Goal: Complete application form: Complete application form

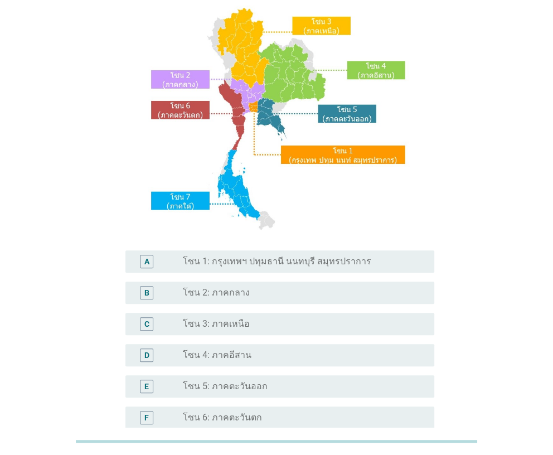
scroll to position [111, 0]
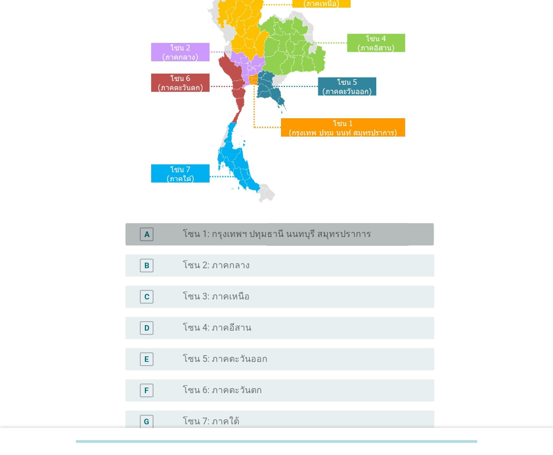
click at [291, 242] on div "A radio_button_unchecked โซน 1: กรุงเทพฯ ปทุมธานี นนทบุรี สมุทรปราการ" at bounding box center [279, 234] width 308 height 22
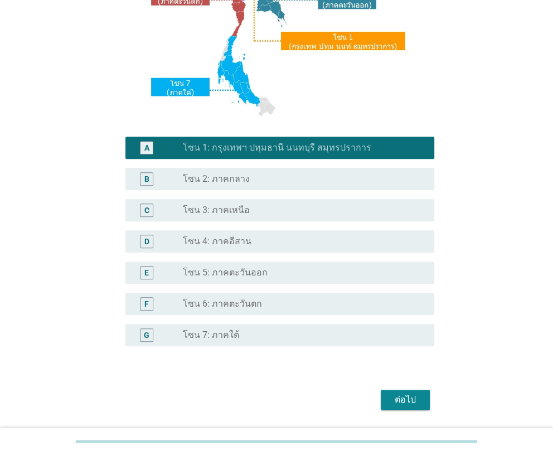
scroll to position [232, 0]
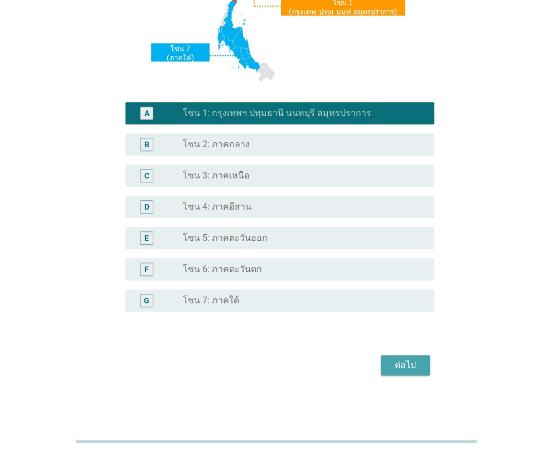
click at [393, 360] on div "ต่อไป" at bounding box center [405, 364] width 31 height 13
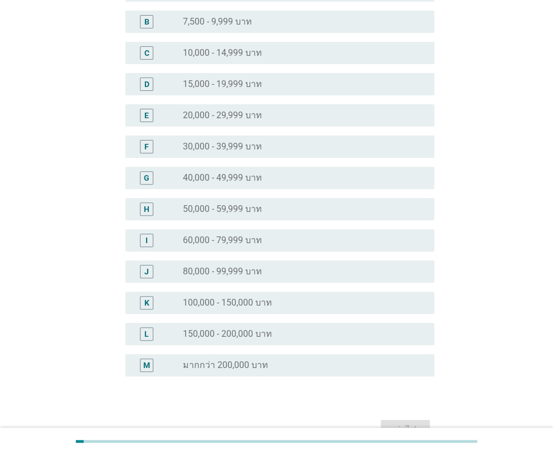
scroll to position [203, 0]
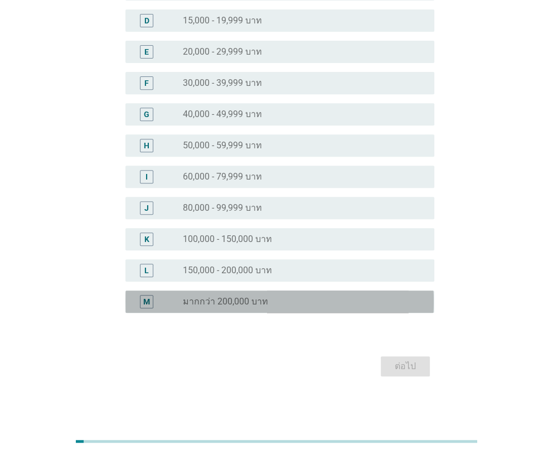
click at [234, 292] on div "M radio_button_unchecked มากกว่า 200,000 บาท" at bounding box center [279, 301] width 308 height 22
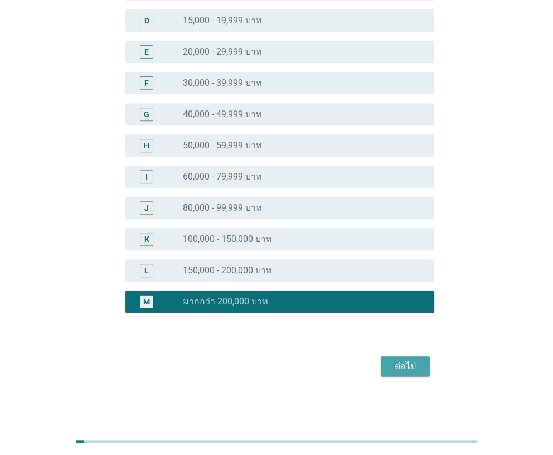
click at [390, 363] on div "ต่อไป" at bounding box center [405, 366] width 31 height 13
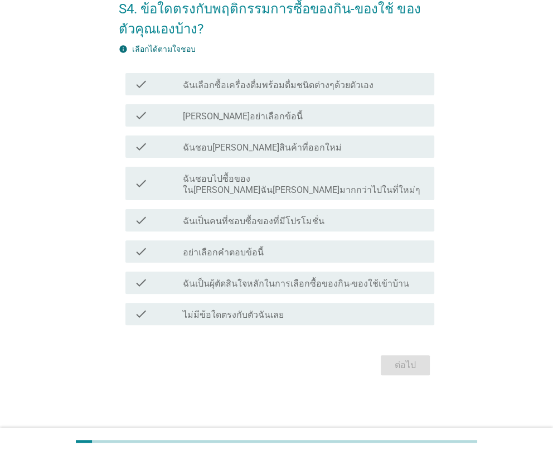
scroll to position [0, 0]
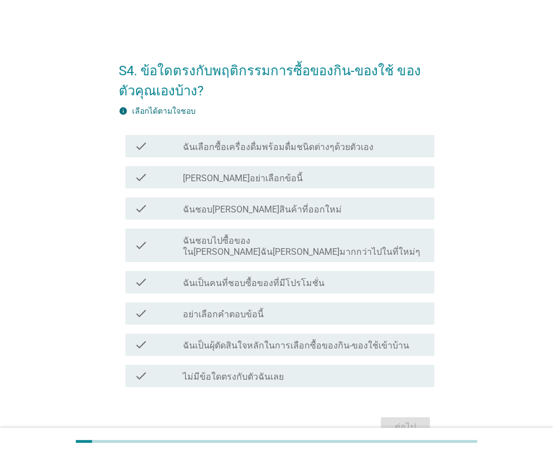
click at [321, 157] on div "check check_box_outline_blank ฉันเลือกซื้อเครื่องดื่มพร้อมดื่มชนิดต่างๆด้วยตัวเ…" at bounding box center [279, 146] width 308 height 22
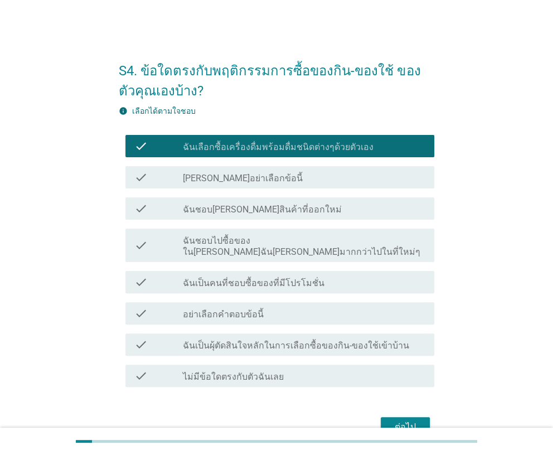
click at [298, 215] on div "check check_box_outline_blank ฉันชอบลองสินค้าที่ออกใหม่" at bounding box center [279, 208] width 308 height 22
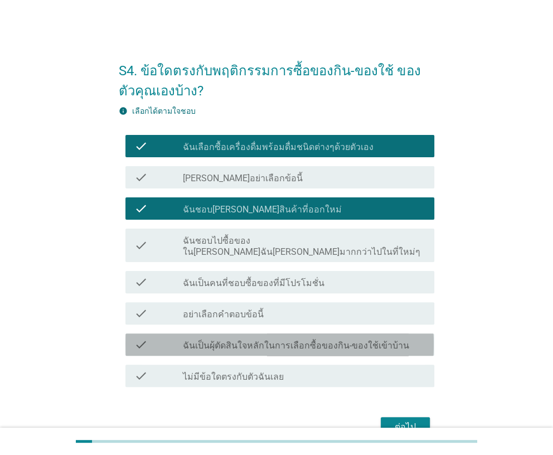
click at [277, 340] on label "ฉันเป็นผุ้ตัดสินใจหลักในการเลือกซื้อของกิน-ของใช้เข้าบ้าน" at bounding box center [296, 345] width 226 height 11
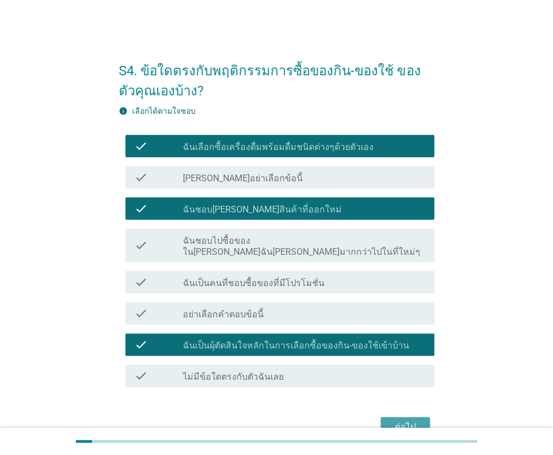
click at [405, 420] on div "ต่อไป" at bounding box center [405, 426] width 31 height 13
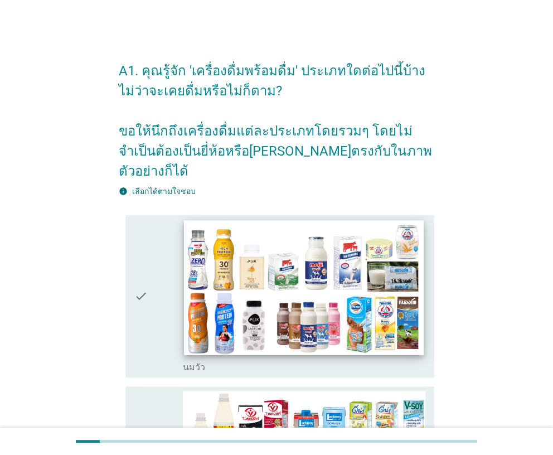
scroll to position [111, 0]
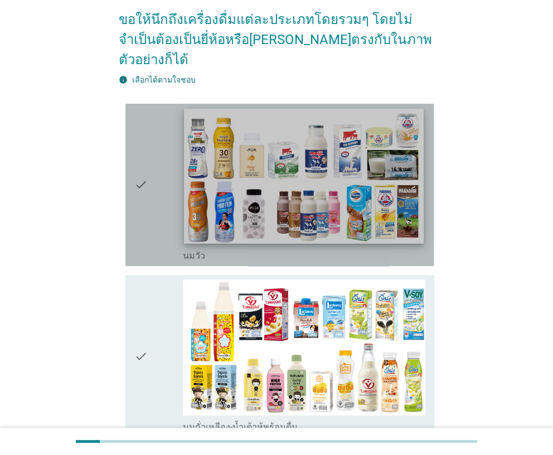
click at [262, 216] on img at bounding box center [304, 176] width 240 height 135
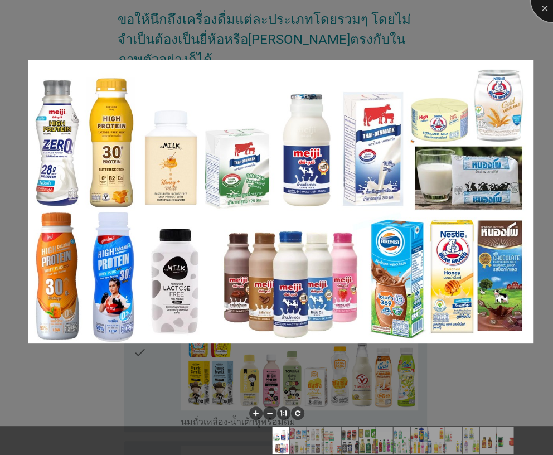
click at [546, 12] on div at bounding box center [553, 0] width 45 height 45
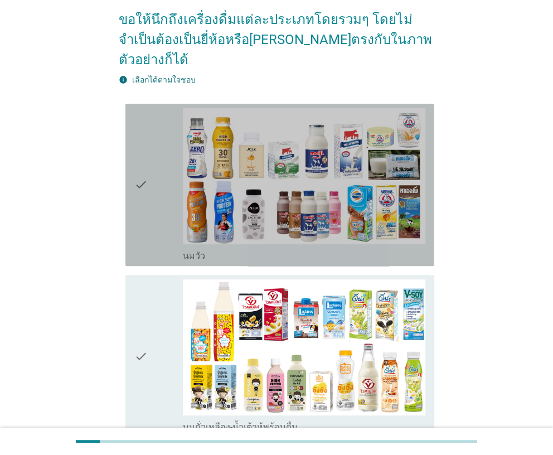
click at [145, 208] on icon "check" at bounding box center [140, 184] width 13 height 153
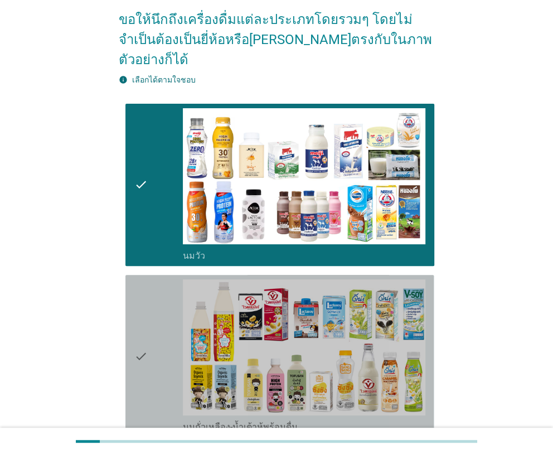
click at [138, 279] on icon "check" at bounding box center [140, 355] width 13 height 153
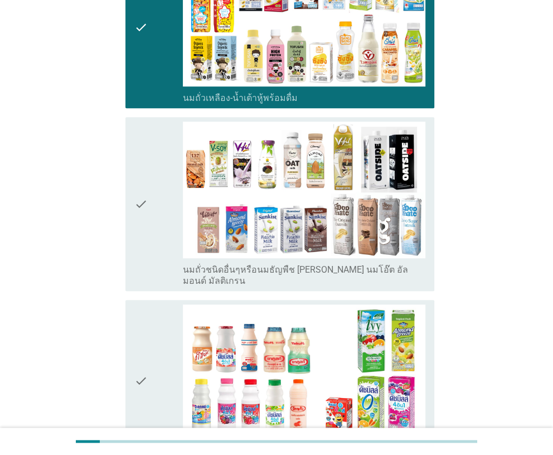
scroll to position [445, 0]
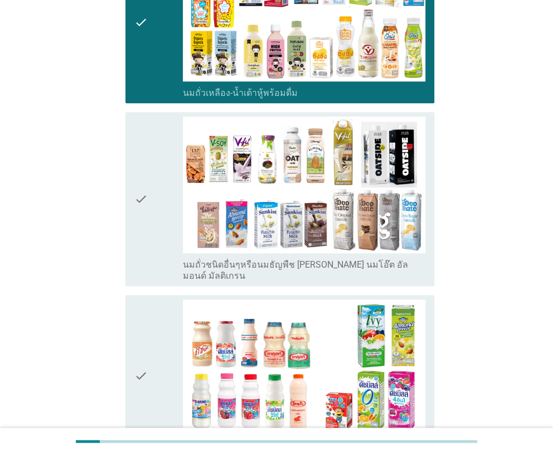
click at [149, 216] on div "check" at bounding box center [158, 199] width 48 height 164
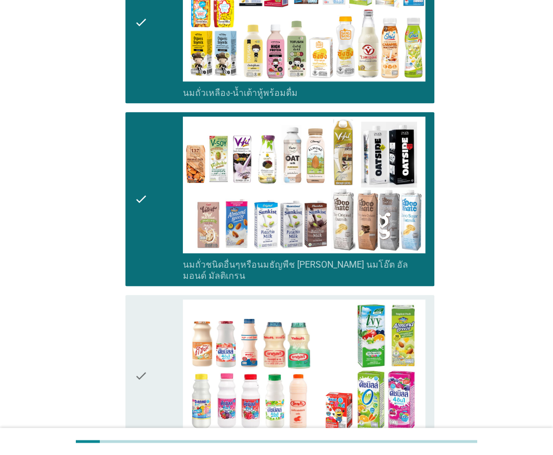
click at [135, 299] on icon "check" at bounding box center [140, 375] width 13 height 153
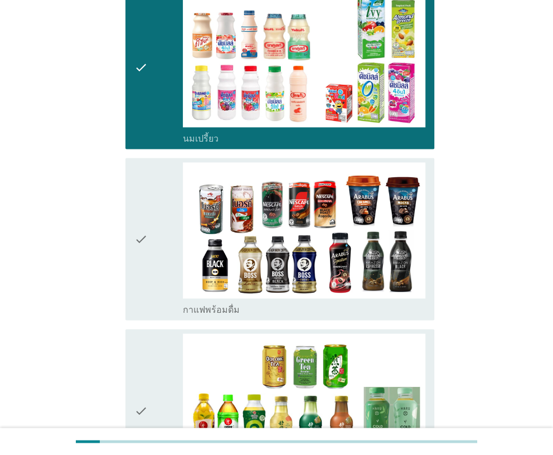
scroll to position [780, 0]
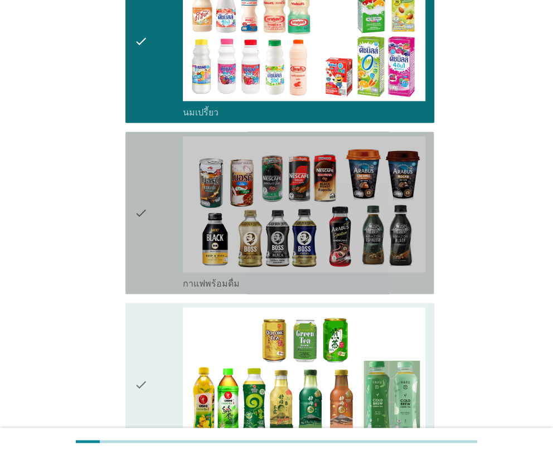
click at [146, 233] on icon "check" at bounding box center [140, 212] width 13 height 153
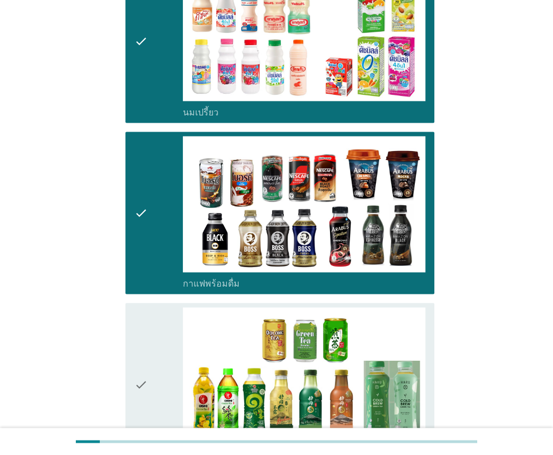
click at [139, 307] on icon "check" at bounding box center [140, 383] width 13 height 153
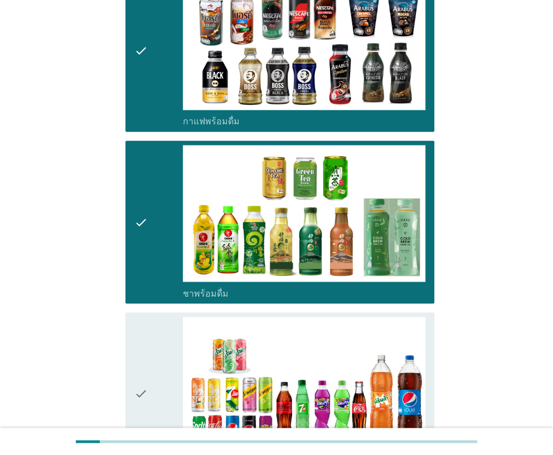
scroll to position [1115, 0]
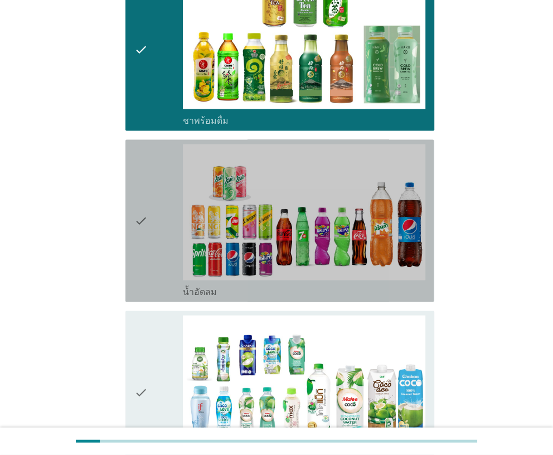
click at [143, 251] on icon "check" at bounding box center [140, 220] width 13 height 153
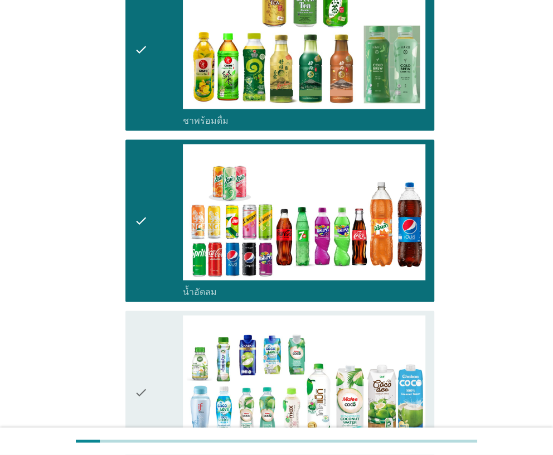
click at [136, 315] on icon "check" at bounding box center [140, 391] width 13 height 153
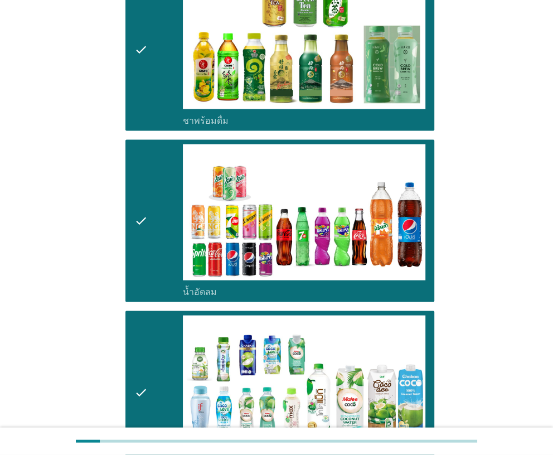
scroll to position [1449, 0]
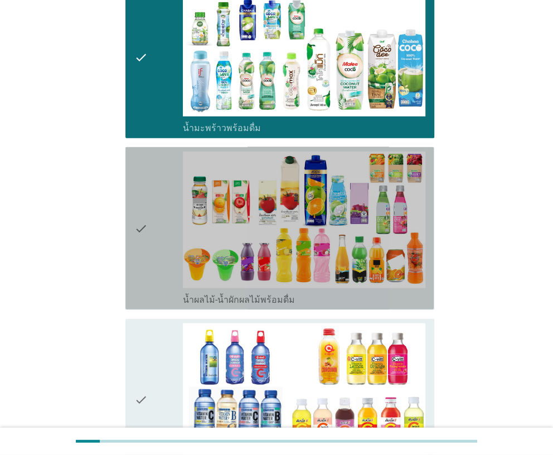
click at [141, 260] on icon "check" at bounding box center [140, 228] width 13 height 153
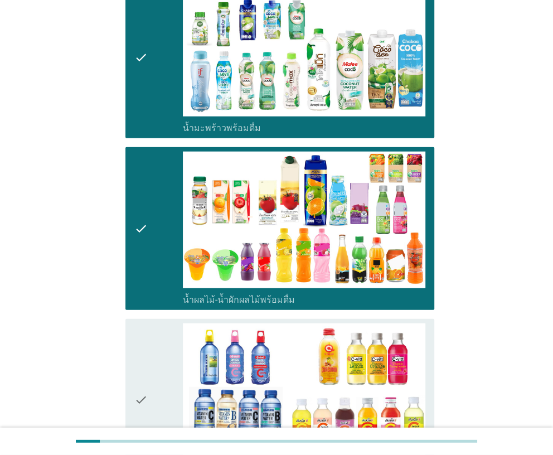
click at [133, 319] on div "check check_box_outline_blank น้ำวิตามิน-เครื่องดื่มวิตามิน" at bounding box center [279, 400] width 308 height 162
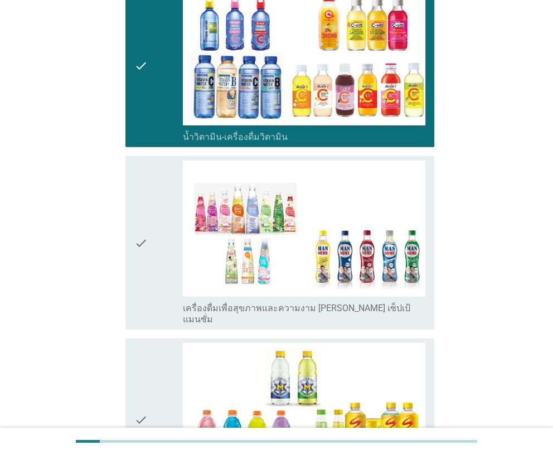
scroll to position [1783, 0]
click at [138, 280] on icon "check" at bounding box center [140, 243] width 13 height 164
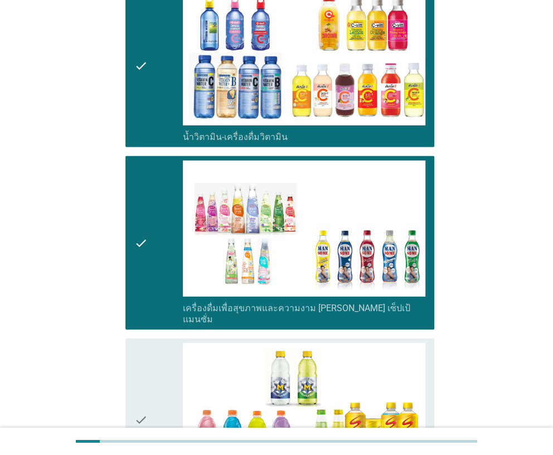
click at [133, 338] on div "check check_box_outline_blank เครื่องดื่มเกลือแร่" at bounding box center [279, 419] width 308 height 162
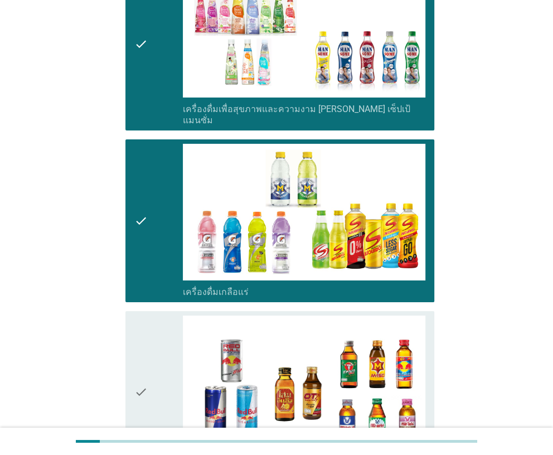
scroll to position [2118, 0]
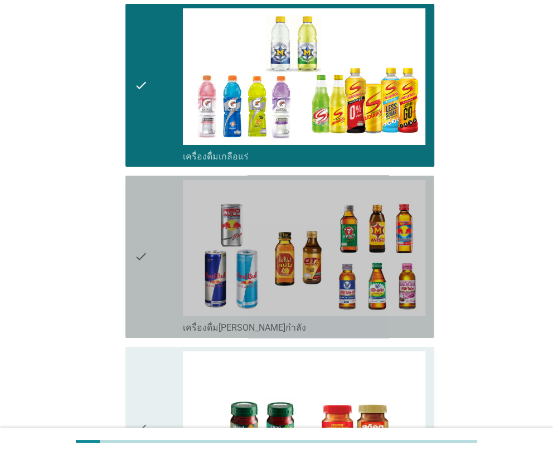
click at [139, 282] on icon "check" at bounding box center [140, 256] width 13 height 153
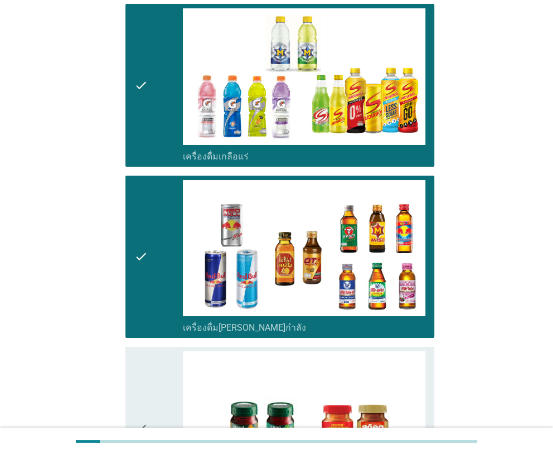
click at [132, 347] on div "check check_box_outline_blank ซุปไก่สกัด-รังนกสำเร็จรูป" at bounding box center [279, 428] width 308 height 162
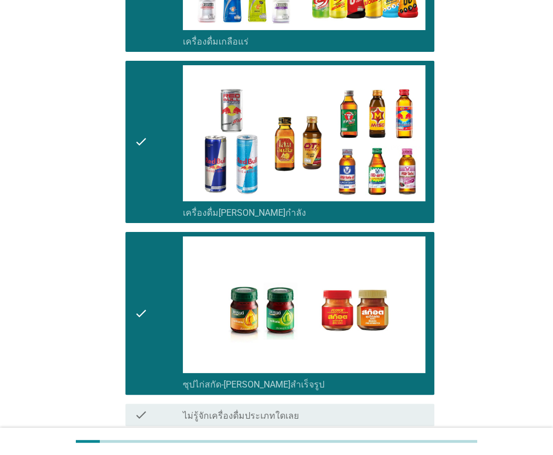
scroll to position [2288, 0]
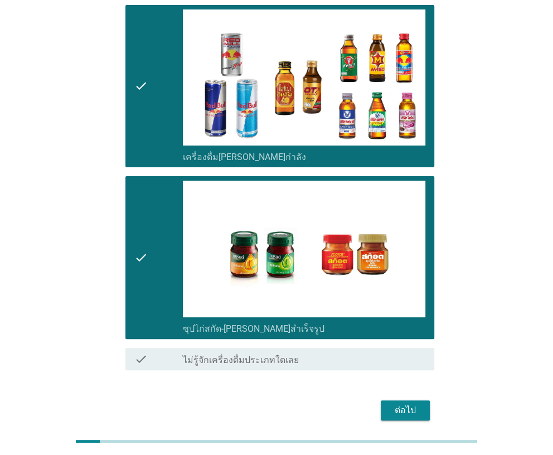
click at [403, 404] on div "ต่อไป" at bounding box center [405, 410] width 31 height 13
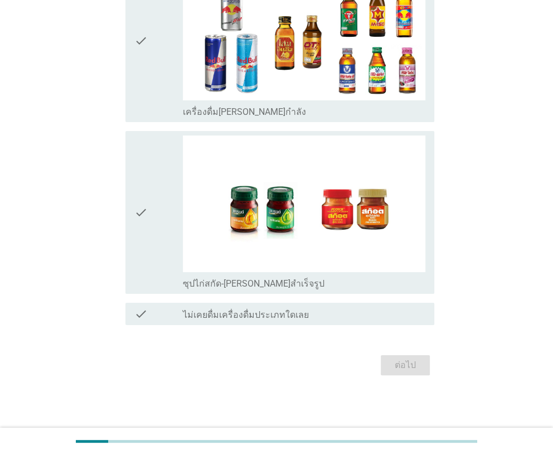
scroll to position [0, 0]
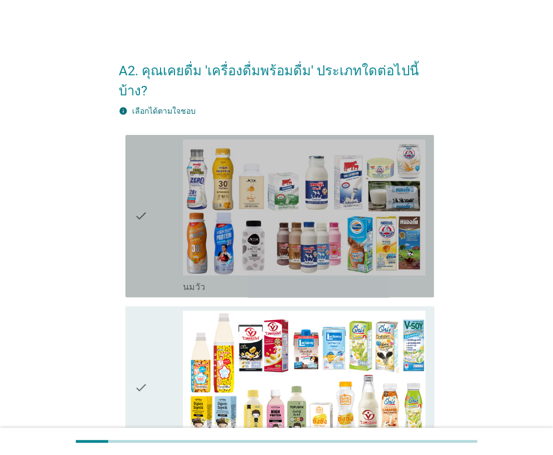
click at [144, 237] on icon "check" at bounding box center [140, 215] width 13 height 153
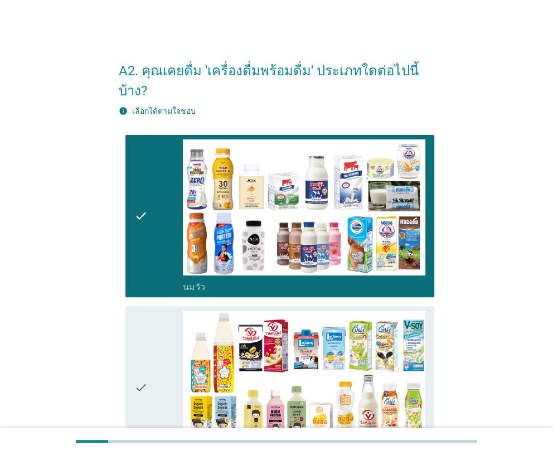
click at [139, 311] on icon "check" at bounding box center [140, 387] width 13 height 153
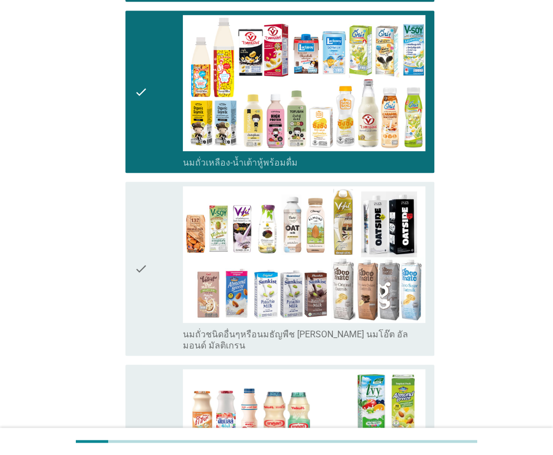
scroll to position [334, 0]
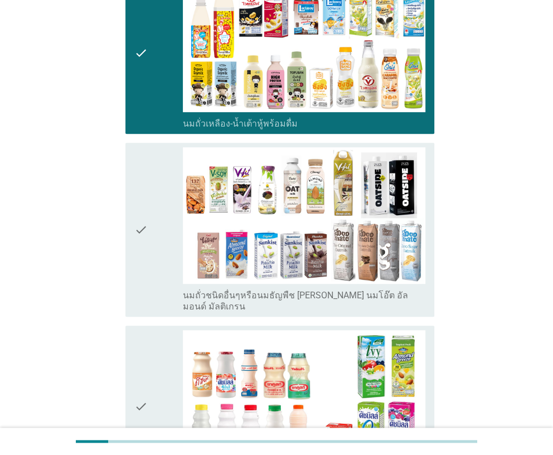
click at [139, 274] on icon "check" at bounding box center [140, 229] width 13 height 164
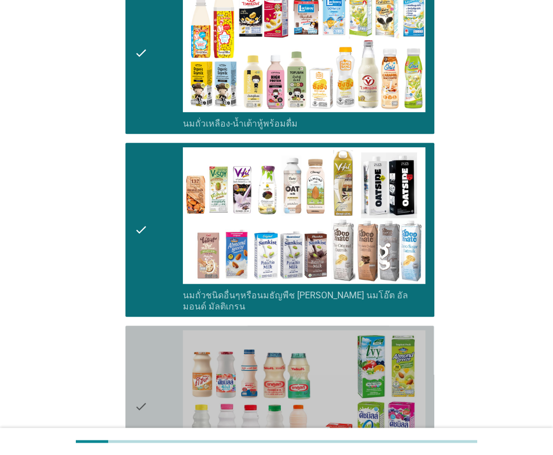
click at [128, 326] on div "check check_box_outline_blank นมเปรี้ยว" at bounding box center [279, 407] width 308 height 162
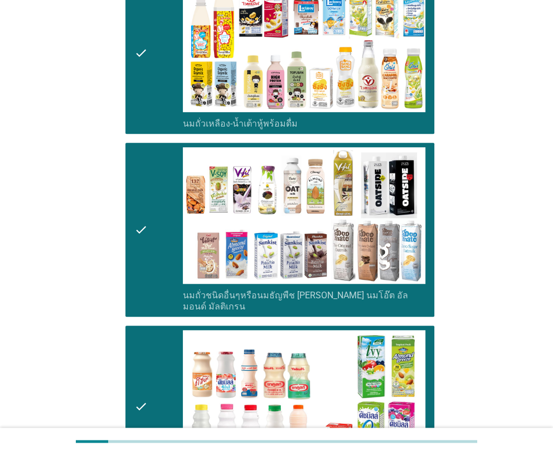
scroll to position [557, 0]
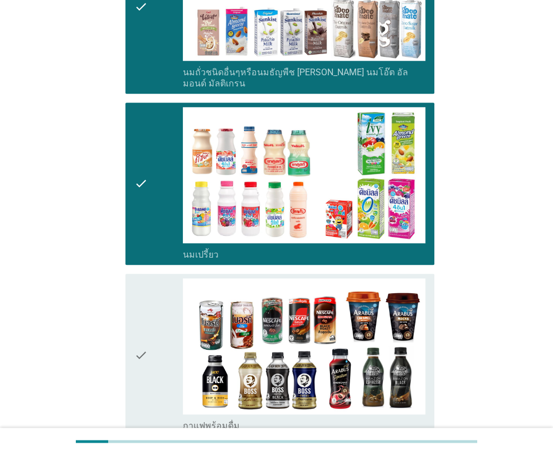
click at [141, 278] on icon "check" at bounding box center [140, 354] width 13 height 153
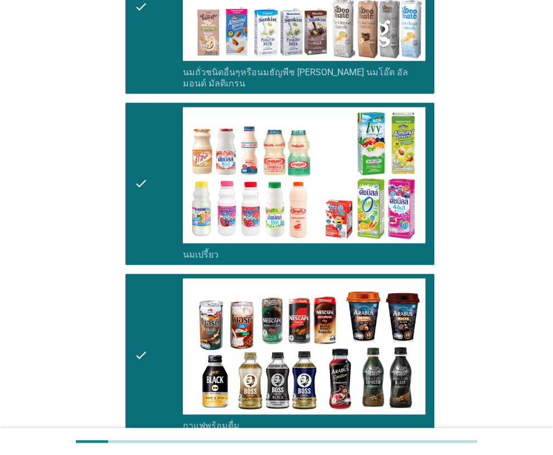
scroll to position [780, 0]
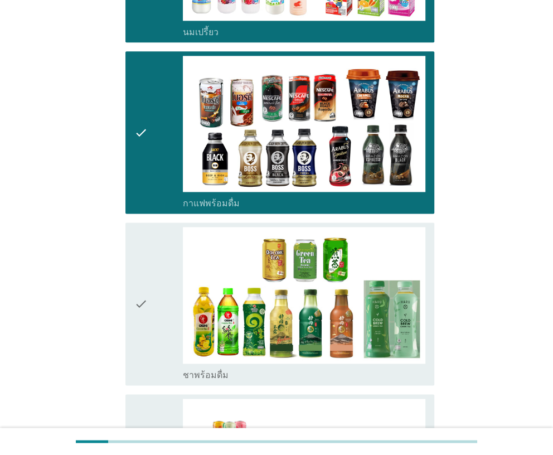
click at [139, 270] on icon "check" at bounding box center [140, 303] width 13 height 153
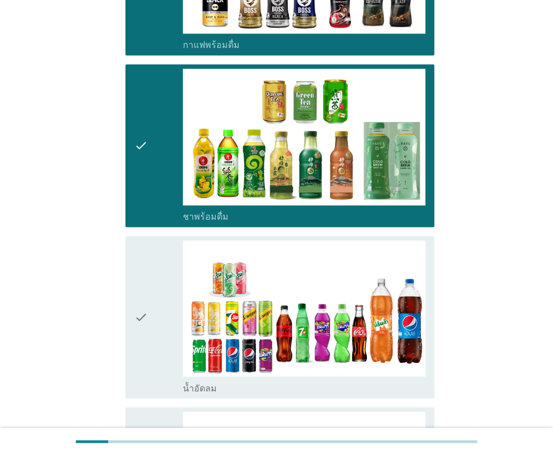
scroll to position [1115, 0]
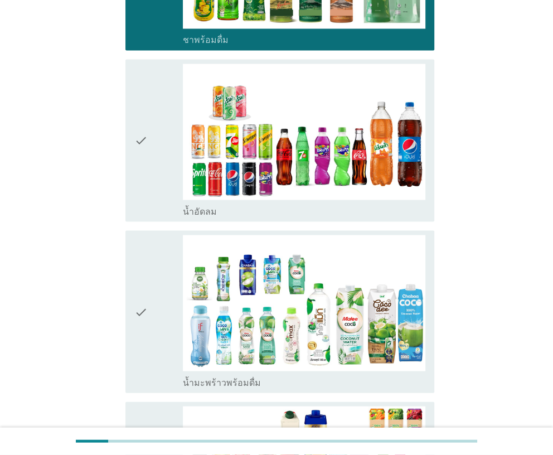
click at [151, 226] on div "check check_box_outline_blank น้ำมะพร้าวพร้อมดื่ม" at bounding box center [276, 311] width 315 height 171
click at [151, 177] on div "check" at bounding box center [158, 140] width 48 height 153
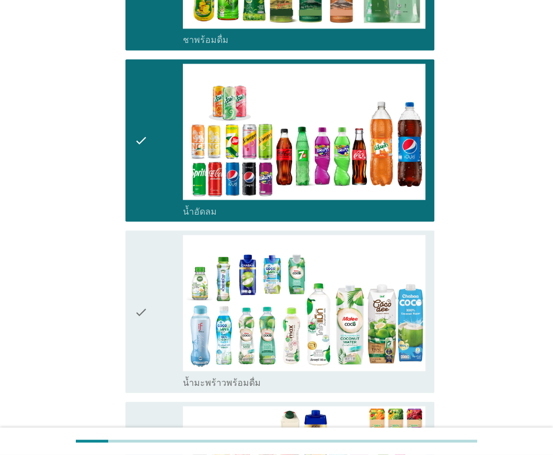
click at [146, 235] on icon "check" at bounding box center [140, 311] width 13 height 153
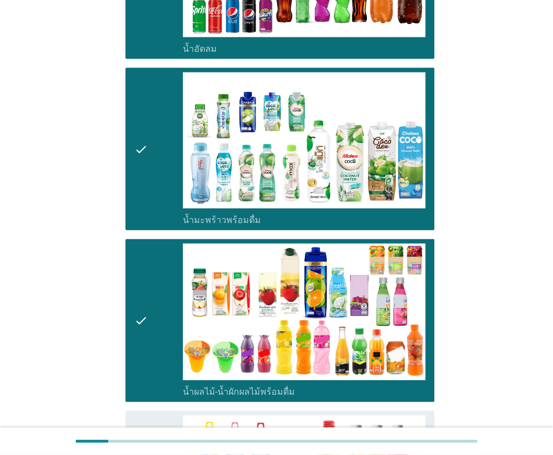
scroll to position [1449, 0]
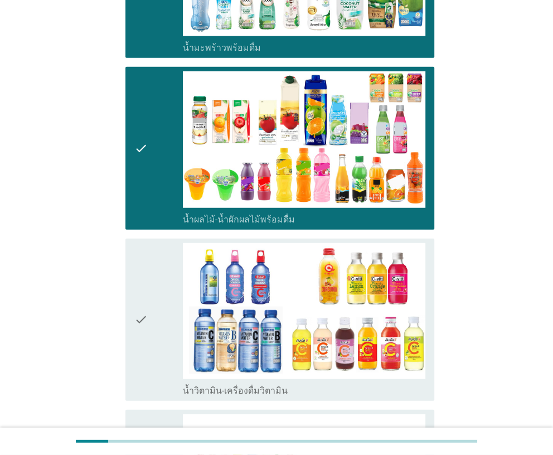
click at [143, 313] on icon "check" at bounding box center [140, 319] width 13 height 153
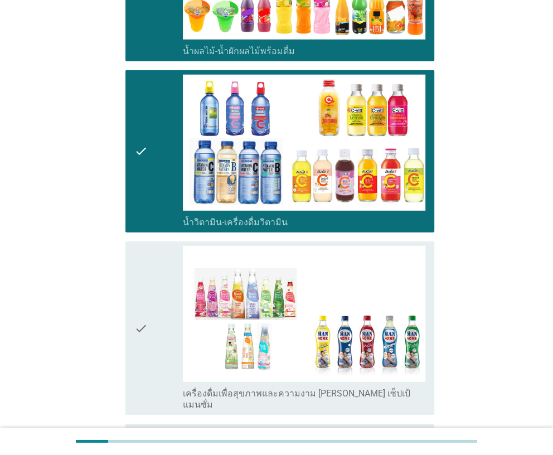
scroll to position [1783, 0]
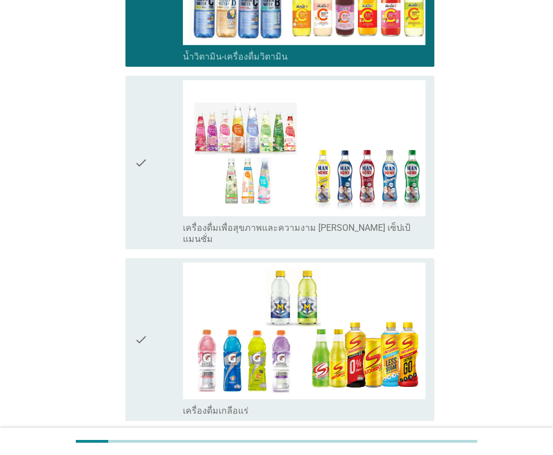
click at [151, 193] on div "check" at bounding box center [158, 162] width 48 height 164
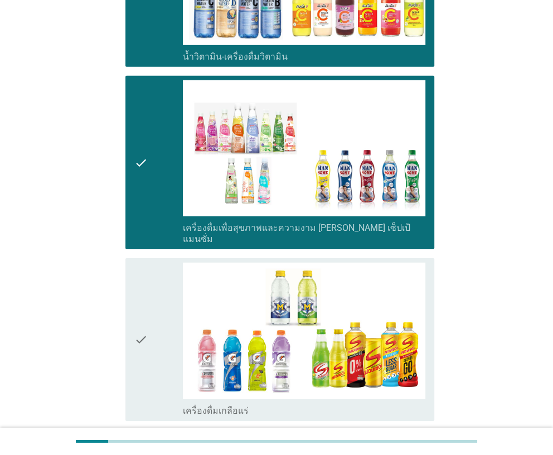
click at [137, 263] on icon "check" at bounding box center [140, 339] width 13 height 153
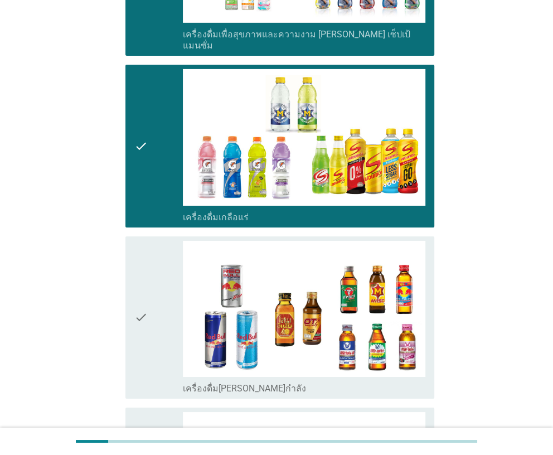
scroll to position [2118, 0]
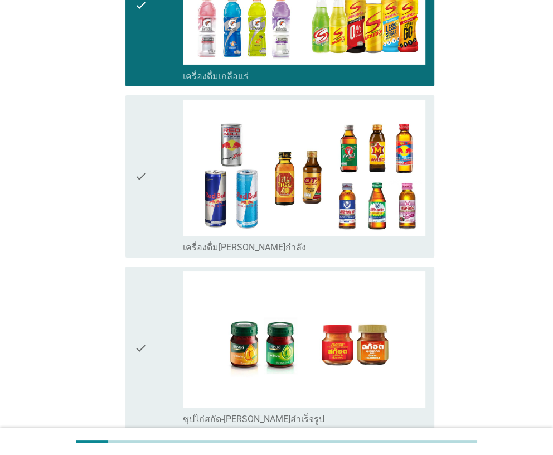
click at [146, 193] on icon "check" at bounding box center [140, 176] width 13 height 153
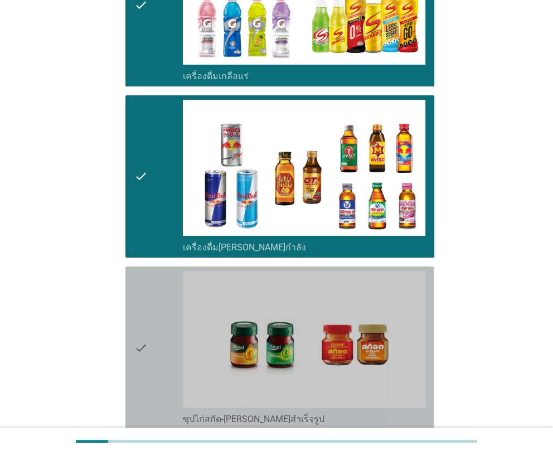
click at [134, 271] on icon "check" at bounding box center [140, 347] width 13 height 153
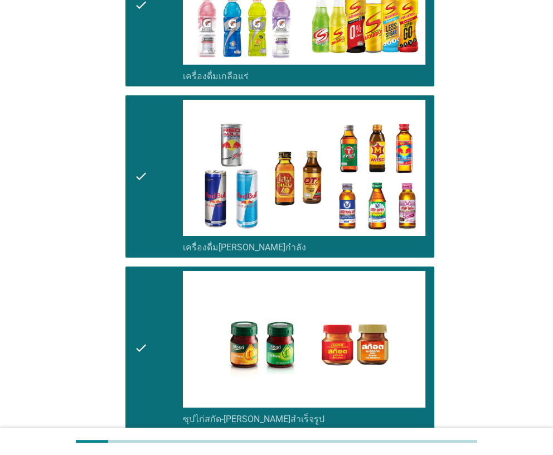
scroll to position [2208, 0]
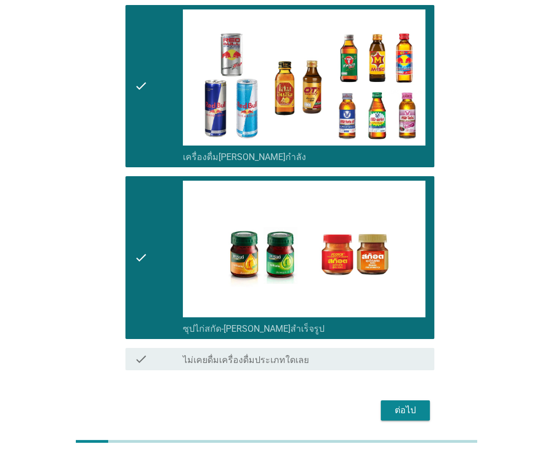
click at [395, 404] on div "ต่อไป" at bounding box center [405, 410] width 31 height 13
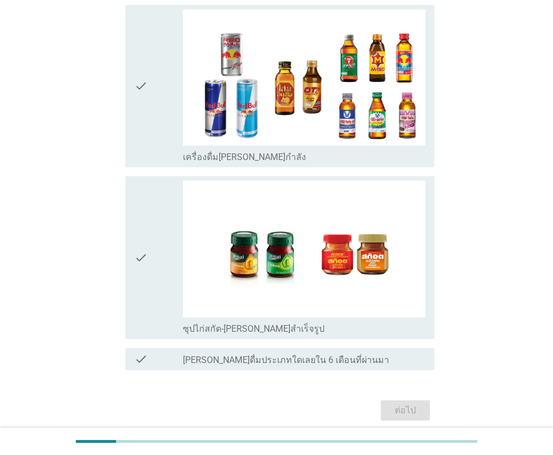
scroll to position [0, 0]
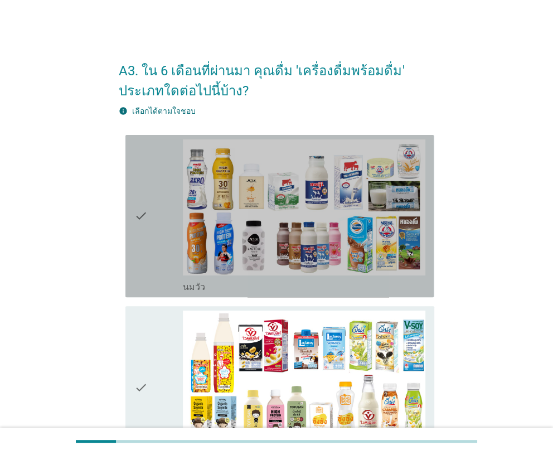
click at [155, 214] on div "check" at bounding box center [158, 215] width 48 height 153
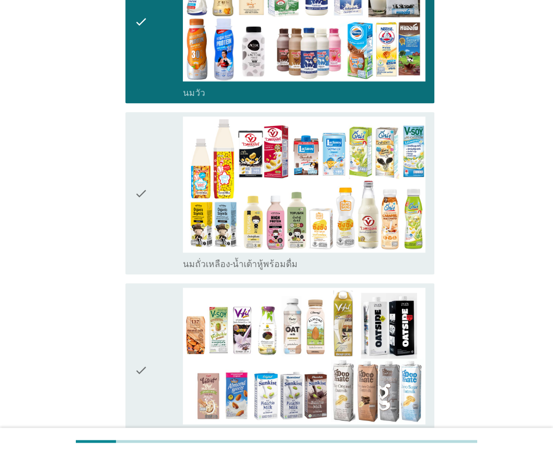
scroll to position [222, 0]
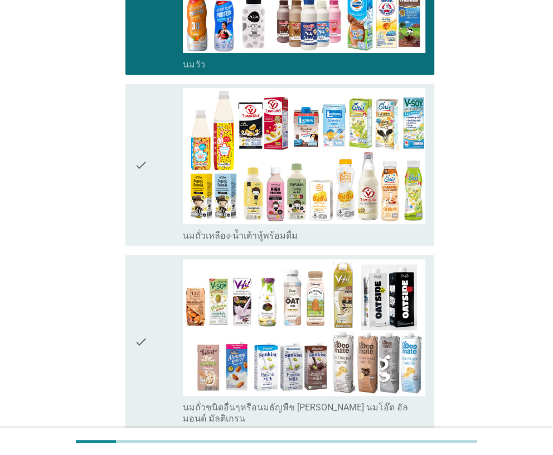
click at [155, 213] on div "check" at bounding box center [158, 164] width 48 height 153
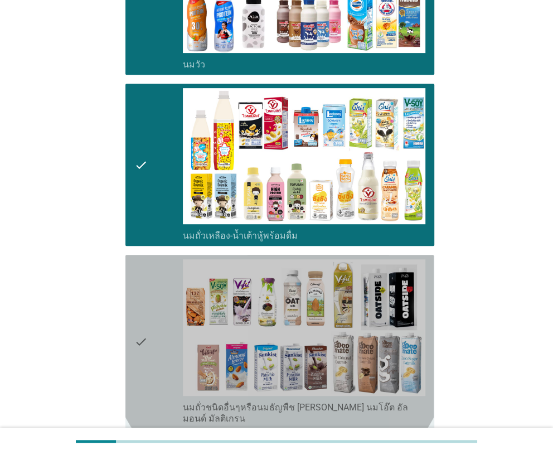
click at [139, 270] on icon "check" at bounding box center [140, 341] width 13 height 164
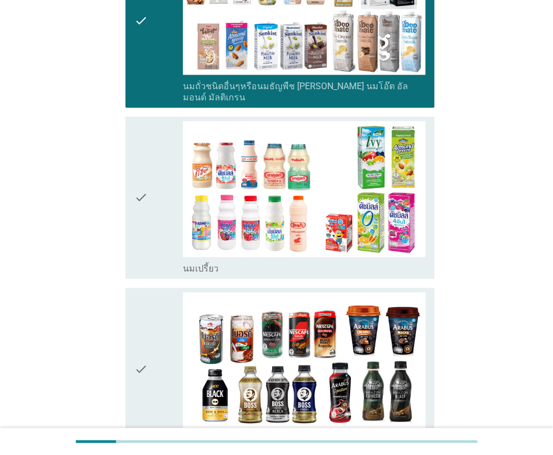
scroll to position [557, 0]
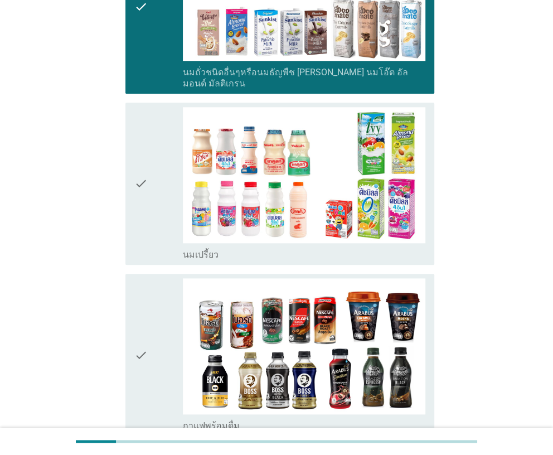
click at [144, 233] on icon "check" at bounding box center [140, 183] width 13 height 153
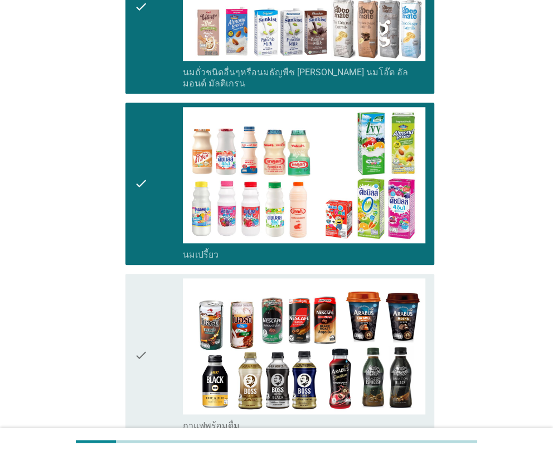
click at [140, 278] on icon "check" at bounding box center [140, 354] width 13 height 153
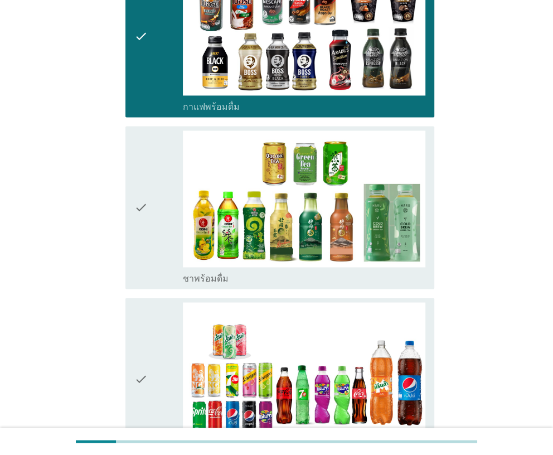
scroll to position [892, 0]
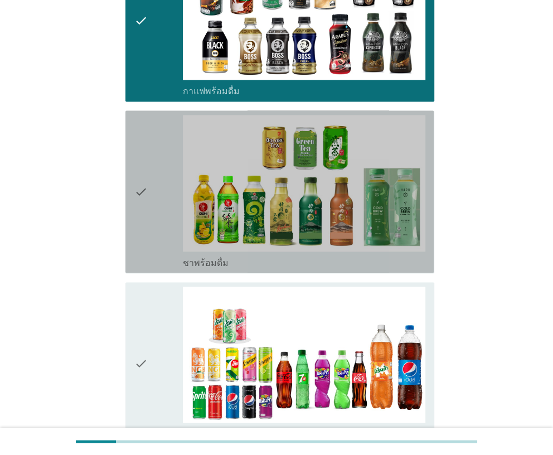
click at [142, 236] on icon "check" at bounding box center [140, 191] width 13 height 153
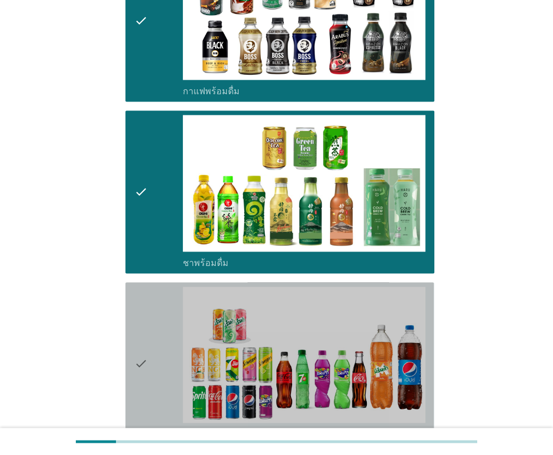
click at [138, 282] on div "check check_box_outline_blank น้ำอัดลม" at bounding box center [279, 363] width 308 height 162
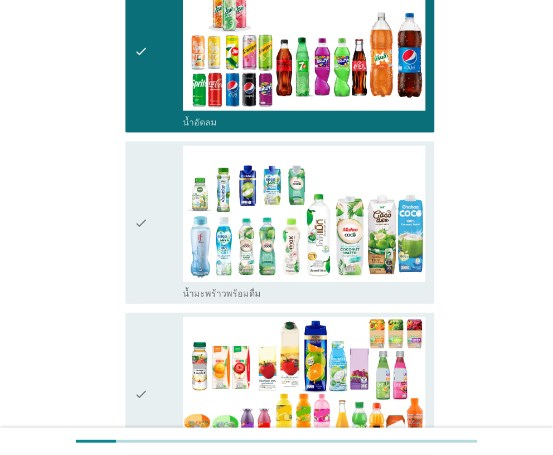
scroll to position [1226, 0]
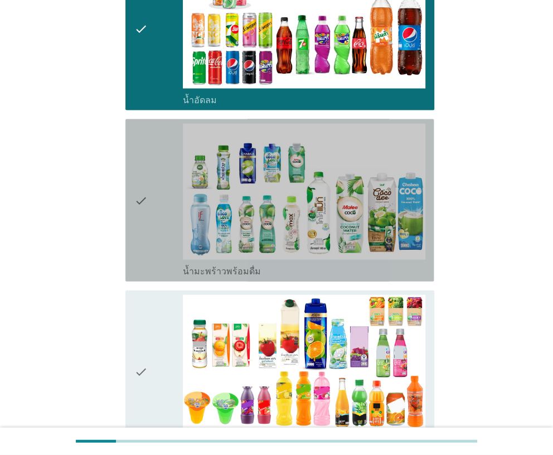
click at [138, 249] on icon "check" at bounding box center [140, 200] width 13 height 153
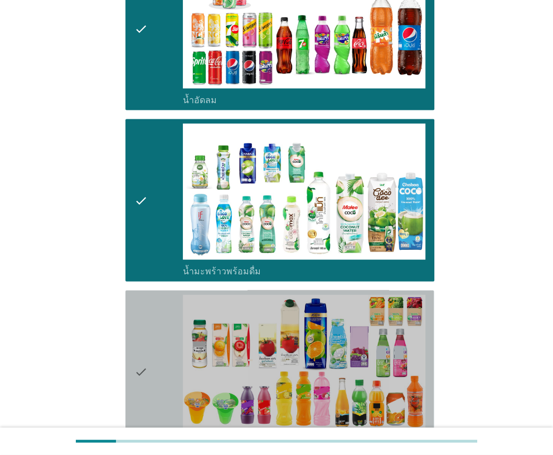
click at [133, 290] on div "check check_box_outline_blank น้ำผลไม้-น้ำผักผลไม้พร้อมดื่ม" at bounding box center [279, 371] width 308 height 162
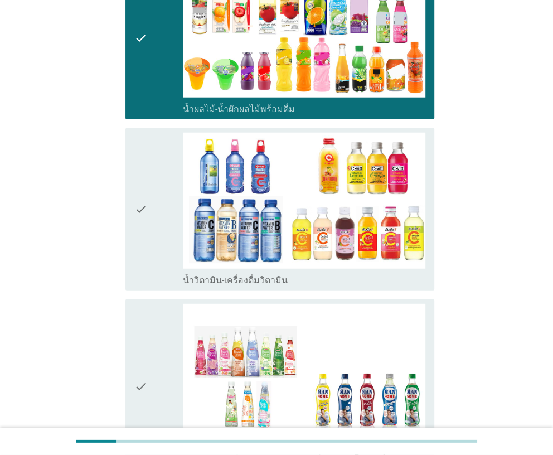
scroll to position [1560, 0]
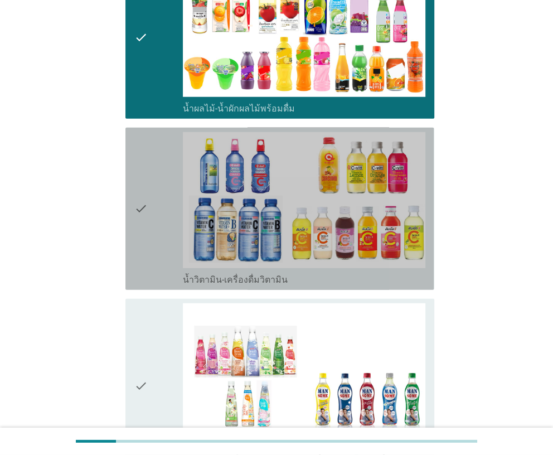
click at [135, 270] on icon "check" at bounding box center [140, 208] width 13 height 153
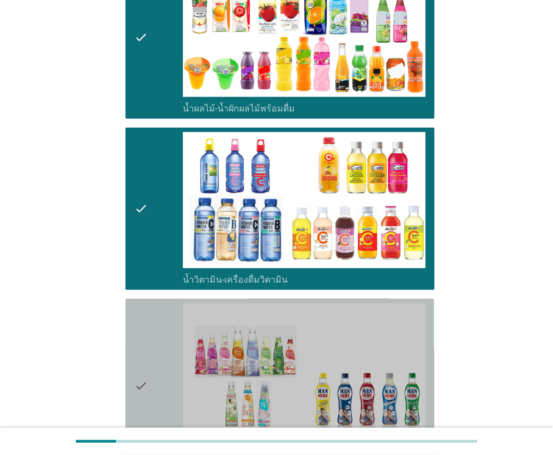
click at [133, 299] on div "check check_box_outline_blank เครื่องดื่มเพื่อสุขภาพและความงาม เช่น เซ็ปเป้ แมน…" at bounding box center [279, 385] width 308 height 173
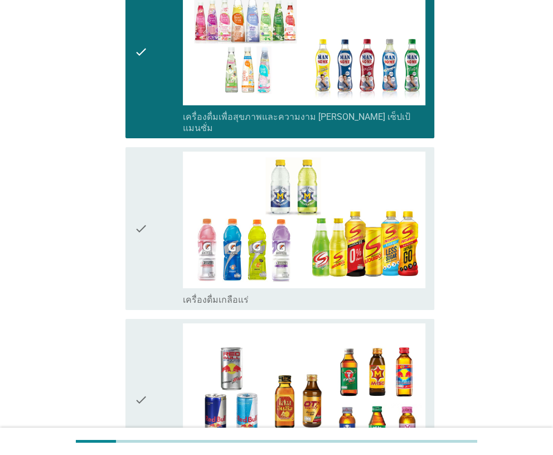
scroll to position [1895, 0]
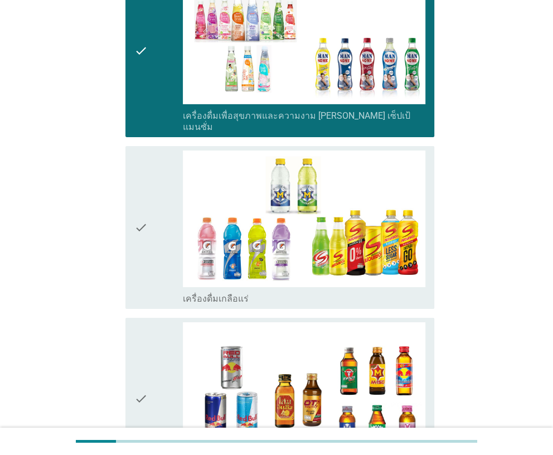
click at [133, 277] on div "check check_box_outline_blank เครื่องดื่มเกลือแร่" at bounding box center [279, 227] width 308 height 162
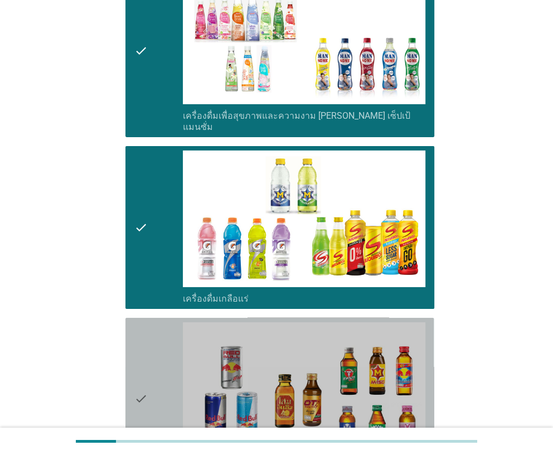
click at [130, 318] on div "check check_box_outline_blank เครื่องดื่มชูกำลัง" at bounding box center [279, 399] width 308 height 162
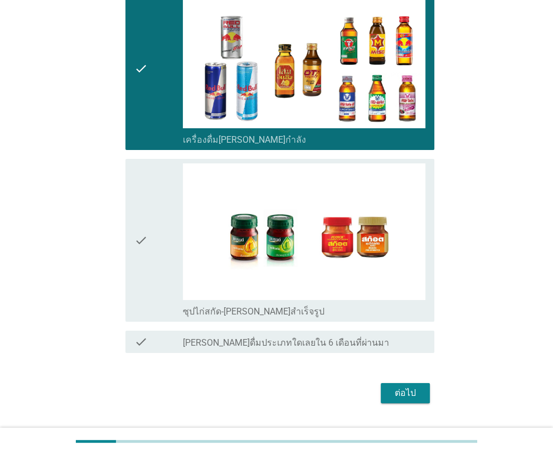
scroll to position [2228, 0]
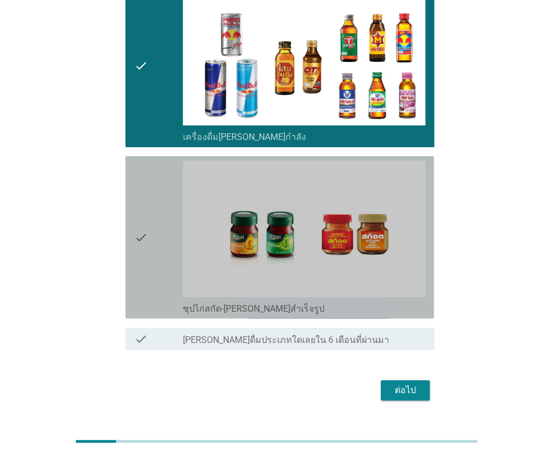
click at [132, 283] on div "check check_box_outline_blank ซุปไก่สกัด-รังนกสำเร็จรูป" at bounding box center [279, 237] width 308 height 162
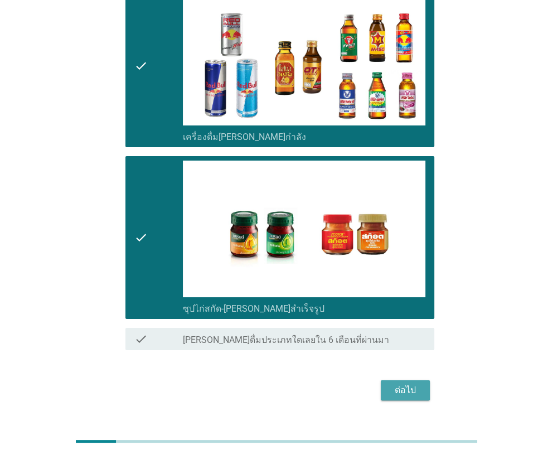
click at [404, 384] on div "ต่อไป" at bounding box center [405, 390] width 31 height 13
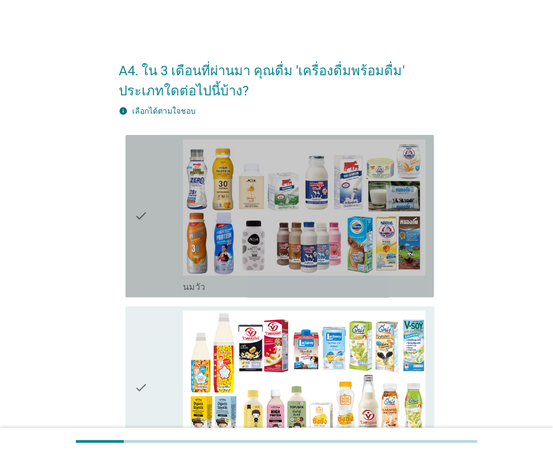
click at [137, 256] on icon "check" at bounding box center [140, 215] width 13 height 153
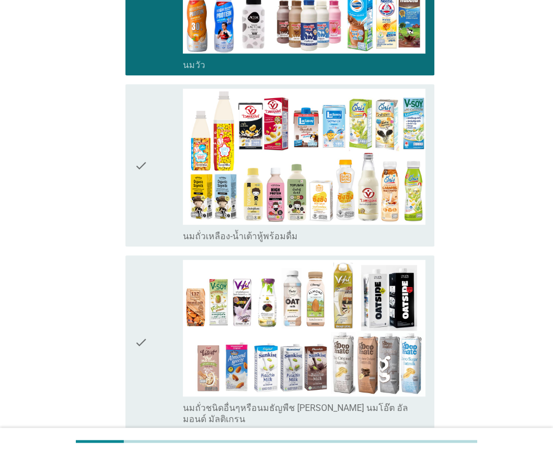
scroll to position [222, 0]
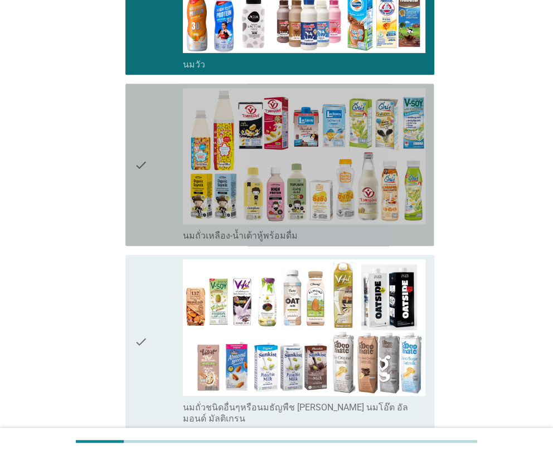
click at [147, 244] on div "check check_box_outline_blank นมถั่วเหลือง-น้ำเต้าหู้พร้อมดื่ม" at bounding box center [279, 165] width 308 height 162
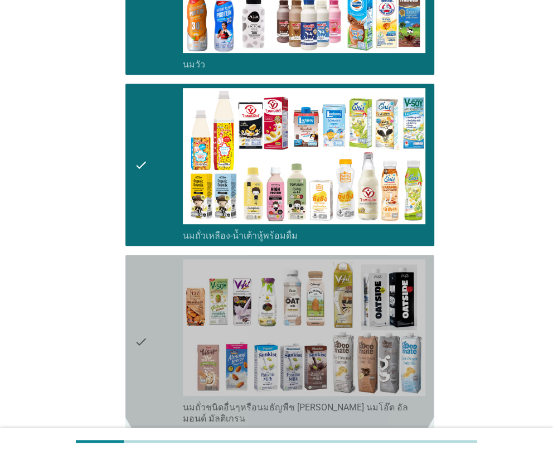
click at [145, 271] on icon "check" at bounding box center [140, 341] width 13 height 164
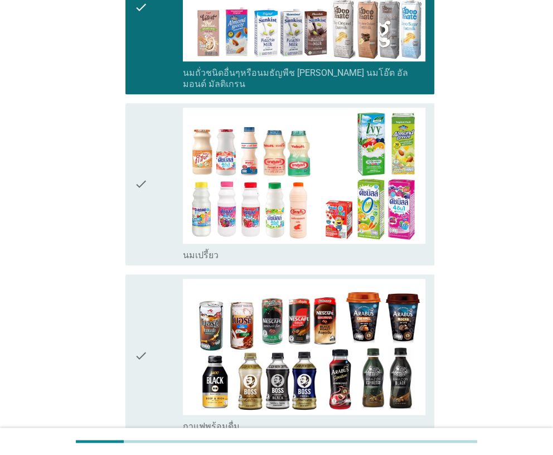
scroll to position [557, 0]
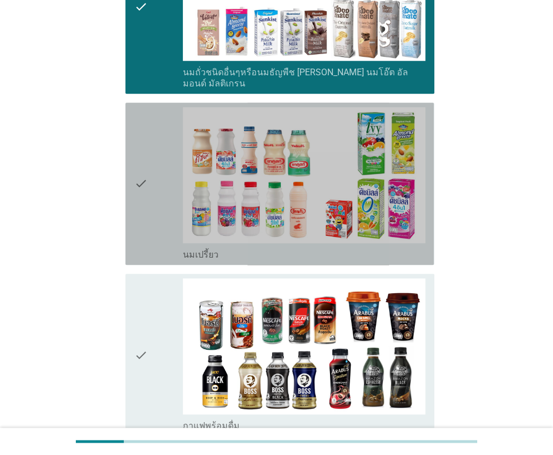
click at [149, 249] on div "check check_box_outline_blank นมเปรี้ยว" at bounding box center [279, 184] width 308 height 162
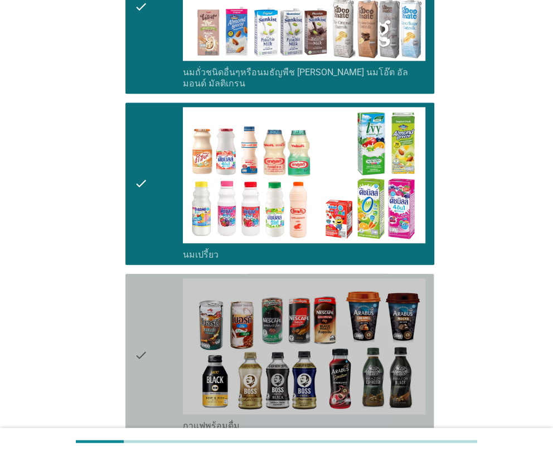
click at [145, 278] on icon "check" at bounding box center [140, 354] width 13 height 153
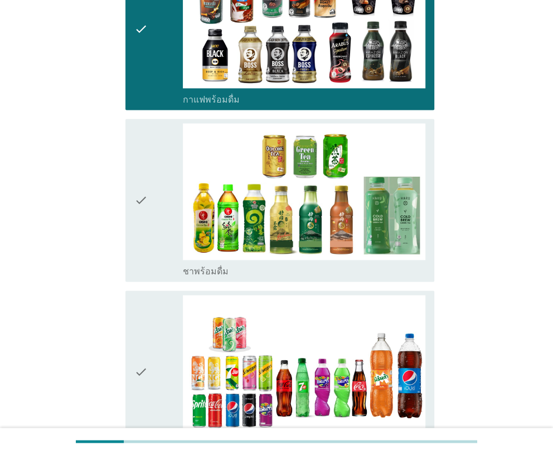
scroll to position [892, 0]
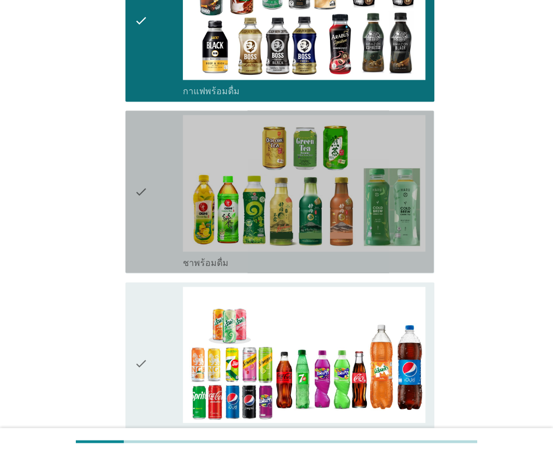
click at [145, 257] on div "check check_box_outline_blank ชาพร้อมดื่ม" at bounding box center [279, 191] width 308 height 162
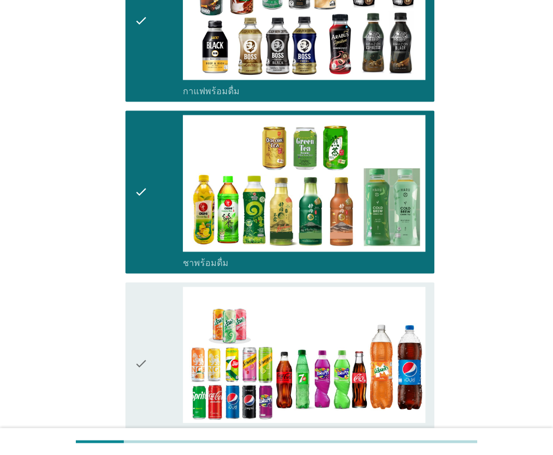
click at [142, 287] on icon "check" at bounding box center [140, 363] width 13 height 153
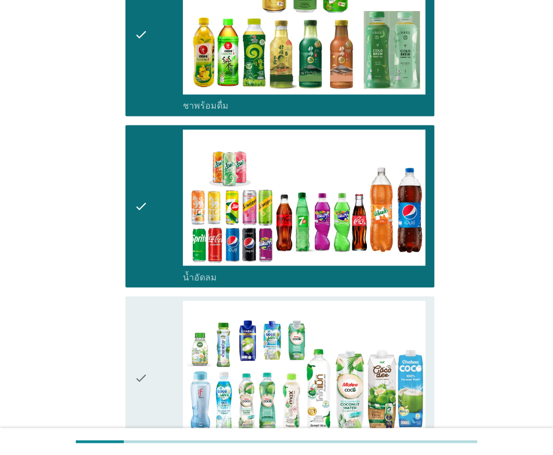
scroll to position [1226, 0]
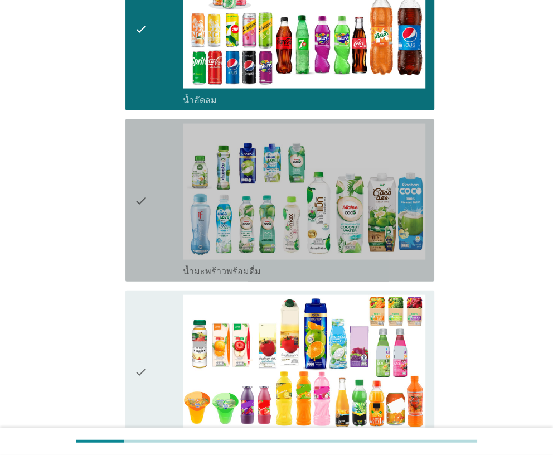
click at [143, 264] on icon "check" at bounding box center [140, 200] width 13 height 153
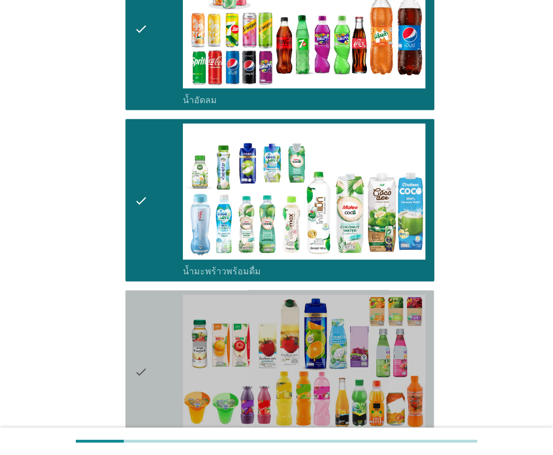
click at [140, 295] on icon "check" at bounding box center [140, 371] width 13 height 153
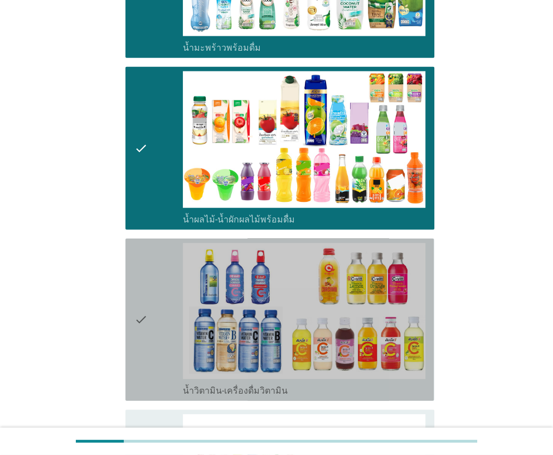
click at [140, 284] on icon "check" at bounding box center [140, 319] width 13 height 153
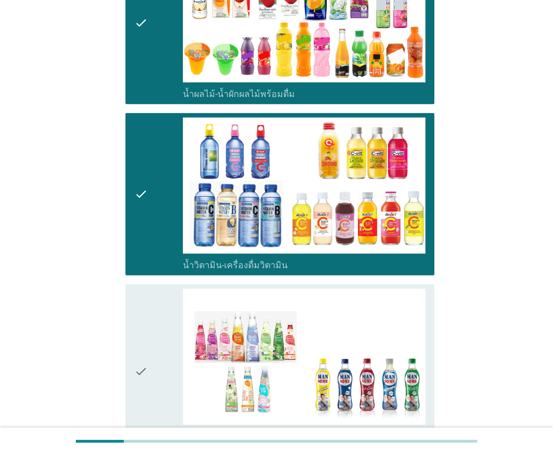
scroll to position [1672, 0]
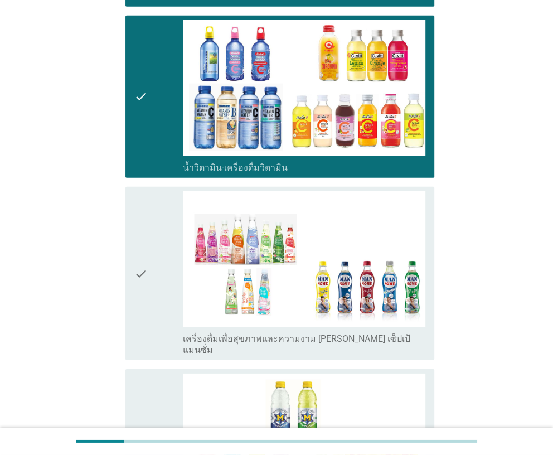
click at [143, 266] on icon "check" at bounding box center [140, 273] width 13 height 164
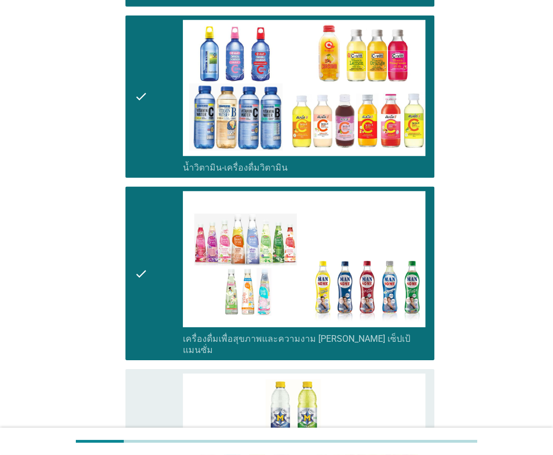
click at [133, 369] on div "check check_box_outline_blank เครื่องดื่มเกลือแร่" at bounding box center [279, 450] width 308 height 162
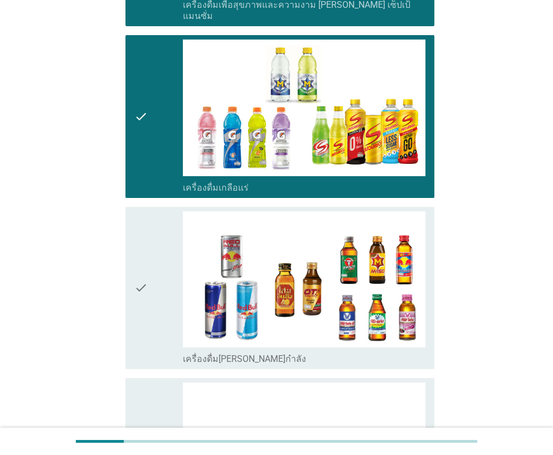
scroll to position [2007, 0]
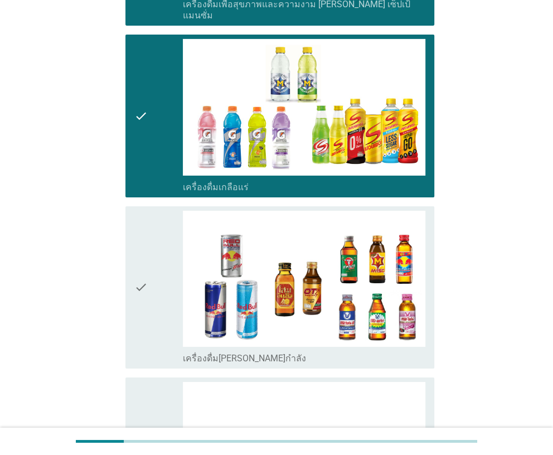
click at [142, 311] on icon "check" at bounding box center [140, 287] width 13 height 153
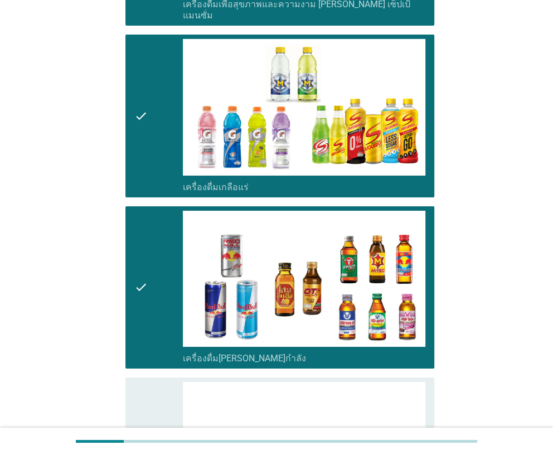
click at [138, 382] on icon "check" at bounding box center [140, 458] width 13 height 153
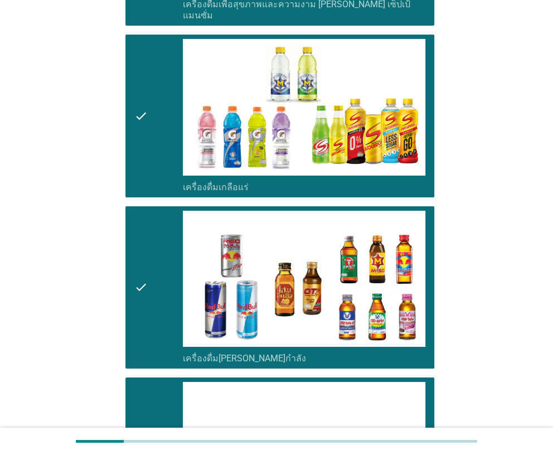
scroll to position [2228, 0]
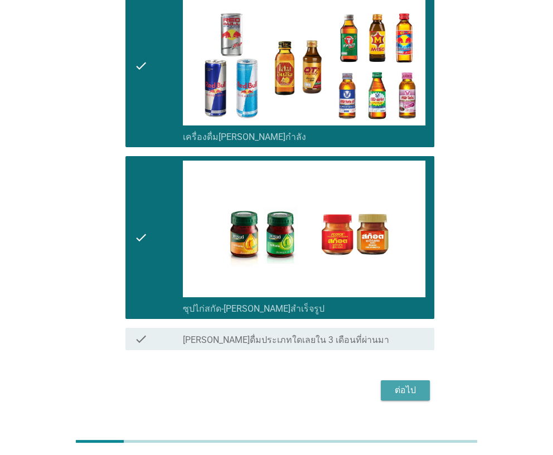
click at [395, 380] on button "ต่อไป" at bounding box center [405, 390] width 49 height 20
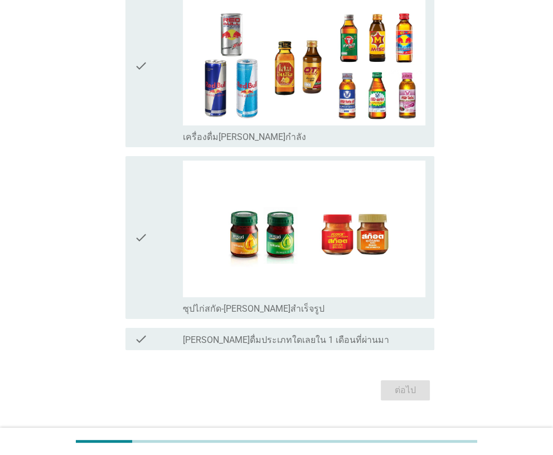
scroll to position [0, 0]
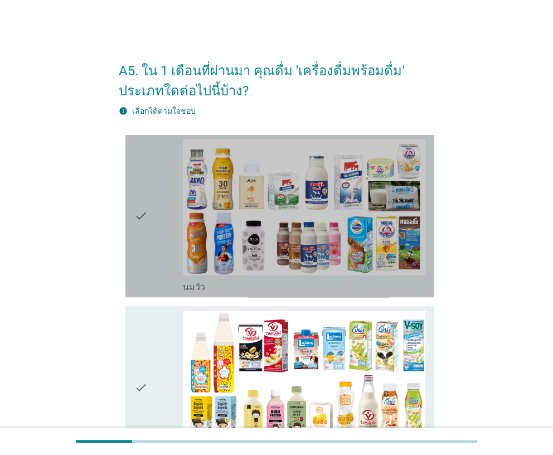
click at [156, 262] on div "check" at bounding box center [158, 215] width 48 height 153
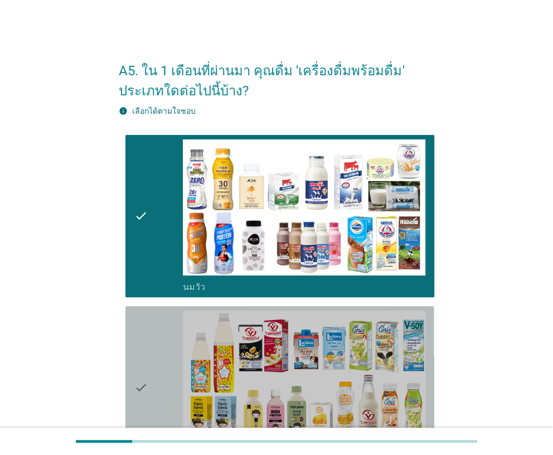
click at [151, 342] on div "check" at bounding box center [158, 387] width 48 height 153
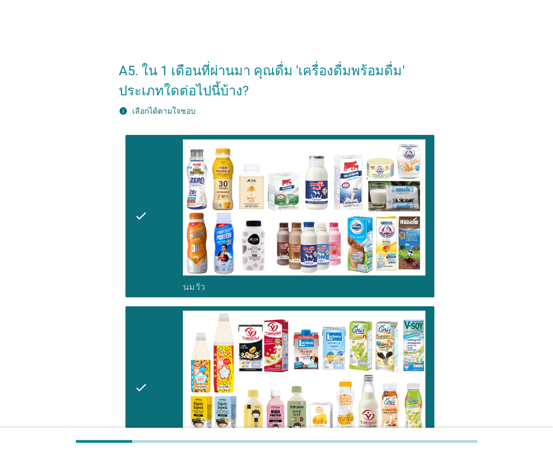
scroll to position [334, 0]
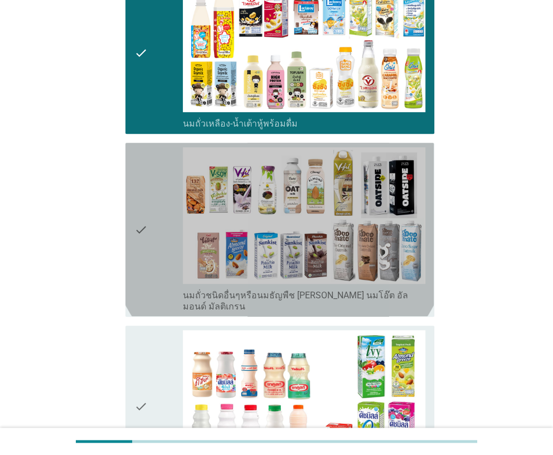
click at [155, 281] on div "check" at bounding box center [158, 229] width 48 height 164
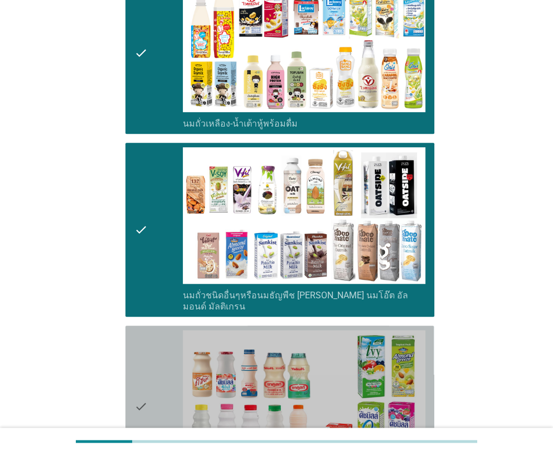
click at [142, 336] on icon "check" at bounding box center [140, 406] width 13 height 153
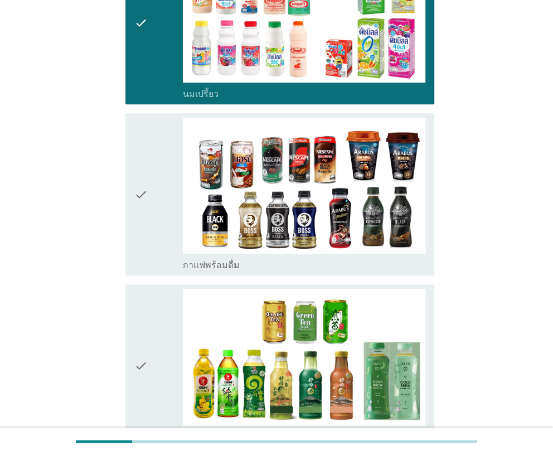
scroll to position [780, 0]
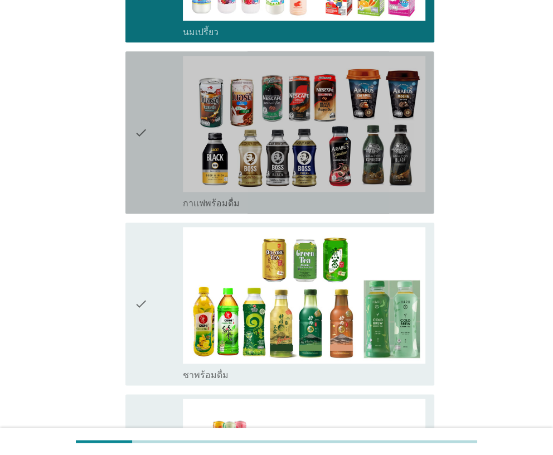
click at [149, 178] on div "check" at bounding box center [158, 132] width 48 height 153
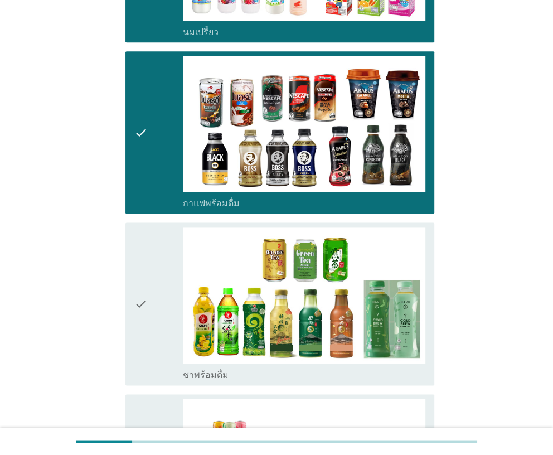
click at [152, 263] on div "check" at bounding box center [158, 303] width 48 height 153
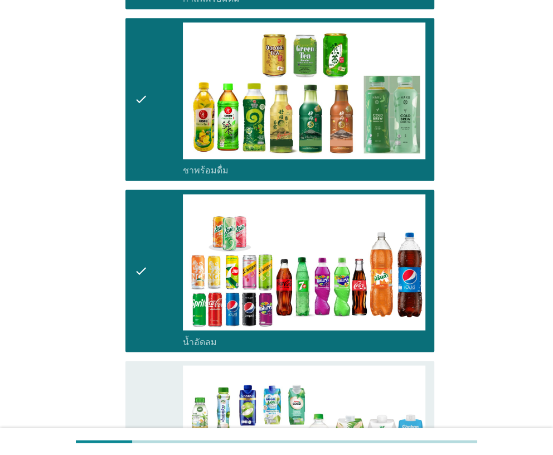
scroll to position [1226, 0]
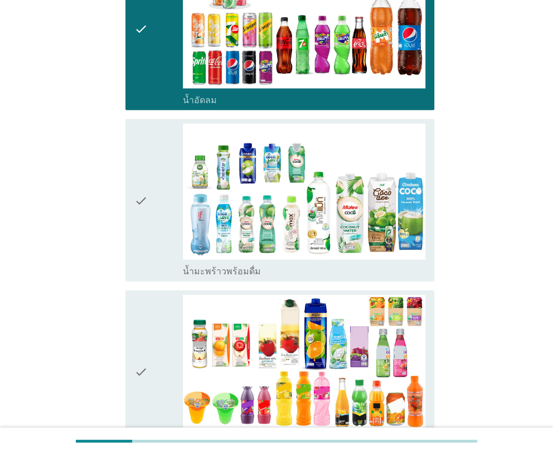
click at [154, 271] on div "check check_box_outline_blank น้ำมะพร้าวพร้อมดื่ม" at bounding box center [276, 200] width 315 height 171
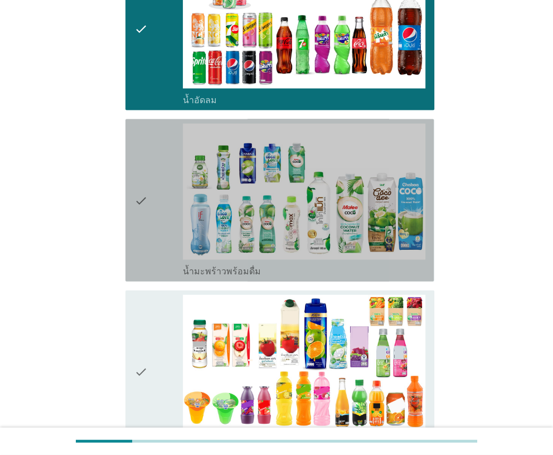
click at [154, 254] on div "check" at bounding box center [158, 200] width 48 height 153
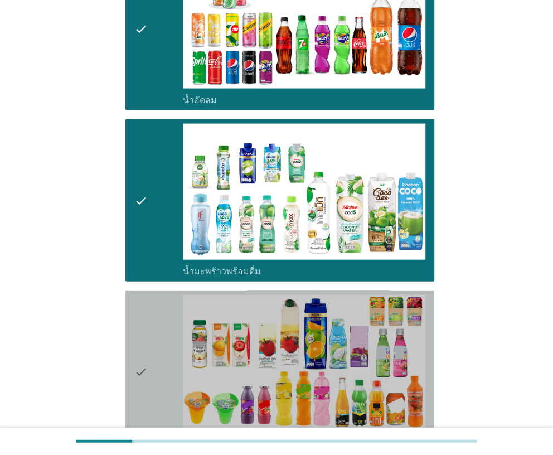
click at [155, 324] on div "check" at bounding box center [158, 371] width 48 height 153
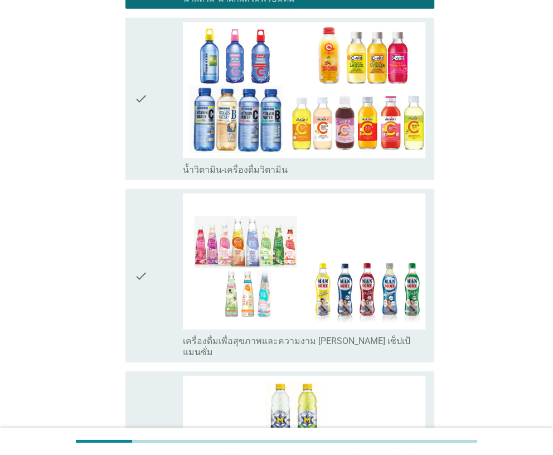
scroll to position [1672, 0]
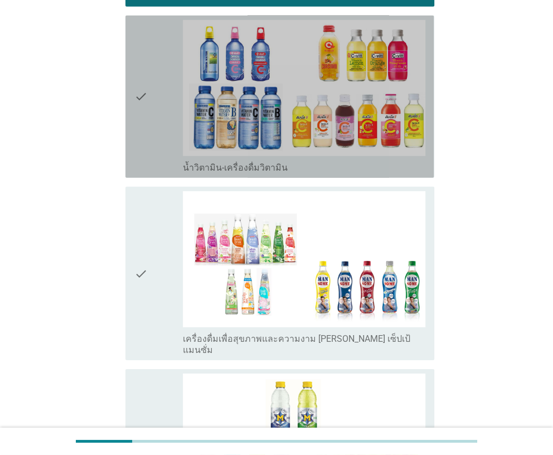
click at [160, 143] on div "check" at bounding box center [158, 96] width 48 height 153
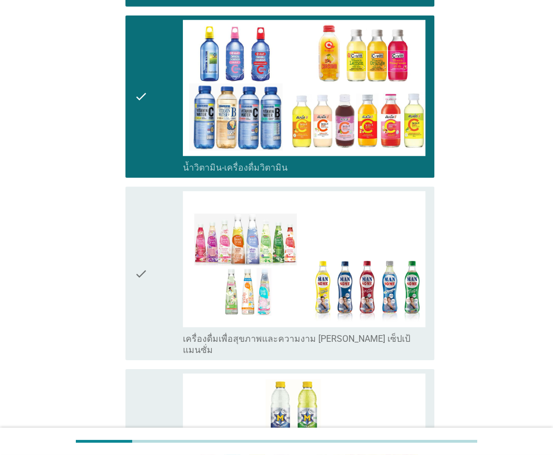
click at [145, 241] on icon "check" at bounding box center [140, 273] width 13 height 164
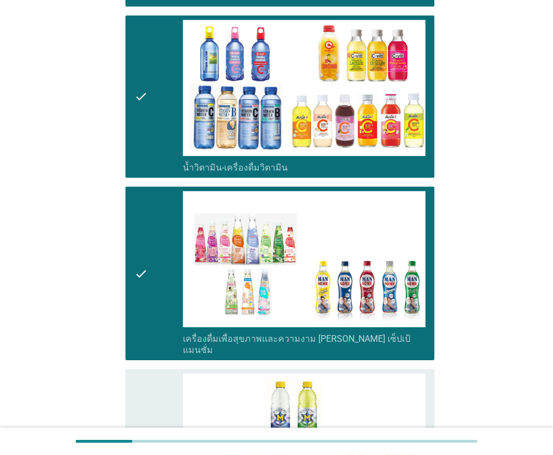
click at [138, 373] on icon "check" at bounding box center [140, 449] width 13 height 153
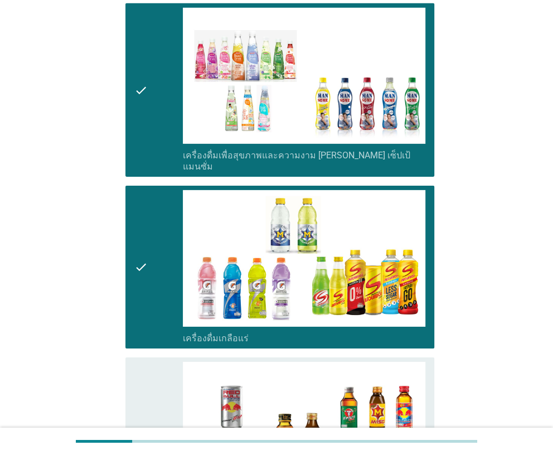
scroll to position [2118, 0]
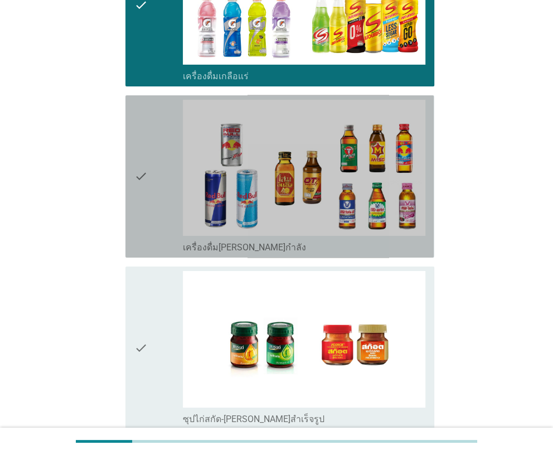
click at [166, 162] on div "check" at bounding box center [158, 176] width 48 height 153
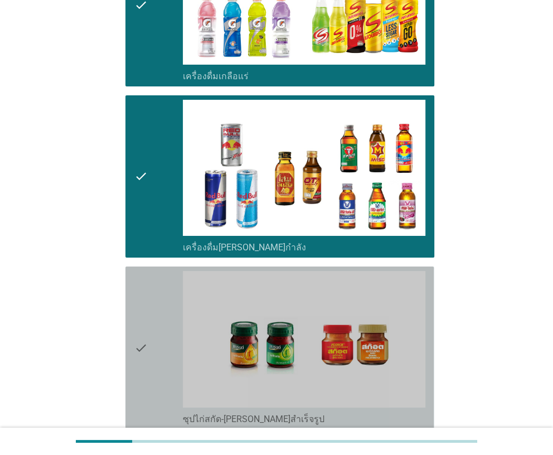
click at [164, 273] on div "check" at bounding box center [158, 347] width 48 height 153
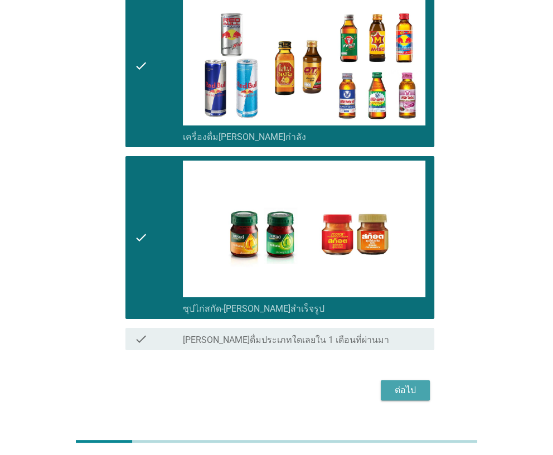
click at [408, 384] on div "ต่อไป" at bounding box center [405, 390] width 31 height 13
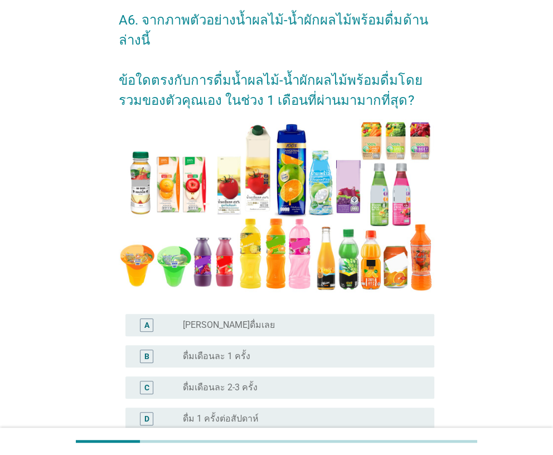
scroll to position [222, 0]
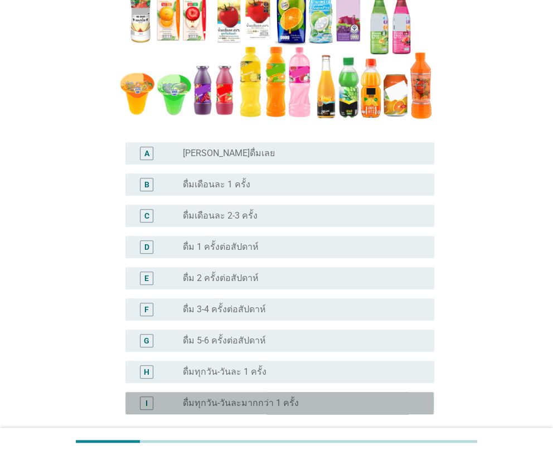
click at [183, 397] on label "ดื่มทุกวัน-วันละมากกว่า 1 ครั้ง" at bounding box center [241, 402] width 116 height 11
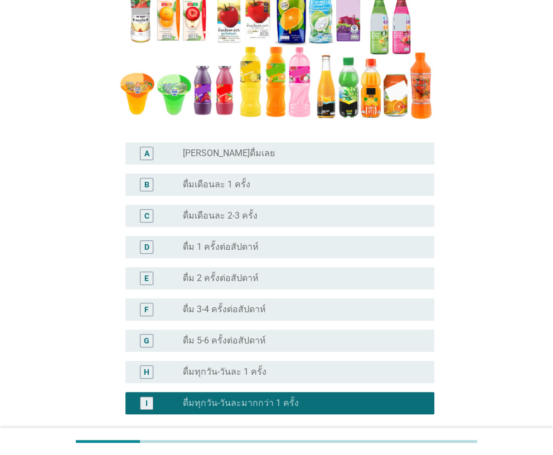
scroll to position [305, 0]
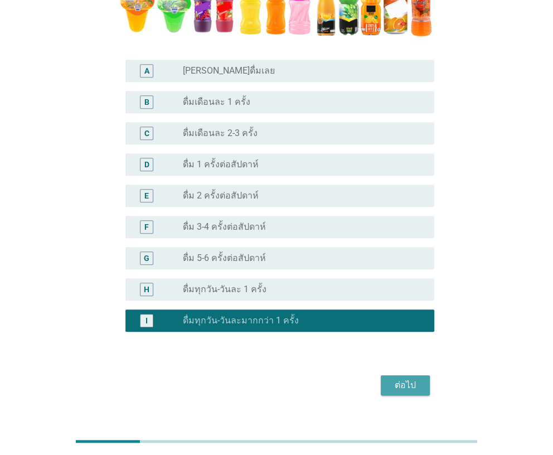
click at [402, 379] on div "ต่อไป" at bounding box center [405, 385] width 31 height 13
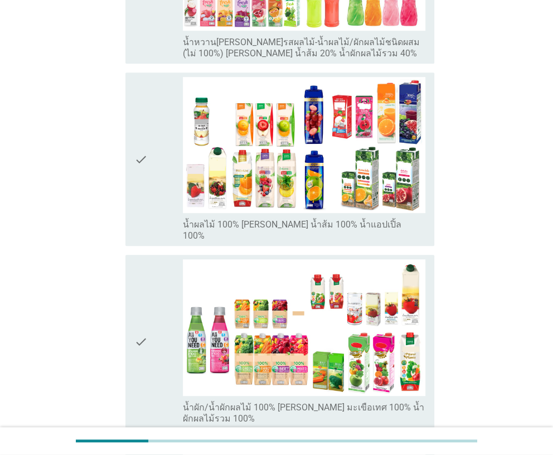
scroll to position [0, 0]
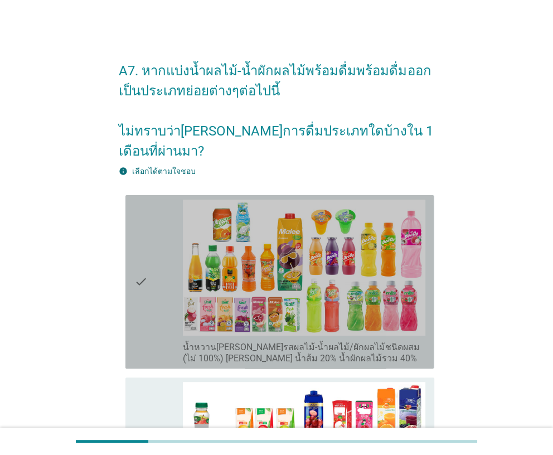
click at [145, 265] on icon "check" at bounding box center [140, 282] width 13 height 164
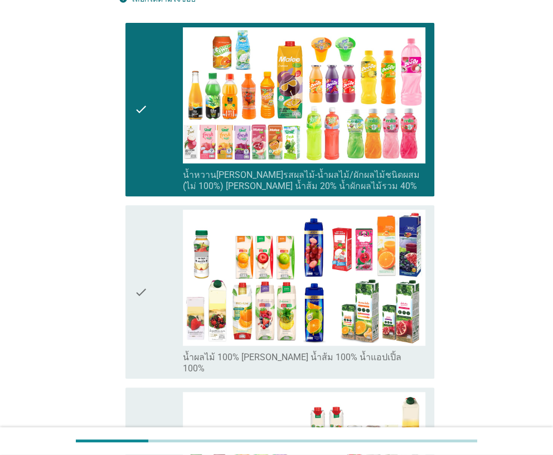
scroll to position [222, 0]
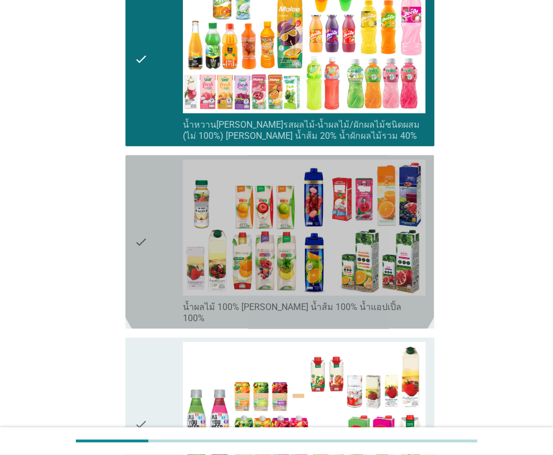
click at [145, 264] on icon "check" at bounding box center [140, 241] width 13 height 164
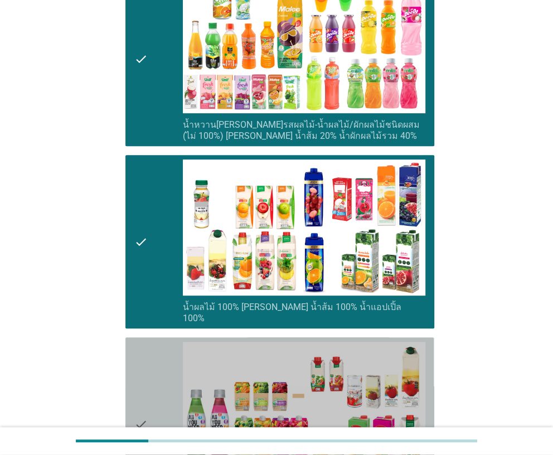
click at [137, 342] on icon "check" at bounding box center [140, 424] width 13 height 164
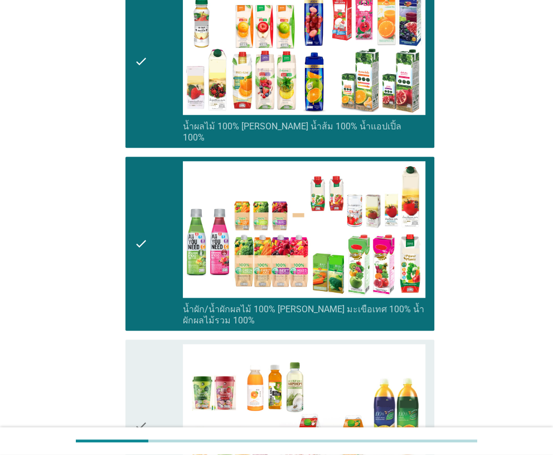
scroll to position [557, 0]
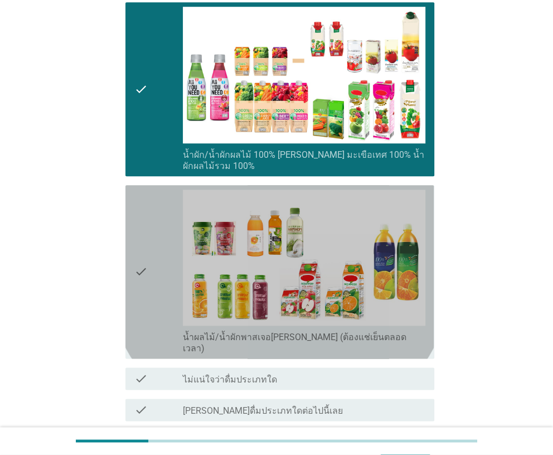
click at [149, 277] on div "check" at bounding box center [158, 272] width 48 height 164
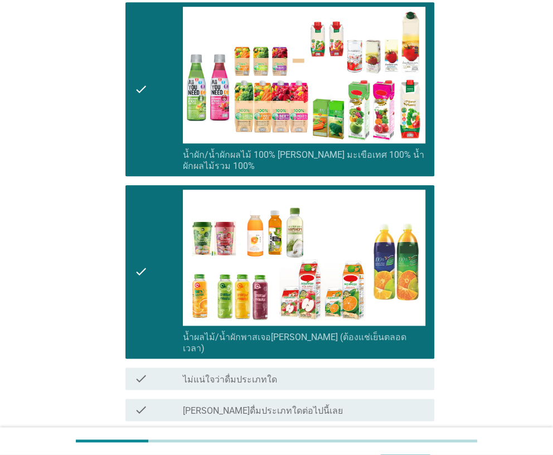
click at [400, 454] on div "ต่อไป" at bounding box center [405, 460] width 31 height 13
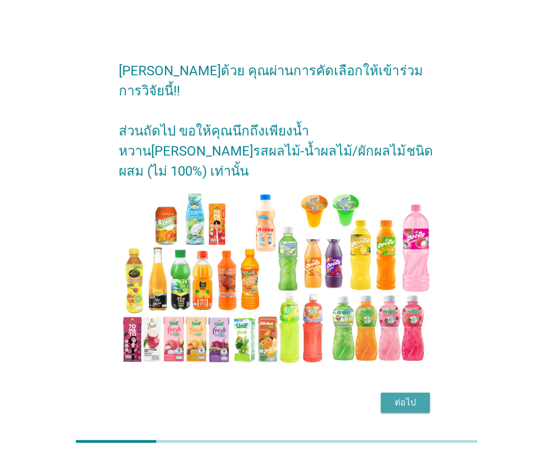
click at [399, 396] on div "ต่อไป" at bounding box center [405, 402] width 31 height 13
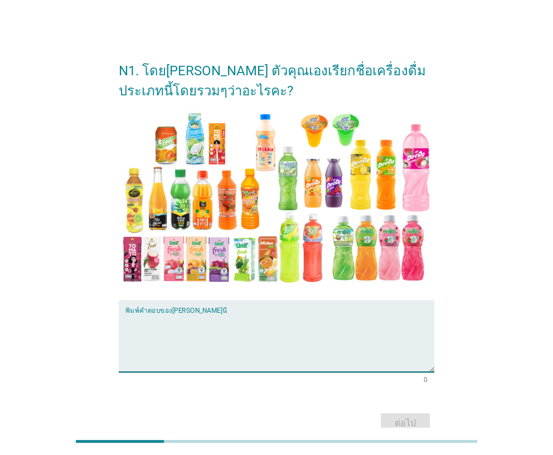
click at [161, 324] on textarea "พิมพ์คำตอบของคุณ ที่นี่" at bounding box center [279, 342] width 308 height 59
type textarea "FUNNY JUICY"
click at [394, 424] on div "ต่อไป" at bounding box center [405, 422] width 31 height 13
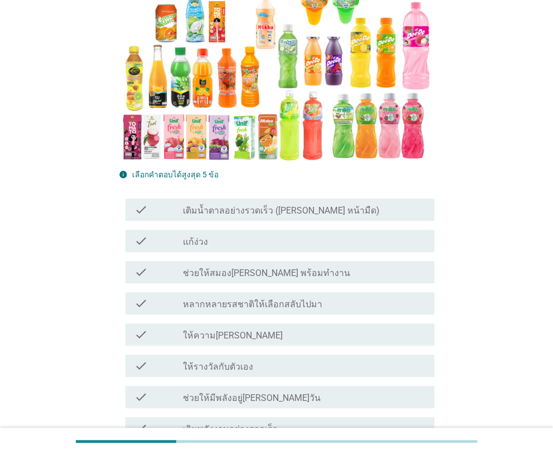
scroll to position [334, 0]
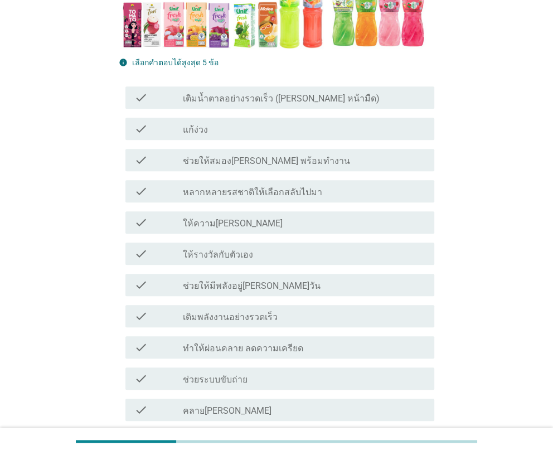
click at [195, 184] on div "check check_box_outline_blank หลากหลายรสชาติให้เลือกสลับไปมา" at bounding box center [276, 191] width 315 height 31
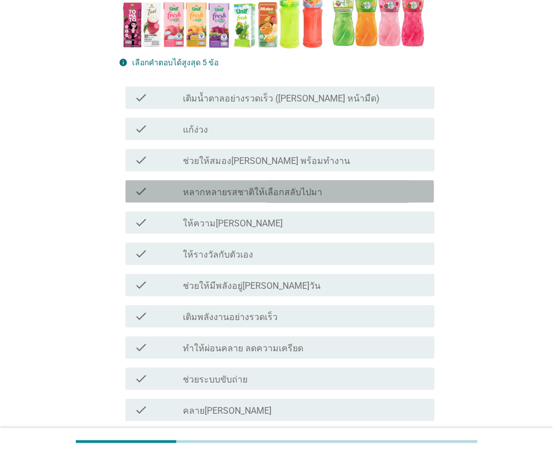
click at [195, 180] on div "check check_box_outline_blank หลากหลายรสชาติให้เลือกสลับไปมา" at bounding box center [279, 191] width 308 height 22
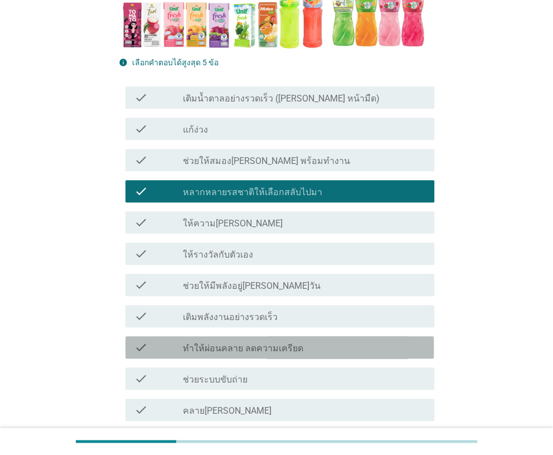
click at [198, 343] on label "ทำให้ผ่อนคลาย ลดความเครียด" at bounding box center [243, 348] width 120 height 11
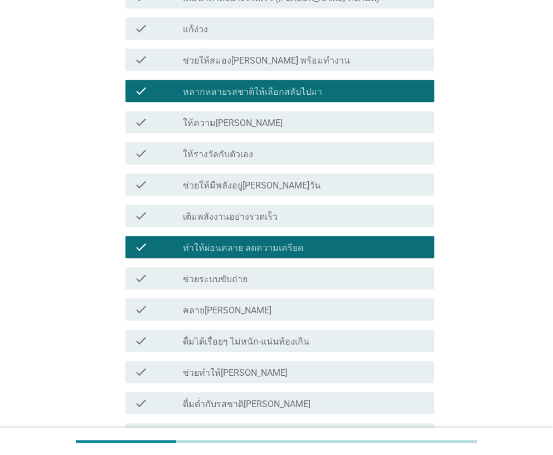
scroll to position [445, 0]
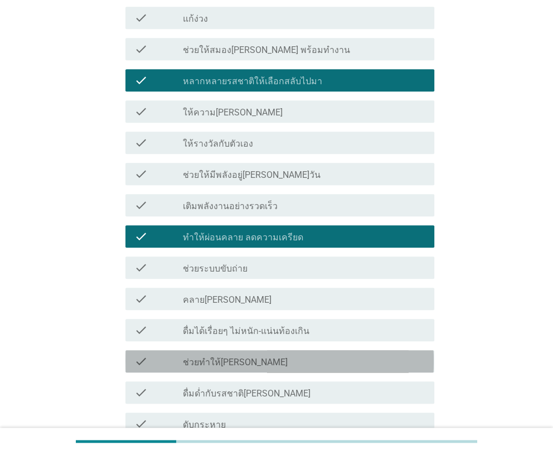
click at [198, 357] on label "ช่วยทำให้[PERSON_NAME]" at bounding box center [235, 362] width 105 height 11
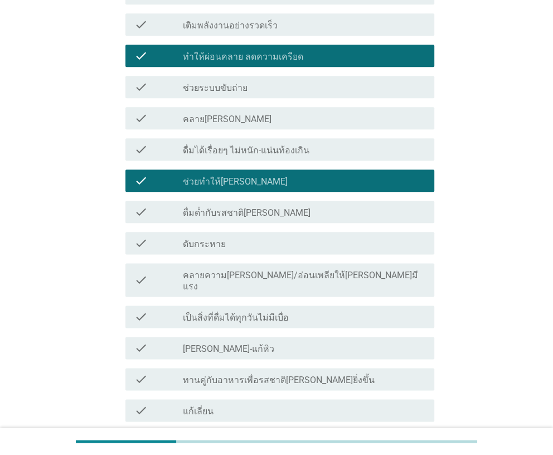
scroll to position [668, 0]
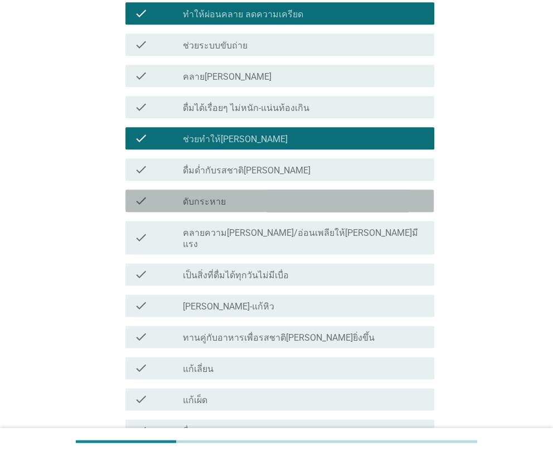
click at [200, 196] on label "ดับกระหาย" at bounding box center [204, 201] width 43 height 11
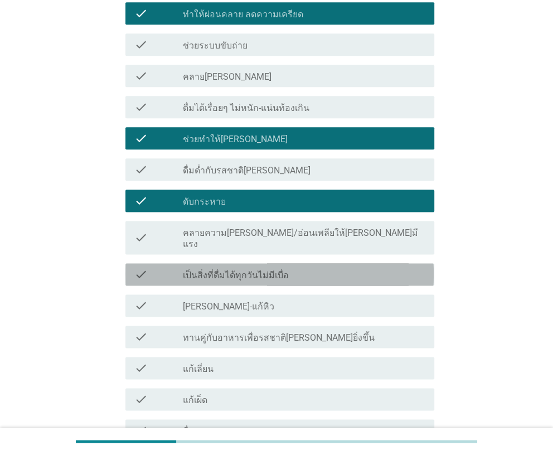
click at [198, 270] on label "เป็นสิ่งที่ดื่มได้ทุกวันไม่มีเบื่อ" at bounding box center [236, 275] width 106 height 11
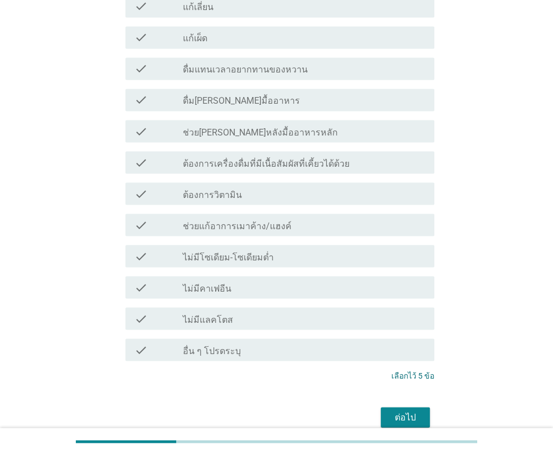
scroll to position [1050, 0]
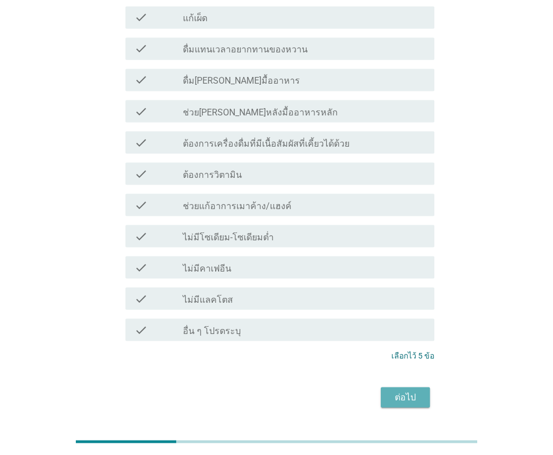
click at [407, 390] on div "ต่อไป" at bounding box center [405, 396] width 31 height 13
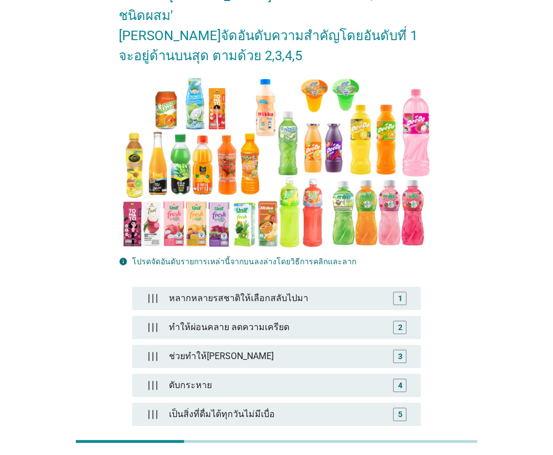
scroll to position [111, 0]
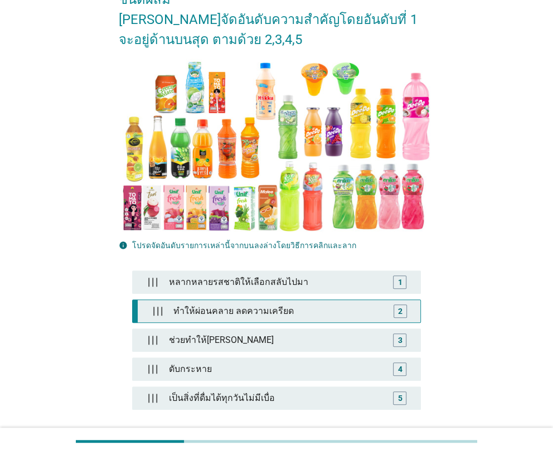
click at [183, 300] on div "ทำให้ผ่อนคลาย ลดความเครียด" at bounding box center [279, 311] width 220 height 22
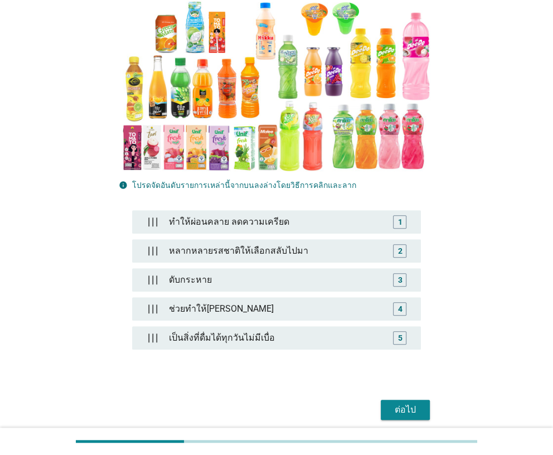
scroll to position [194, 0]
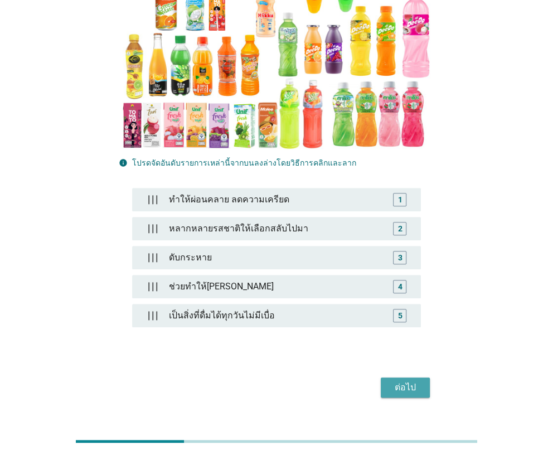
click at [401, 381] on div "ต่อไป" at bounding box center [405, 387] width 31 height 13
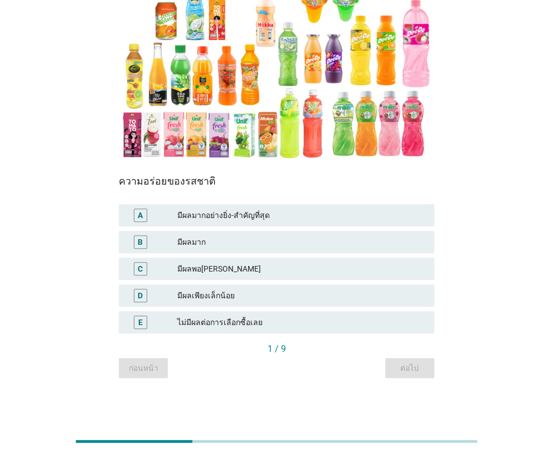
scroll to position [0, 0]
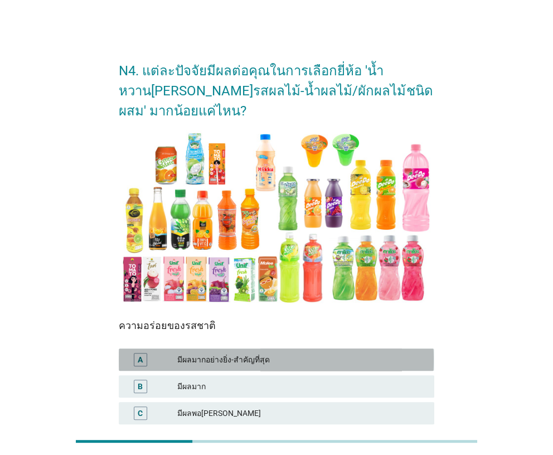
click at [191, 353] on div "มีผลมากอย่างยิ่ง-สำคัญที่สุด" at bounding box center [301, 359] width 248 height 13
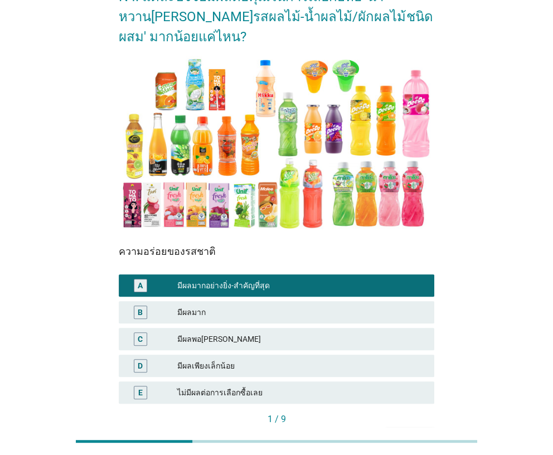
scroll to position [124, 0]
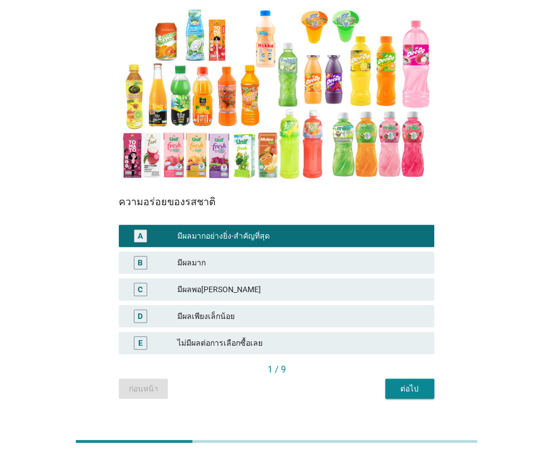
click at [409, 383] on div "ต่อไป" at bounding box center [409, 389] width 31 height 12
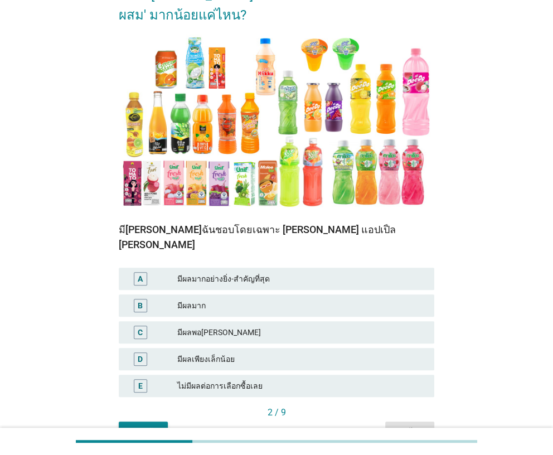
scroll to position [111, 0]
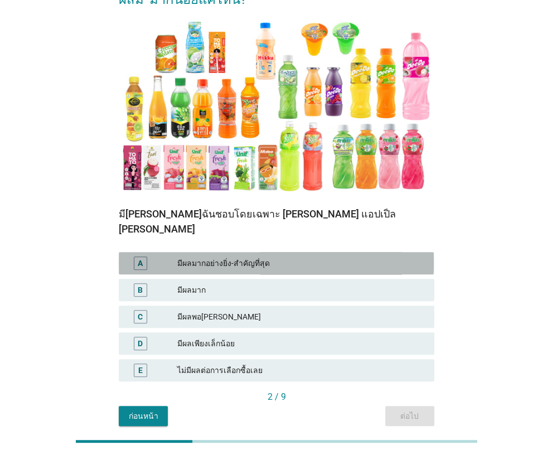
click at [234, 256] on div "มีผลมากอย่างยิ่ง-สำคัญที่สุด" at bounding box center [301, 262] width 248 height 13
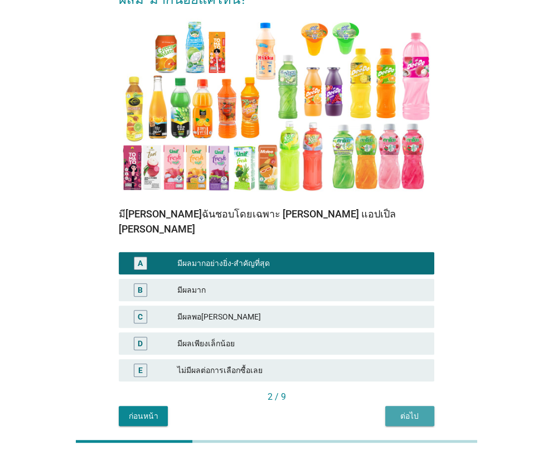
click at [404, 410] on div "ต่อไป" at bounding box center [409, 416] width 31 height 12
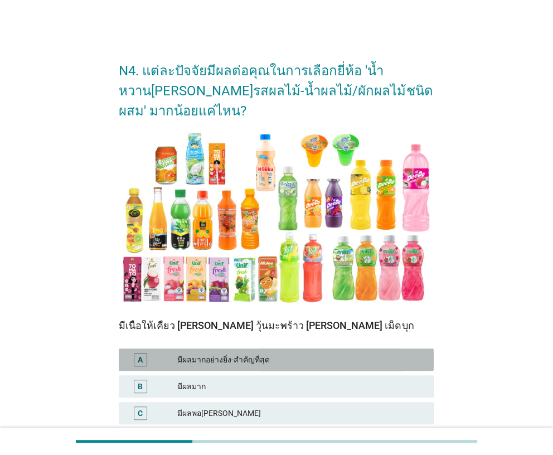
click at [222, 353] on div "มีผลมากอย่างยิ่ง-สำคัญที่สุด" at bounding box center [301, 359] width 248 height 13
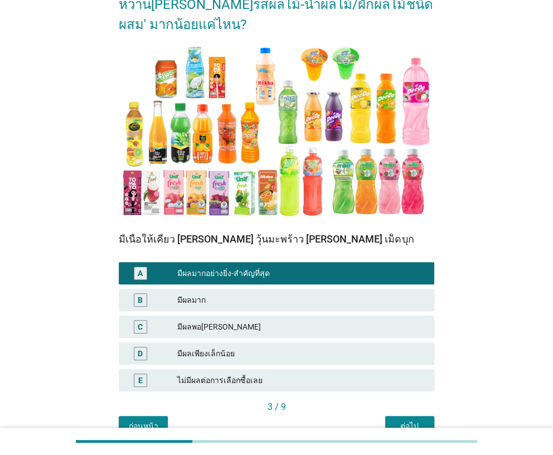
scroll to position [124, 0]
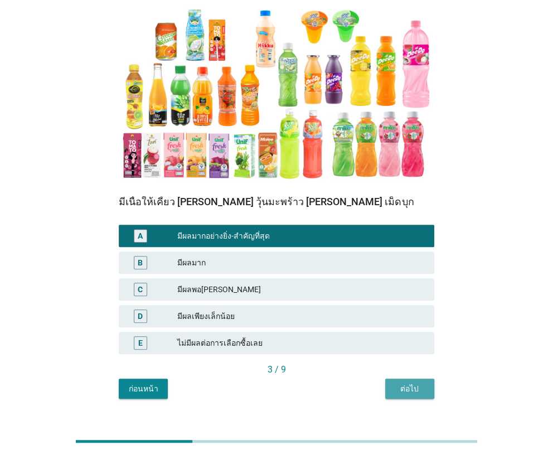
click at [405, 383] on div "ต่อไป" at bounding box center [409, 389] width 31 height 12
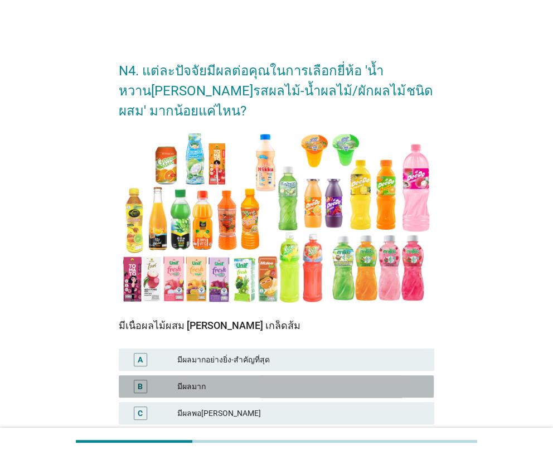
click at [196, 380] on div "มีผลมาก" at bounding box center [301, 386] width 248 height 13
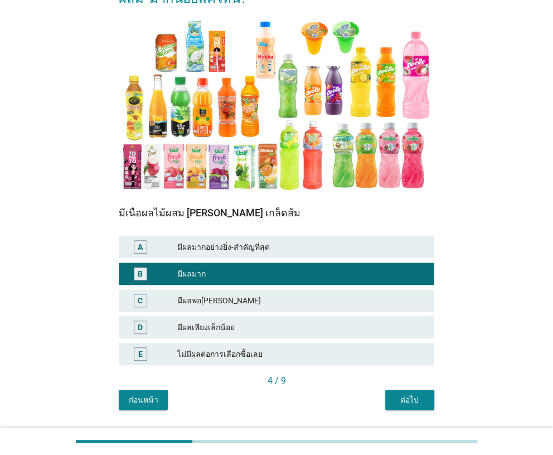
scroll to position [124, 0]
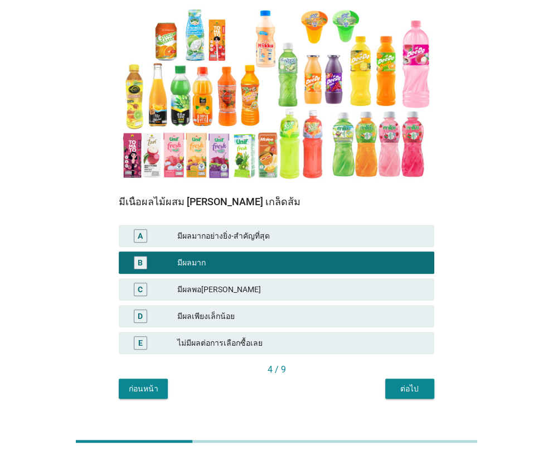
click at [400, 383] on div "ต่อไป" at bounding box center [409, 389] width 31 height 12
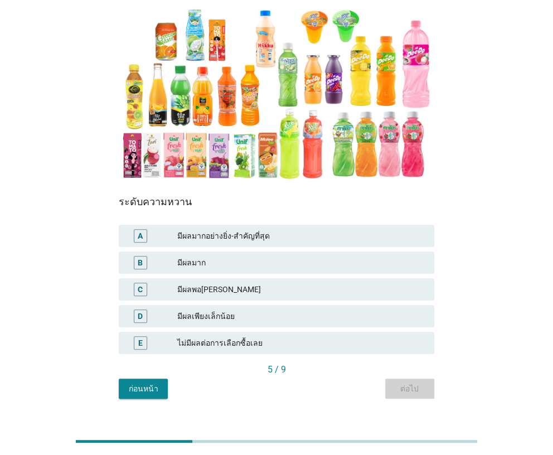
scroll to position [0, 0]
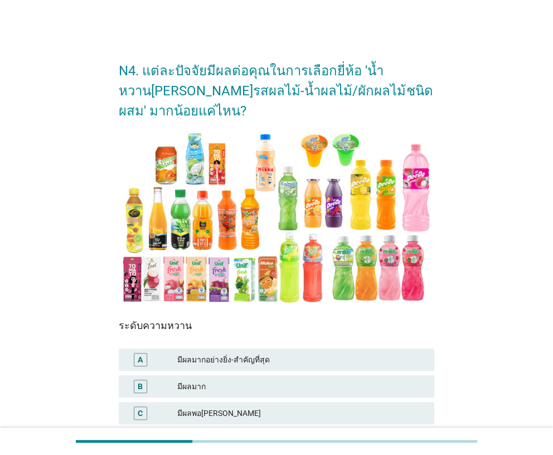
click at [217, 380] on div "มีผลมาก" at bounding box center [301, 386] width 248 height 13
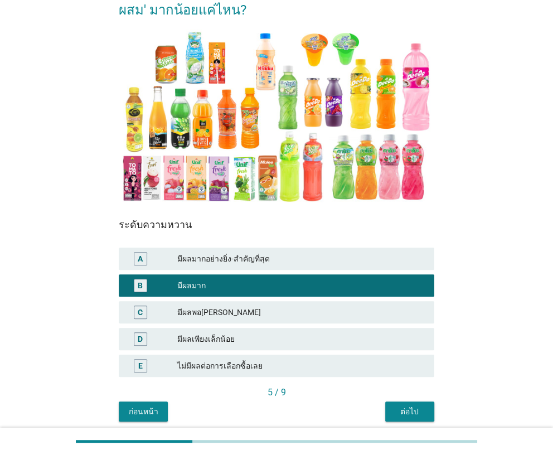
scroll to position [111, 0]
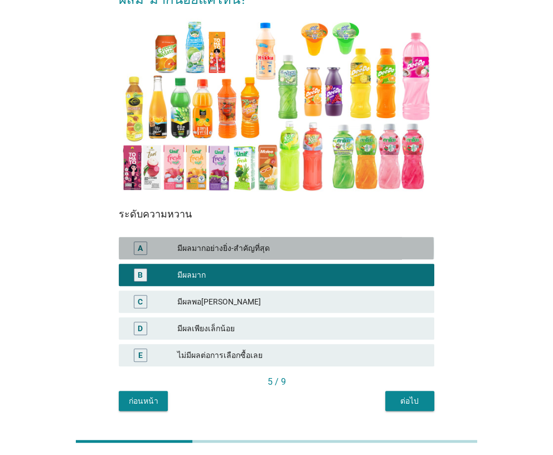
click at [339, 241] on div "มีผลมากอย่างยิ่ง-สำคัญที่สุด" at bounding box center [301, 247] width 248 height 13
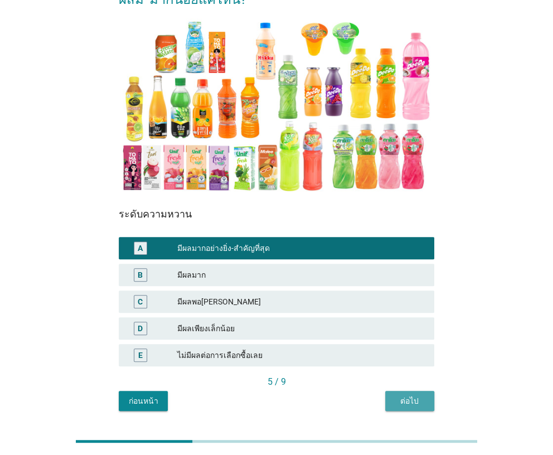
click at [405, 395] on div "ต่อไป" at bounding box center [409, 401] width 31 height 12
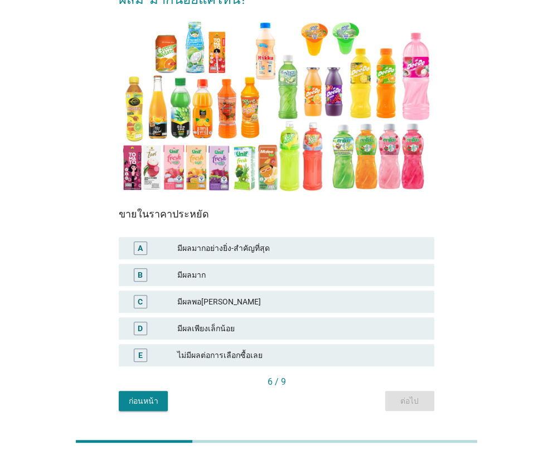
click at [242, 348] on div "ไม่มีผลต่อการเลือกซื้อเลย" at bounding box center [301, 354] width 248 height 13
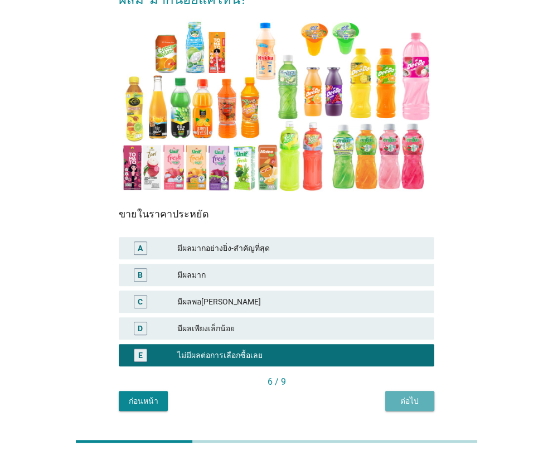
click at [397, 395] on div "ต่อไป" at bounding box center [409, 401] width 31 height 12
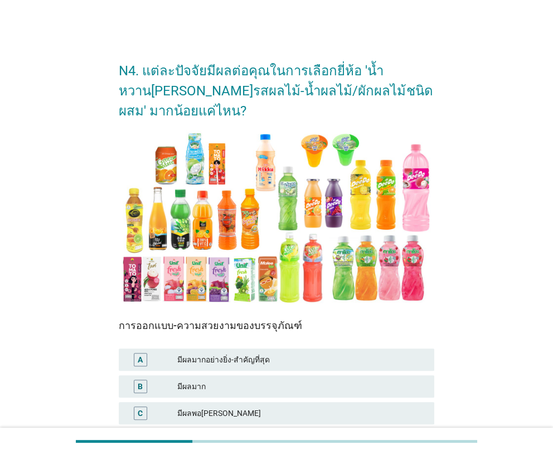
click at [236, 402] on div "C มีผลพอสมควร" at bounding box center [276, 413] width 315 height 22
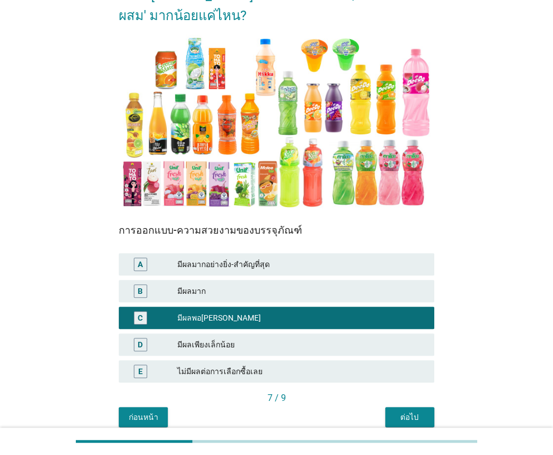
scroll to position [124, 0]
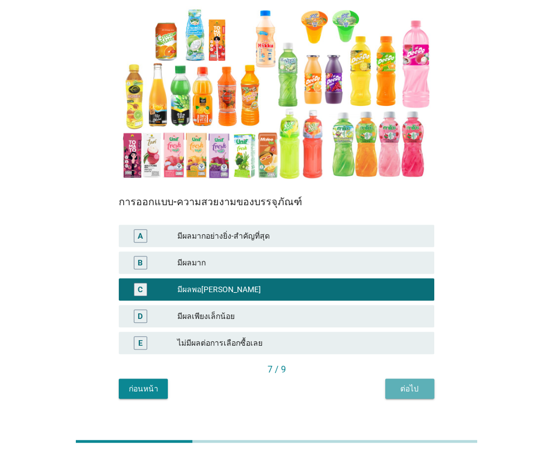
click at [419, 383] on div "ต่อไป" at bounding box center [409, 389] width 31 height 12
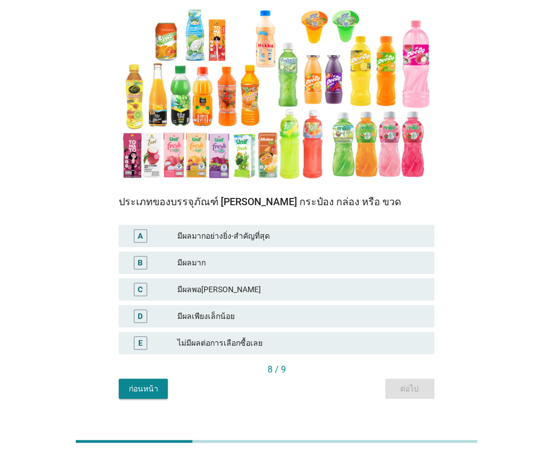
scroll to position [0, 0]
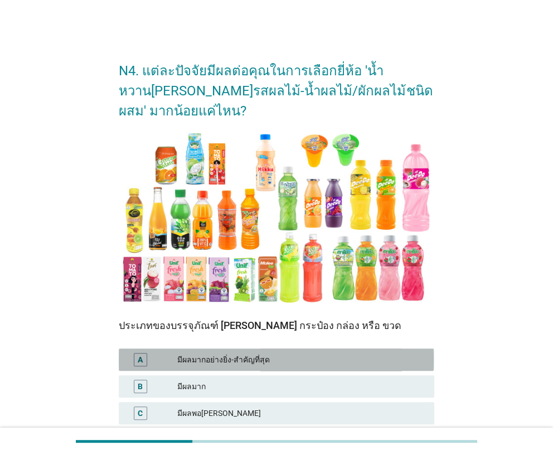
click at [277, 348] on div "A มีผลมากอย่างยิ่ง-สำคัญที่สุด" at bounding box center [276, 359] width 315 height 22
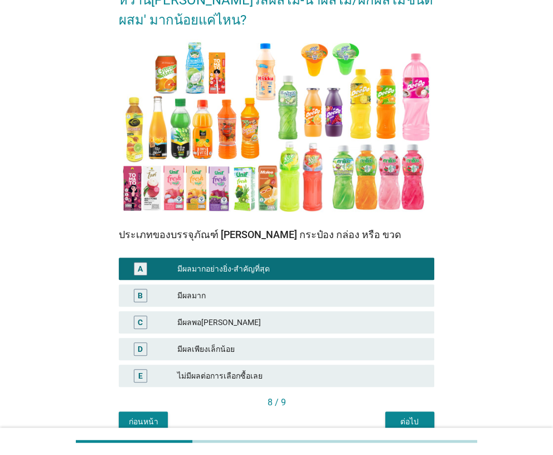
scroll to position [124, 0]
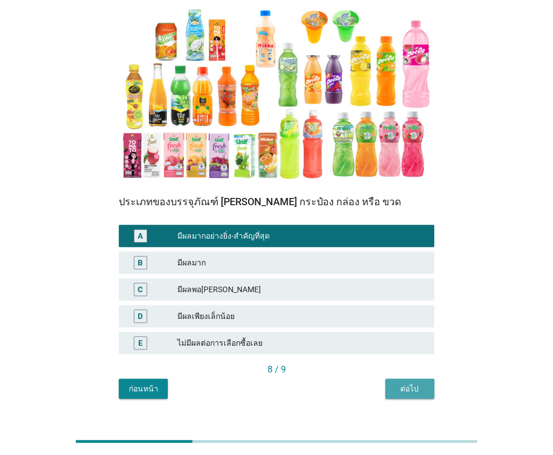
click at [402, 383] on div "ต่อไป" at bounding box center [409, 389] width 31 height 12
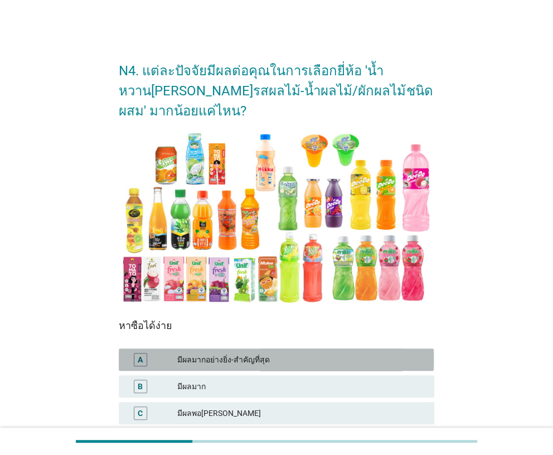
click at [270, 353] on div "มีผลมากอย่างยิ่ง-สำคัญที่สุด" at bounding box center [301, 359] width 248 height 13
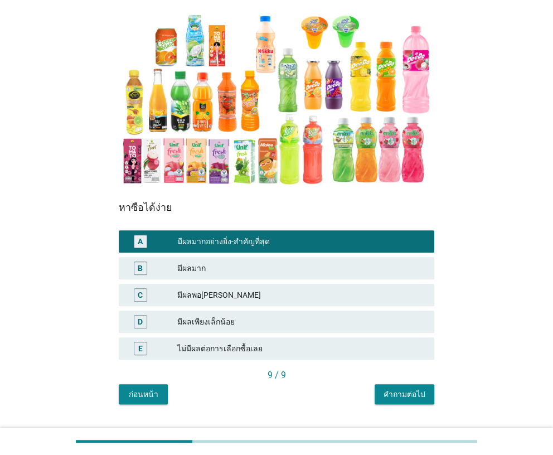
scroll to position [124, 0]
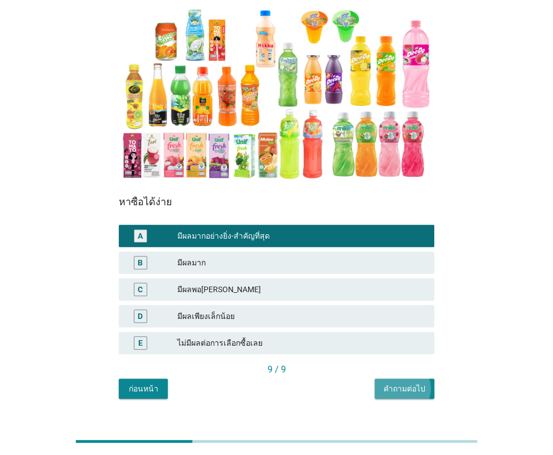
click at [405, 383] on div "คำถามต่อไป" at bounding box center [405, 389] width 42 height 12
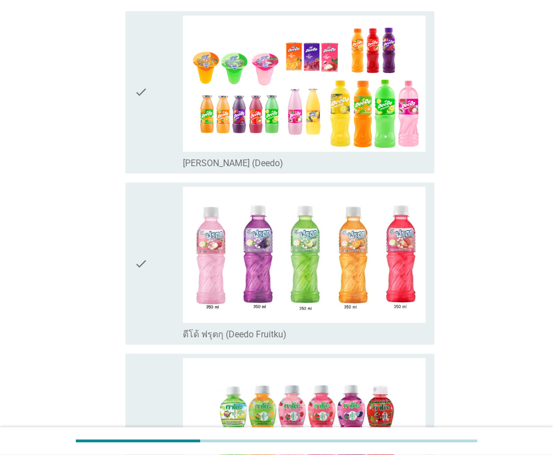
scroll to position [0, 0]
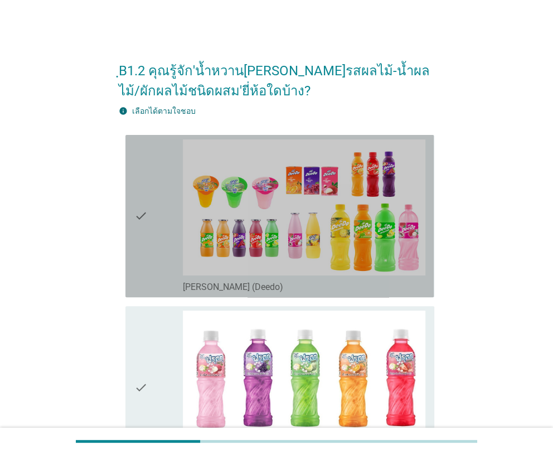
click at [160, 287] on div "check" at bounding box center [158, 215] width 48 height 153
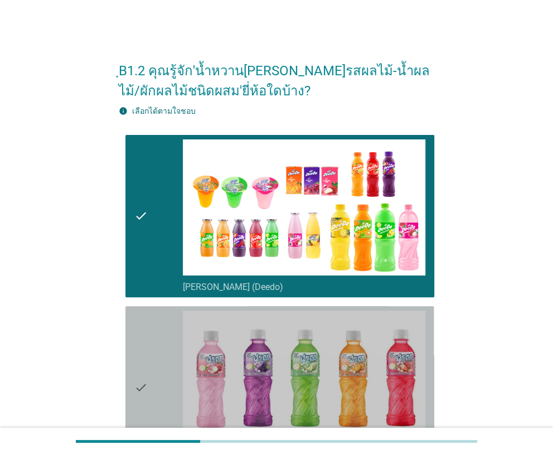
click at [150, 339] on div "check" at bounding box center [158, 387] width 48 height 153
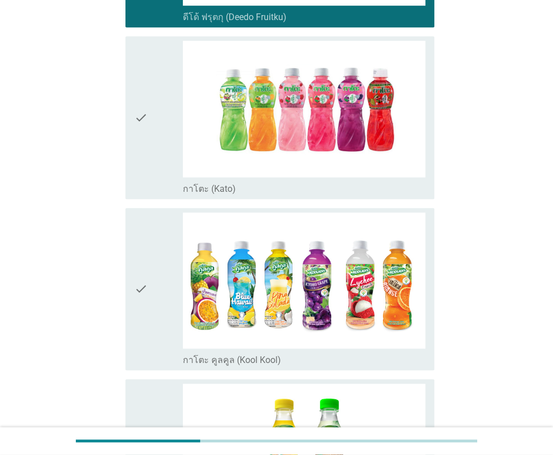
scroll to position [445, 0]
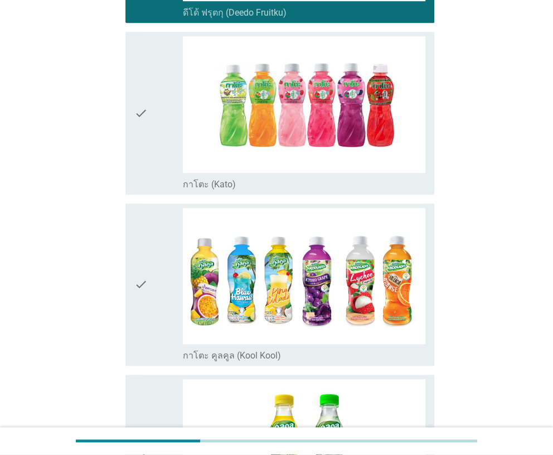
click at [129, 173] on div "check check_box_outline_blank กาโตะ (Kato)" at bounding box center [279, 113] width 308 height 162
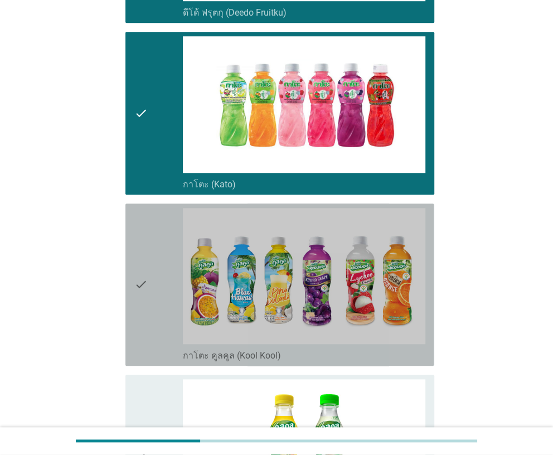
click at [143, 254] on icon "check" at bounding box center [140, 284] width 13 height 153
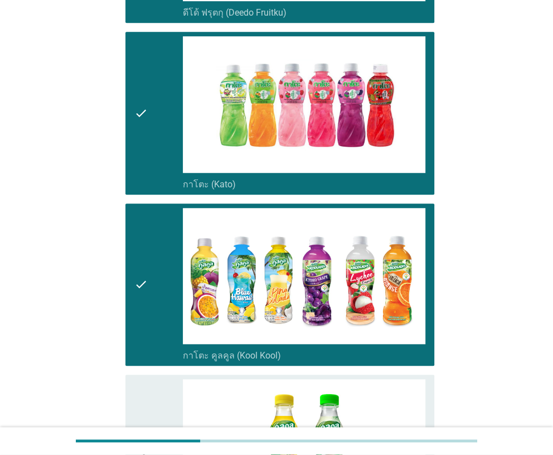
click at [132, 382] on div "check check_box_outline_blank คูลคูลเฟรช (Kool Kool Fresh)" at bounding box center [279, 456] width 308 height 162
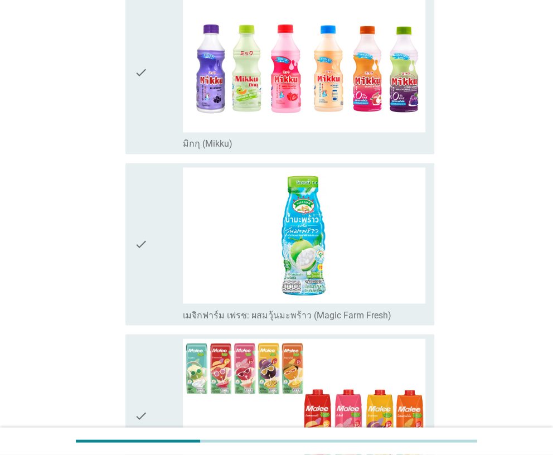
scroll to position [1003, 0]
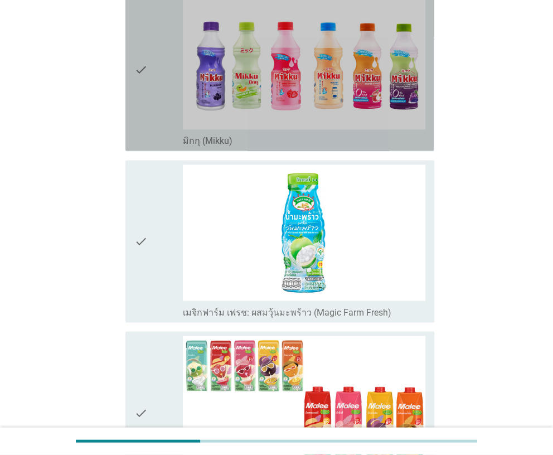
click at [146, 114] on icon "check" at bounding box center [140, 69] width 13 height 153
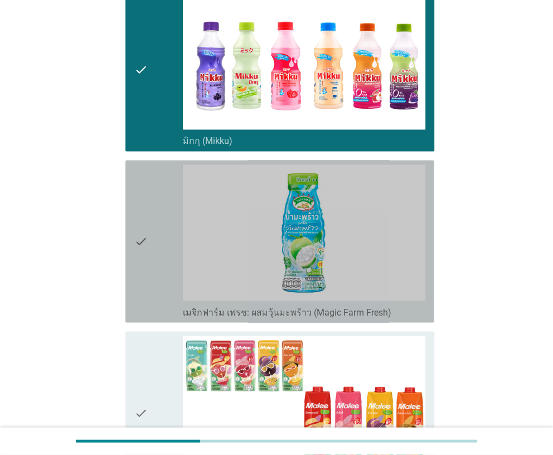
click at [148, 207] on div "check" at bounding box center [158, 240] width 48 height 153
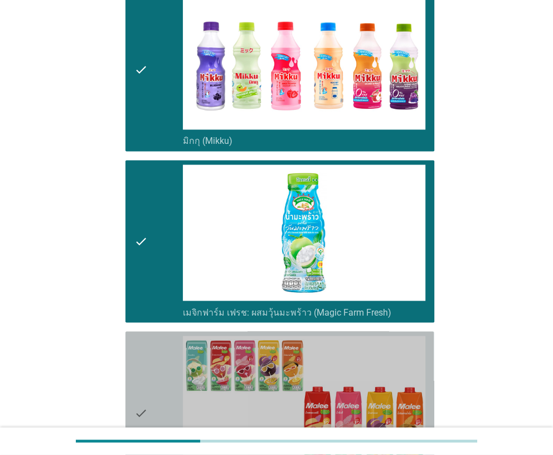
click at [136, 337] on icon "check" at bounding box center [140, 412] width 13 height 153
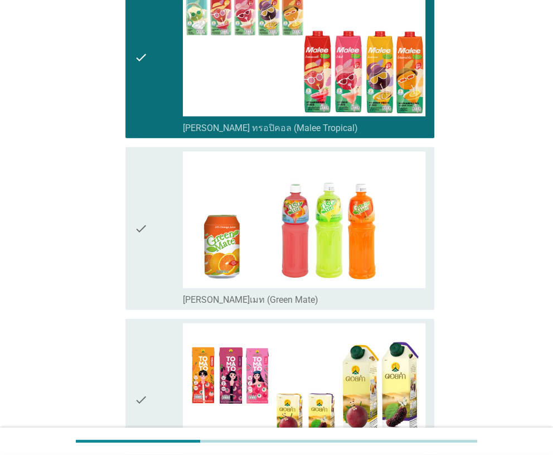
scroll to position [1449, 0]
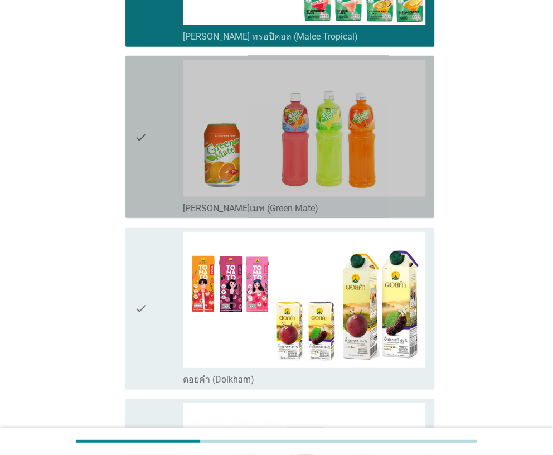
click at [152, 200] on div "check" at bounding box center [158, 136] width 48 height 153
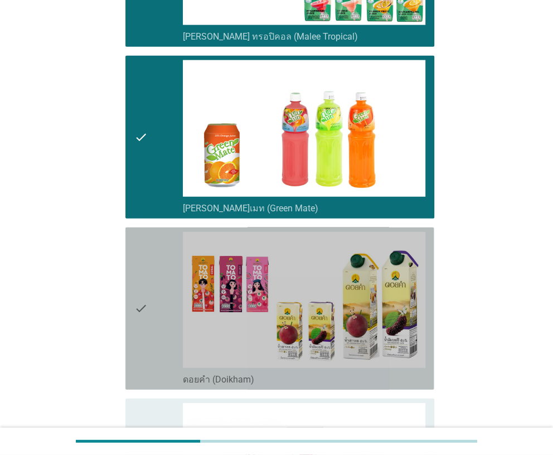
click at [142, 284] on icon "check" at bounding box center [140, 308] width 13 height 153
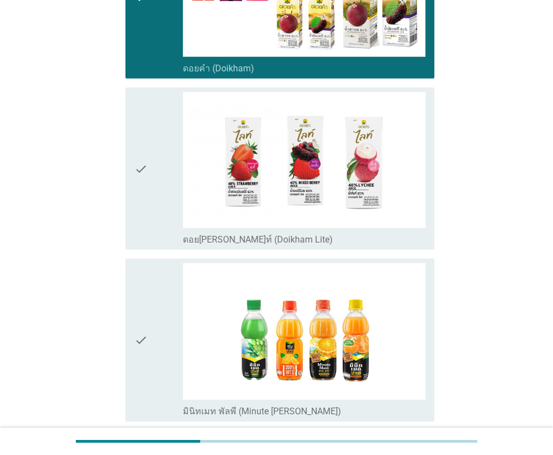
scroll to position [1783, 0]
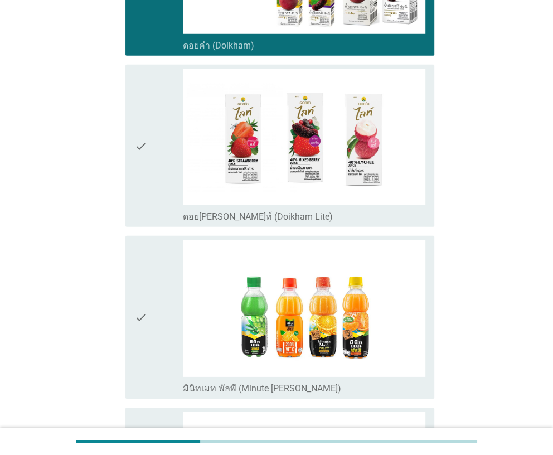
click at [152, 215] on div "check" at bounding box center [158, 145] width 48 height 153
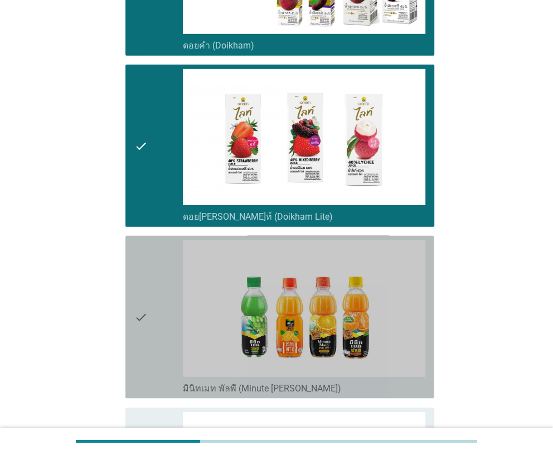
click at [150, 271] on div "check" at bounding box center [158, 316] width 48 height 153
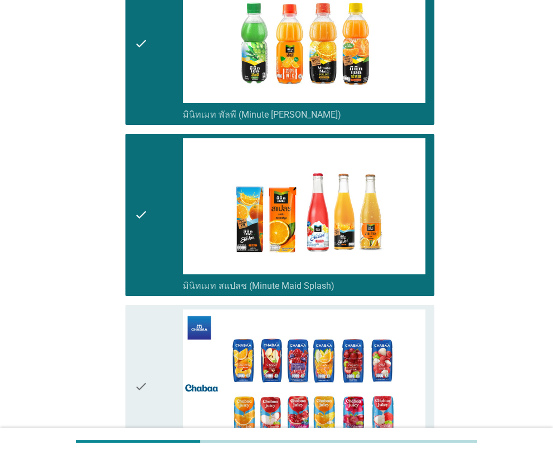
scroll to position [2230, 0]
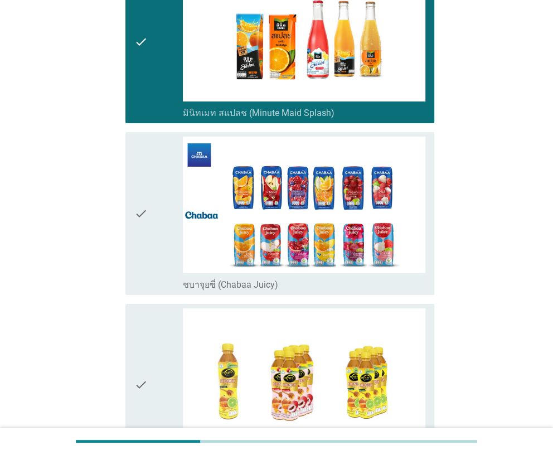
click at [152, 256] on div "check" at bounding box center [158, 213] width 48 height 153
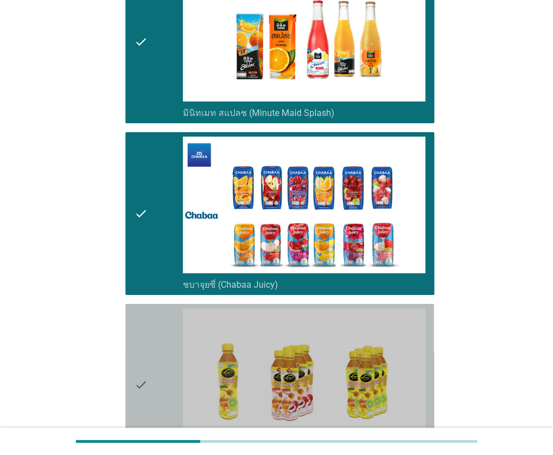
click at [139, 338] on icon "check" at bounding box center [140, 384] width 13 height 153
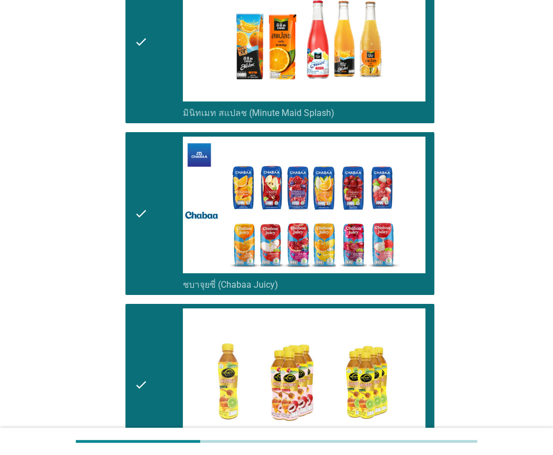
scroll to position [2676, 0]
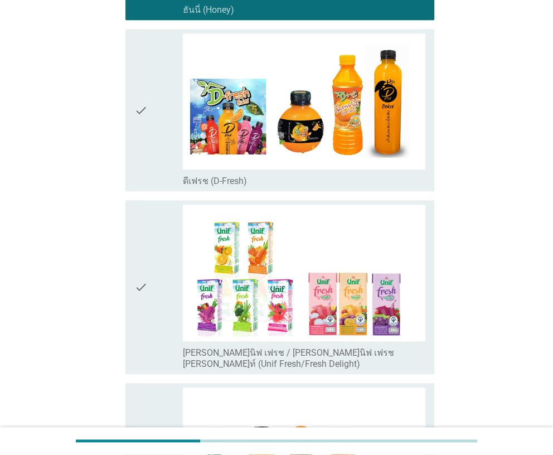
click at [161, 161] on div "check" at bounding box center [158, 109] width 48 height 153
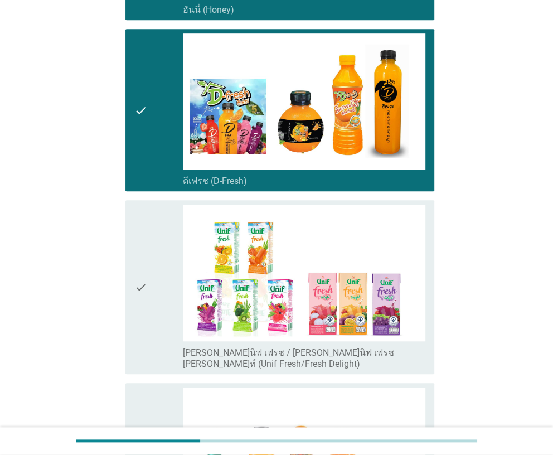
click at [155, 247] on div "check" at bounding box center [158, 287] width 48 height 164
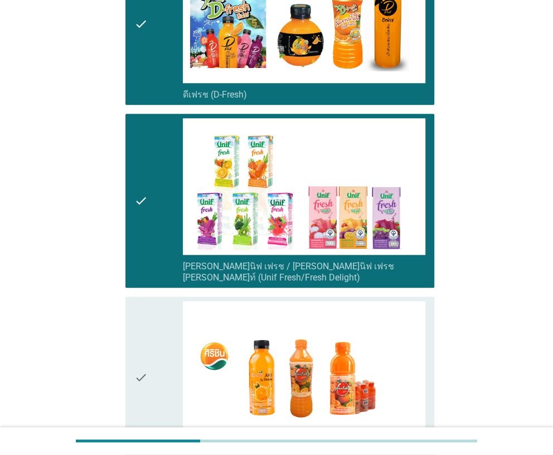
scroll to position [2898, 0]
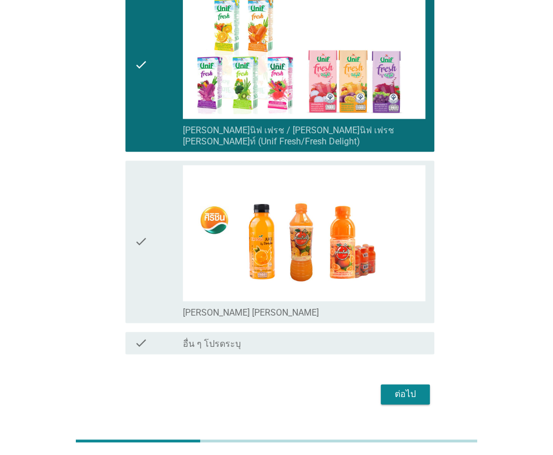
click at [154, 252] on div "check" at bounding box center [158, 241] width 48 height 153
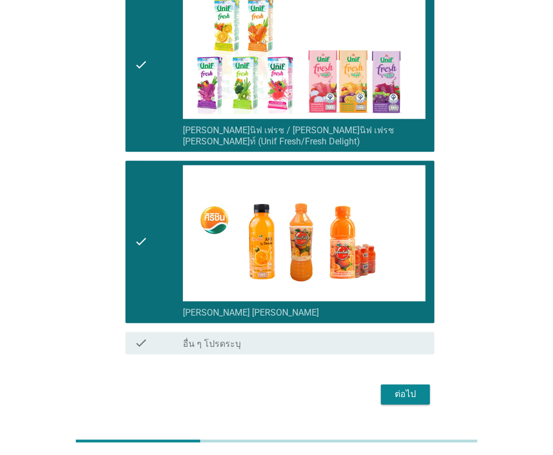
click at [389, 384] on button "ต่อไป" at bounding box center [405, 394] width 49 height 20
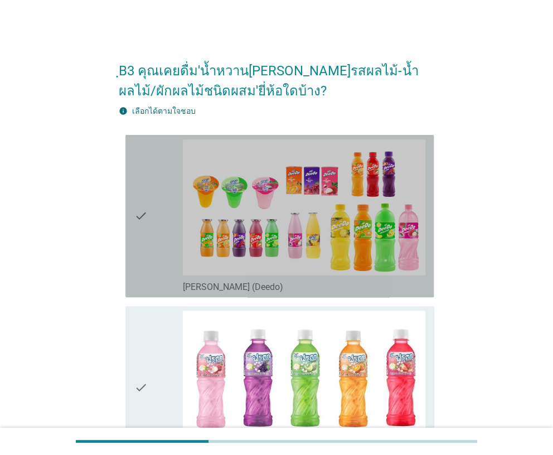
click at [164, 235] on div "check" at bounding box center [158, 215] width 48 height 153
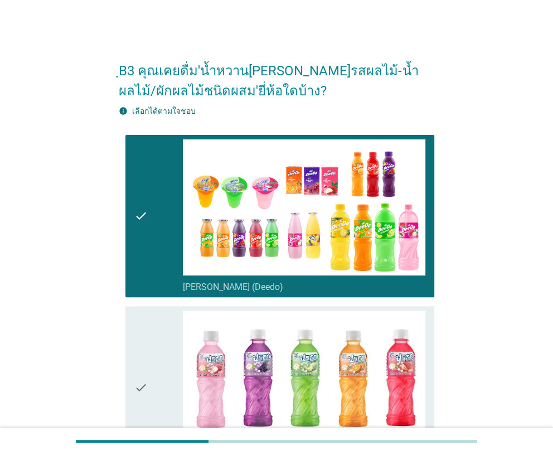
scroll to position [222, 0]
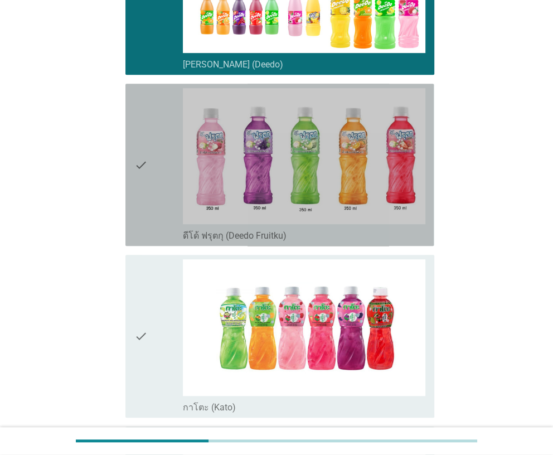
click at [154, 220] on div "check" at bounding box center [158, 164] width 48 height 153
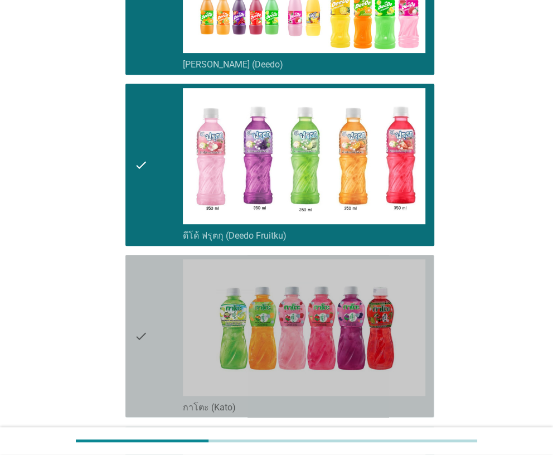
click at [141, 285] on icon "check" at bounding box center [140, 335] width 13 height 153
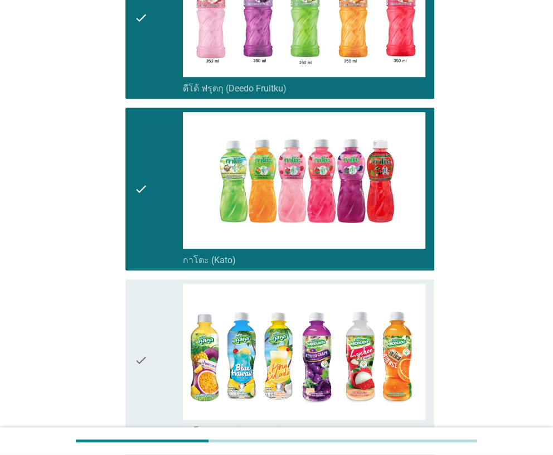
scroll to position [557, 0]
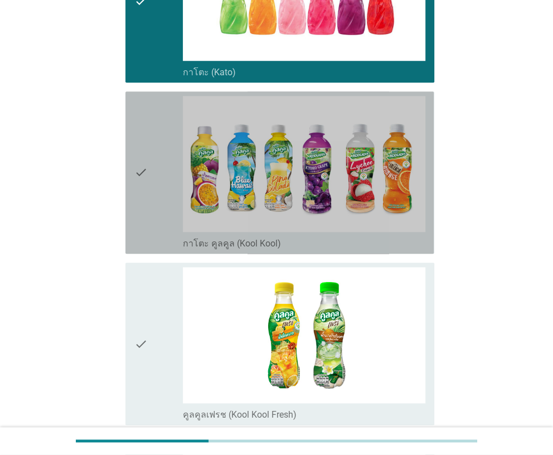
click at [135, 234] on icon "check" at bounding box center [140, 172] width 13 height 153
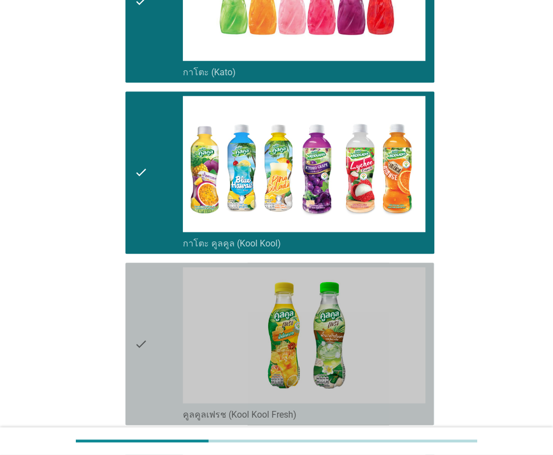
click at [138, 290] on icon "check" at bounding box center [140, 343] width 13 height 153
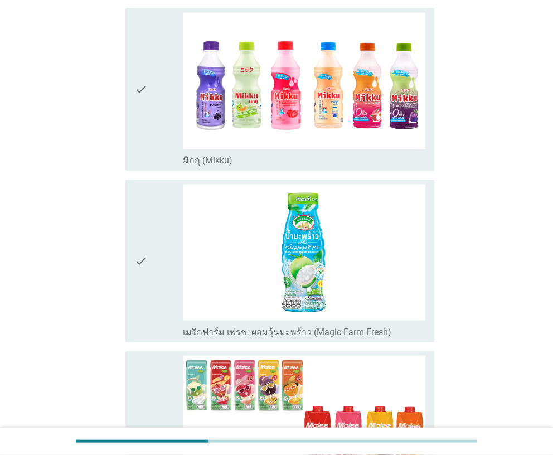
scroll to position [1003, 0]
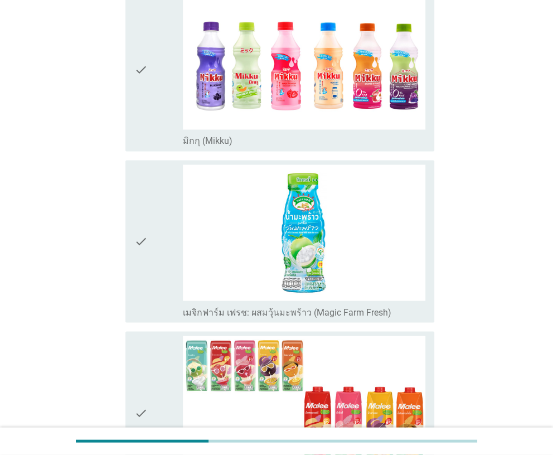
click at [145, 124] on icon "check" at bounding box center [140, 69] width 13 height 153
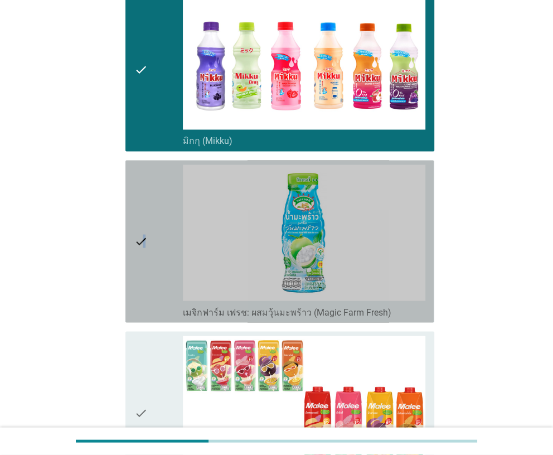
click at [144, 203] on icon "check" at bounding box center [140, 240] width 13 height 153
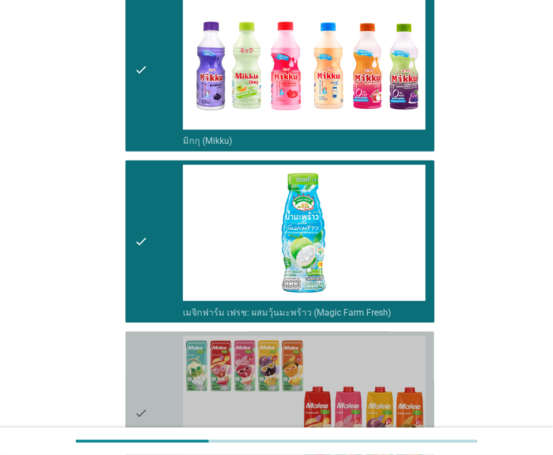
click at [143, 333] on div "check check_box_outline_blank มาลี ทรอปิคอล (Malee Tropical)" at bounding box center [279, 412] width 308 height 162
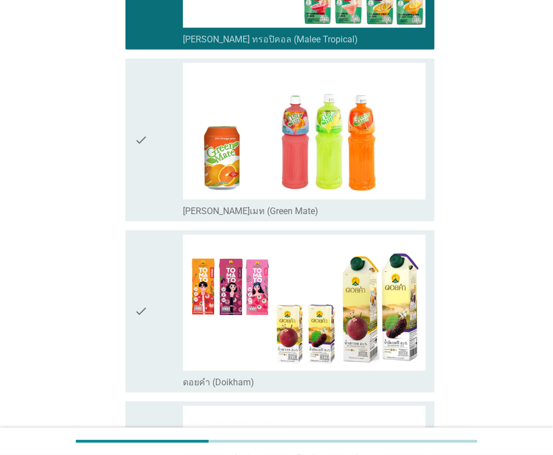
scroll to position [1449, 0]
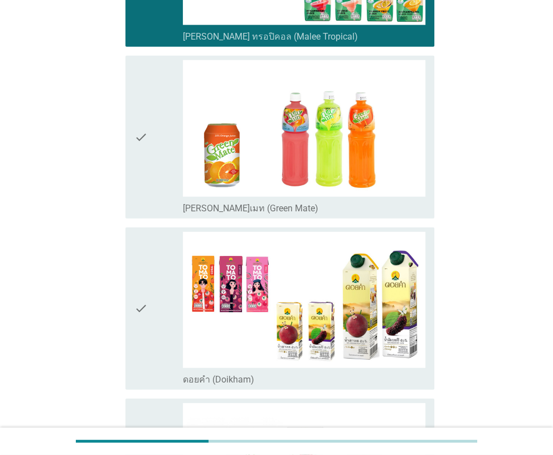
click at [148, 205] on div "check" at bounding box center [158, 136] width 48 height 153
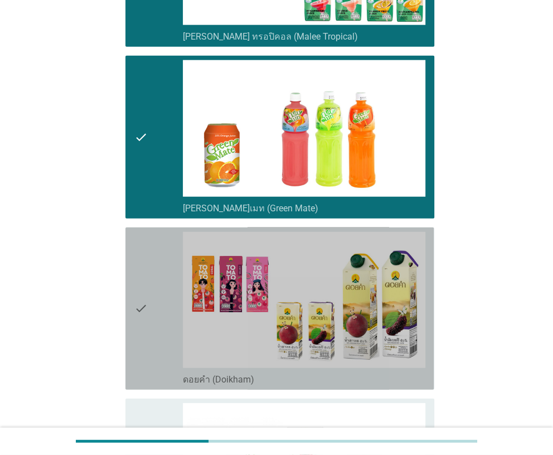
click at [145, 280] on icon "check" at bounding box center [140, 308] width 13 height 153
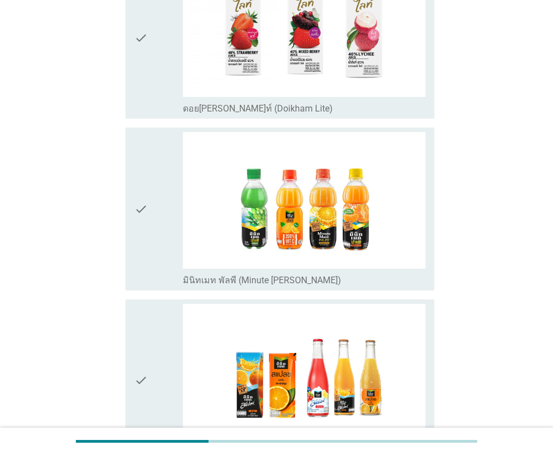
scroll to position [1895, 0]
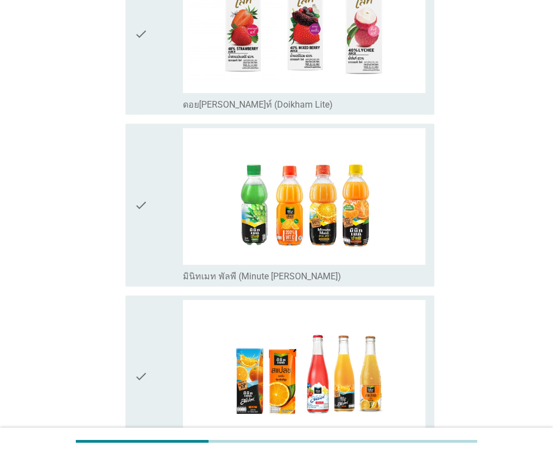
click at [141, 71] on icon "check" at bounding box center [140, 33] width 13 height 153
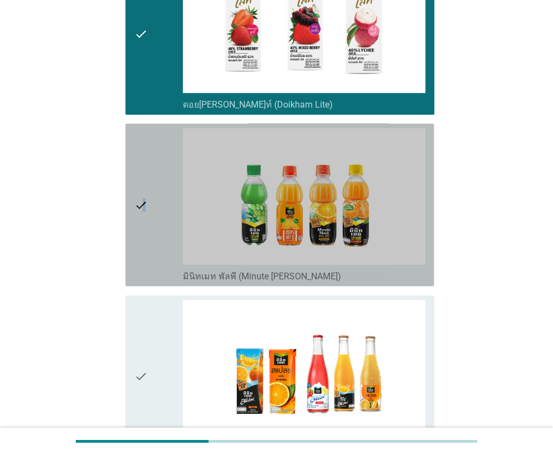
click at [145, 192] on icon "check" at bounding box center [140, 204] width 13 height 153
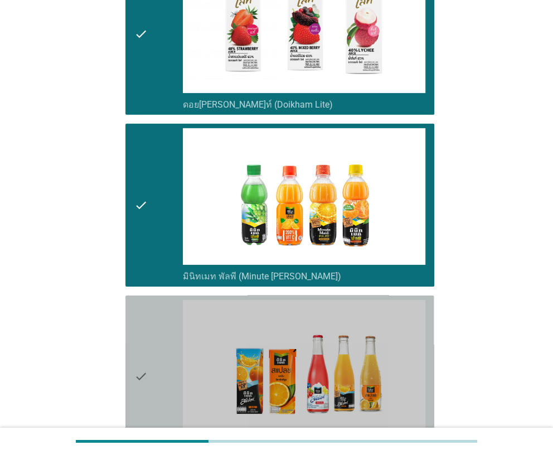
click at [142, 321] on icon "check" at bounding box center [140, 376] width 13 height 153
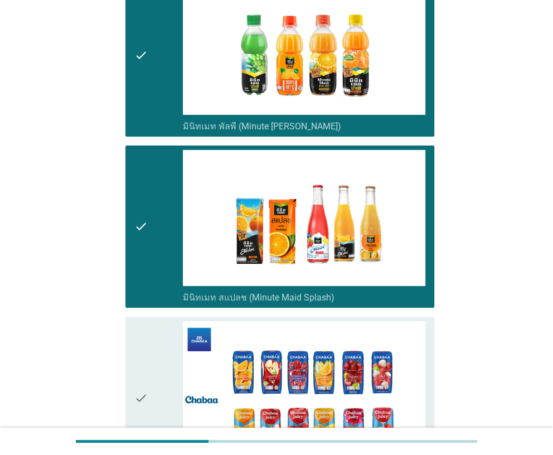
scroll to position [2230, 0]
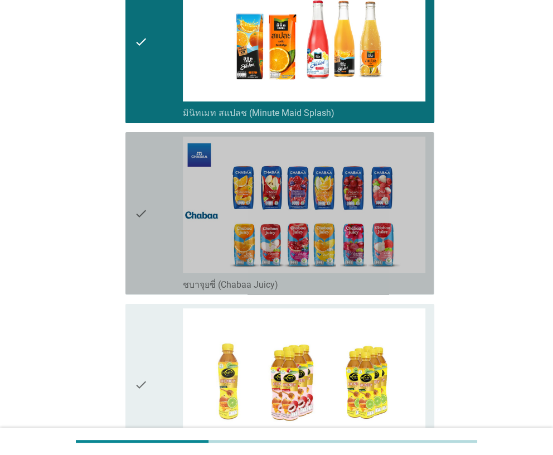
click at [142, 273] on icon "check" at bounding box center [140, 213] width 13 height 153
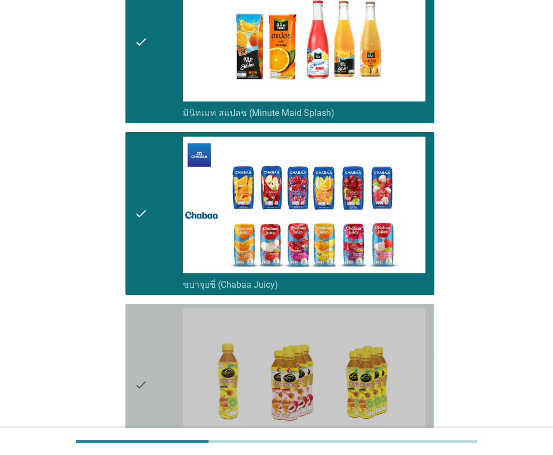
click at [140, 329] on icon "check" at bounding box center [140, 384] width 13 height 153
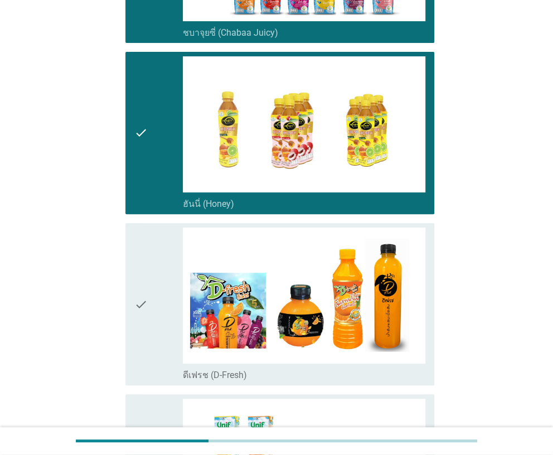
scroll to position [2676, 0]
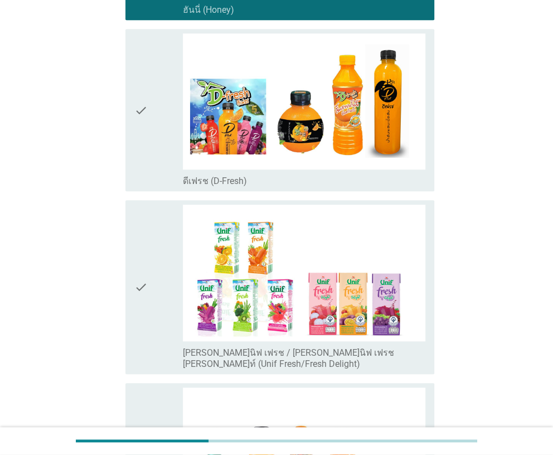
click at [158, 160] on div "check" at bounding box center [158, 109] width 48 height 153
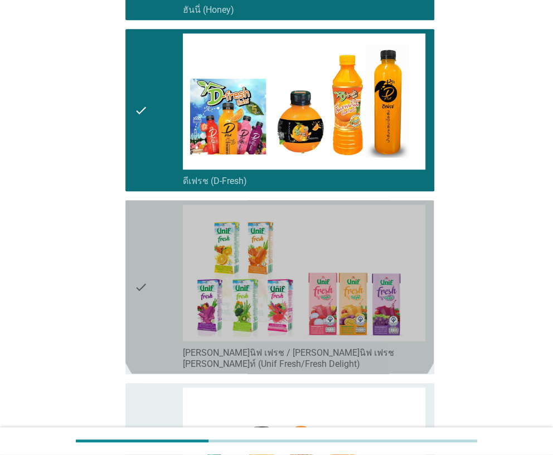
click at [138, 259] on icon "check" at bounding box center [140, 287] width 13 height 164
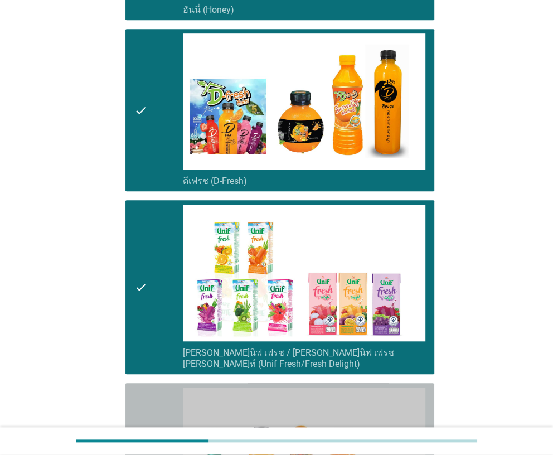
click at [145, 394] on icon "check" at bounding box center [140, 463] width 13 height 153
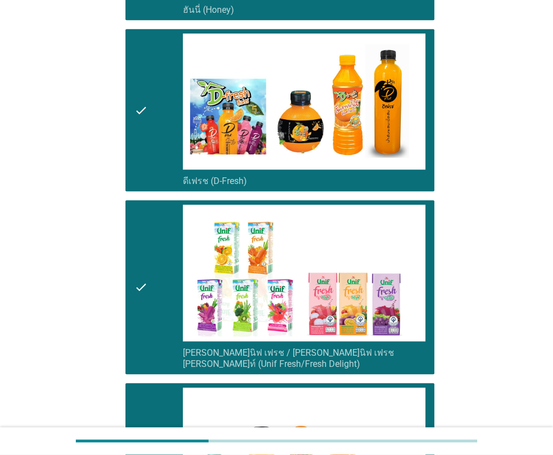
scroll to position [2913, 0]
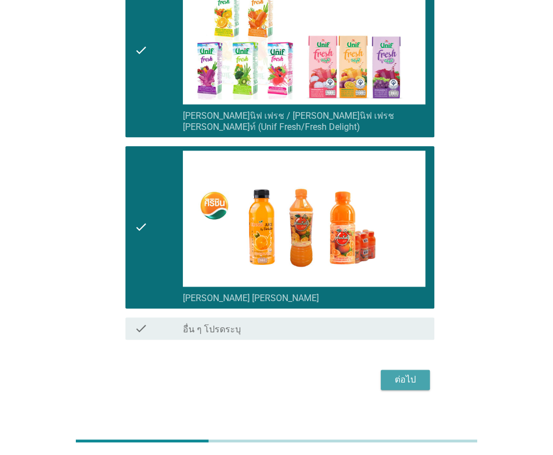
click at [414, 373] on div "ต่อไป" at bounding box center [405, 379] width 31 height 13
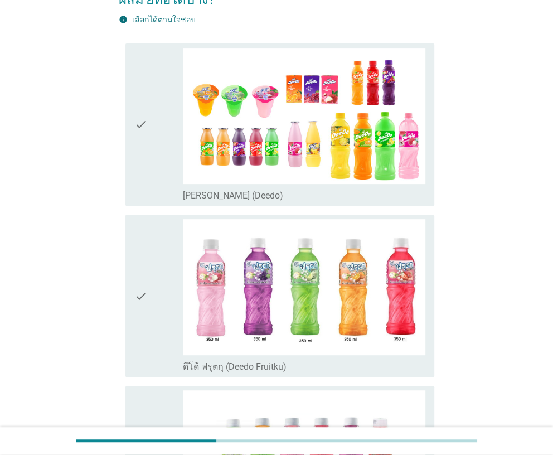
click at [148, 154] on div "check" at bounding box center [158, 124] width 48 height 153
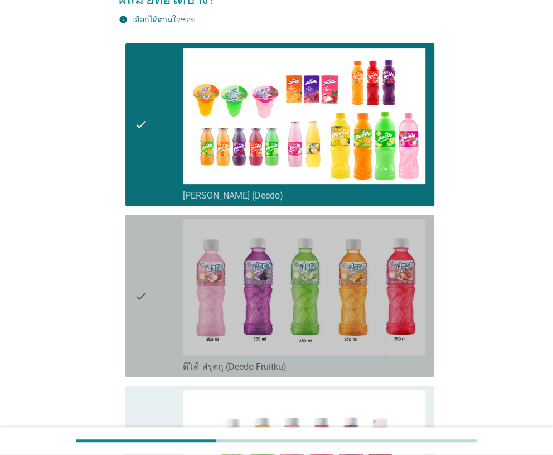
click at [144, 239] on icon "check" at bounding box center [140, 295] width 13 height 153
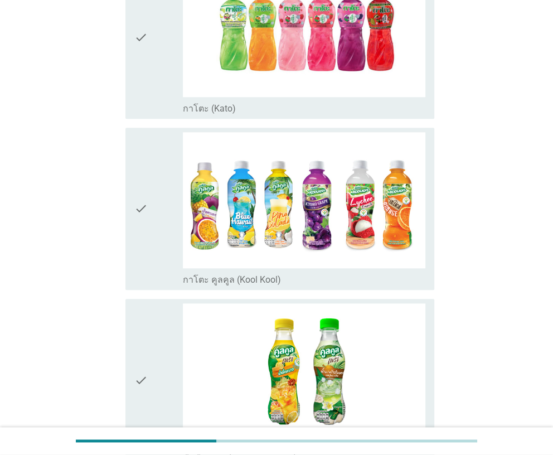
scroll to position [557, 0]
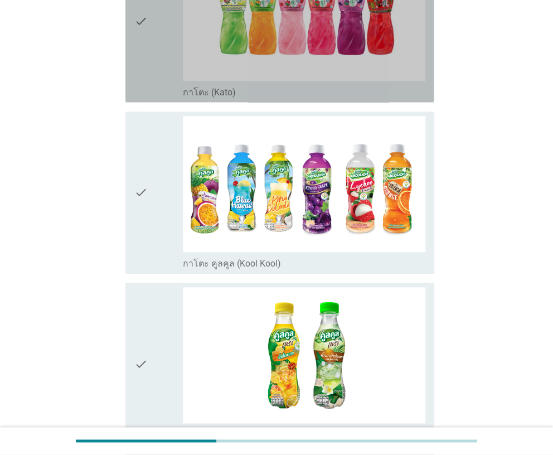
click at [149, 74] on div "check" at bounding box center [158, 20] width 48 height 153
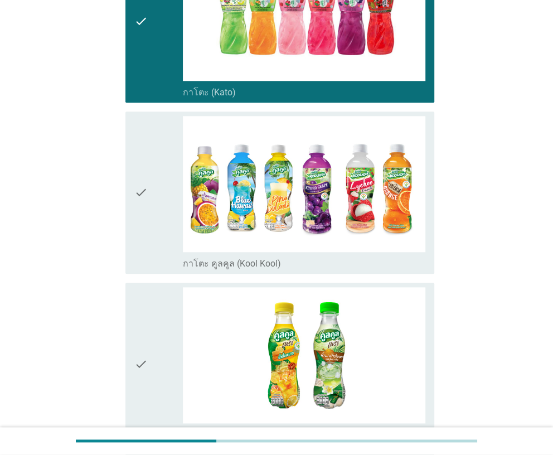
click at [149, 147] on div "check" at bounding box center [158, 192] width 48 height 153
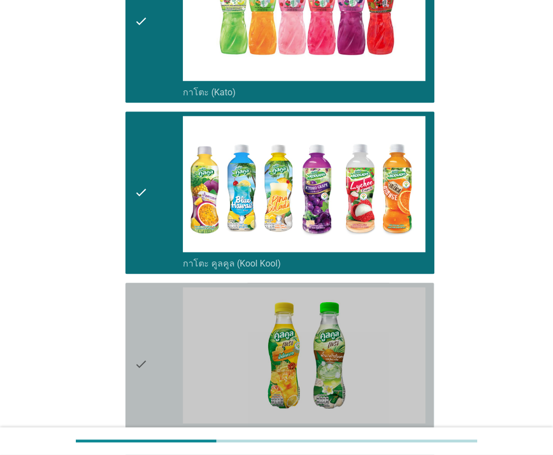
click at [144, 287] on icon "check" at bounding box center [140, 363] width 13 height 153
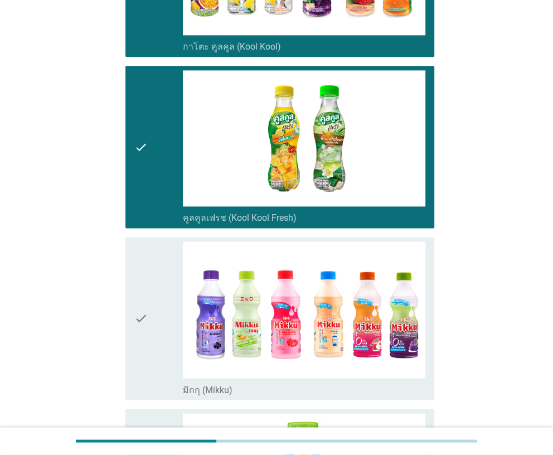
scroll to position [1003, 0]
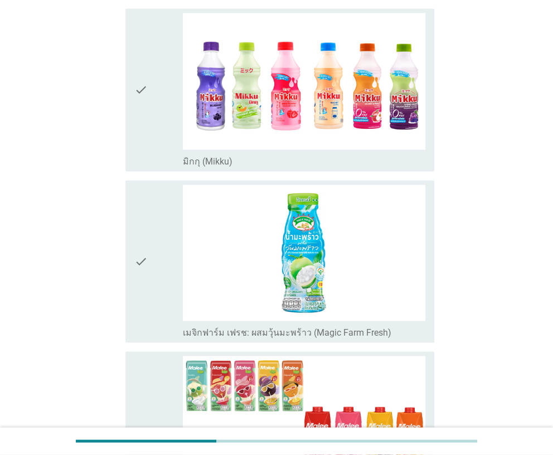
click at [153, 137] on div "check" at bounding box center [158, 89] width 48 height 153
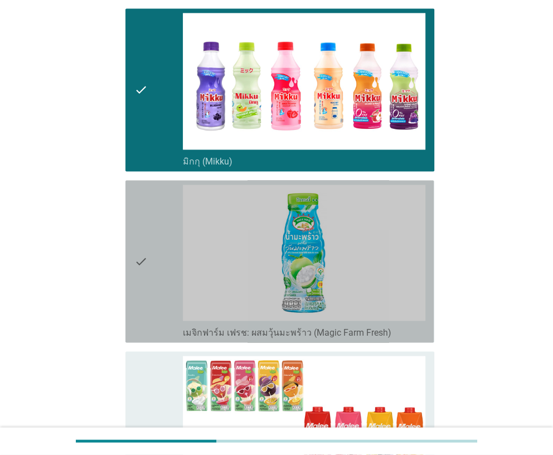
click at [152, 217] on div "check" at bounding box center [158, 261] width 48 height 153
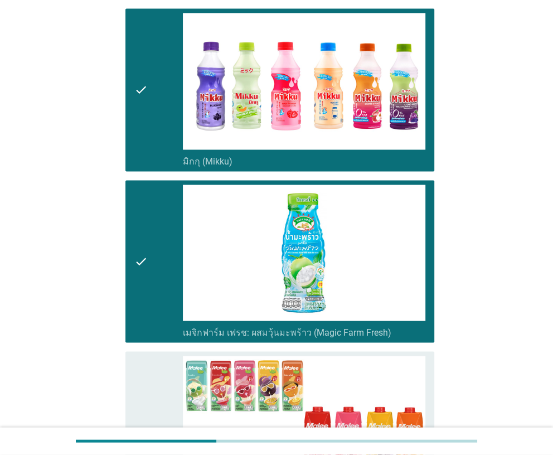
click at [144, 356] on icon "check" at bounding box center [140, 432] width 13 height 153
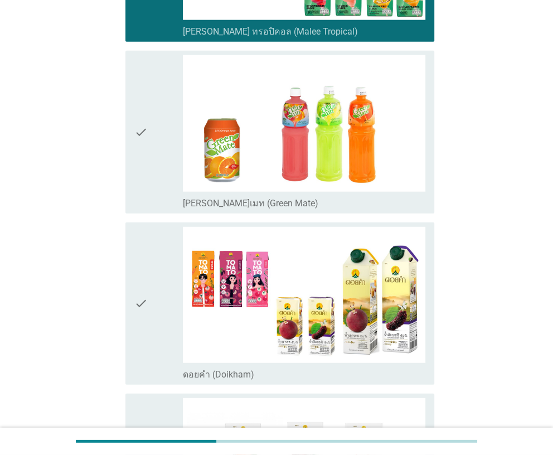
scroll to position [1560, 0]
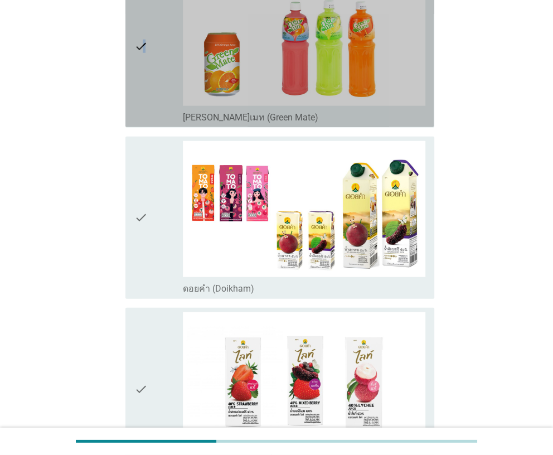
click at [144, 90] on icon "check" at bounding box center [140, 45] width 13 height 153
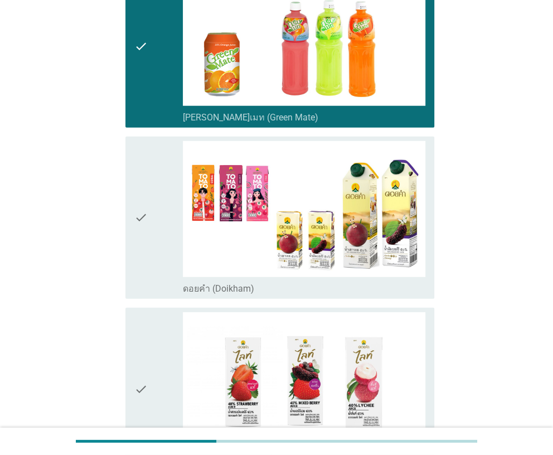
click at [143, 212] on icon "check" at bounding box center [140, 217] width 13 height 153
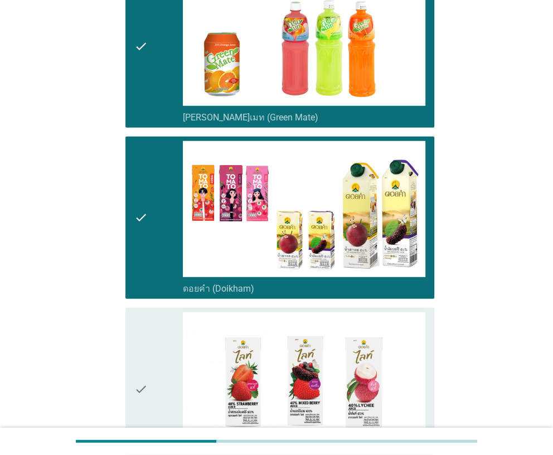
click at [139, 336] on icon "check" at bounding box center [140, 388] width 13 height 153
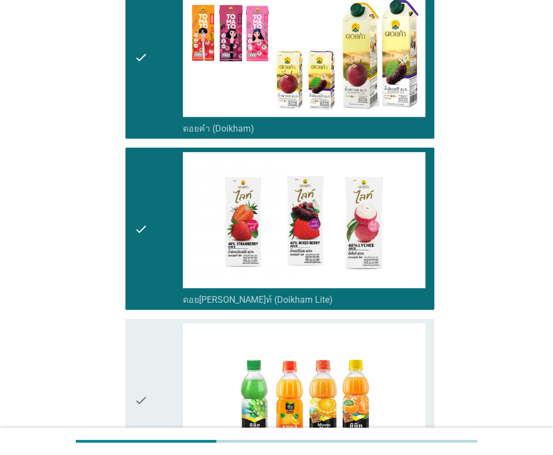
scroll to position [1895, 0]
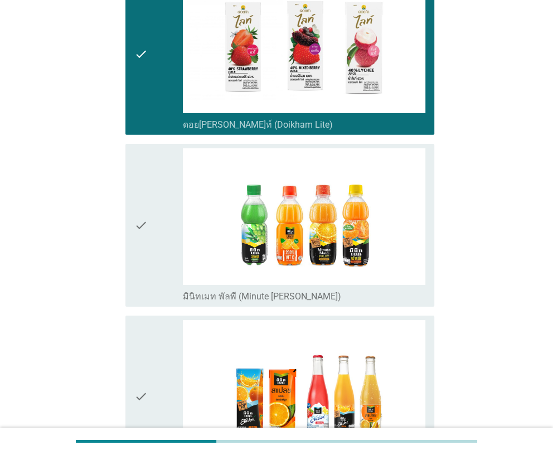
click at [155, 224] on div "check" at bounding box center [158, 224] width 48 height 153
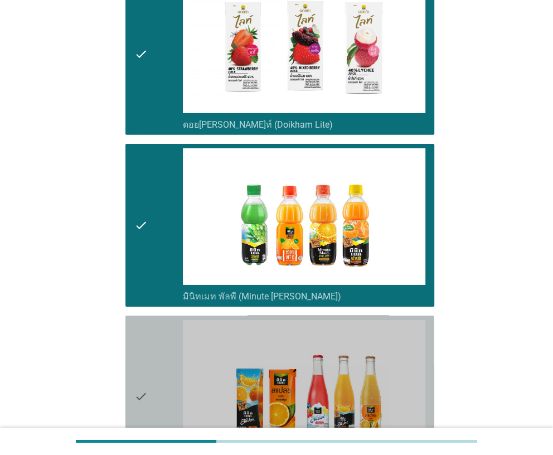
click at [137, 353] on icon "check" at bounding box center [140, 396] width 13 height 153
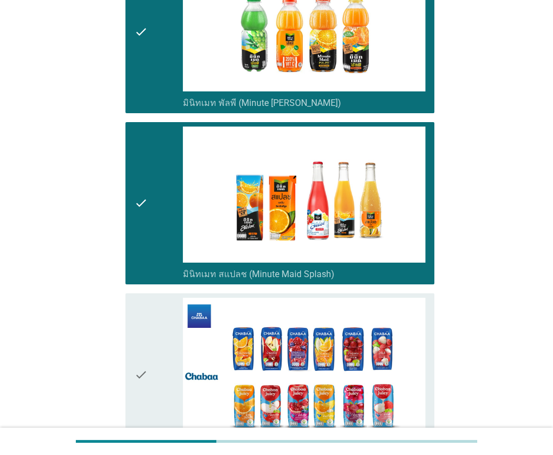
scroll to position [2230, 0]
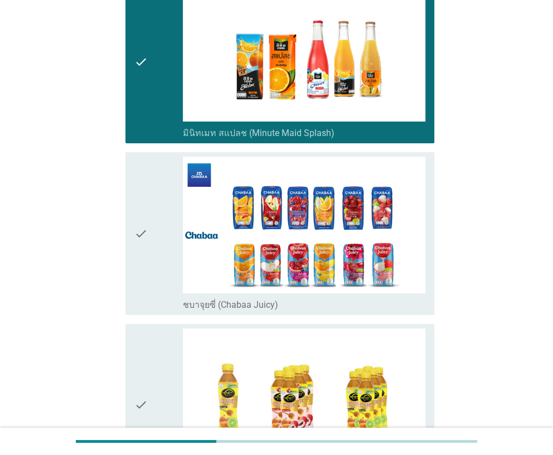
click at [153, 166] on div "check" at bounding box center [158, 233] width 48 height 153
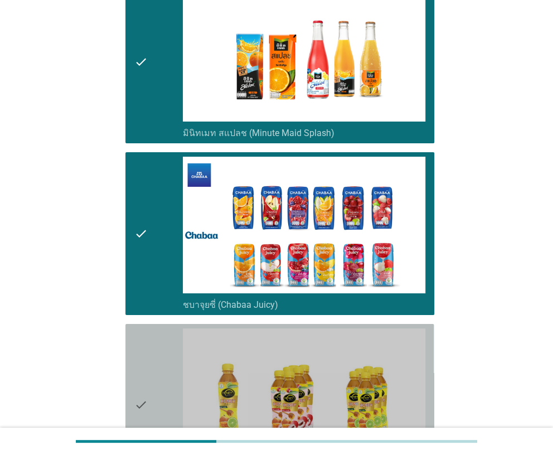
click at [149, 328] on div "check" at bounding box center [158, 404] width 48 height 153
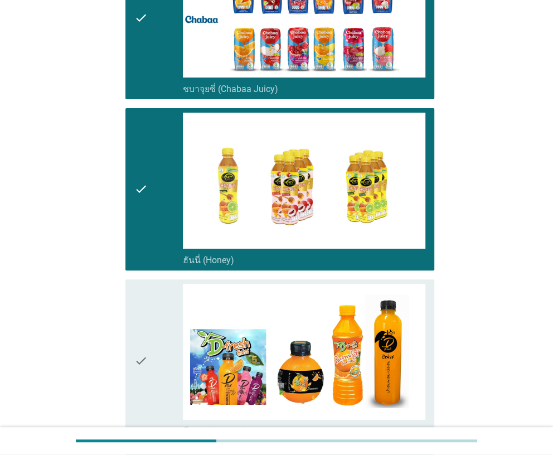
scroll to position [2676, 0]
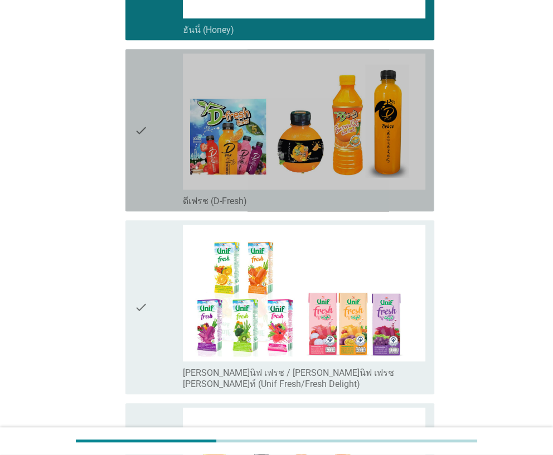
click at [145, 178] on icon "check" at bounding box center [140, 130] width 13 height 153
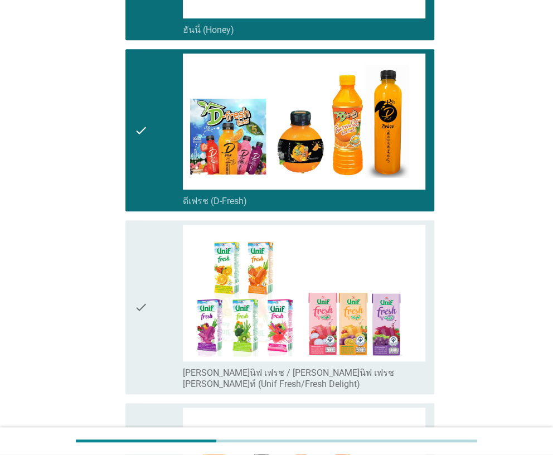
click at [144, 264] on icon "check" at bounding box center [140, 307] width 13 height 164
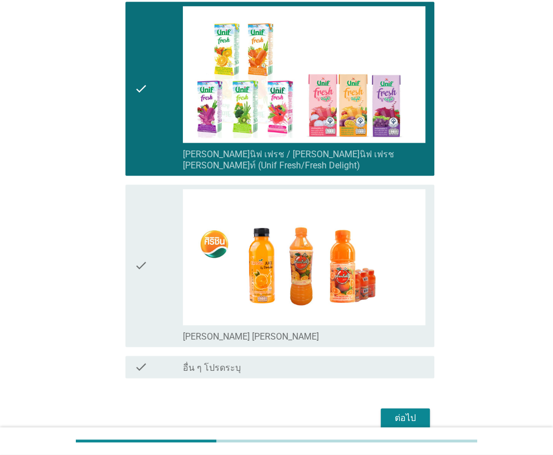
scroll to position [2913, 0]
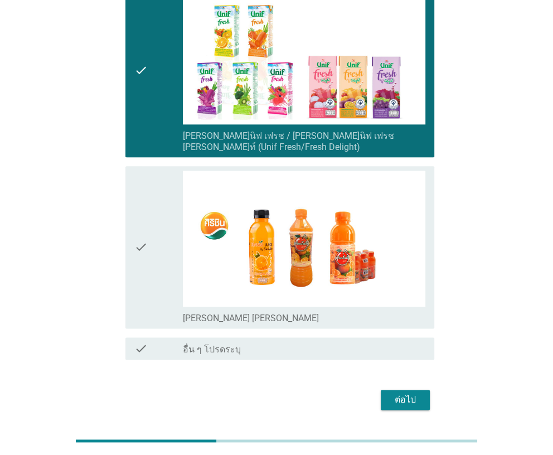
click at [146, 217] on icon "check" at bounding box center [140, 247] width 13 height 153
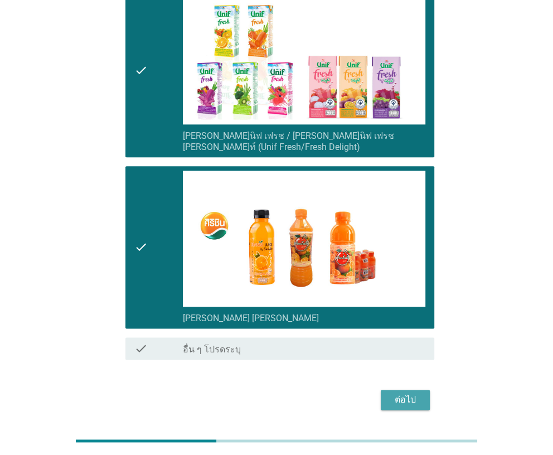
click at [412, 393] on div "ต่อไป" at bounding box center [405, 399] width 31 height 13
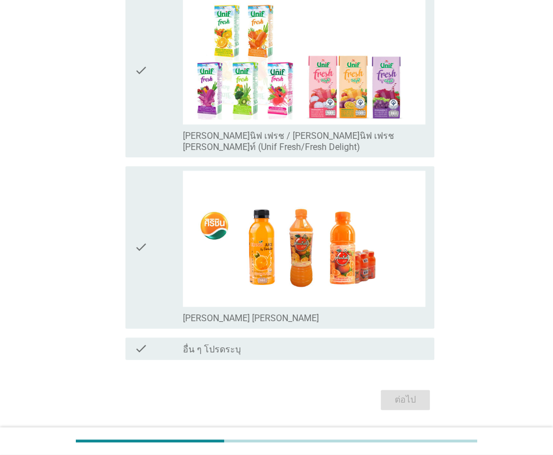
scroll to position [0, 0]
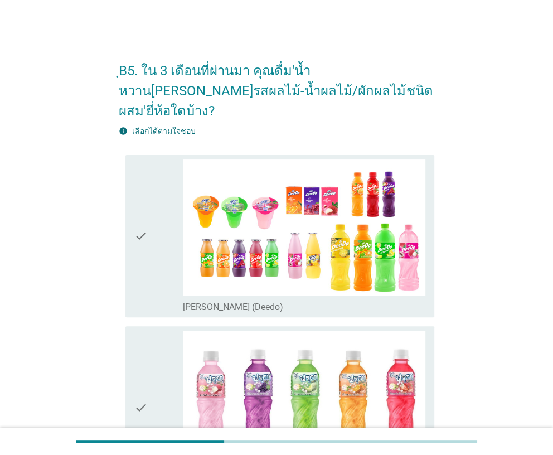
click at [131, 242] on div "check check_box_outline_blank ดีโด้ (Deedo)" at bounding box center [279, 236] width 308 height 162
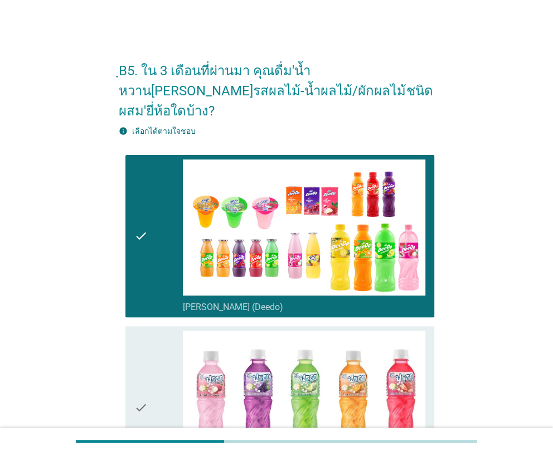
click at [146, 335] on icon "check" at bounding box center [140, 407] width 13 height 153
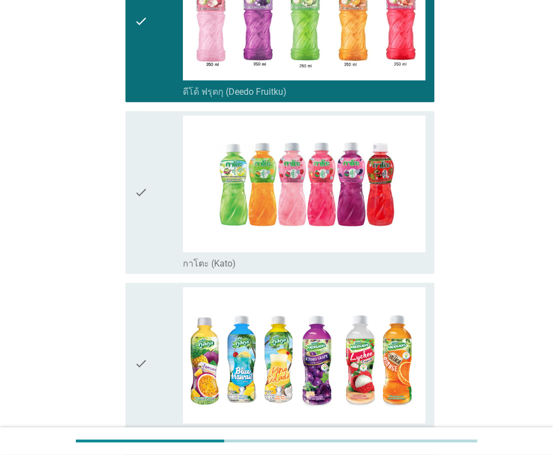
scroll to position [445, 0]
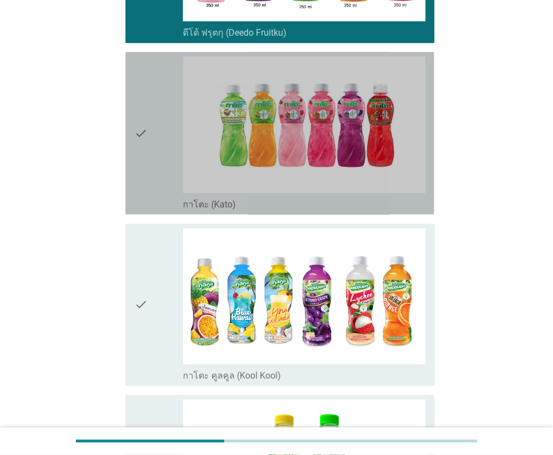
click at [164, 171] on div "check" at bounding box center [158, 132] width 48 height 153
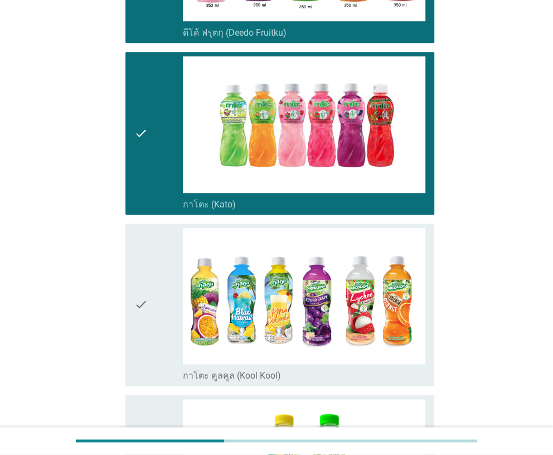
click at [149, 261] on div "check" at bounding box center [158, 304] width 48 height 153
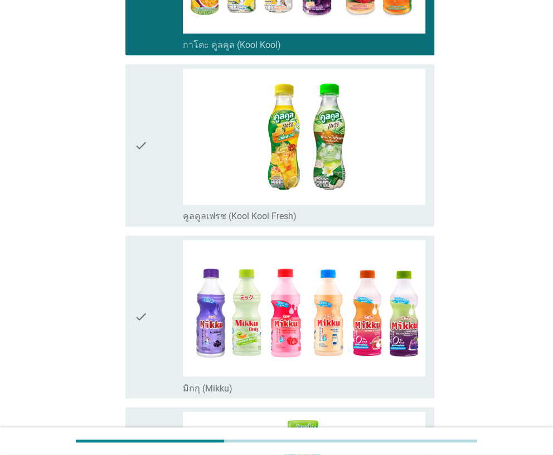
scroll to position [780, 0]
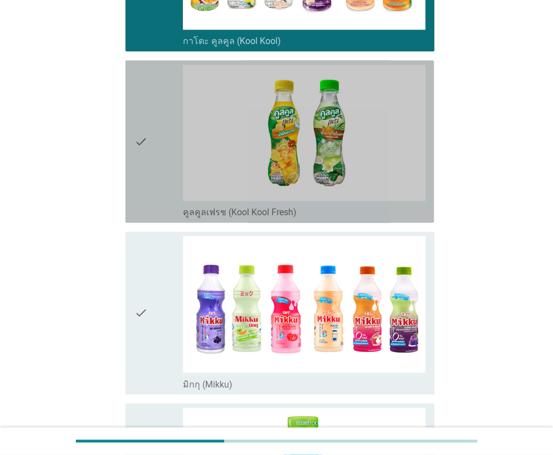
click at [159, 181] on div "check" at bounding box center [158, 141] width 48 height 153
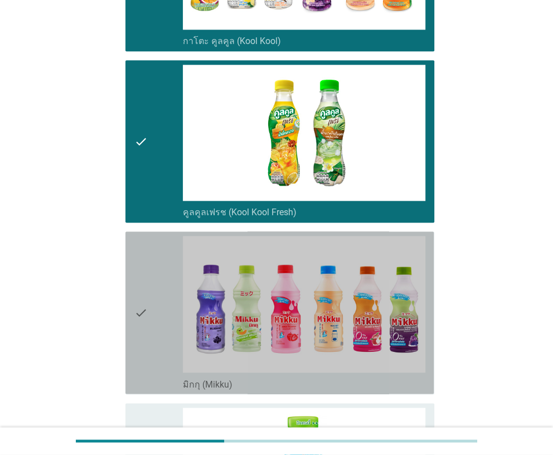
click at [151, 260] on div "check" at bounding box center [158, 312] width 48 height 153
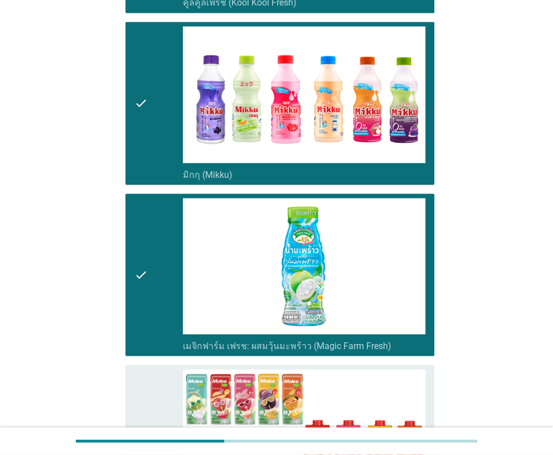
scroll to position [1226, 0]
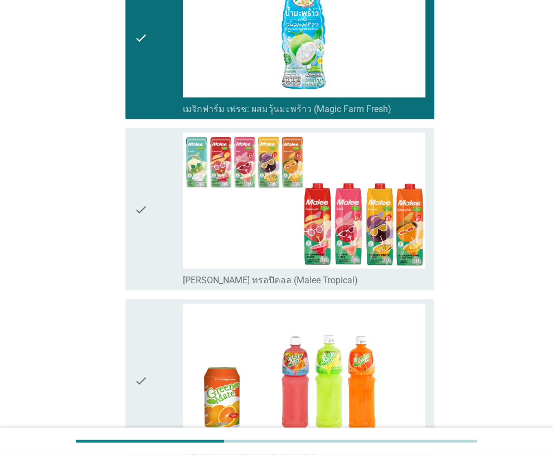
click at [162, 216] on div "check" at bounding box center [158, 209] width 48 height 153
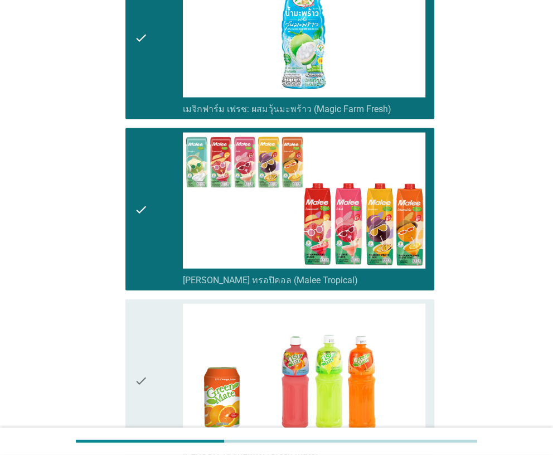
click at [151, 319] on div "check" at bounding box center [158, 380] width 48 height 153
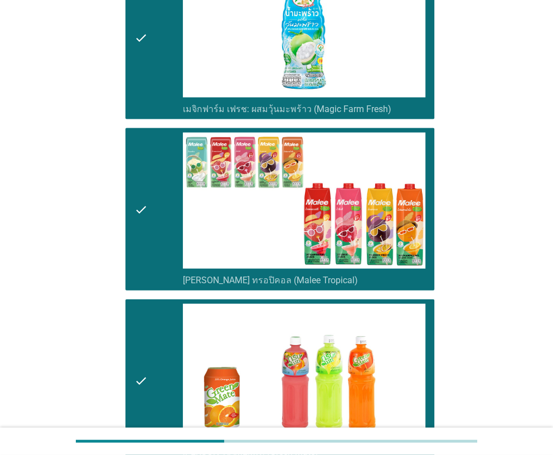
scroll to position [1672, 0]
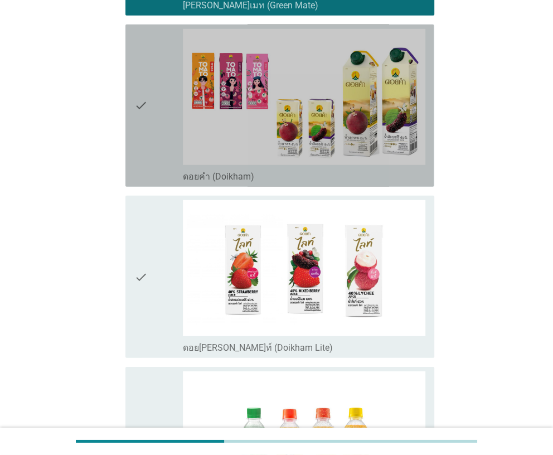
click at [164, 162] on div "check check_box_outline_blank ดอยคำ (Doikham)" at bounding box center [279, 106] width 308 height 162
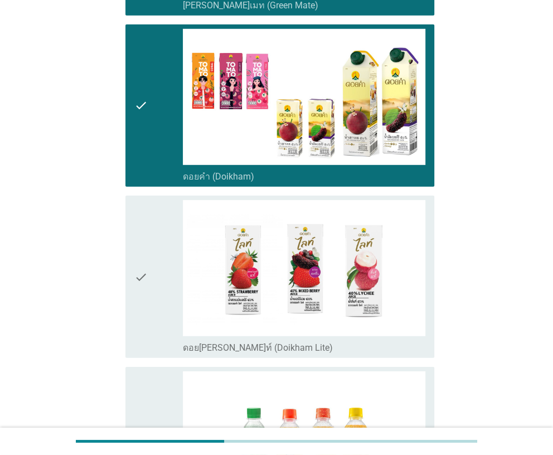
click at [164, 206] on div "check" at bounding box center [158, 276] width 48 height 153
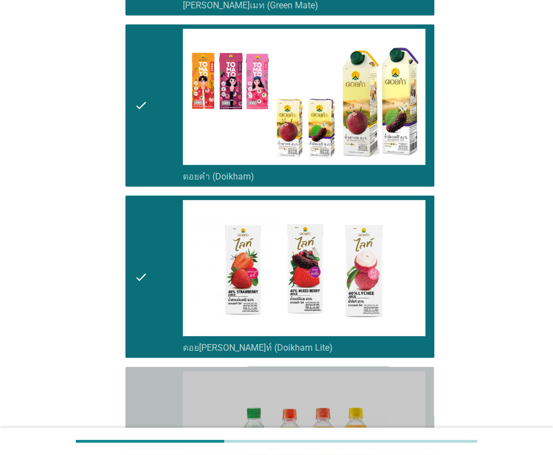
click at [142, 371] on icon "check" at bounding box center [140, 447] width 13 height 153
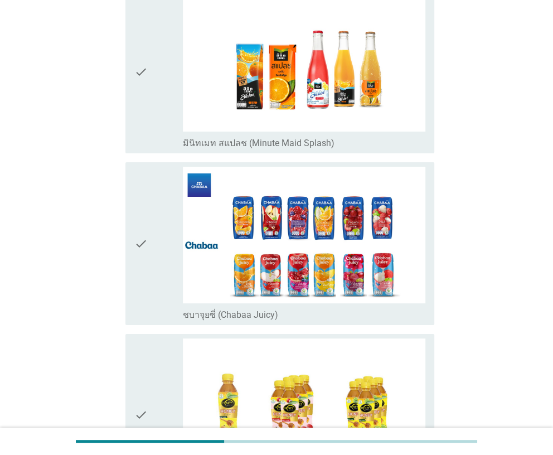
scroll to position [2230, 0]
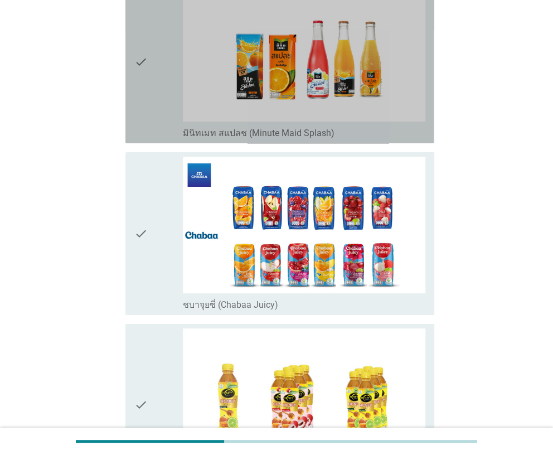
click at [153, 120] on div "check check_box_outline_blank มินิทเมท สแปลช (Minute Maid Splash)" at bounding box center [279, 62] width 308 height 162
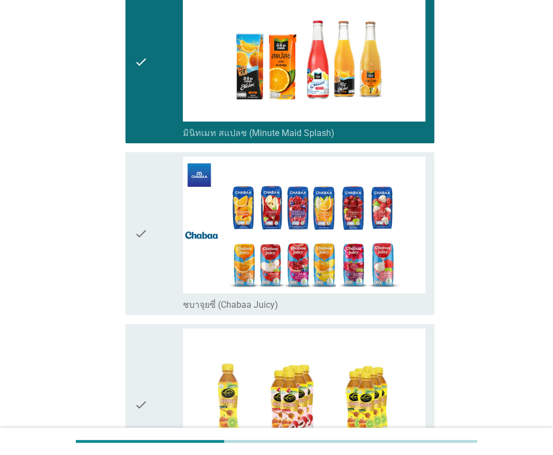
click at [148, 204] on div "check" at bounding box center [158, 233] width 48 height 153
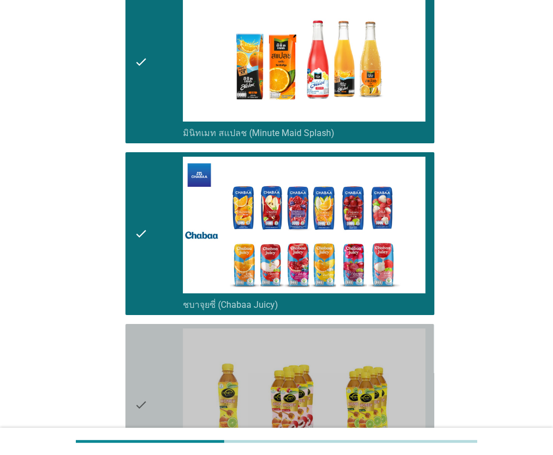
click at [136, 341] on icon "check" at bounding box center [140, 404] width 13 height 153
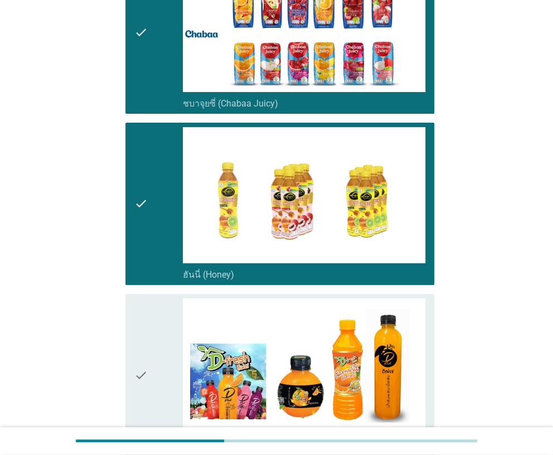
scroll to position [2564, 0]
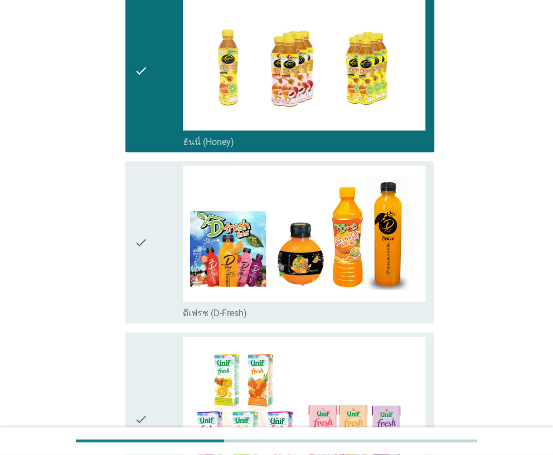
click at [144, 241] on icon "check" at bounding box center [140, 242] width 13 height 153
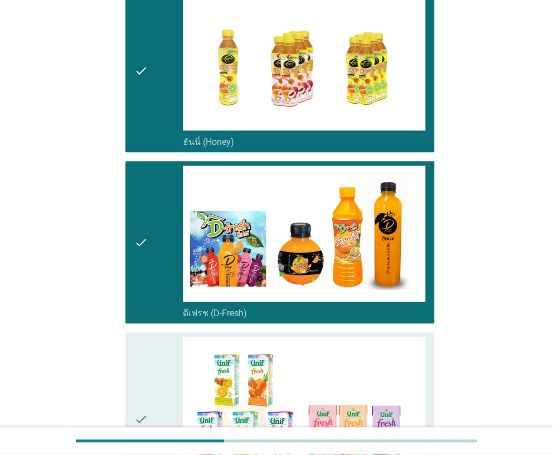
click at [139, 339] on icon "check" at bounding box center [140, 419] width 13 height 164
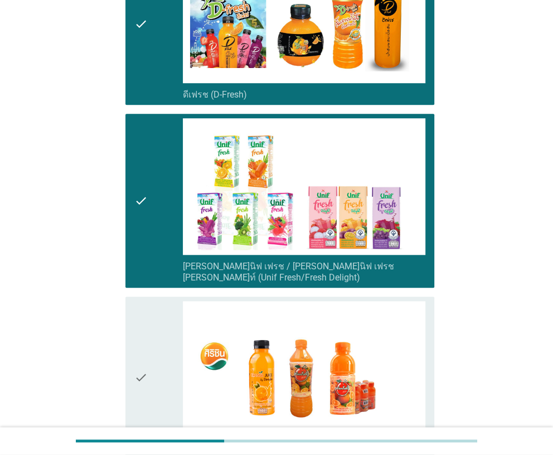
scroll to position [2913, 0]
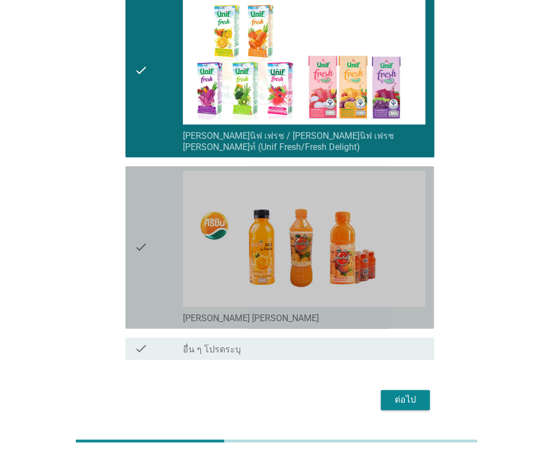
click at [151, 256] on div "check" at bounding box center [158, 247] width 48 height 153
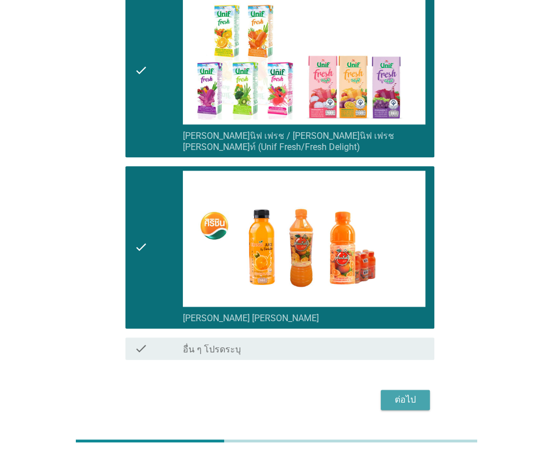
click at [403, 393] on div "ต่อไป" at bounding box center [405, 399] width 31 height 13
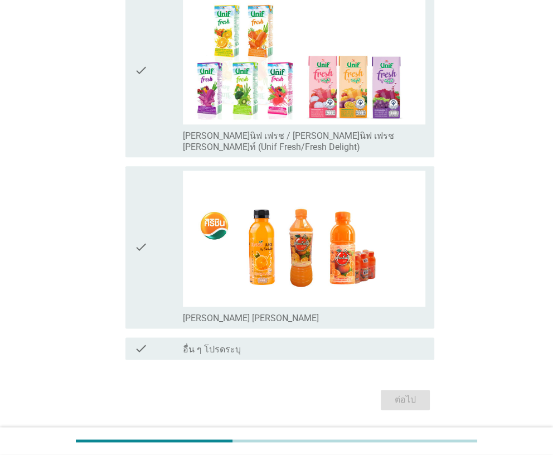
scroll to position [0, 0]
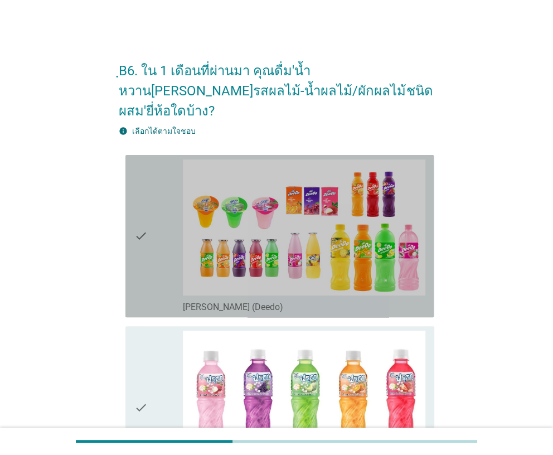
click at [139, 259] on icon "check" at bounding box center [140, 235] width 13 height 153
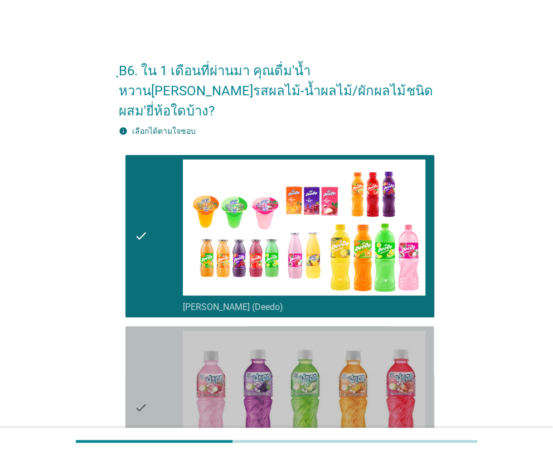
click at [155, 361] on div "check" at bounding box center [158, 407] width 48 height 153
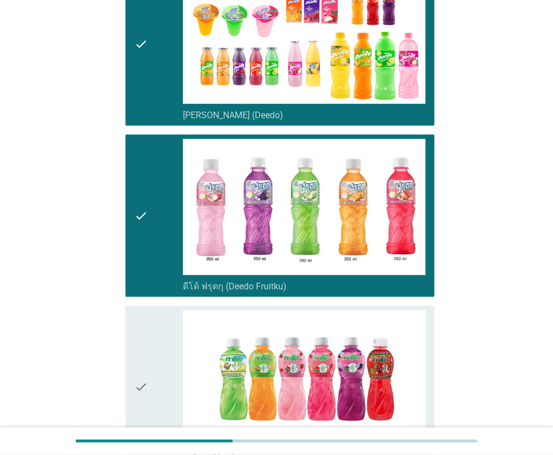
scroll to position [222, 0]
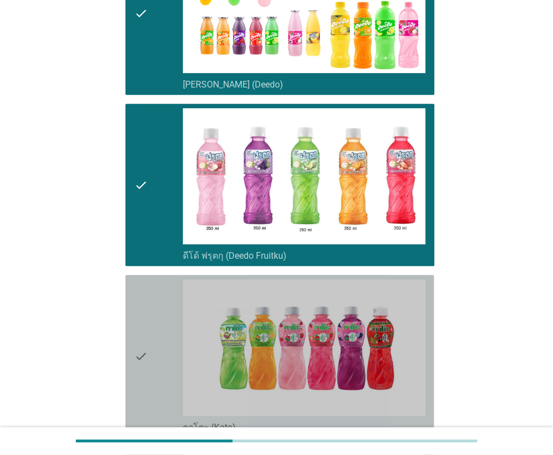
click at [150, 331] on div "check" at bounding box center [158, 355] width 48 height 153
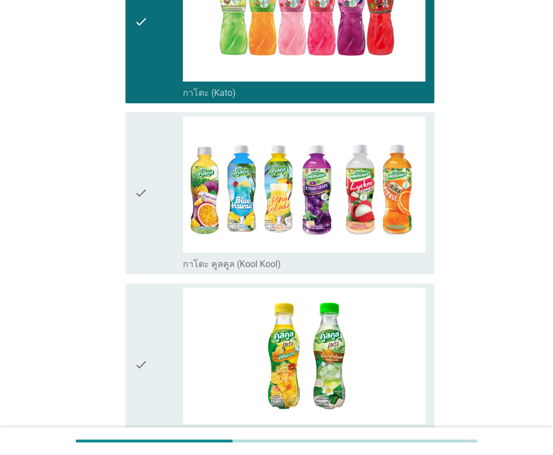
scroll to position [557, 0]
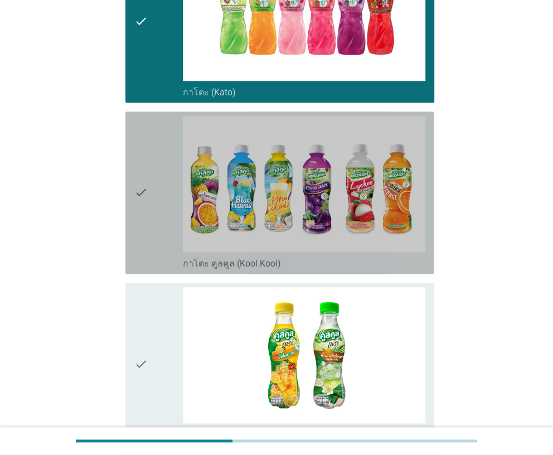
click at [147, 226] on icon "check" at bounding box center [140, 192] width 13 height 153
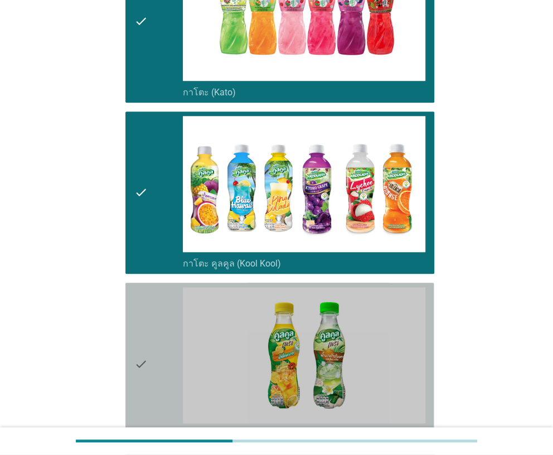
click at [147, 304] on icon "check" at bounding box center [140, 363] width 13 height 153
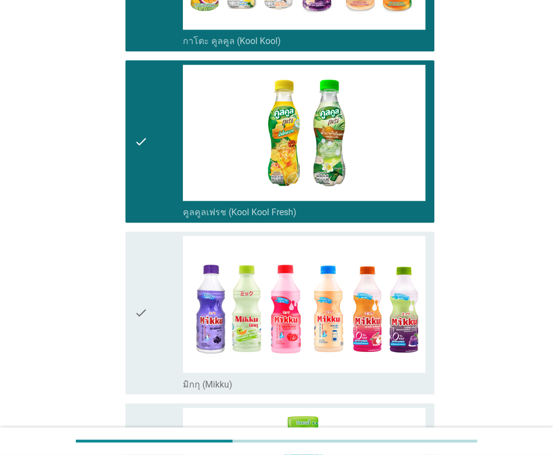
scroll to position [780, 0]
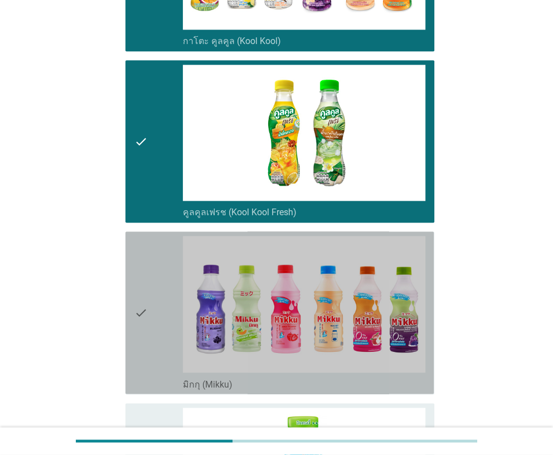
click at [145, 292] on icon "check" at bounding box center [140, 312] width 13 height 153
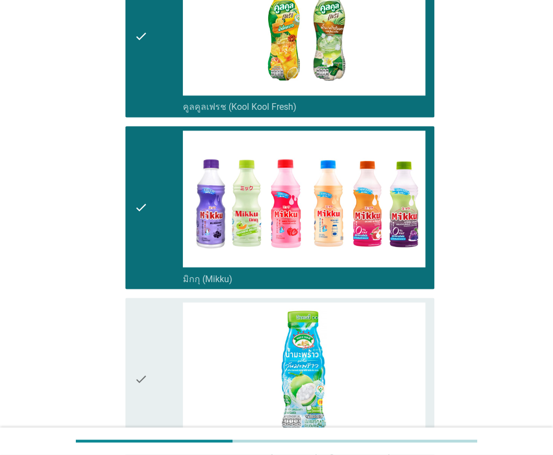
scroll to position [1003, 0]
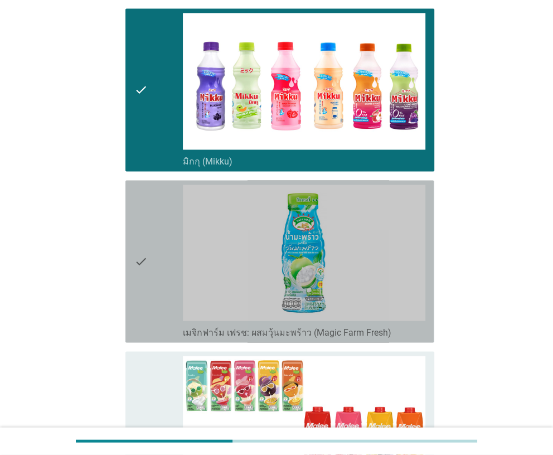
click at [144, 265] on icon "check" at bounding box center [140, 261] width 13 height 153
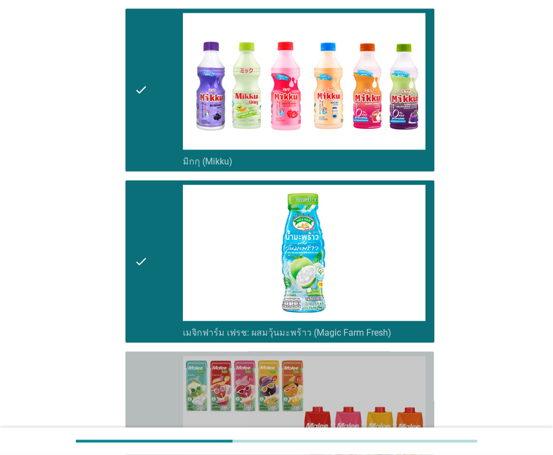
click at [143, 356] on icon "check" at bounding box center [140, 432] width 13 height 153
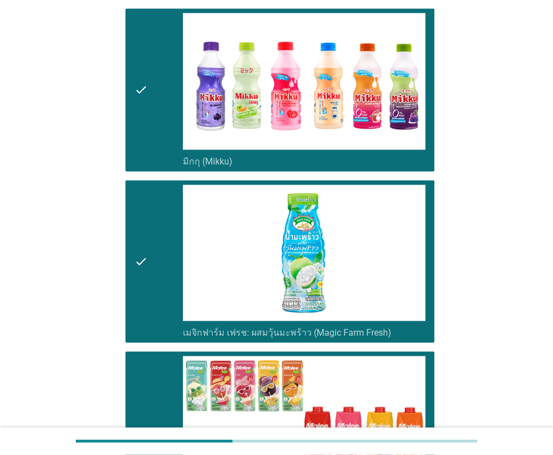
scroll to position [1226, 0]
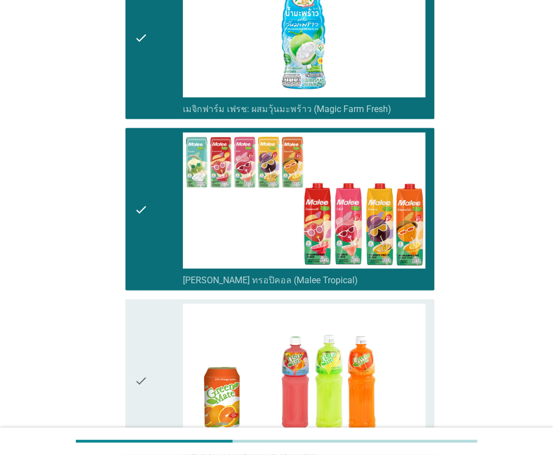
click at [140, 341] on icon "check" at bounding box center [140, 380] width 13 height 153
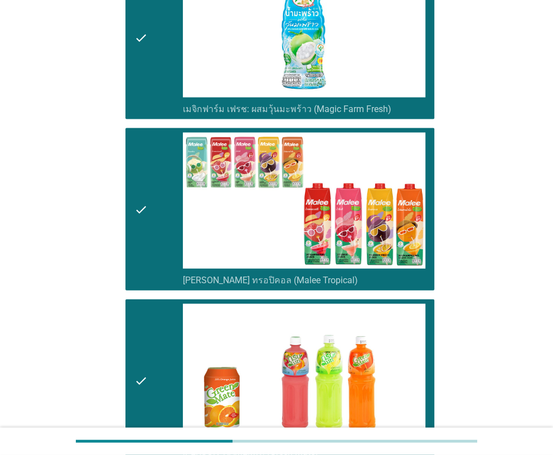
scroll to position [1560, 0]
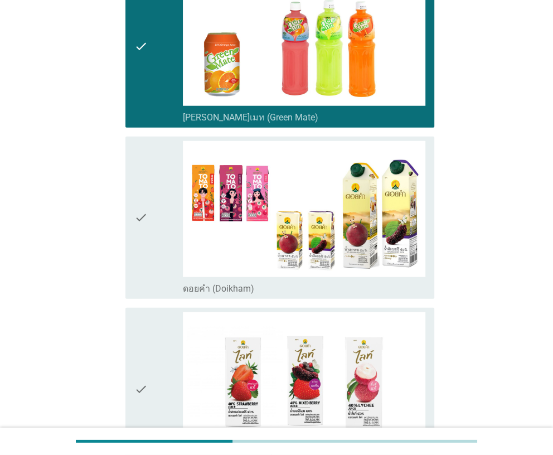
click at [147, 256] on icon "check" at bounding box center [140, 217] width 13 height 153
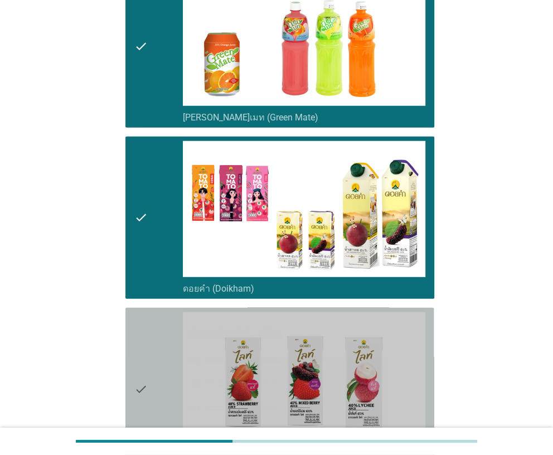
click at [147, 317] on icon "check" at bounding box center [140, 388] width 13 height 153
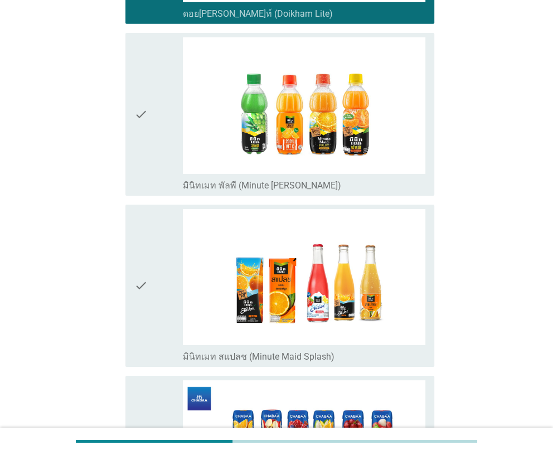
scroll to position [2007, 0]
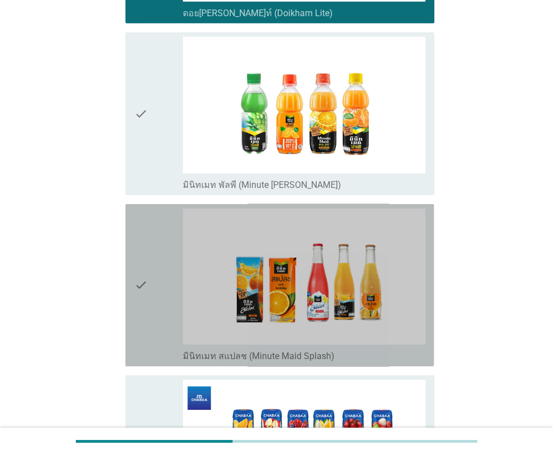
click at [147, 266] on icon "check" at bounding box center [140, 284] width 13 height 153
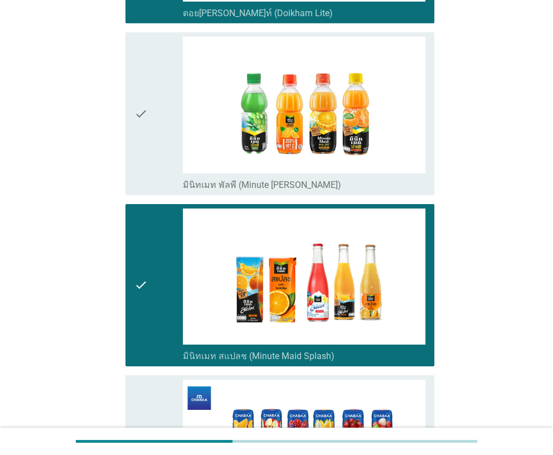
click at [168, 157] on div "check" at bounding box center [158, 113] width 48 height 153
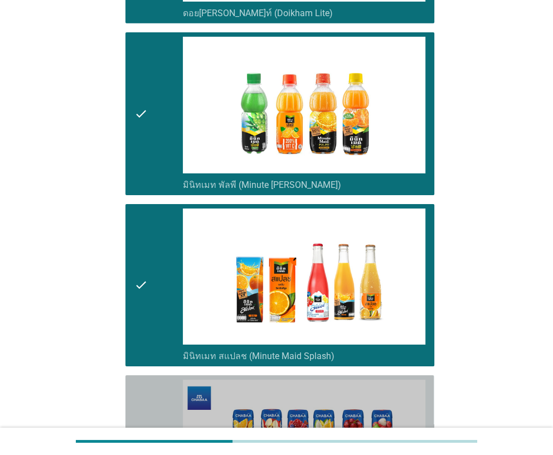
click at [143, 380] on icon "check" at bounding box center [140, 456] width 13 height 153
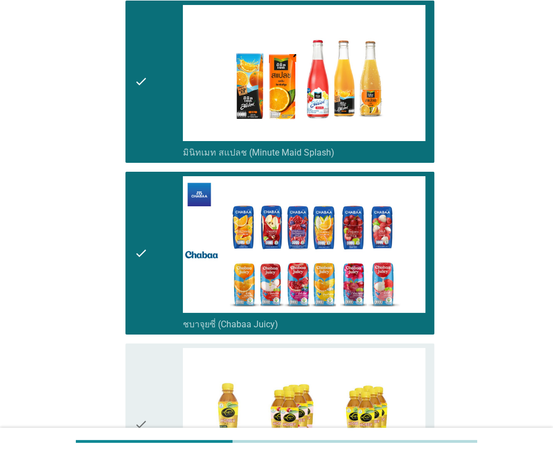
scroll to position [2453, 0]
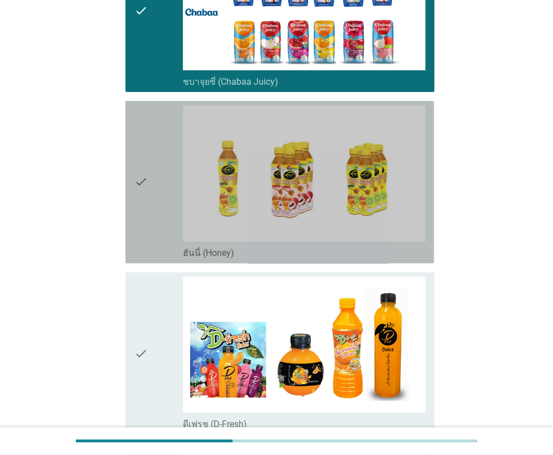
click at [152, 223] on div "check" at bounding box center [158, 181] width 48 height 153
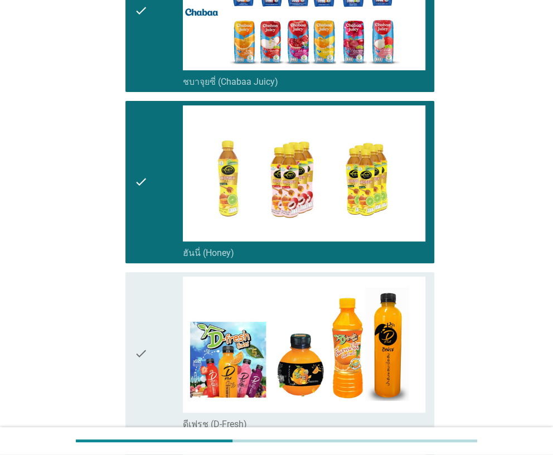
click at [153, 314] on div "check" at bounding box center [158, 353] width 48 height 153
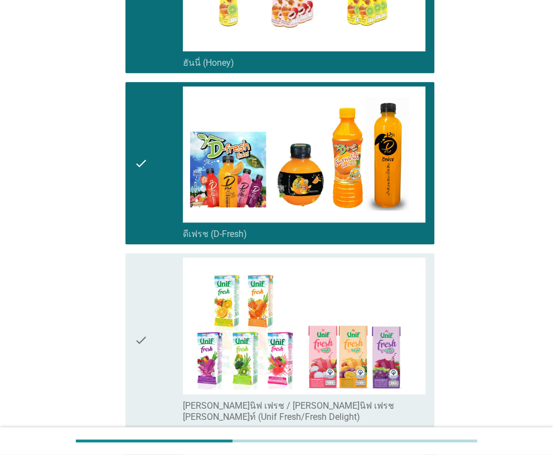
scroll to position [2787, 0]
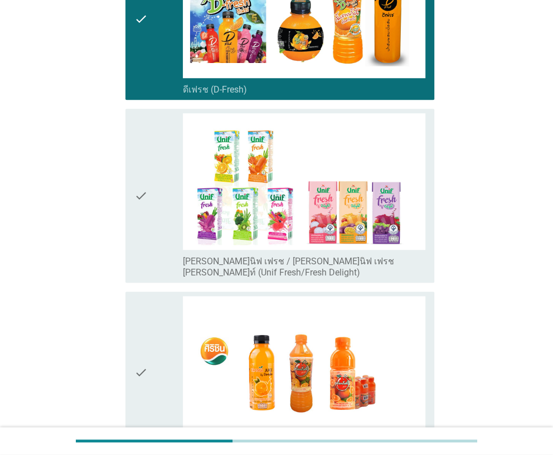
click at [158, 239] on div "check" at bounding box center [158, 195] width 48 height 164
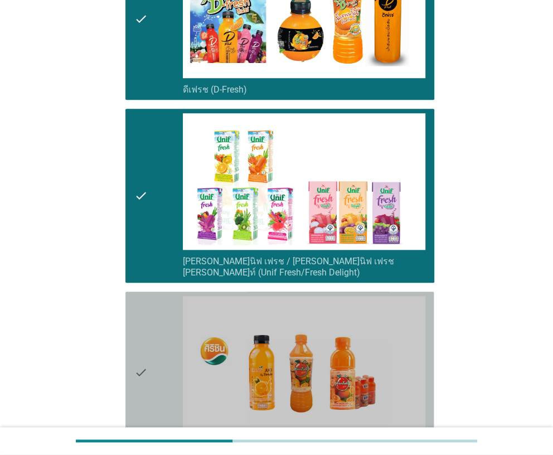
click at [157, 297] on div "check" at bounding box center [158, 372] width 48 height 153
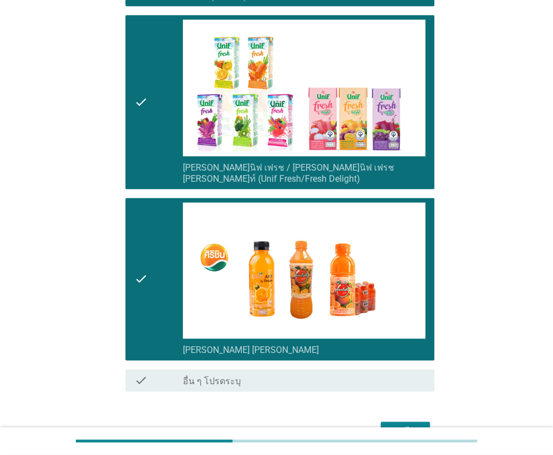
scroll to position [2913, 0]
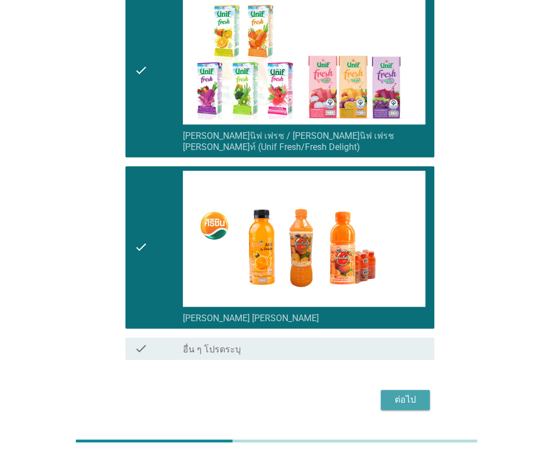
click at [397, 390] on button "ต่อไป" at bounding box center [405, 400] width 49 height 20
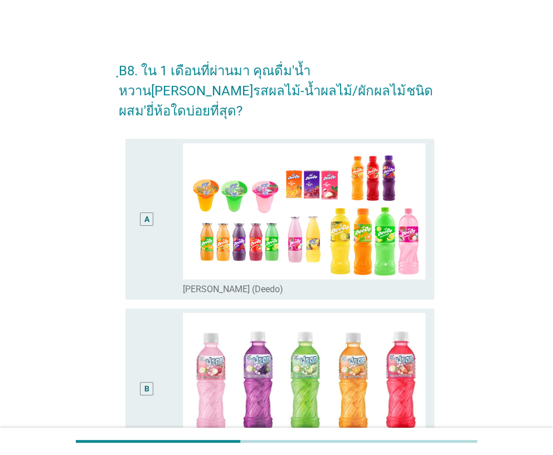
click at [172, 275] on div "A radio_button_unchecked ดีโด้ (Deedo)" at bounding box center [279, 219] width 308 height 161
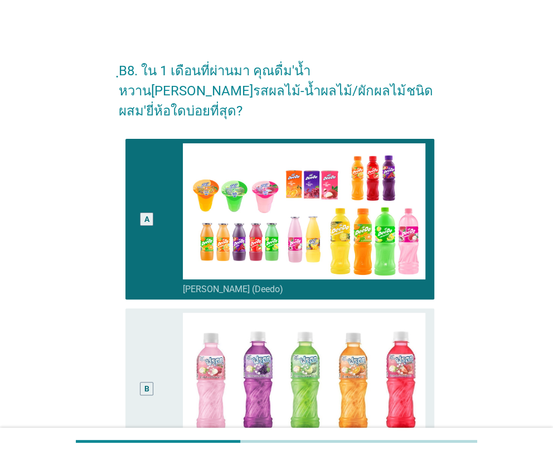
click at [154, 345] on div "B" at bounding box center [146, 389] width 24 height 152
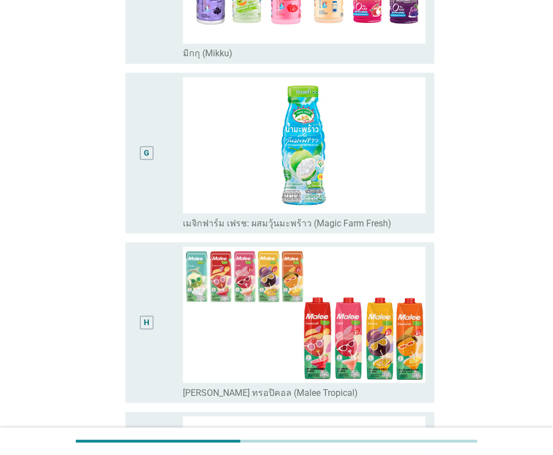
scroll to position [1115, 0]
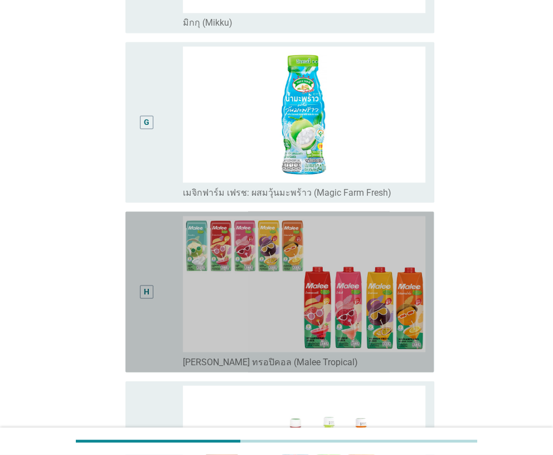
click at [140, 301] on div "H" at bounding box center [146, 292] width 24 height 152
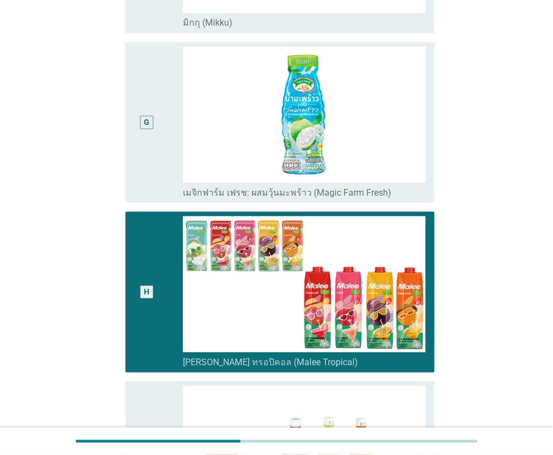
click at [157, 141] on div "G" at bounding box center [146, 122] width 24 height 152
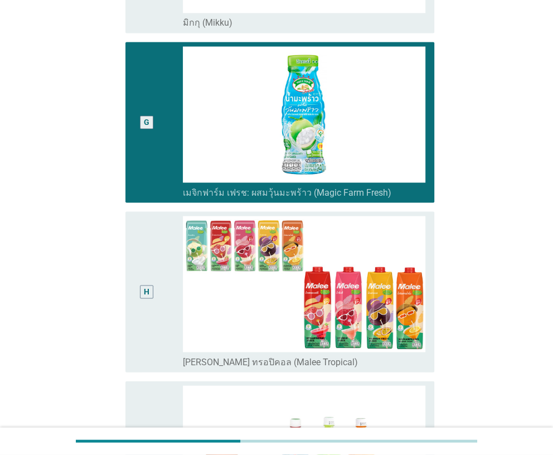
click at [146, 258] on div "H" at bounding box center [146, 292] width 24 height 152
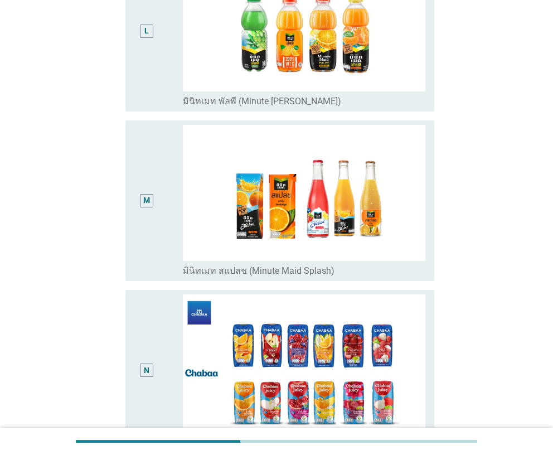
scroll to position [2118, 0]
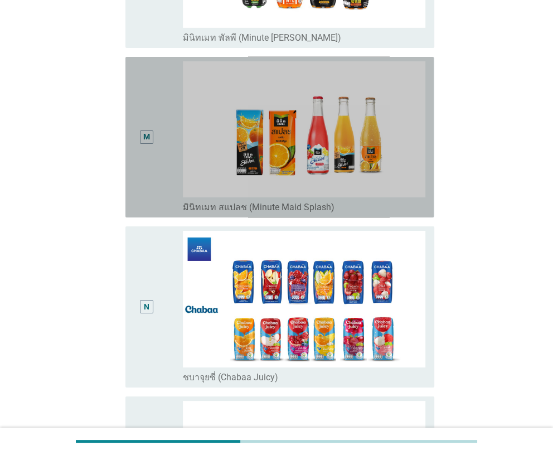
click at [155, 161] on div "M" at bounding box center [146, 137] width 24 height 152
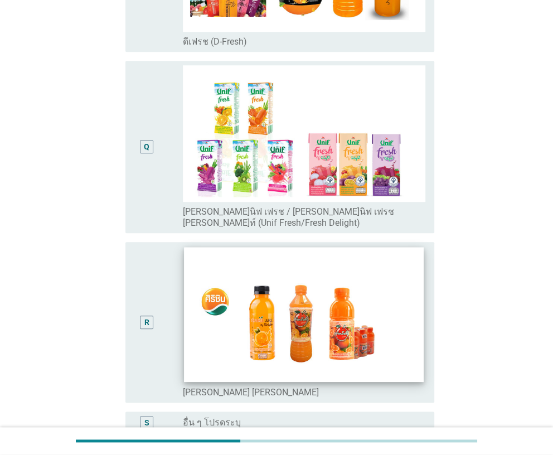
scroll to position [2882, 0]
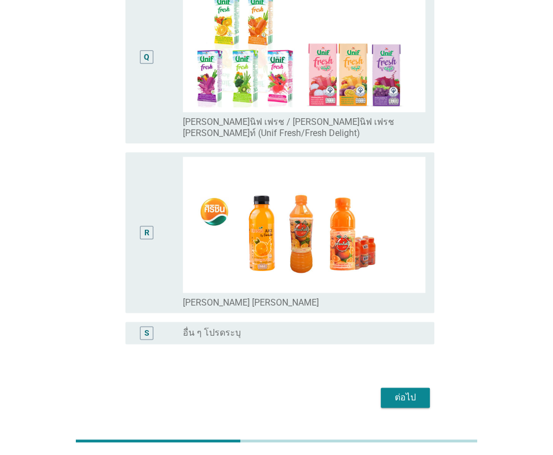
click at [408, 384] on div "ต่อไป" at bounding box center [276, 397] width 315 height 27
drag, startPoint x: 396, startPoint y: 357, endPoint x: 134, endPoint y: 320, distance: 264.6
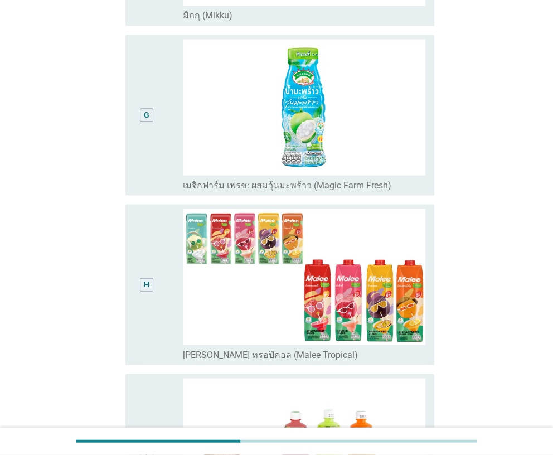
scroll to position [1098, 0]
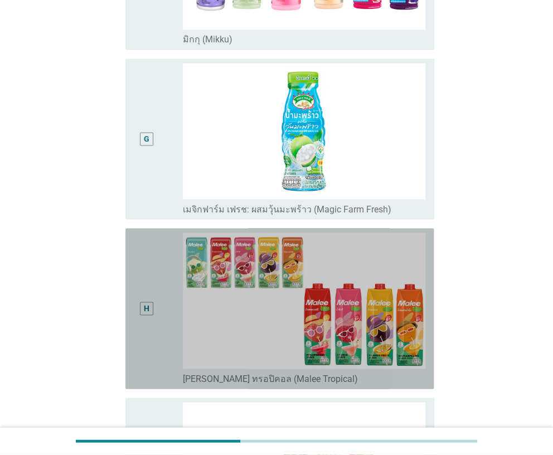
click at [149, 303] on div "H" at bounding box center [147, 309] width 6 height 12
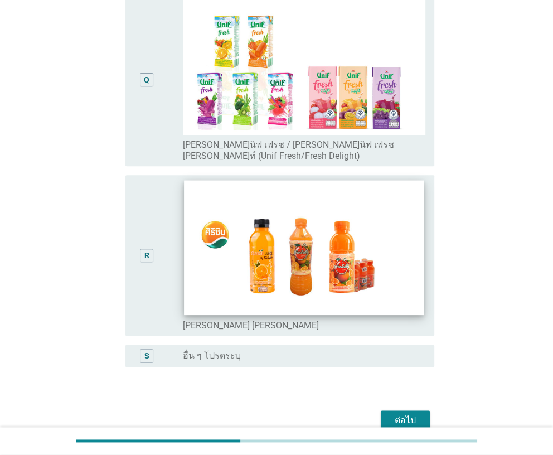
scroll to position [2882, 0]
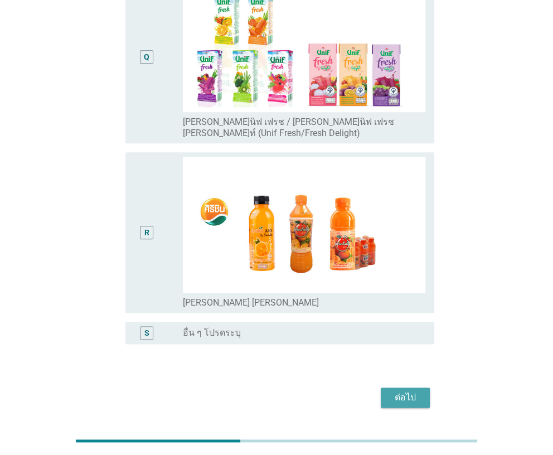
click at [397, 391] on div "ต่อไป" at bounding box center [405, 397] width 31 height 13
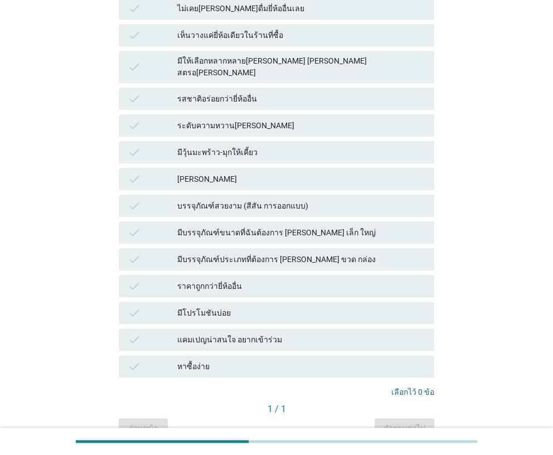
scroll to position [604, 0]
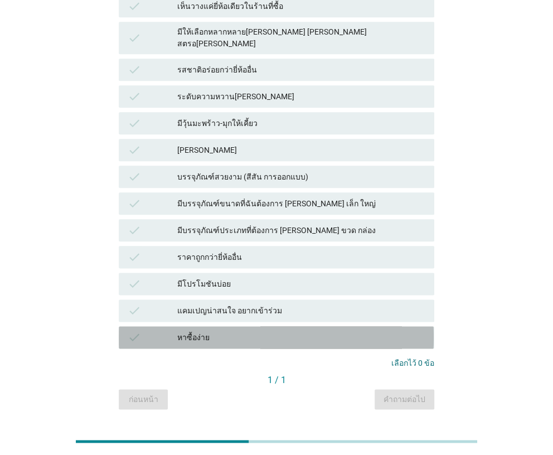
click at [174, 331] on div "check" at bounding box center [153, 337] width 50 height 13
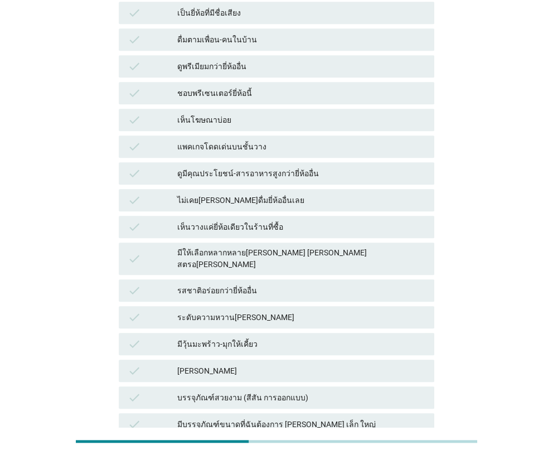
scroll to position [381, 0]
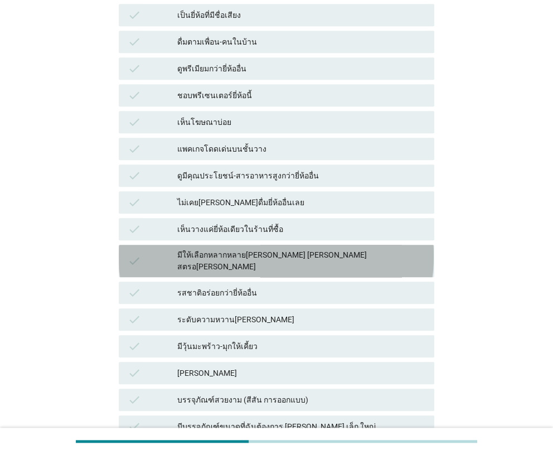
click at [164, 245] on div "check มีให้เลือกหลากหลายรสชาติ เช่น ส้ม องุ่น สตรอเบอรี่" at bounding box center [276, 261] width 315 height 32
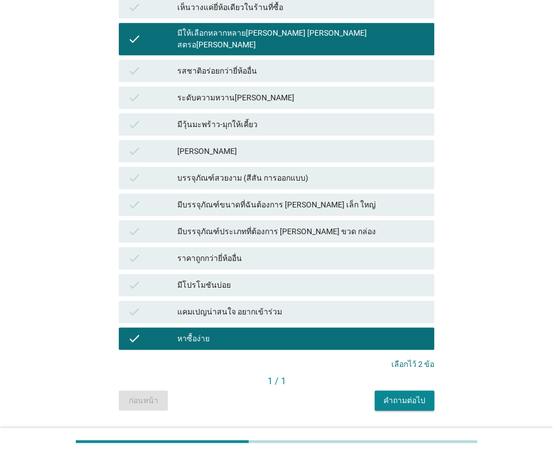
scroll to position [604, 0]
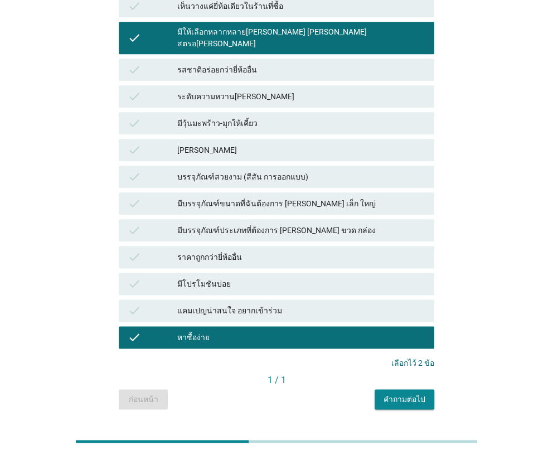
click at [184, 117] on div "มีวุ้นมะพร้าว-มุกให้เคี้ยว" at bounding box center [301, 123] width 248 height 13
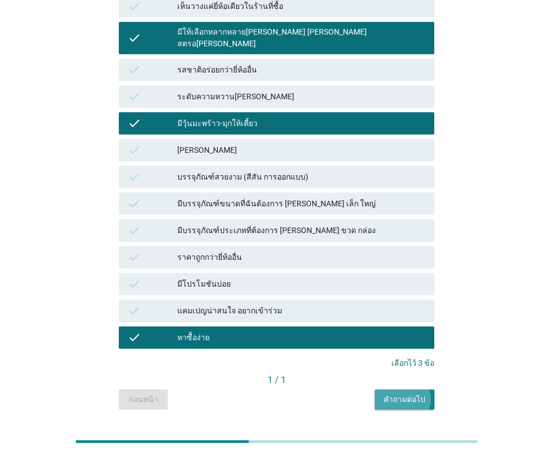
click at [400, 394] on div "คำถามต่อไป" at bounding box center [405, 400] width 42 height 12
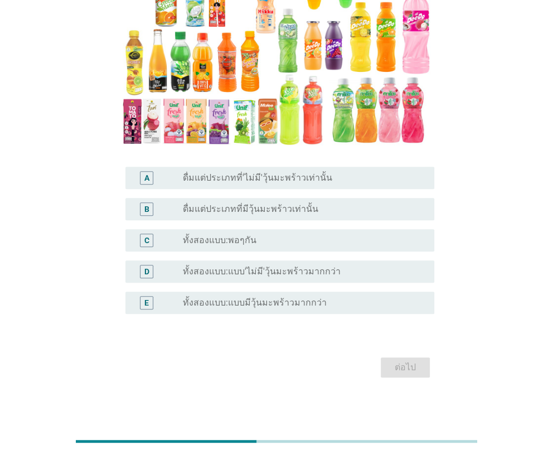
scroll to position [160, 0]
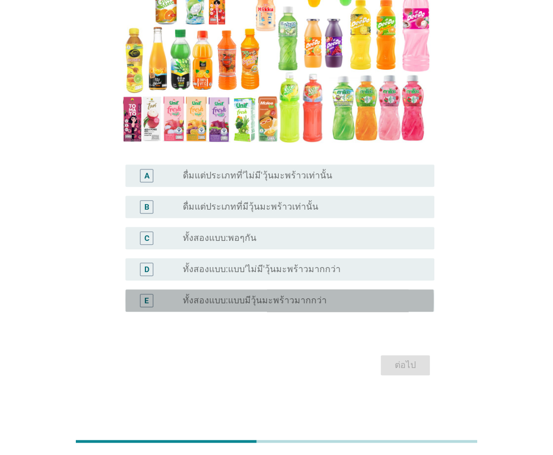
click at [265, 309] on div "E radio_button_unchecked ทั้งสองแบบ:แบบมีวุ้นมะพร้าวมากกว่า" at bounding box center [279, 300] width 308 height 22
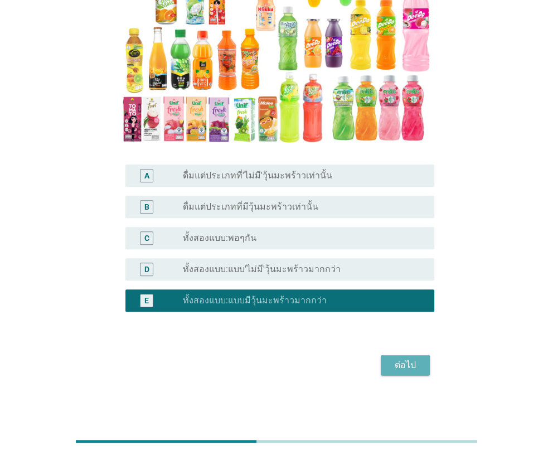
click at [404, 369] on div "ต่อไป" at bounding box center [405, 364] width 31 height 13
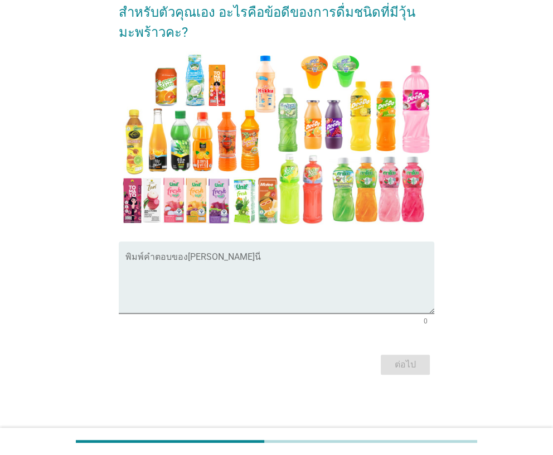
scroll to position [0, 0]
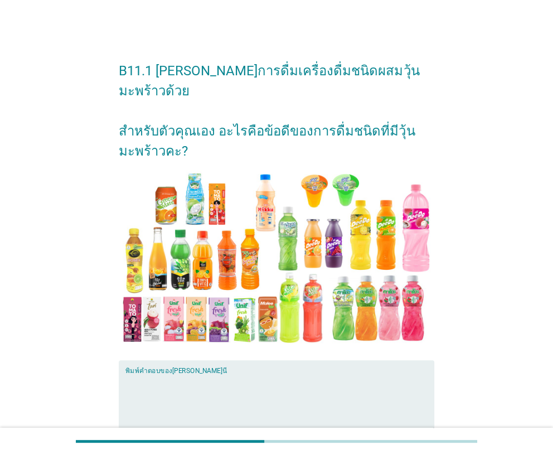
click at [243, 373] on textarea "พิมพ์คำตอบของคุณ ที่นี่" at bounding box center [279, 402] width 308 height 59
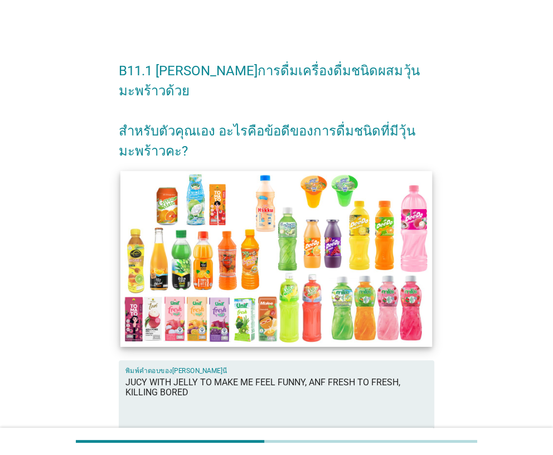
scroll to position [98, 0]
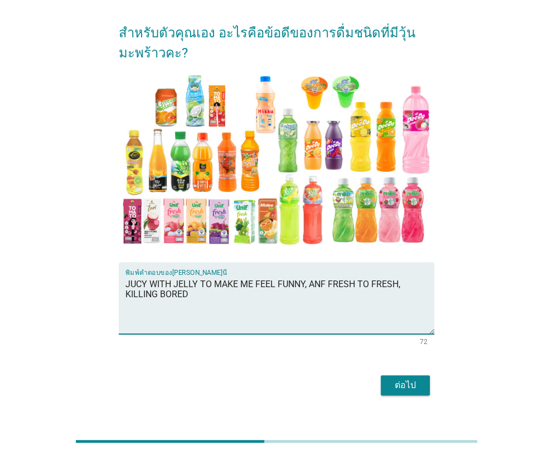
type textarea "JUCY WITH JELLY TO MAKE ME FEEL FUNNY, ANF FRESH TO FRESH, KILLING BORED"
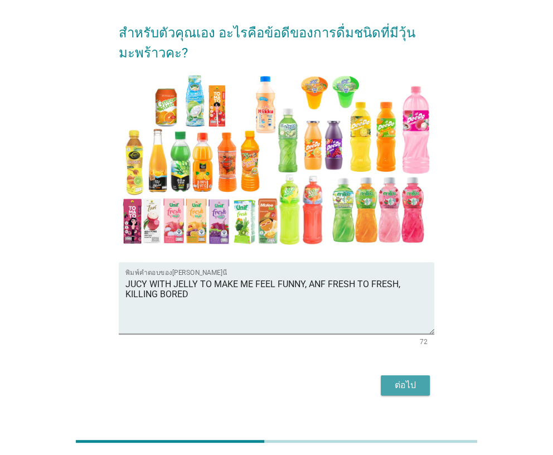
click at [405, 379] on div "ต่อไป" at bounding box center [405, 385] width 31 height 13
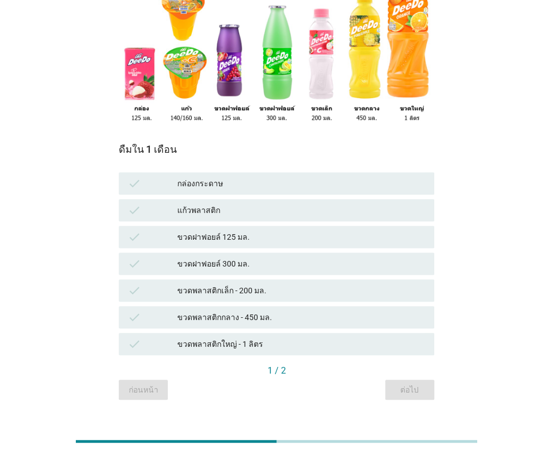
scroll to position [157, 0]
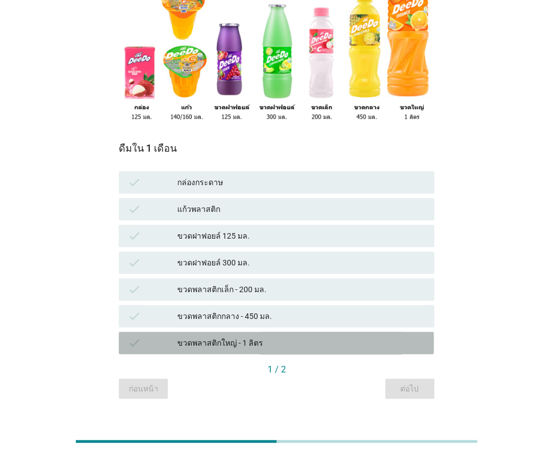
click at [161, 336] on div "check" at bounding box center [153, 342] width 50 height 13
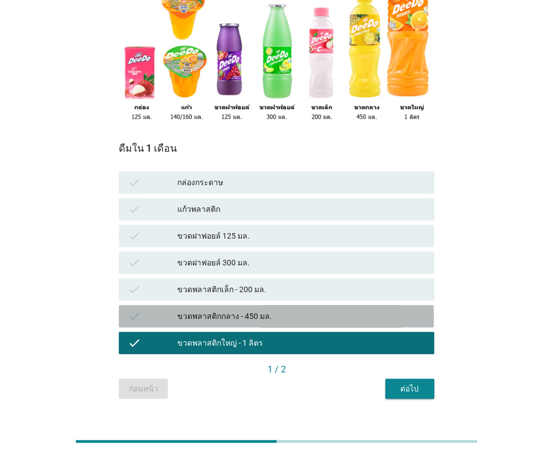
click at [181, 309] on div "ขวดพลาสติกกลาง - 450 มล." at bounding box center [301, 315] width 248 height 13
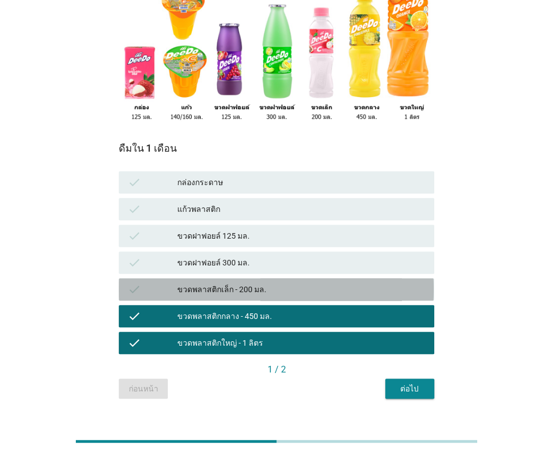
drag, startPoint x: 182, startPoint y: 273, endPoint x: 183, endPoint y: 261, distance: 11.8
click at [182, 283] on div "ขวดพลาสติกเล็ก - 200 มล." at bounding box center [301, 289] width 248 height 13
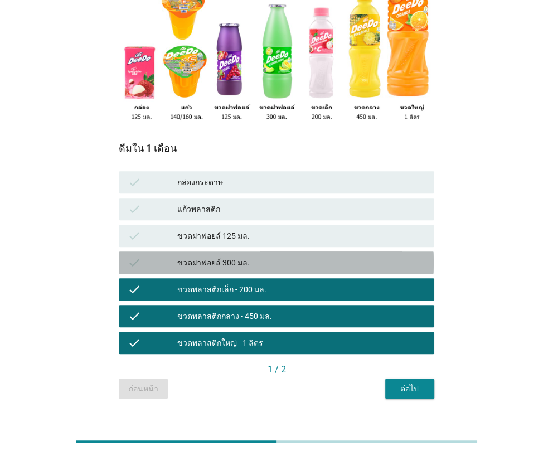
drag, startPoint x: 186, startPoint y: 248, endPoint x: 187, endPoint y: 236, distance: 11.8
click at [186, 256] on div "ขวดฝาฟอยล์ 300 มล." at bounding box center [301, 262] width 248 height 13
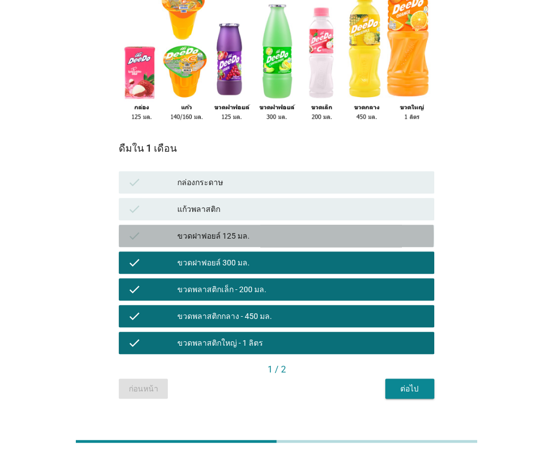
click at [190, 225] on div "check ขวดฝาฟอยล์ 125 มล." at bounding box center [276, 236] width 315 height 22
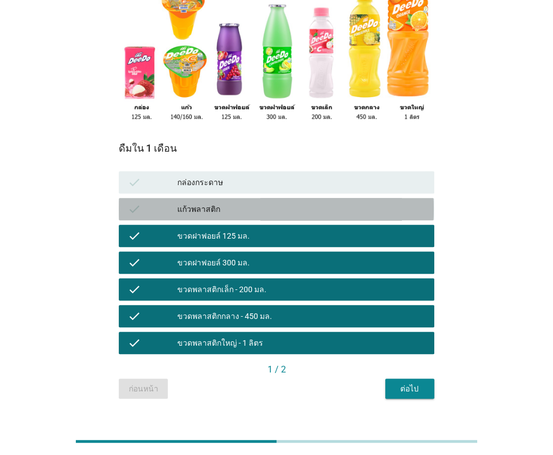
click at [202, 202] on div "แก้วพลาสติก" at bounding box center [301, 208] width 248 height 13
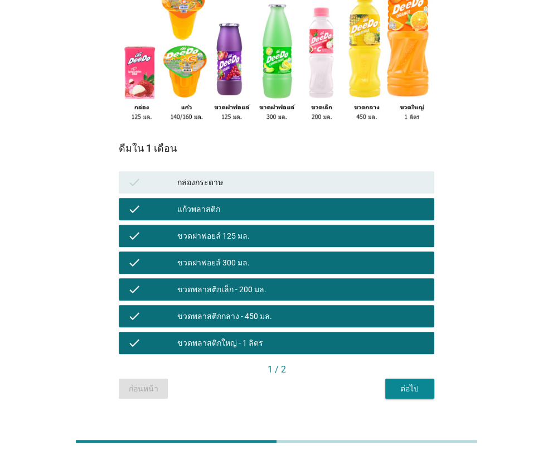
click at [216, 176] on div "กล่องกระดาษ" at bounding box center [301, 182] width 248 height 13
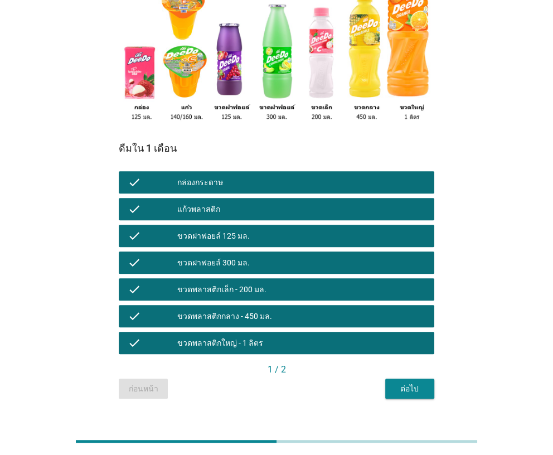
click at [402, 383] on div "ต่อไป" at bounding box center [409, 389] width 31 height 12
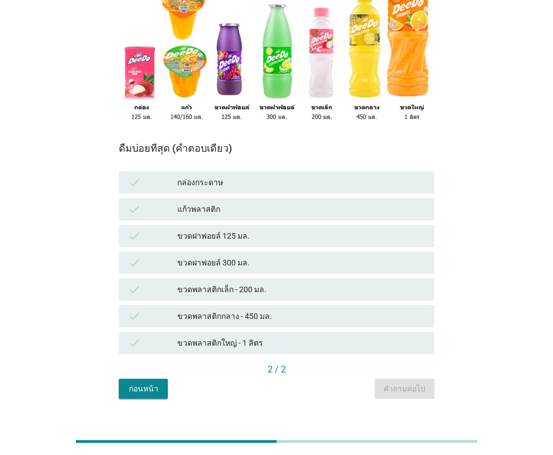
scroll to position [46, 0]
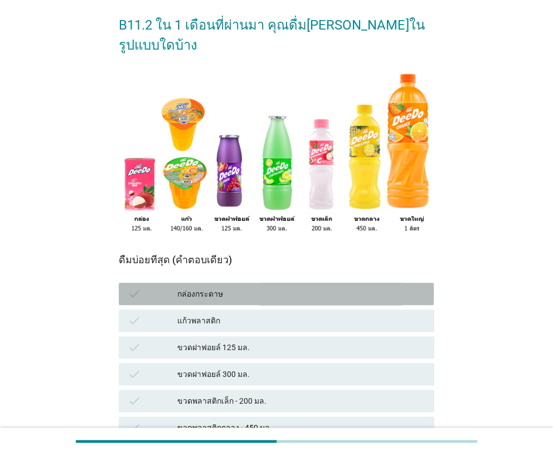
click at [237, 283] on div "check กล่องกระดาษ" at bounding box center [276, 294] width 315 height 22
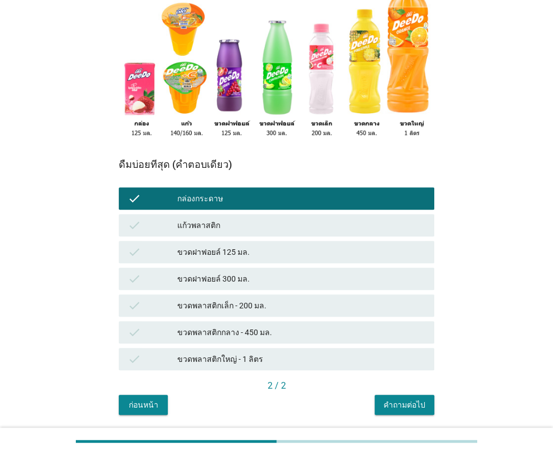
scroll to position [157, 0]
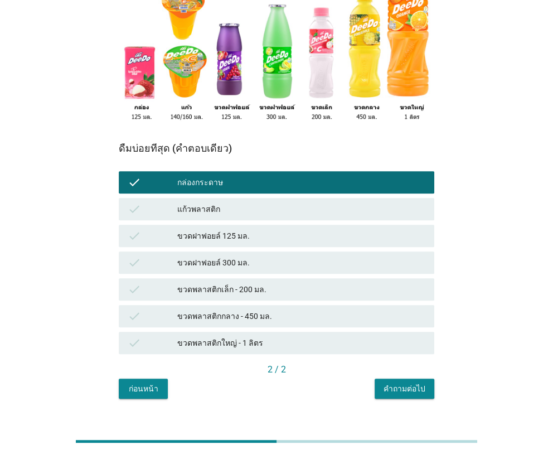
click at [386, 358] on div "ดื่มบ่อยที่สุด (คำตอบเดียว) check กล่องกระดาษ check แก้วพลาสติก check ขวดฝาฟอยล…" at bounding box center [276, 263] width 315 height 269
click at [402, 383] on div "คำถามต่อไป" at bounding box center [405, 389] width 42 height 12
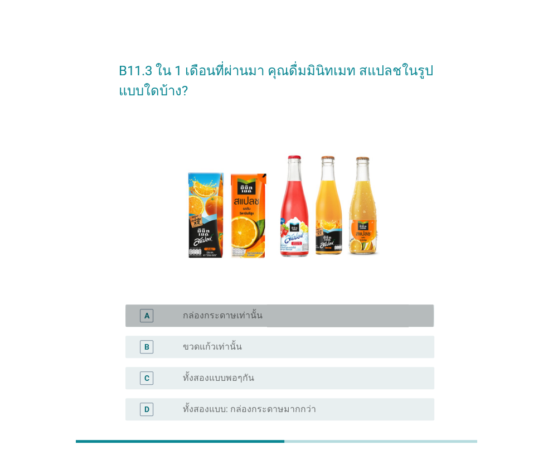
click at [280, 318] on div "radio_button_unchecked กล่องกระดาษเท่านั้น" at bounding box center [299, 315] width 233 height 11
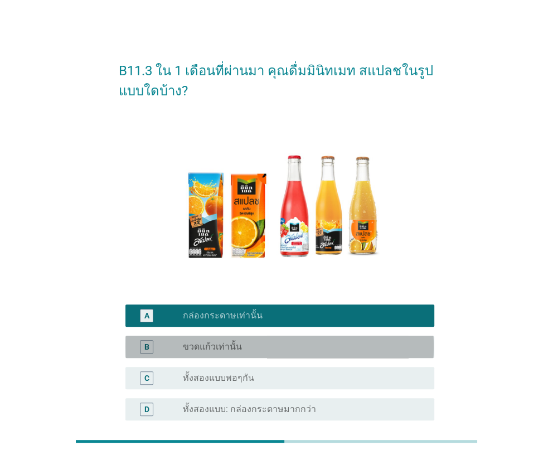
click at [273, 348] on div "radio_button_unchecked ขวดแก้วเท่านั้น" at bounding box center [299, 346] width 233 height 11
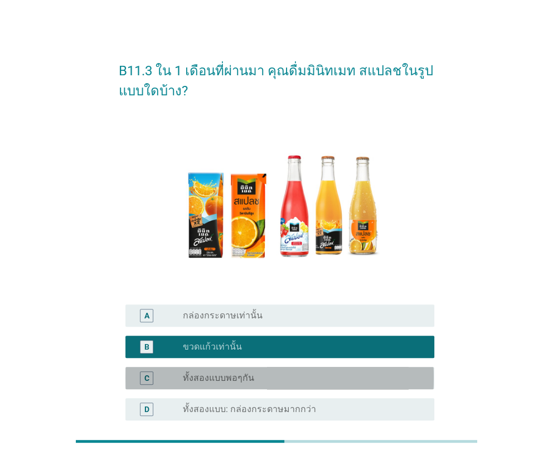
click at [246, 382] on label "ทั้งสองแบบพอๆกัน" at bounding box center [218, 377] width 71 height 11
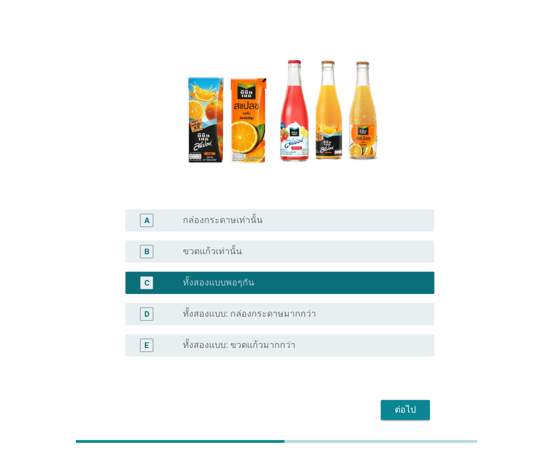
scroll to position [111, 0]
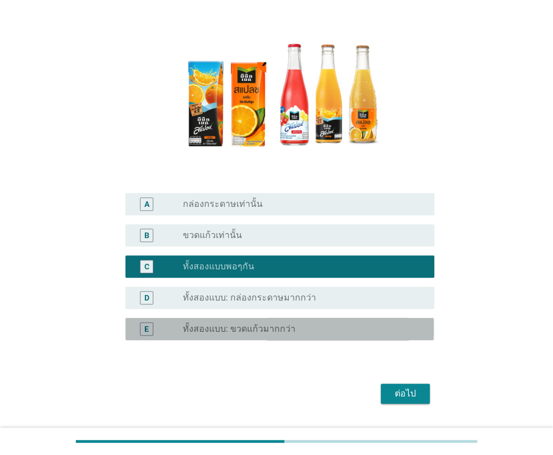
click at [292, 324] on div "radio_button_unchecked ทั้งสองแบบ: ขวดแก้วมากกว่า" at bounding box center [299, 328] width 233 height 11
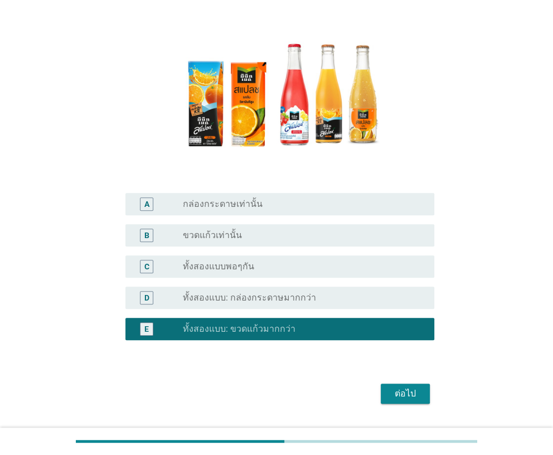
click at [411, 392] on div "ต่อไป" at bounding box center [405, 393] width 31 height 13
click at [411, 392] on div "ต่อไป" at bounding box center [276, 393] width 315 height 27
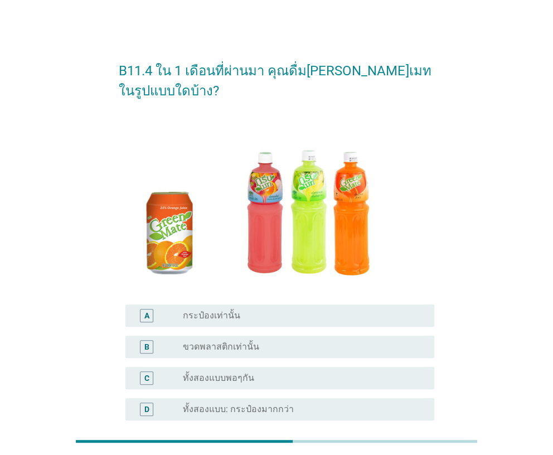
click at [249, 304] on div "A radio_button_unchecked กระป๋องเท่านั้น" at bounding box center [279, 315] width 308 height 22
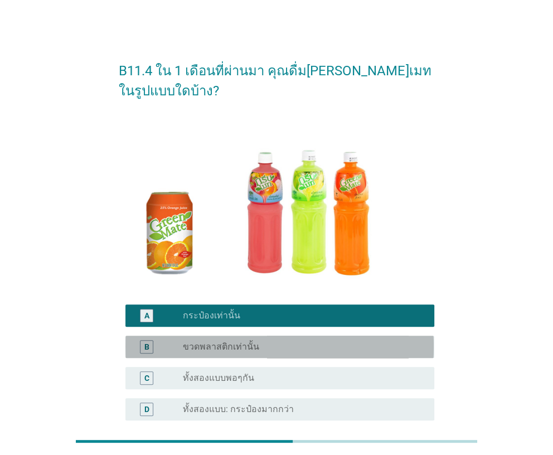
click at [241, 341] on label "ขวดพลาสติกเท่านั้น" at bounding box center [221, 346] width 76 height 11
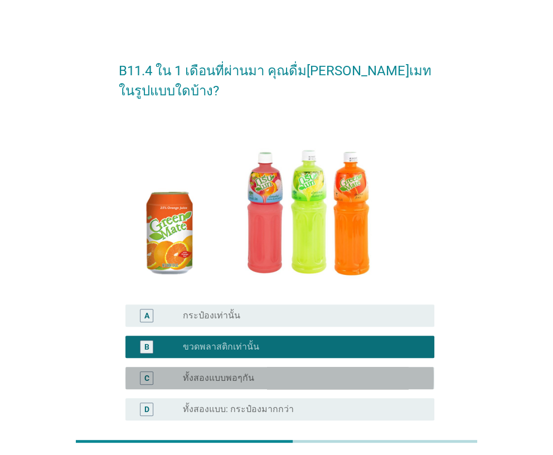
click at [230, 372] on label "ทั้งสองแบบพอๆกัน" at bounding box center [218, 377] width 71 height 11
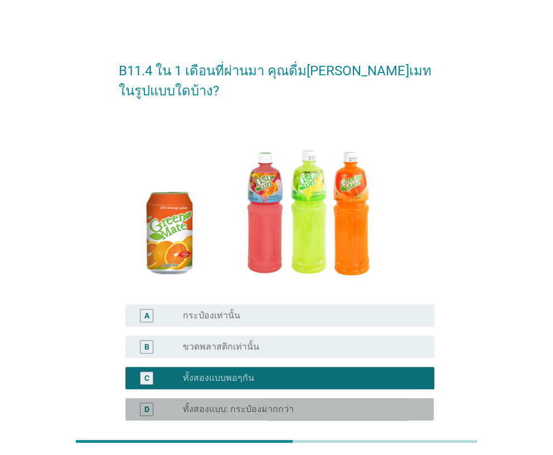
click at [220, 404] on label "ทั้งสองแบบ: กระป๋องมากกว่า" at bounding box center [238, 409] width 111 height 11
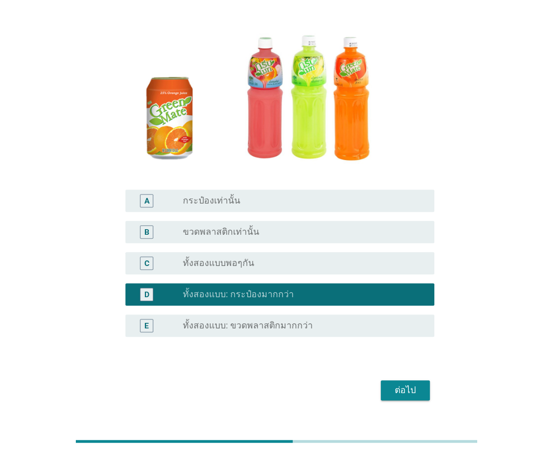
scroll to position [119, 0]
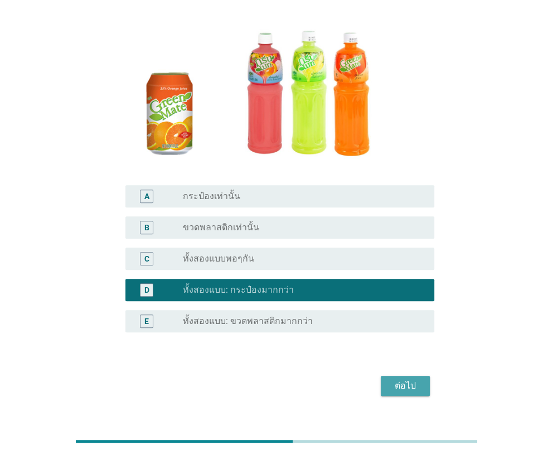
click at [409, 379] on div "ต่อไป" at bounding box center [405, 385] width 31 height 13
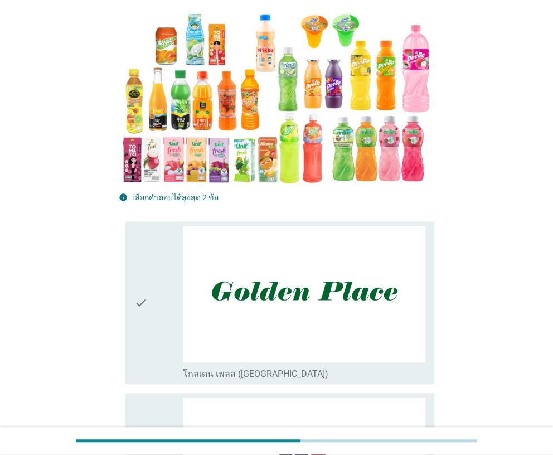
scroll to position [0, 0]
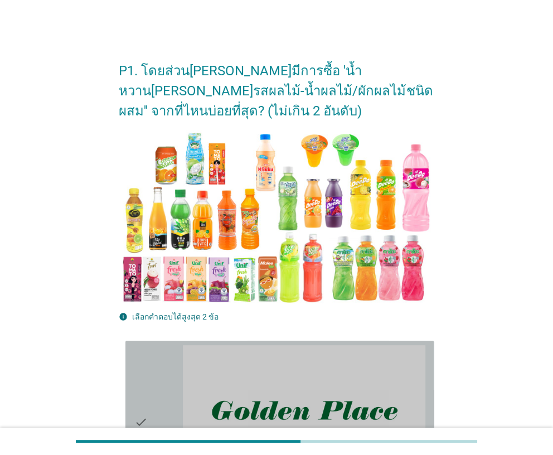
click at [182, 373] on div "check check_box_outline_blank โกลเดน เพลส (Golden Place)" at bounding box center [279, 421] width 290 height 153
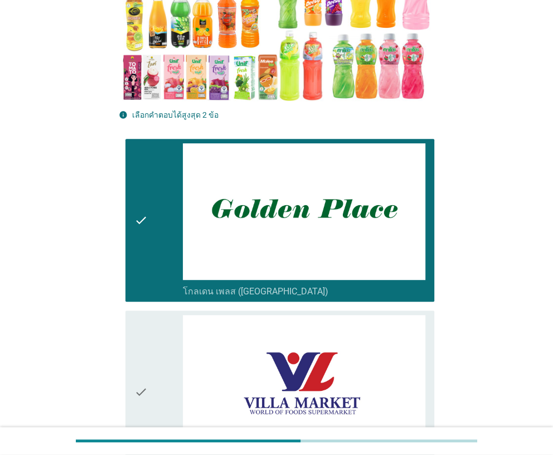
scroll to position [222, 0]
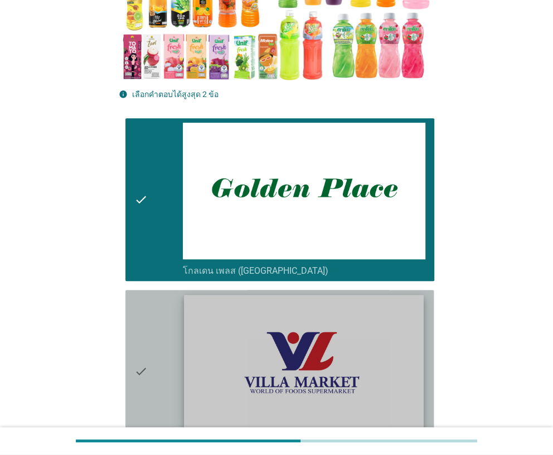
click at [186, 343] on img at bounding box center [304, 362] width 240 height 135
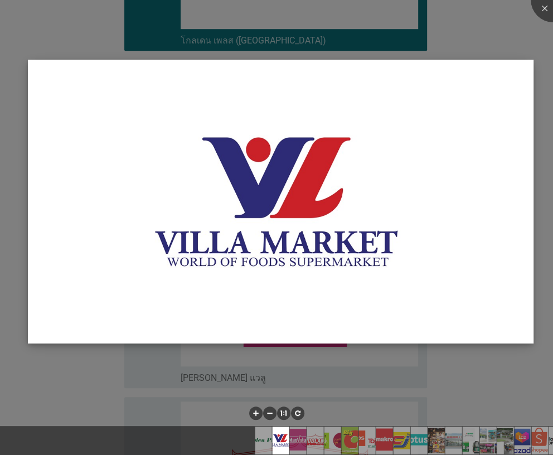
scroll to position [445, 0]
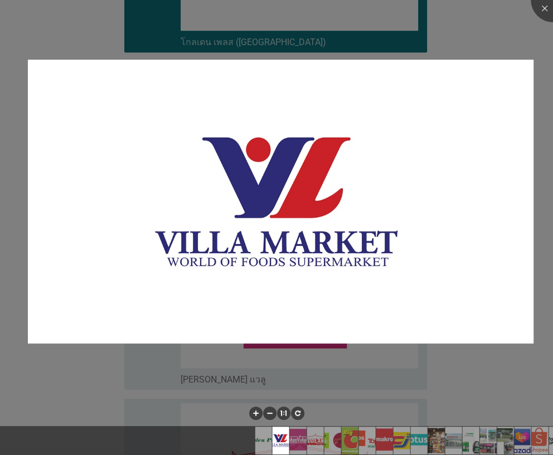
click at [84, 366] on div at bounding box center [276, 227] width 553 height 455
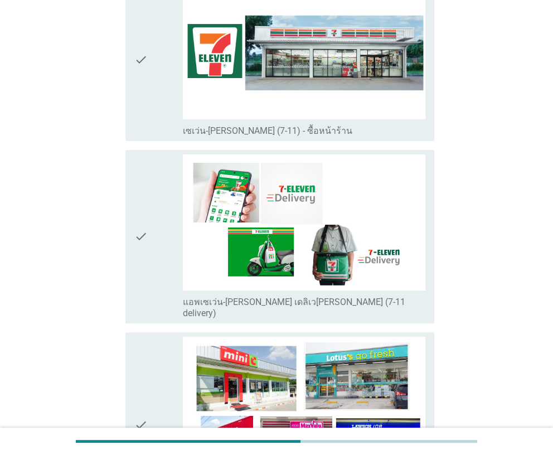
scroll to position [2341, 0]
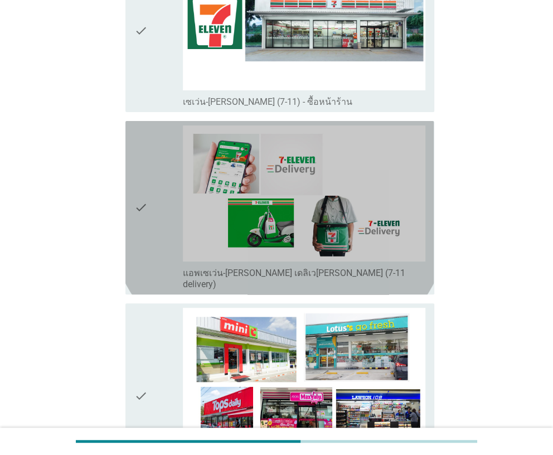
click at [151, 225] on div "check" at bounding box center [158, 207] width 48 height 164
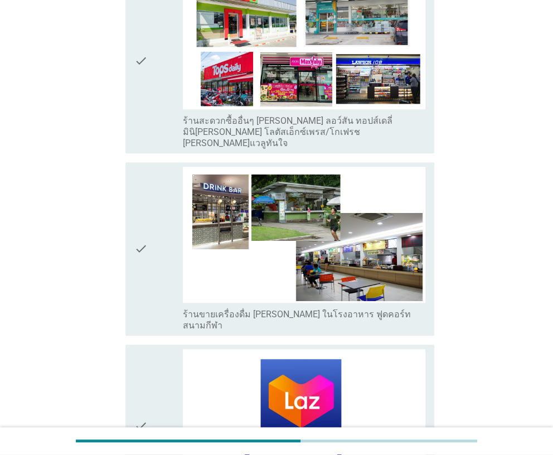
scroll to position [2787, 0]
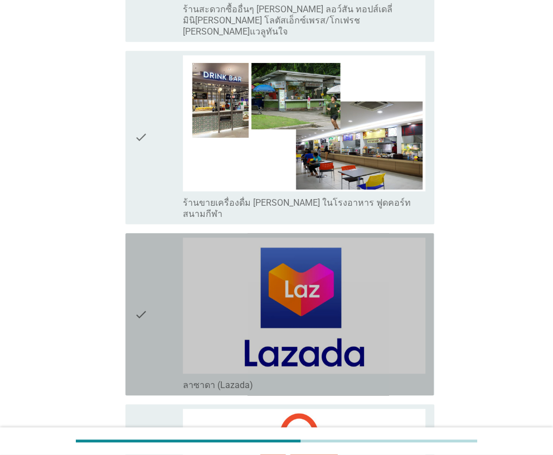
click at [157, 261] on div "check" at bounding box center [158, 313] width 48 height 153
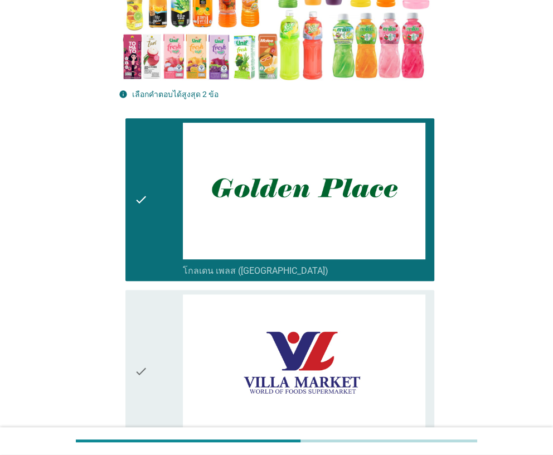
scroll to position [111, 0]
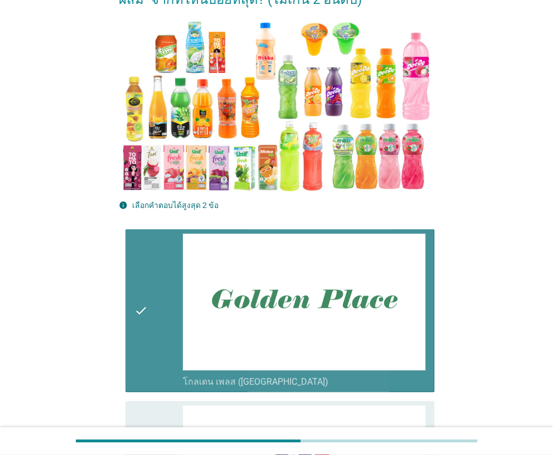
click at [133, 295] on div "check check_box_outline_blank โกลเดน เพลส (Golden Place)" at bounding box center [279, 310] width 308 height 162
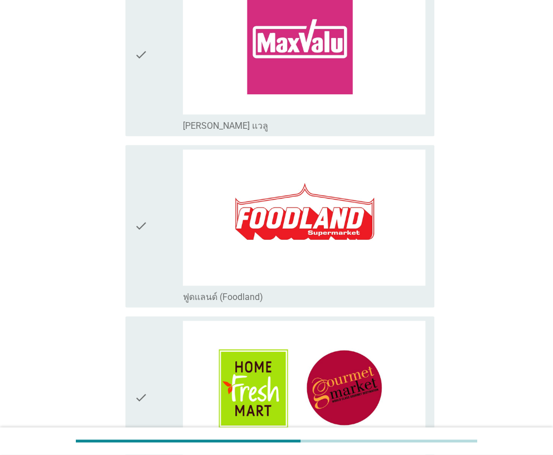
scroll to position [892, 0]
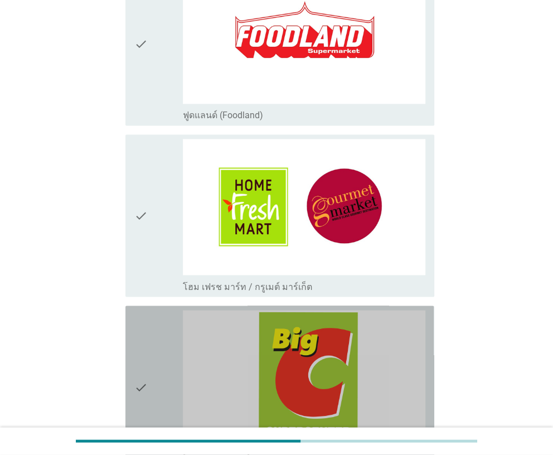
click at [145, 328] on icon "check" at bounding box center [140, 386] width 13 height 153
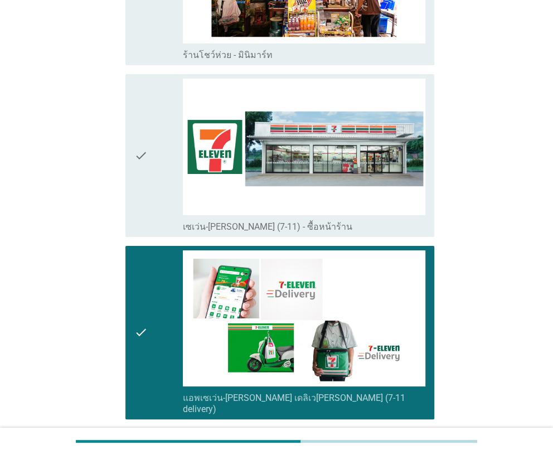
scroll to position [2230, 0]
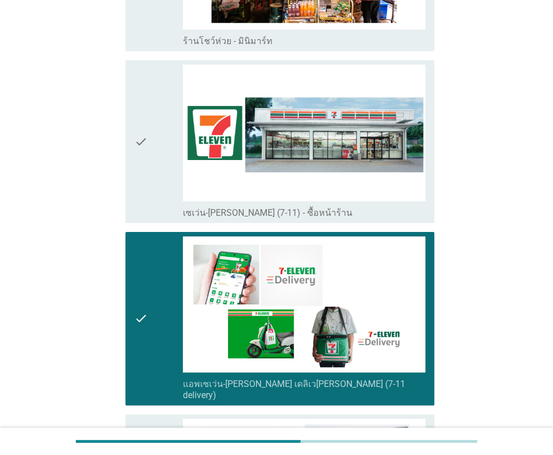
click at [149, 321] on div "check" at bounding box center [158, 318] width 48 height 164
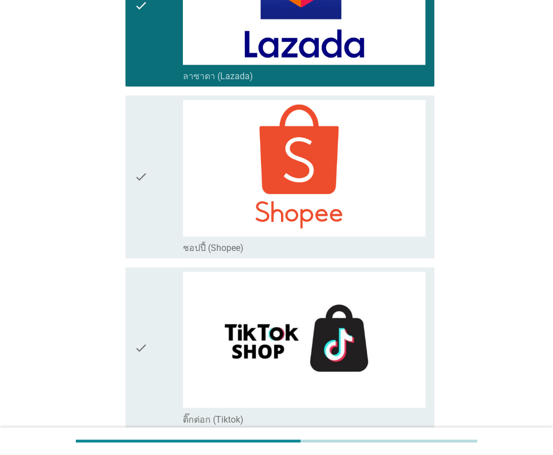
scroll to position [3169, 0]
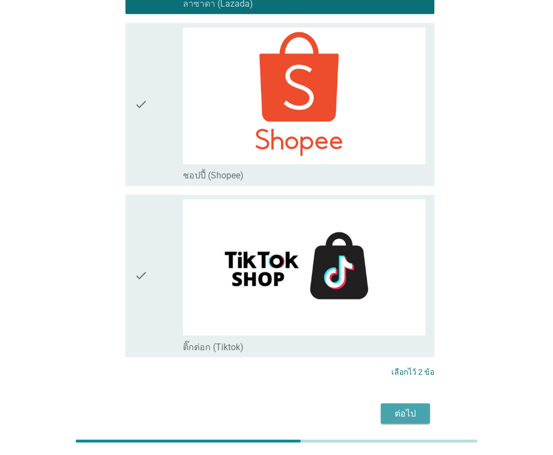
click at [390, 406] on div "ต่อไป" at bounding box center [405, 412] width 31 height 13
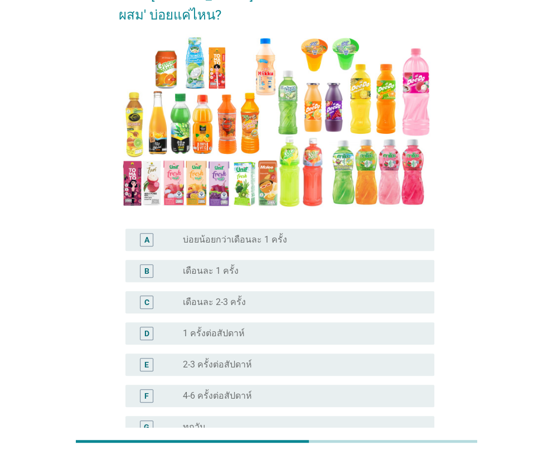
scroll to position [111, 0]
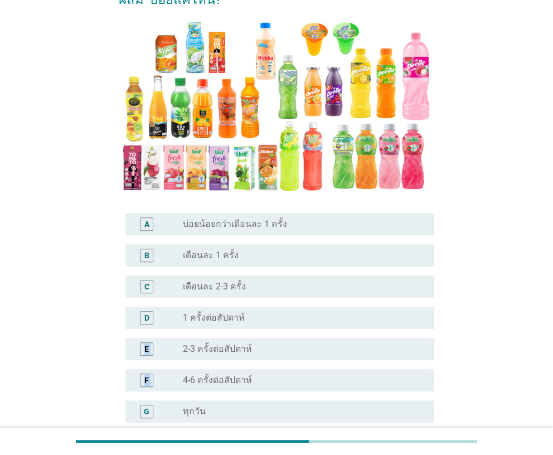
drag, startPoint x: 151, startPoint y: 387, endPoint x: 88, endPoint y: 318, distance: 93.9
click at [88, 326] on div "P2. โดยเฉลี่ย คุณซื้อ 'น้ำหวานแต่งกลิ่นรสผลไม้-น้ำผลไม้/ผักผลไม้ชนิดผสม' บ่อยแค…" at bounding box center [276, 214] width 499 height 570
click at [215, 246] on div "B radio_button_unchecked เดือนละ 1 ครั้ง" at bounding box center [276, 255] width 315 height 31
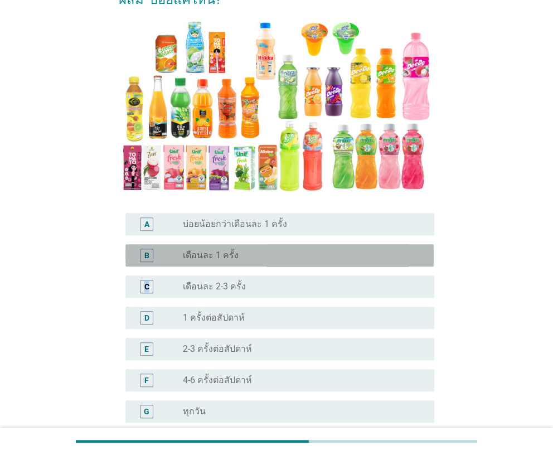
click at [220, 250] on label "เดือนละ 1 ครั้ง" at bounding box center [211, 255] width 56 height 11
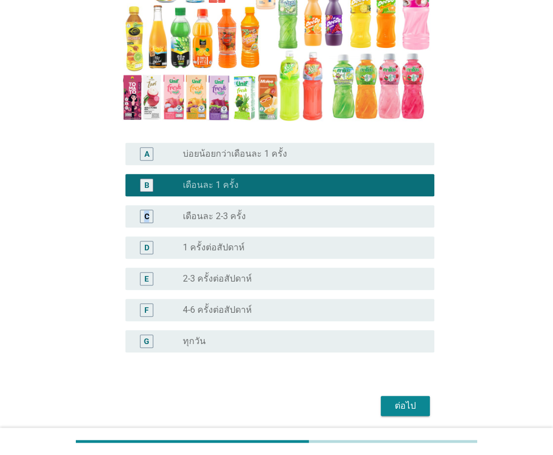
scroll to position [202, 0]
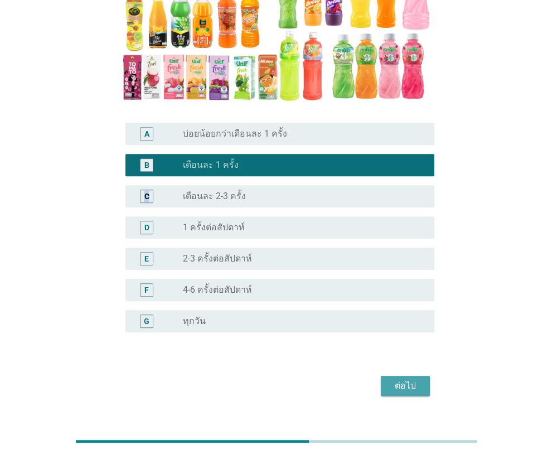
click at [387, 376] on button "ต่อไป" at bounding box center [405, 386] width 49 height 20
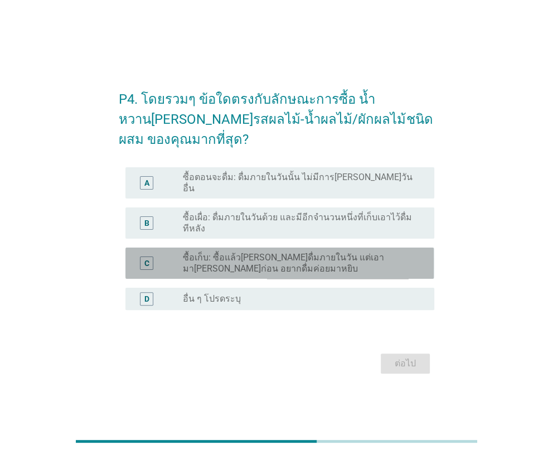
click at [220, 252] on label "ซื้อเก็บ: ซื้อแล้วไม่ได้ดื่มภายในวัน แต่เอามาเก็บไว้ก่อน อยากดื่มค่อยมาหยิบ" at bounding box center [299, 263] width 233 height 22
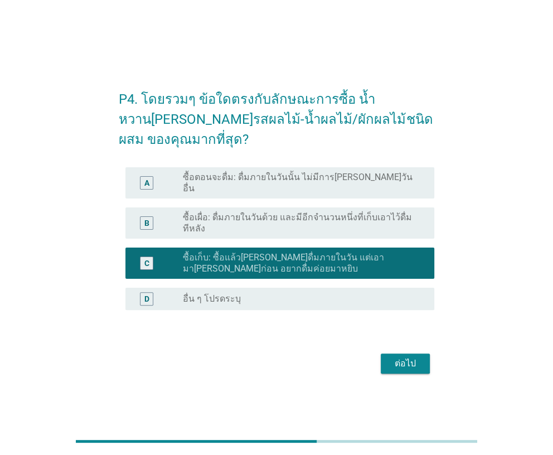
click at [220, 252] on label "ซื้อเก็บ: ซื้อแล้วไม่ได้ดื่มภายในวัน แต่เอามาเก็บไว้ก่อน อยากดื่มค่อยมาหยิบ" at bounding box center [299, 263] width 233 height 22
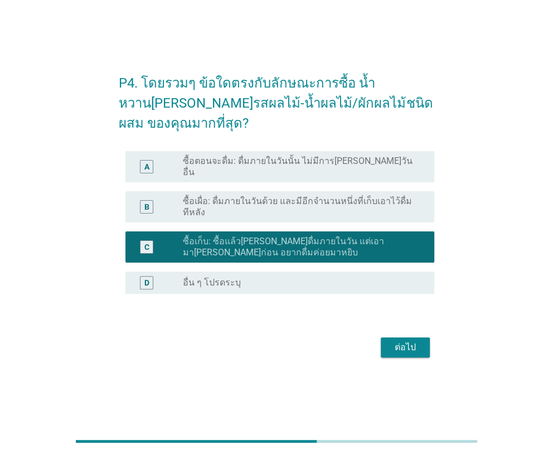
scroll to position [27, 0]
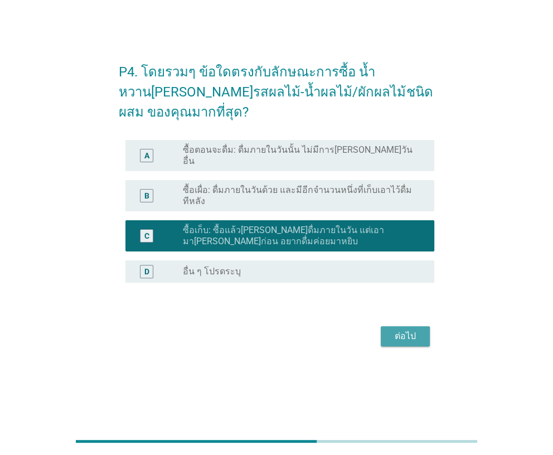
click at [400, 326] on button "ต่อไป" at bounding box center [405, 336] width 49 height 20
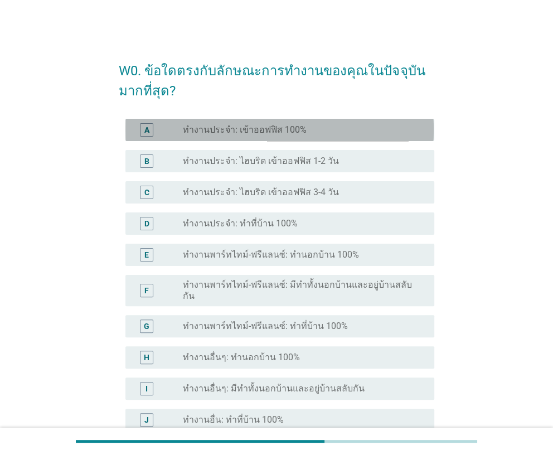
click at [242, 135] on label "ทำงานประจำ: เข้าออฟฟิส 100%" at bounding box center [245, 129] width 124 height 11
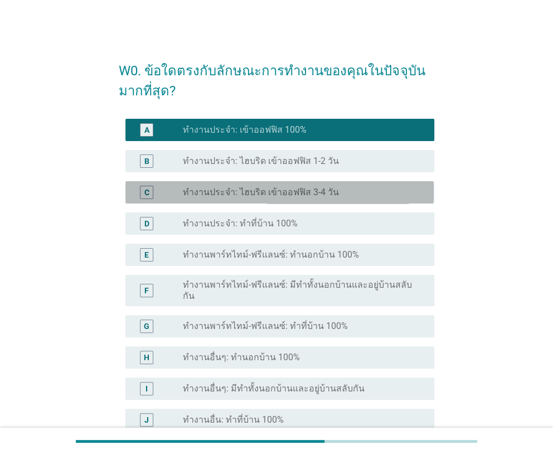
click at [274, 192] on label "ทำงานประจำ: ไฮบริด เข้าออฟฟิส 3-4 วัน" at bounding box center [261, 192] width 156 height 11
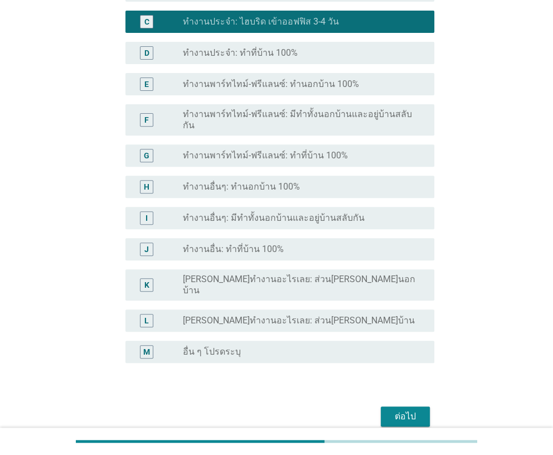
scroll to position [203, 0]
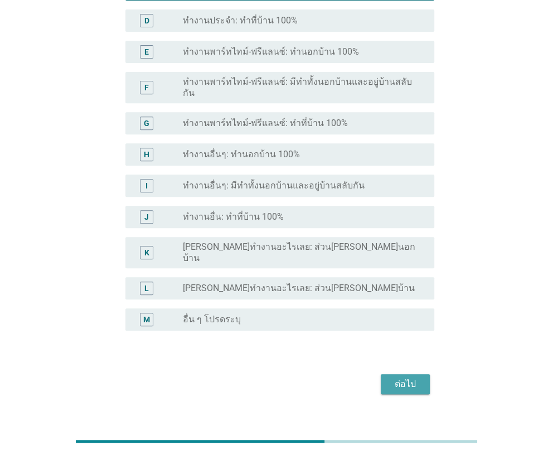
click at [386, 374] on button "ต่อไป" at bounding box center [405, 384] width 49 height 20
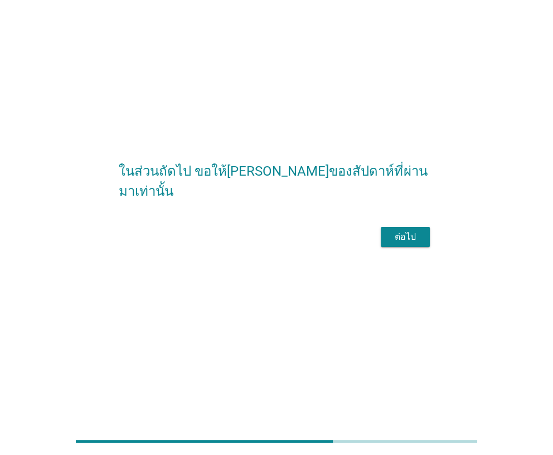
scroll to position [0, 0]
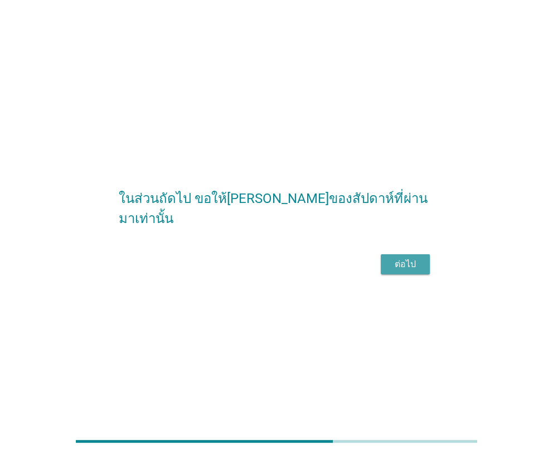
click at [404, 270] on div "ต่อไป" at bounding box center [405, 264] width 31 height 13
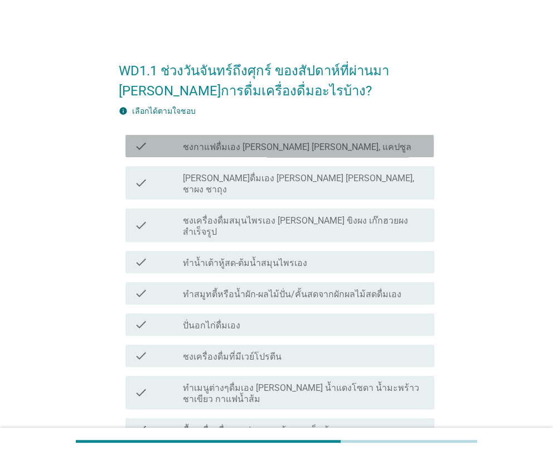
click at [289, 149] on label "ชงกาแฟดื่มเอง [PERSON_NAME] [PERSON_NAME], แคปซูล" at bounding box center [297, 147] width 229 height 11
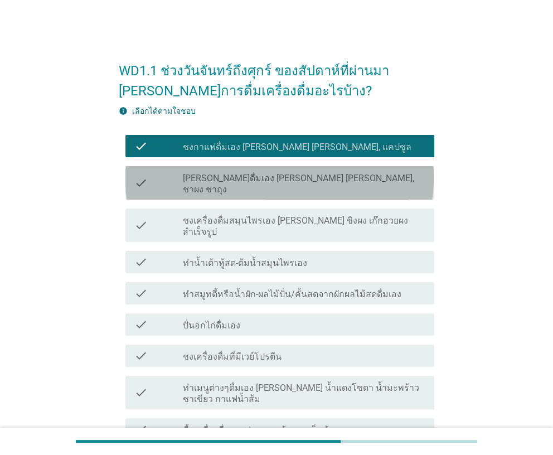
click at [282, 171] on div "check_box_outline_blank ชงชาดื่มเอง เช่น ทรีอินวัน, ชาผง ชาถุง" at bounding box center [304, 183] width 242 height 25
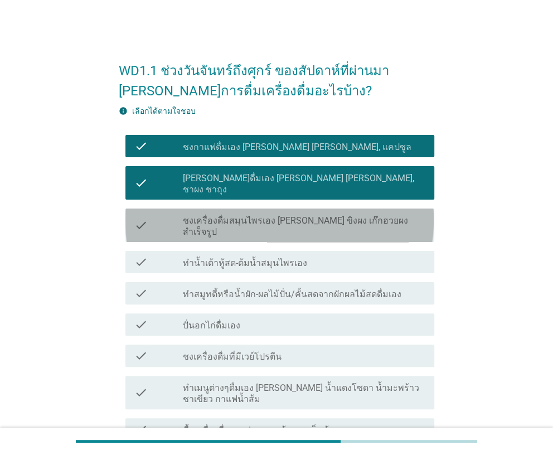
click at [271, 208] on div "check check_box_outline_blank ชงเครื่องดื่มสมุนไพรเอง เช่น ขิงผง เก๊กฮวยผงสำเร็…" at bounding box center [279, 224] width 308 height 33
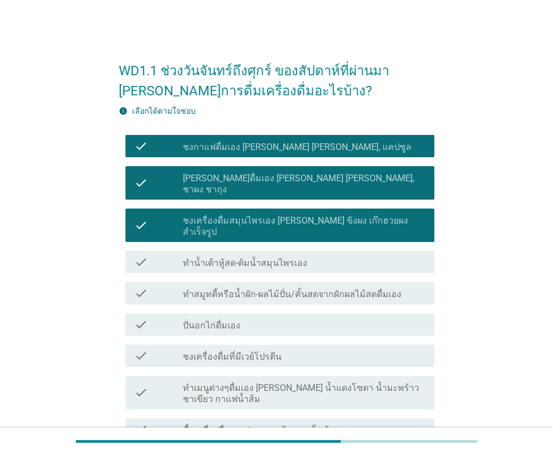
click at [265, 251] on div "check check_box_outline_blank ทำน้ำเต้าหู้สด-ต้มน้ำสมุนไพรเอง" at bounding box center [279, 262] width 308 height 22
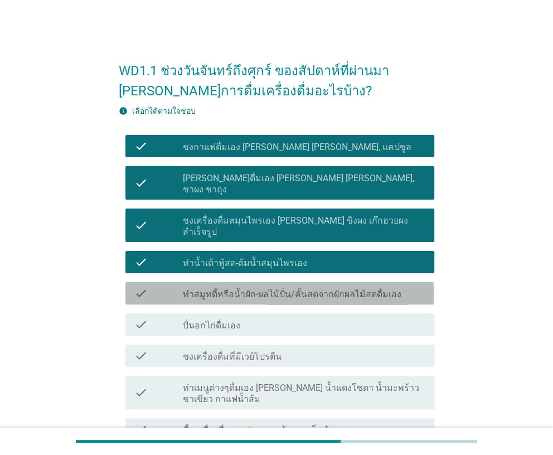
click at [254, 289] on label "ทำสมูทตี้หรือน้ำผัก-ผลไม้ปั่น/คั้นสดจากผักผลไม้สดดื่มเอง" at bounding box center [292, 294] width 219 height 11
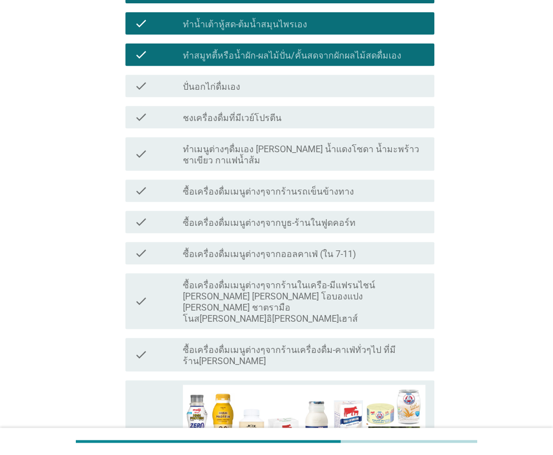
scroll to position [222, 0]
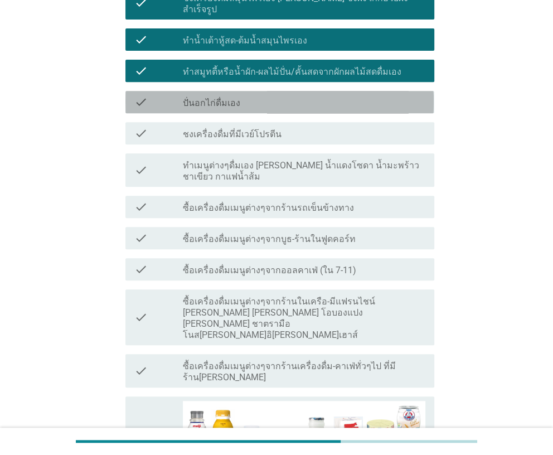
click at [272, 95] on div "check_box_outline_blank ปั่นอกไก่ดื่มเอง" at bounding box center [304, 101] width 242 height 13
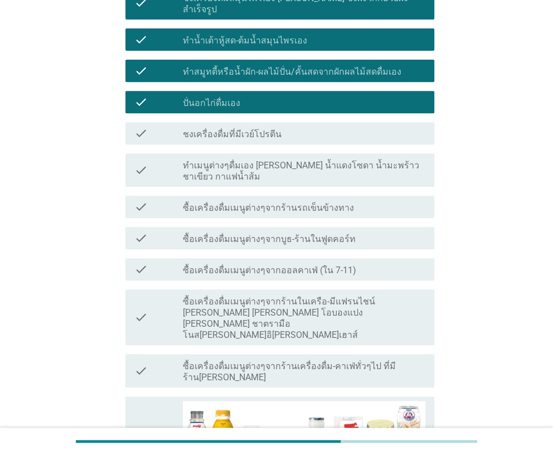
click at [271, 127] on div "check_box_outline_blank ชงเครื่องดื่มที่มีเวย์โปรตีน" at bounding box center [304, 133] width 242 height 13
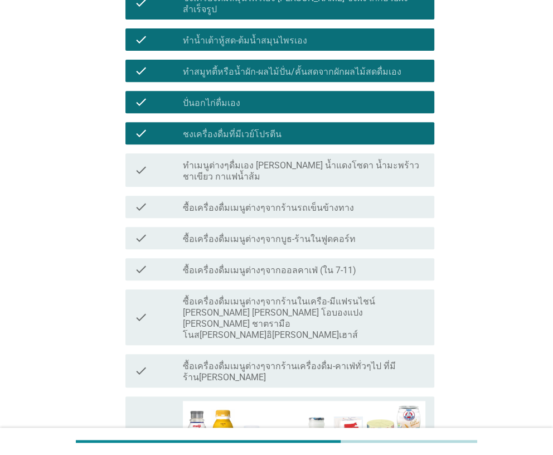
click at [266, 160] on label "ทำเมนูต่างๆดื่มเอง [PERSON_NAME] น้ำแดงโซดา น้ำมะพร้าวชาเขียว กาแฟน้ำส้ม" at bounding box center [304, 171] width 242 height 22
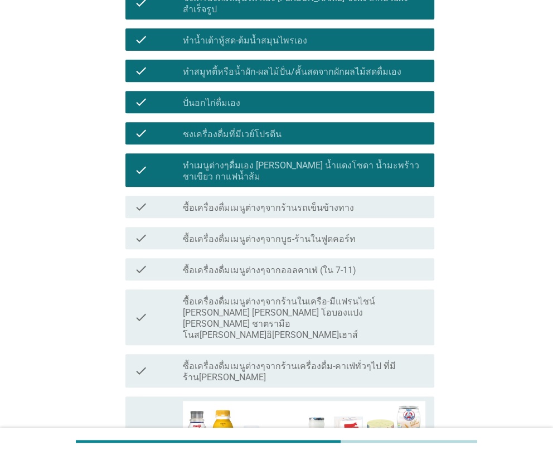
click at [263, 202] on label "ซื้อเครื่องดื่มเมนูต่างๆจากร้านรถเข็นข้างทาง" at bounding box center [268, 207] width 171 height 11
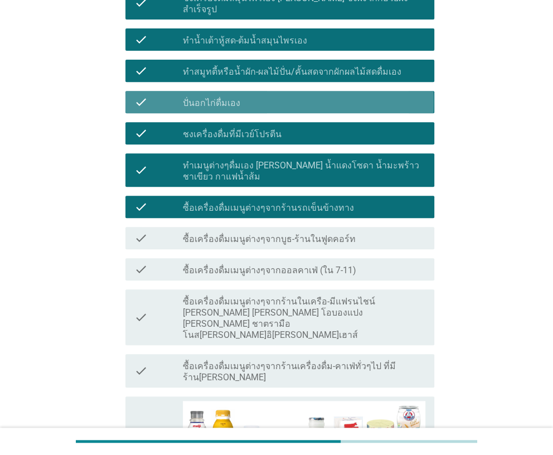
drag, startPoint x: 263, startPoint y: 178, endPoint x: 275, endPoint y: 79, distance: 100.0
click at [275, 95] on div "check_box_outline_blank ปั่นอกไก่ดื่มเอง" at bounding box center [304, 101] width 242 height 13
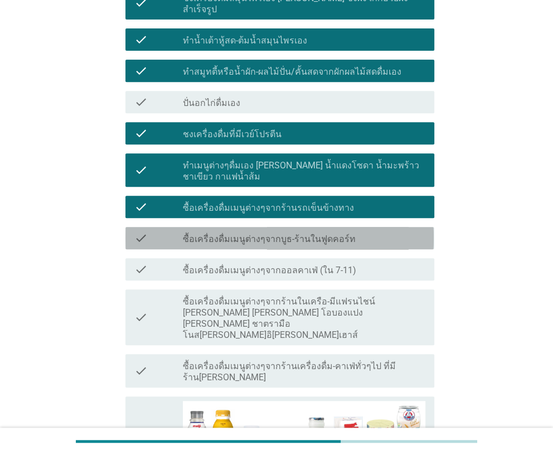
click at [221, 234] on label "ซื้อเครื่องดื่มเมนูต่างๆจากบูธ-ร้านในฟูดคอร์ท" at bounding box center [269, 239] width 173 height 11
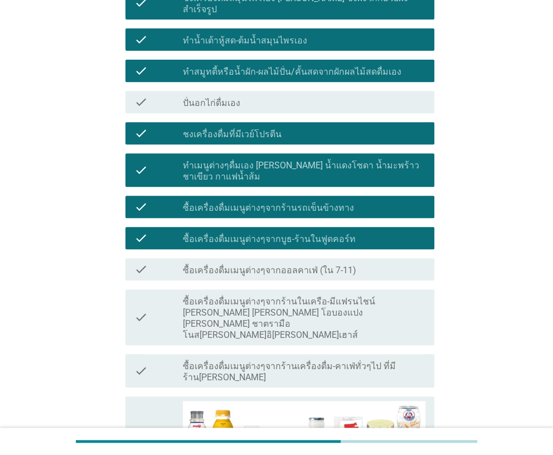
click at [219, 265] on label "ซื้อเครื่องดื่มเมนูต่างๆจากออลคาเฟ่ (ใน 7-11)" at bounding box center [269, 270] width 173 height 11
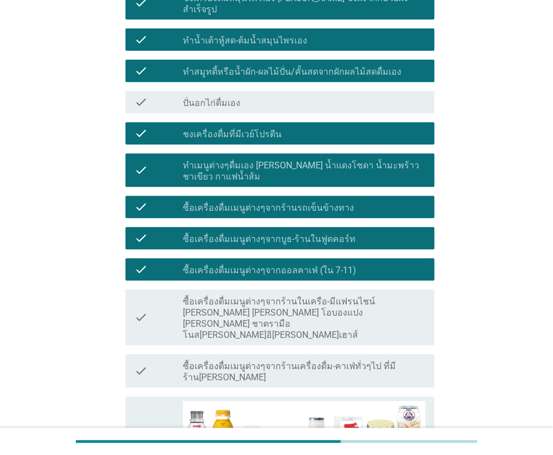
click at [210, 296] on label "ซื้อเครื่องดื่มเมนูต่างๆจากร้านในเครือ-มีแฟรนไชน์ [PERSON_NAME] [PERSON_NAME] โ…" at bounding box center [304, 318] width 242 height 45
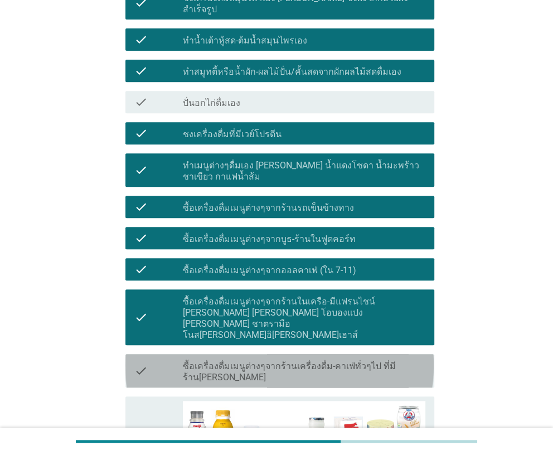
click at [206, 354] on div "check check_box_outline_blank ซื้อเครื่องดื่มเมนูต่างๆจากร้านเครื่องดื่ม-คาเฟ่ท…" at bounding box center [279, 370] width 308 height 33
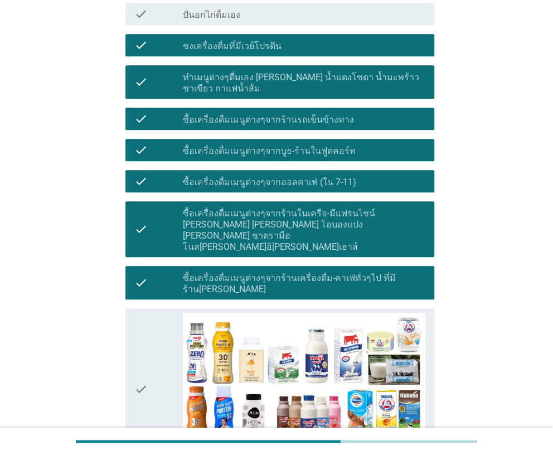
scroll to position [445, 0]
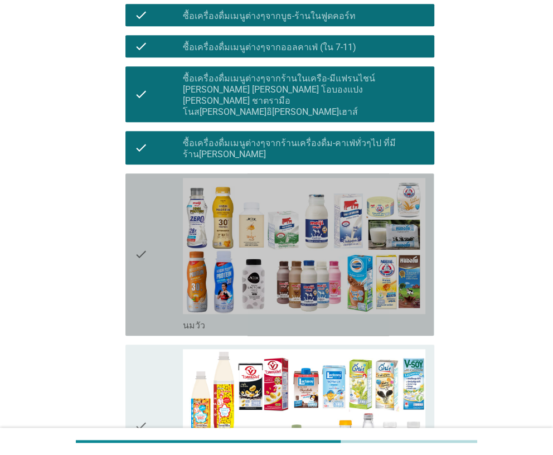
click at [172, 211] on div "check" at bounding box center [158, 254] width 48 height 153
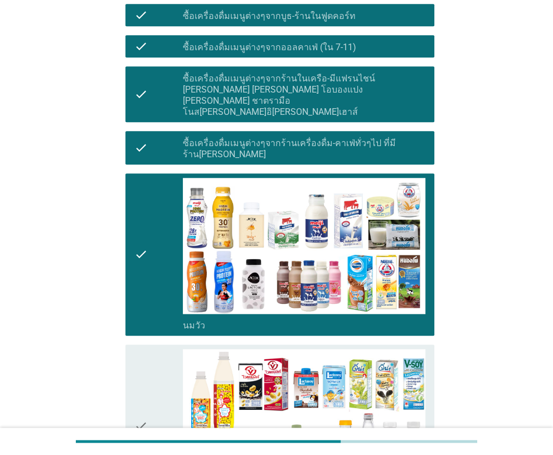
click at [168, 349] on div "check" at bounding box center [158, 425] width 48 height 153
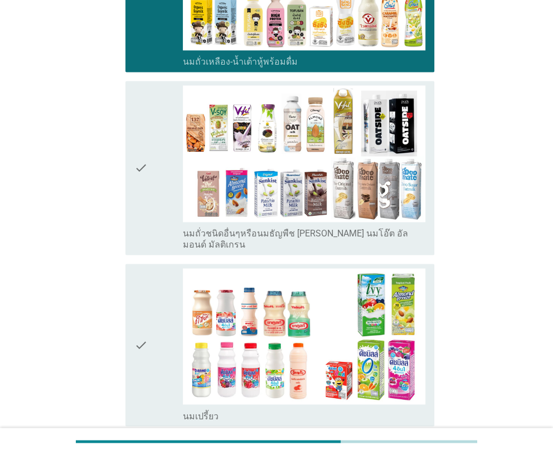
scroll to position [892, 0]
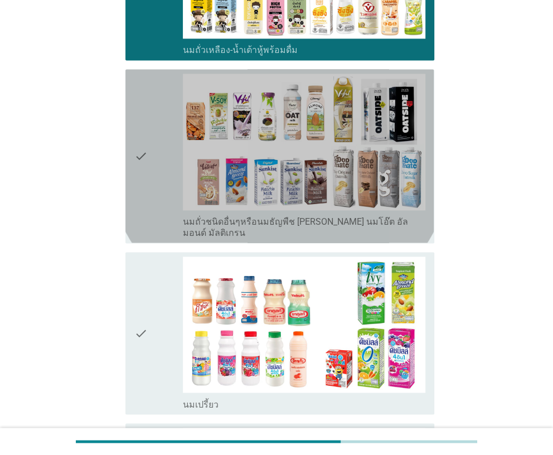
click at [163, 161] on div "check check_box_outline_blank นมถั่วชนิดอื่นๆหรือนมธัญพืช เช่น นมโอ๊ต อัลมอนด์ …" at bounding box center [279, 155] width 308 height 173
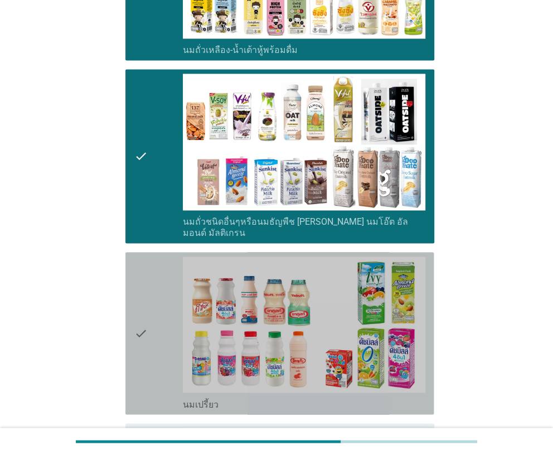
click at [164, 256] on div "check" at bounding box center [158, 332] width 48 height 153
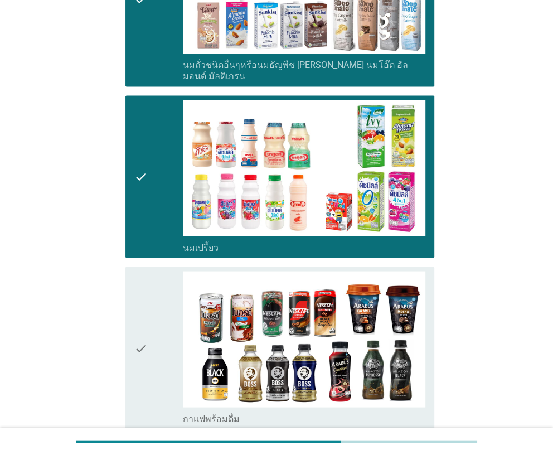
scroll to position [1115, 0]
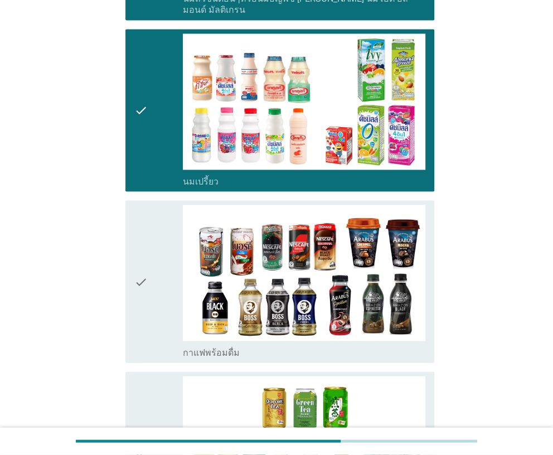
click at [166, 205] on div "check" at bounding box center [158, 281] width 48 height 153
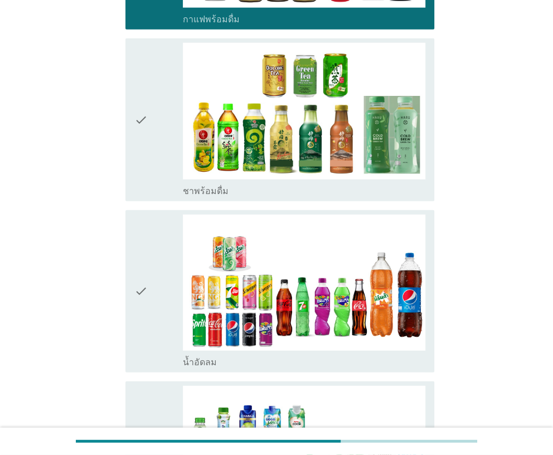
scroll to position [1449, 0]
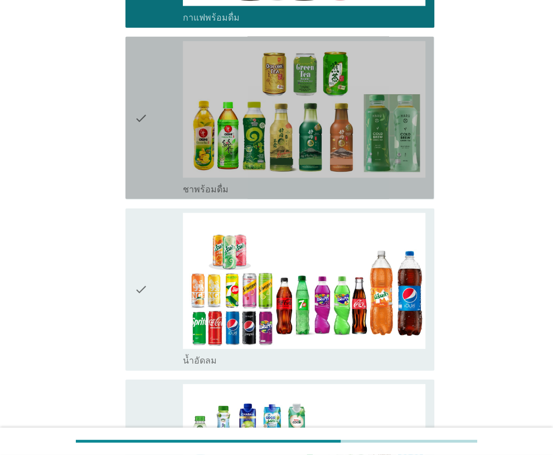
click at [174, 83] on div "check" at bounding box center [158, 117] width 48 height 153
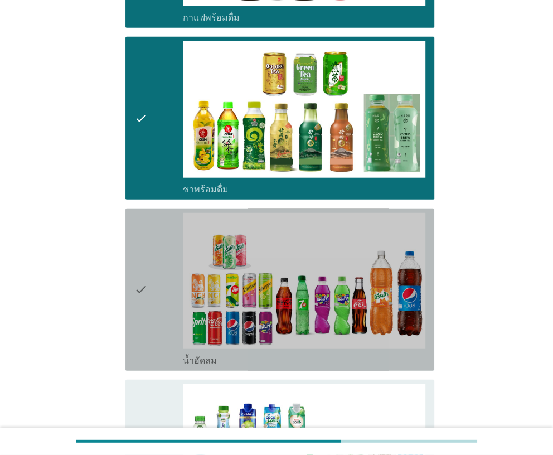
click at [159, 213] on div "check" at bounding box center [158, 289] width 48 height 153
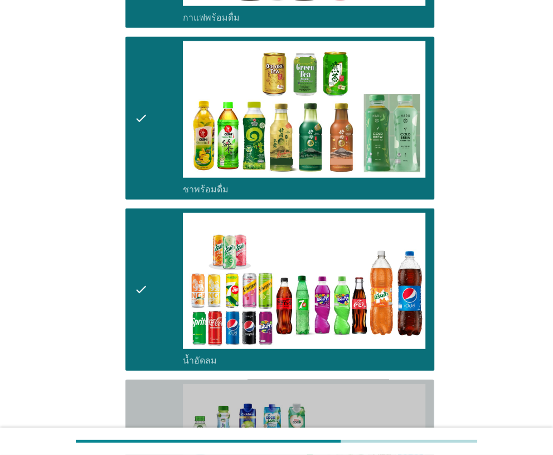
click at [130, 380] on div "check check_box_outline_blank น้ำมะพร้าวพร้อมดื่ม" at bounding box center [279, 461] width 308 height 162
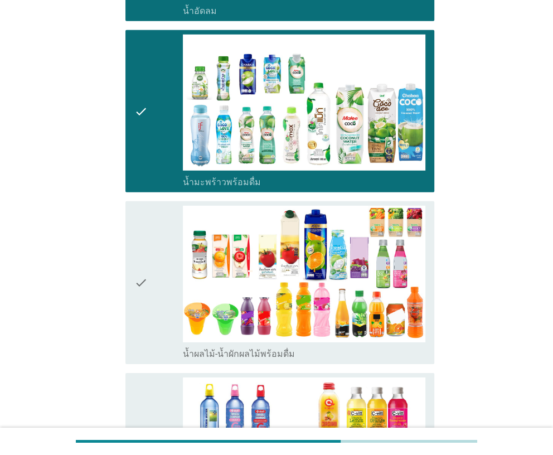
scroll to position [1783, 0]
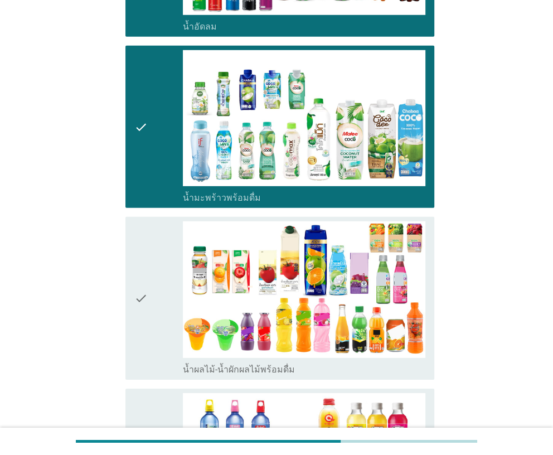
click at [149, 221] on div "check" at bounding box center [158, 297] width 48 height 153
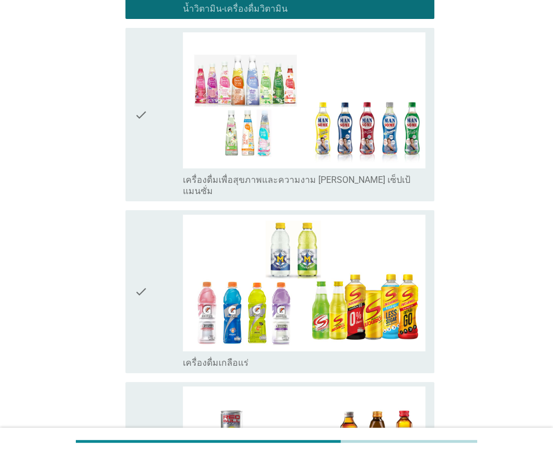
scroll to position [2341, 0]
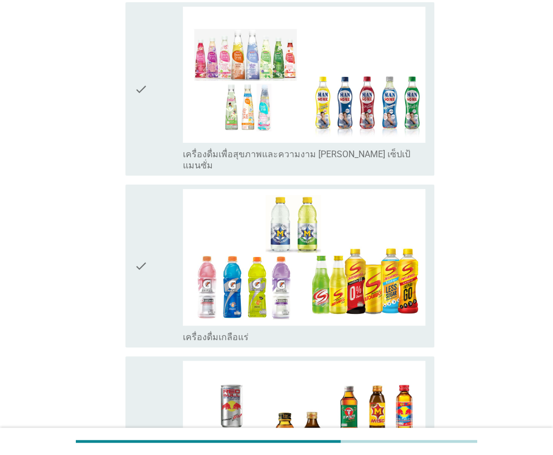
click at [148, 207] on div "check" at bounding box center [158, 265] width 48 height 153
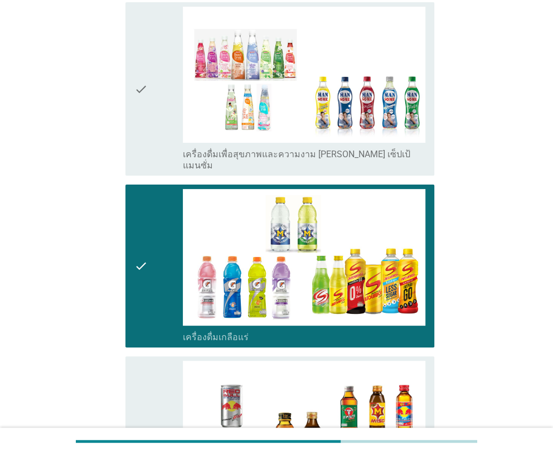
click at [171, 77] on div "check" at bounding box center [158, 89] width 48 height 164
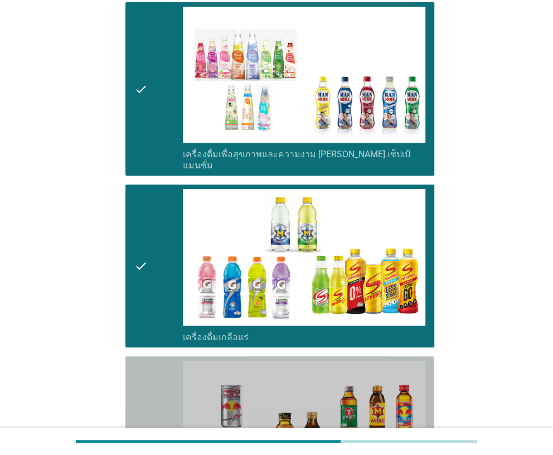
click at [128, 361] on div "check check_box_outline_blank เครื่องดื่มชูกำลัง" at bounding box center [279, 437] width 308 height 162
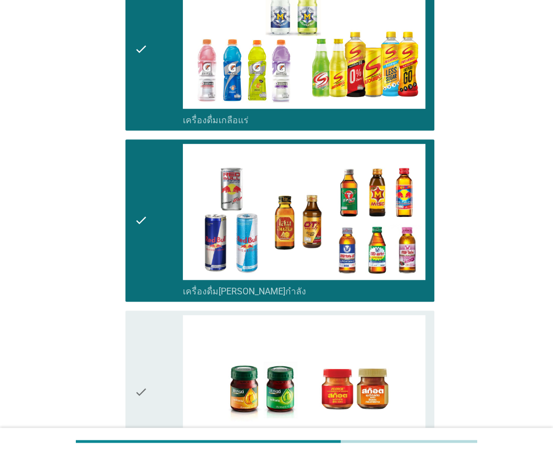
scroll to position [2645, 0]
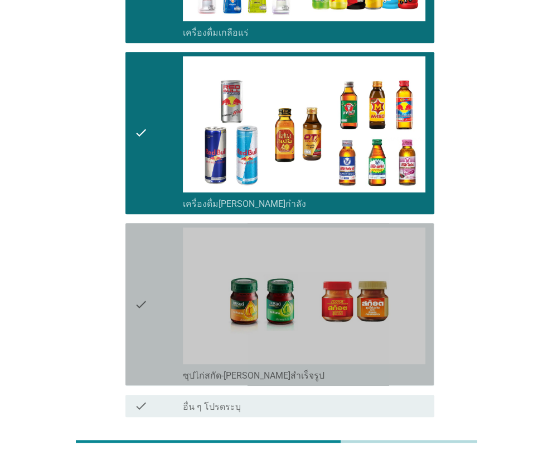
click at [153, 227] on div "check" at bounding box center [158, 303] width 48 height 153
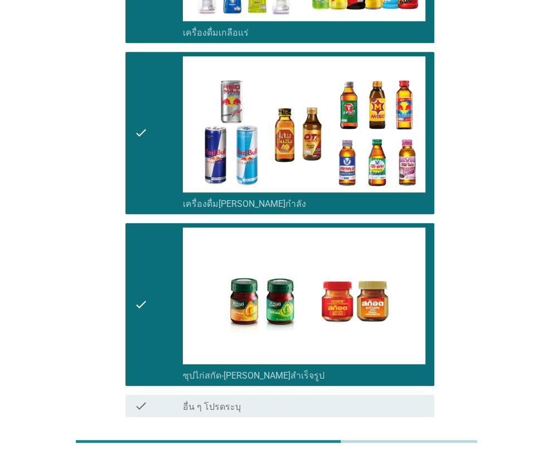
click at [407, 450] on div "ต่อไป" at bounding box center [405, 456] width 31 height 13
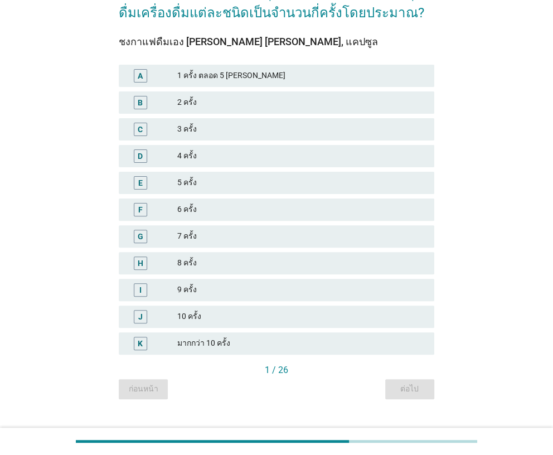
scroll to position [98, 0]
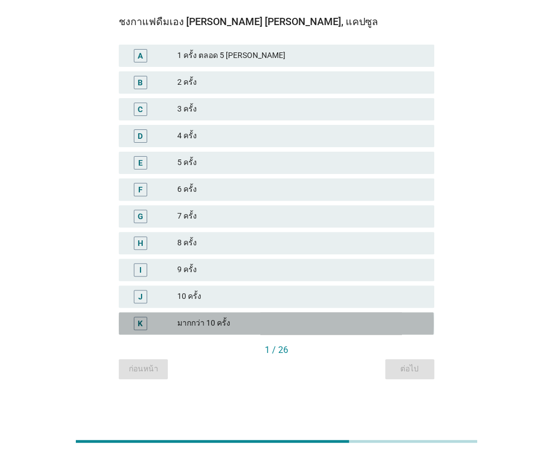
click at [208, 323] on div "มากกว่า 10 ครั้ง" at bounding box center [301, 323] width 248 height 13
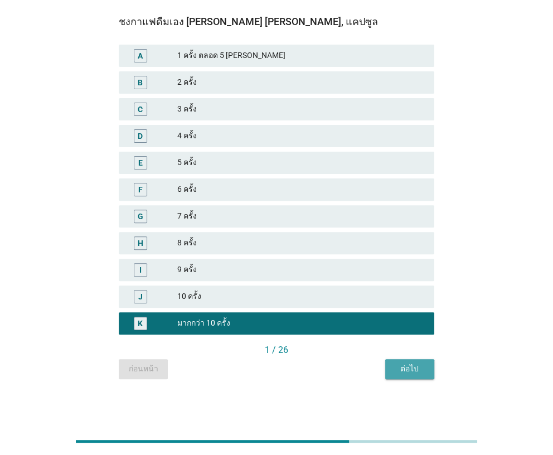
click at [399, 364] on div "ต่อไป" at bounding box center [409, 369] width 31 height 12
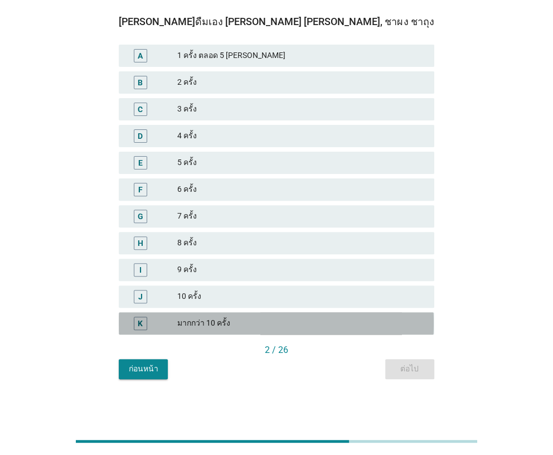
click at [283, 329] on div "K มากกว่า 10 ครั้ง" at bounding box center [276, 323] width 315 height 22
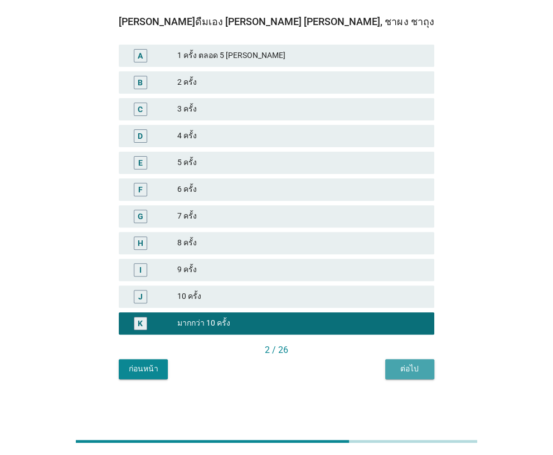
click at [405, 374] on div "ต่อไป" at bounding box center [409, 369] width 31 height 12
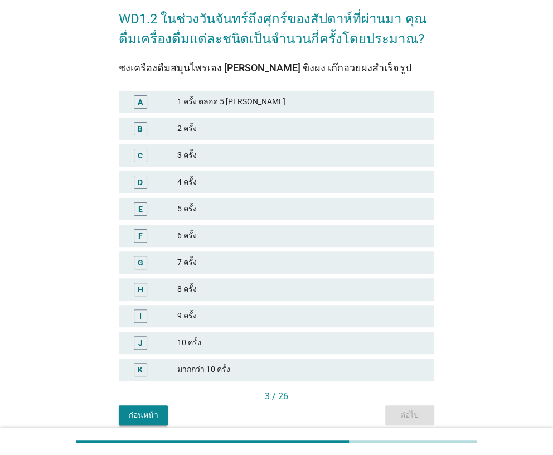
scroll to position [53, 0]
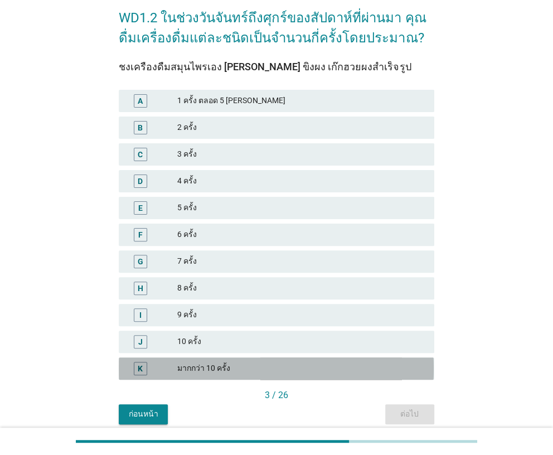
click at [357, 371] on div "มากกว่า 10 ครั้ง" at bounding box center [301, 368] width 248 height 13
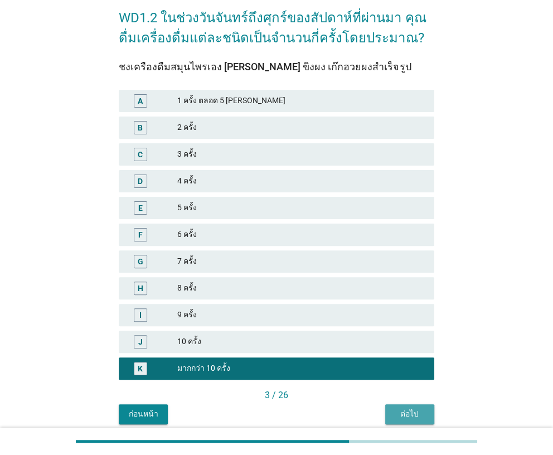
click at [404, 407] on button "ต่อไป" at bounding box center [409, 414] width 49 height 20
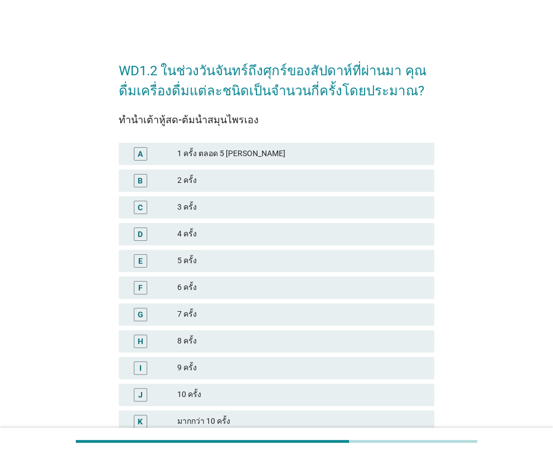
scroll to position [98, 0]
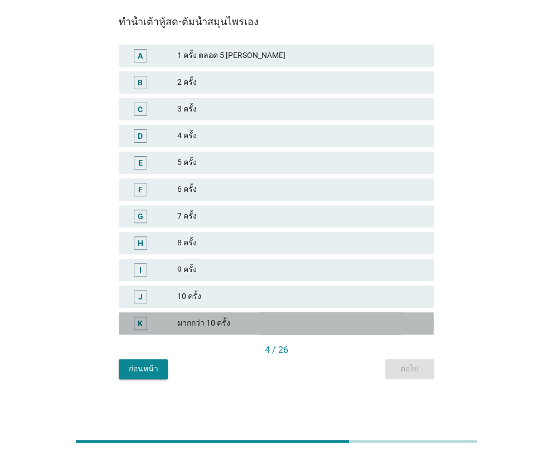
click at [333, 328] on div "มากกว่า 10 ครั้ง" at bounding box center [301, 323] width 248 height 13
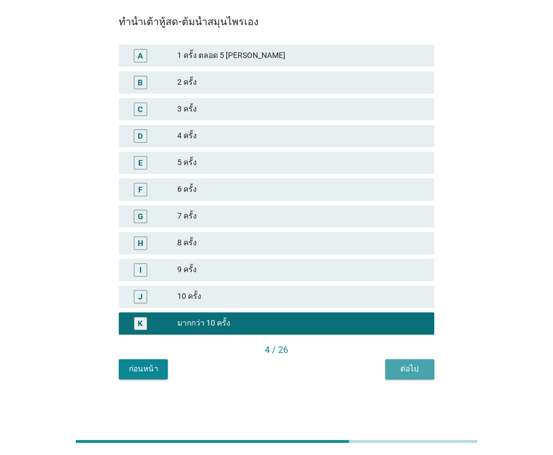
click at [389, 369] on button "ต่อไป" at bounding box center [409, 369] width 49 height 20
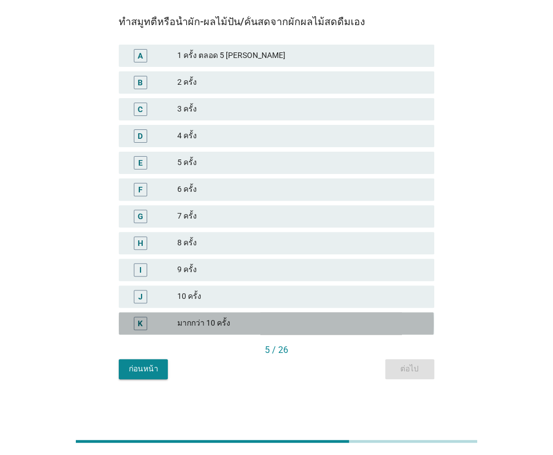
click at [353, 328] on div "มากกว่า 10 ครั้ง" at bounding box center [301, 323] width 248 height 13
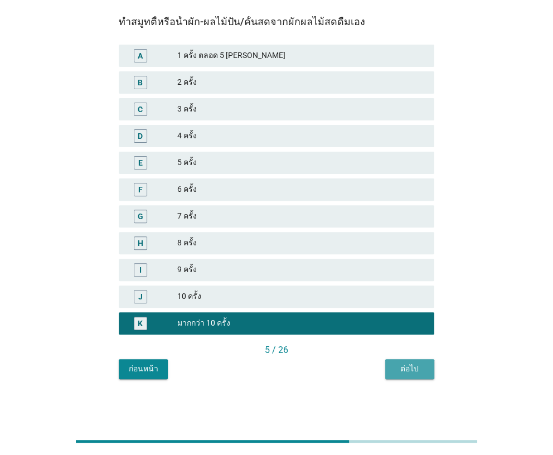
click at [400, 377] on button "ต่อไป" at bounding box center [409, 369] width 49 height 20
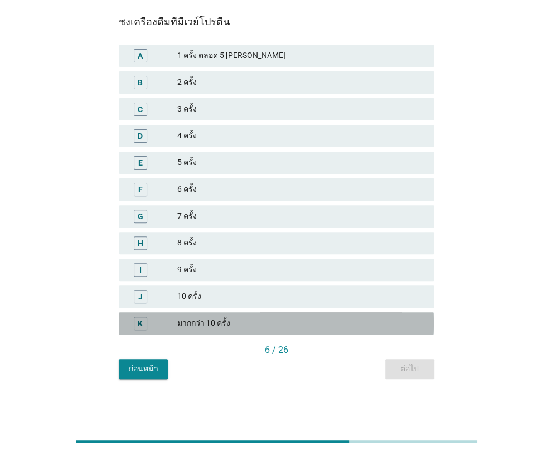
click at [362, 326] on div "มากกว่า 10 ครั้ง" at bounding box center [301, 323] width 248 height 13
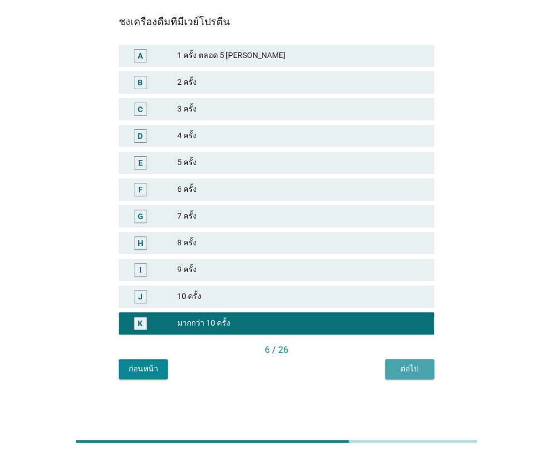
click at [415, 369] on div "ต่อไป" at bounding box center [409, 369] width 31 height 12
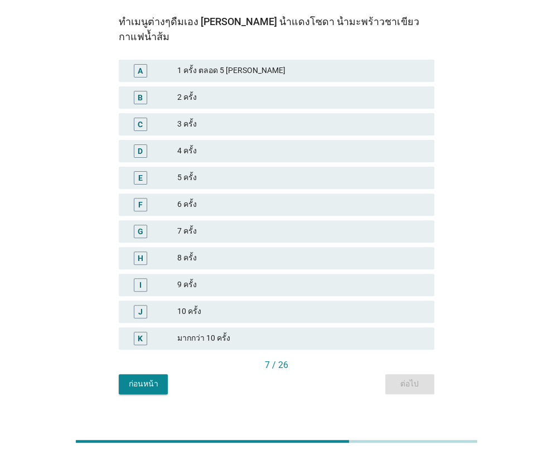
click at [363, 332] on div "มากกว่า 10 ครั้ง" at bounding box center [301, 338] width 248 height 13
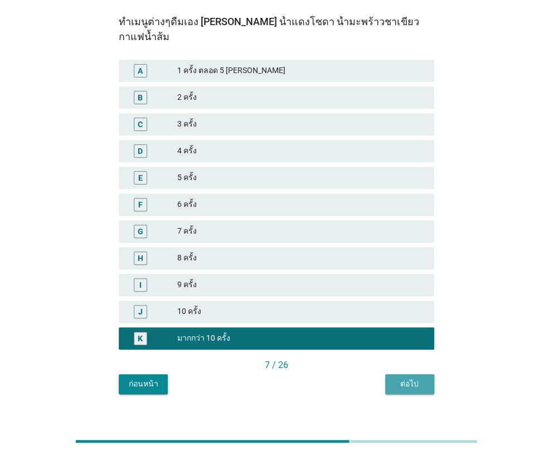
click at [398, 376] on button "ต่อไป" at bounding box center [409, 384] width 49 height 20
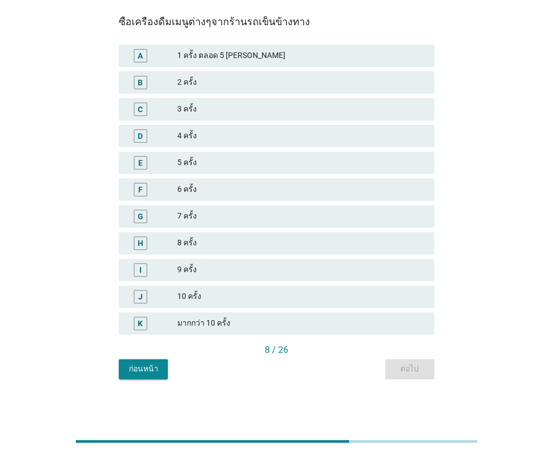
click at [375, 327] on div "มากกว่า 10 ครั้ง" at bounding box center [301, 323] width 248 height 13
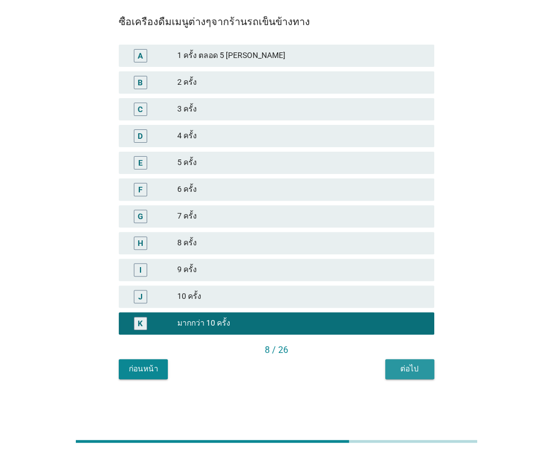
click at [401, 375] on button "ต่อไป" at bounding box center [409, 369] width 49 height 20
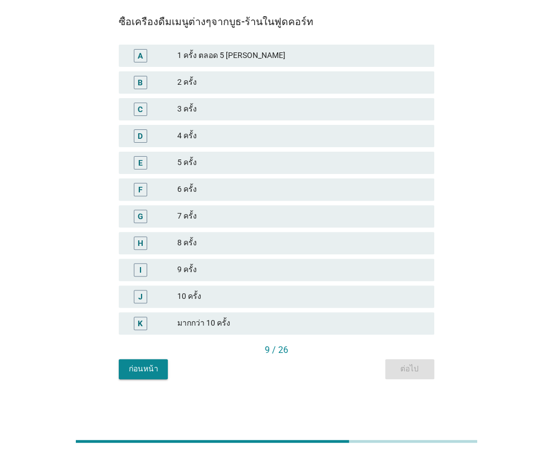
drag, startPoint x: 561, startPoint y: 437, endPoint x: 366, endPoint y: 336, distance: 219.9
click at [366, 336] on div "K มากกว่า 10 ครั้ง" at bounding box center [276, 323] width 319 height 27
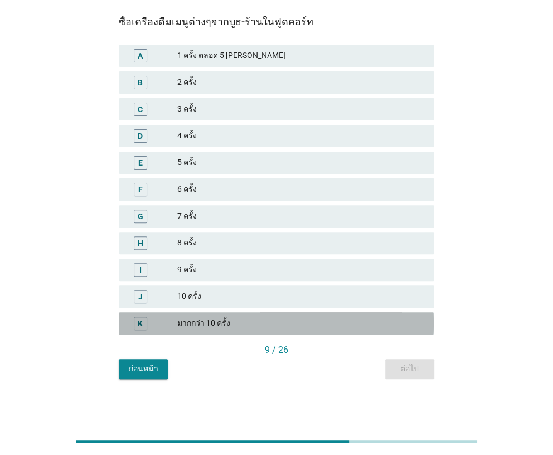
click at [312, 329] on div "มากกว่า 10 ครั้ง" at bounding box center [301, 323] width 248 height 13
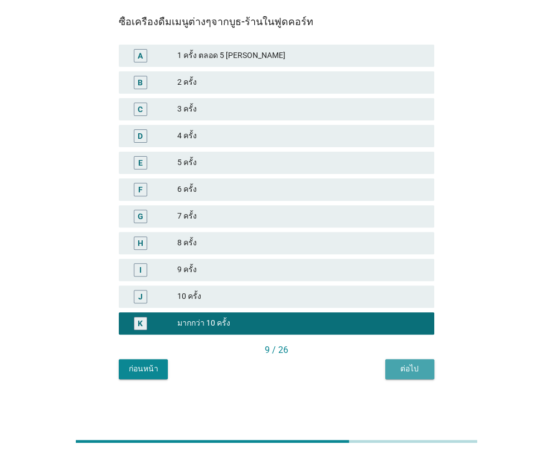
click at [396, 374] on div "ต่อไป" at bounding box center [409, 369] width 31 height 12
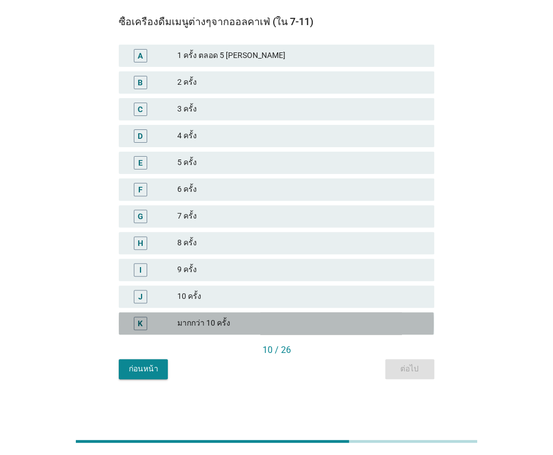
click at [356, 324] on div "มากกว่า 10 ครั้ง" at bounding box center [301, 323] width 248 height 13
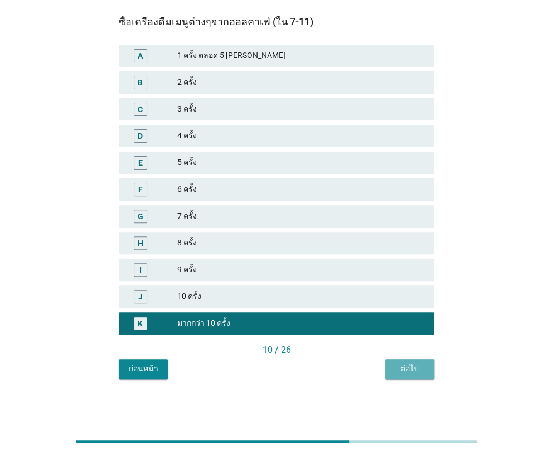
click at [397, 367] on div "ต่อไป" at bounding box center [409, 369] width 31 height 12
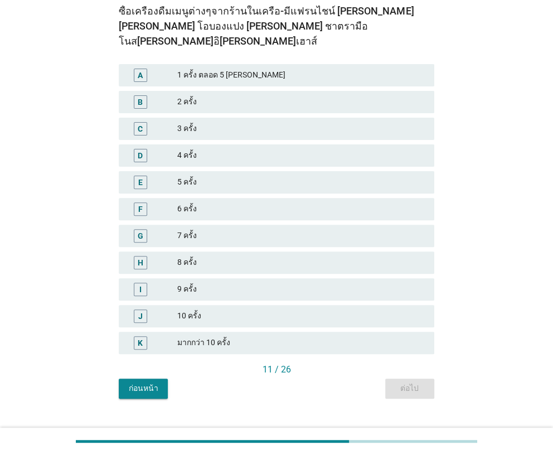
scroll to position [113, 0]
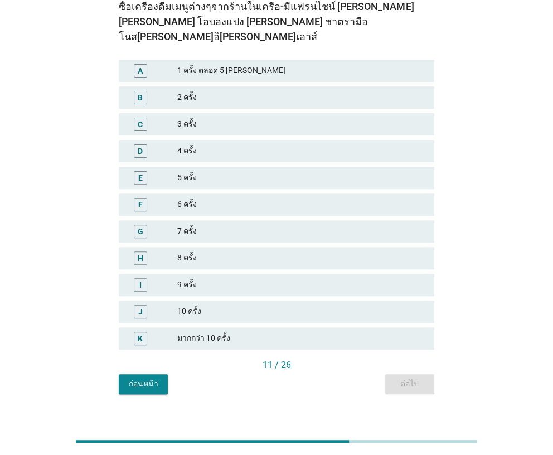
click at [391, 327] on div "K มากกว่า 10 ครั้ง" at bounding box center [276, 338] width 315 height 22
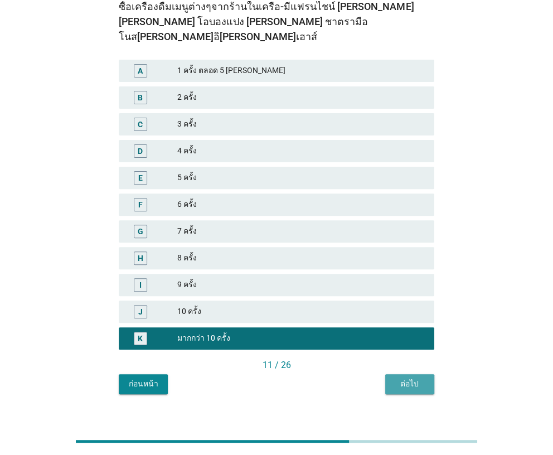
click at [408, 378] on div "ต่อไป" at bounding box center [409, 384] width 31 height 12
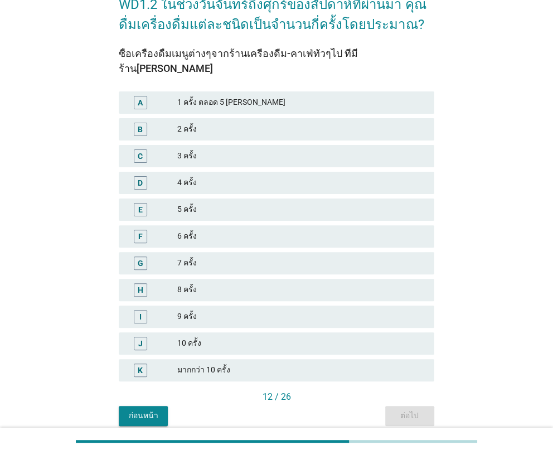
scroll to position [98, 0]
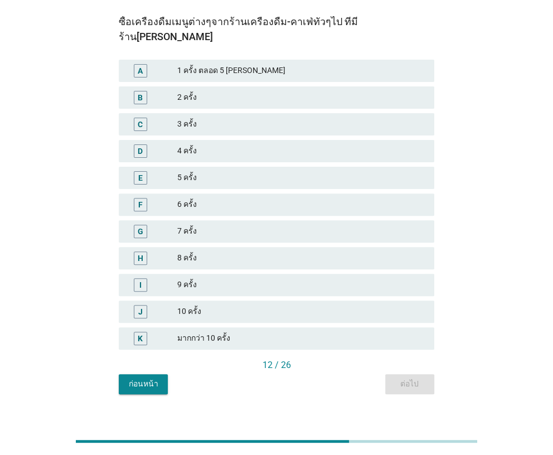
click at [329, 332] on div "K มากกว่า 10 ครั้ง" at bounding box center [276, 338] width 315 height 22
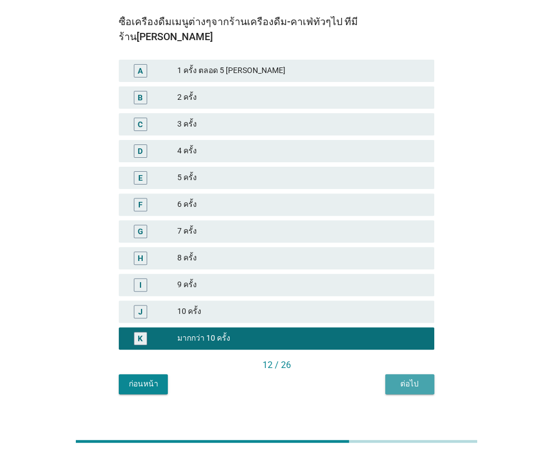
click at [397, 378] on div "ต่อไป" at bounding box center [409, 384] width 31 height 12
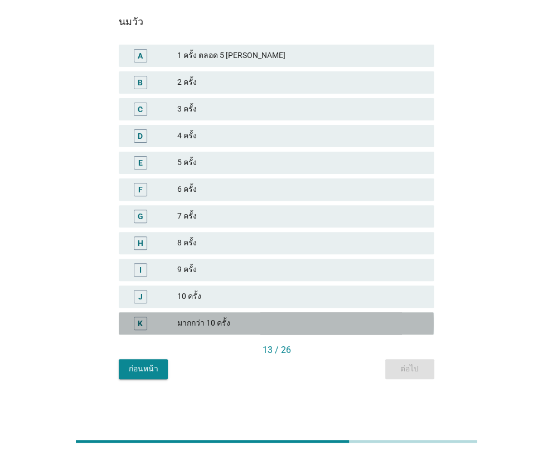
click at [323, 331] on div "K มากกว่า 10 ครั้ง" at bounding box center [276, 323] width 315 height 22
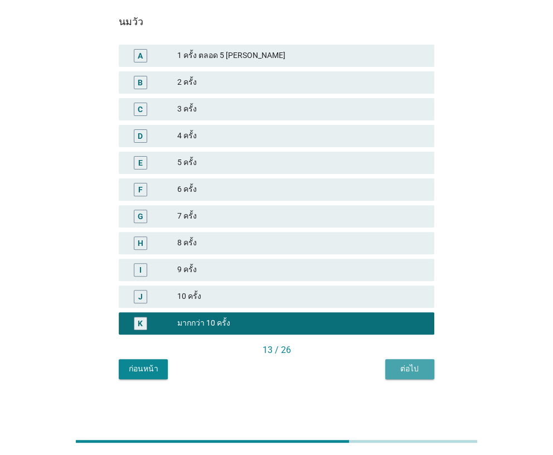
click at [401, 377] on button "ต่อไป" at bounding box center [409, 369] width 49 height 20
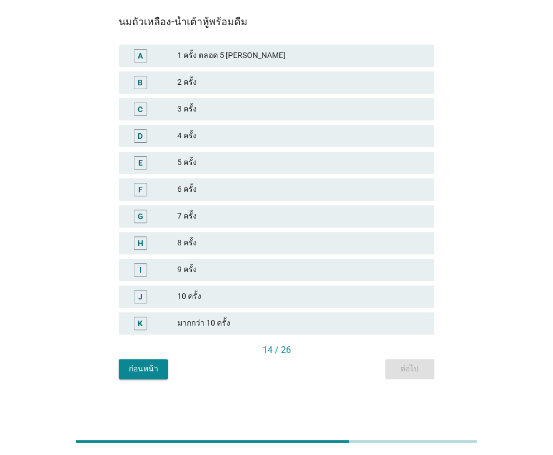
click at [346, 317] on div "มากกว่า 10 ครั้ง" at bounding box center [301, 323] width 248 height 13
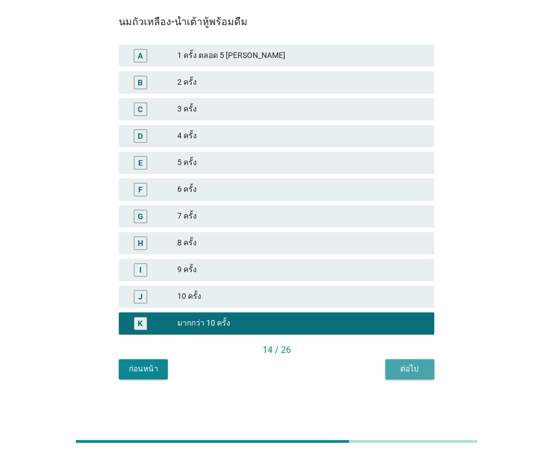
click at [429, 374] on button "ต่อไป" at bounding box center [409, 369] width 49 height 20
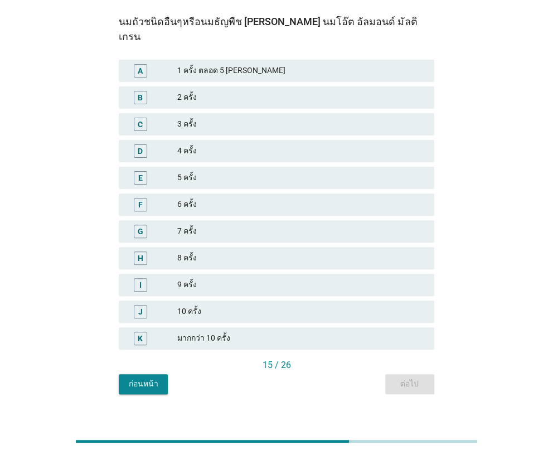
click at [339, 332] on div "มากกว่า 10 ครั้ง" at bounding box center [301, 338] width 248 height 13
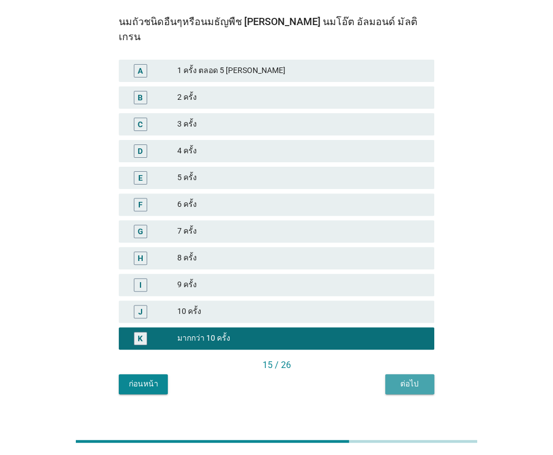
click at [397, 378] on div "ต่อไป" at bounding box center [409, 384] width 31 height 12
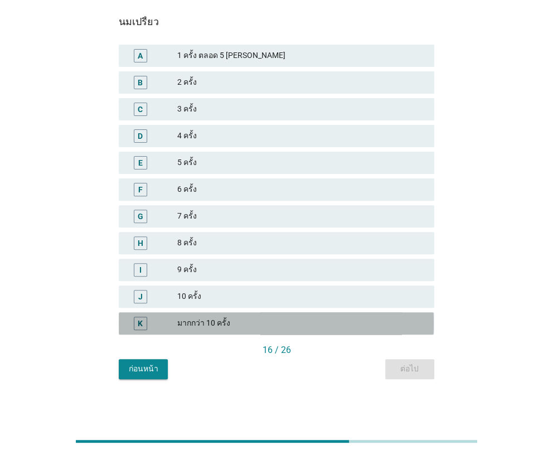
click at [162, 333] on div "K มากกว่า 10 ครั้ง" at bounding box center [276, 323] width 315 height 22
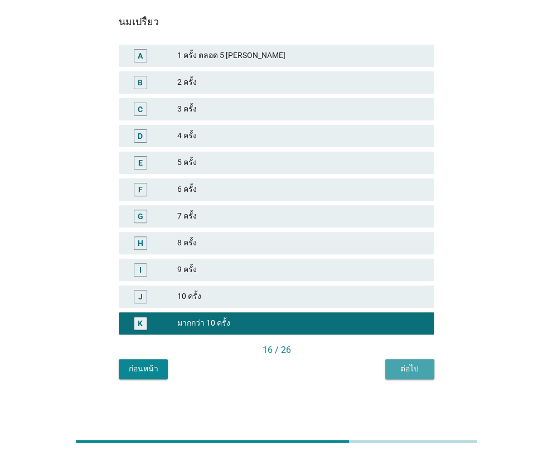
click at [403, 370] on div "ต่อไป" at bounding box center [409, 369] width 31 height 12
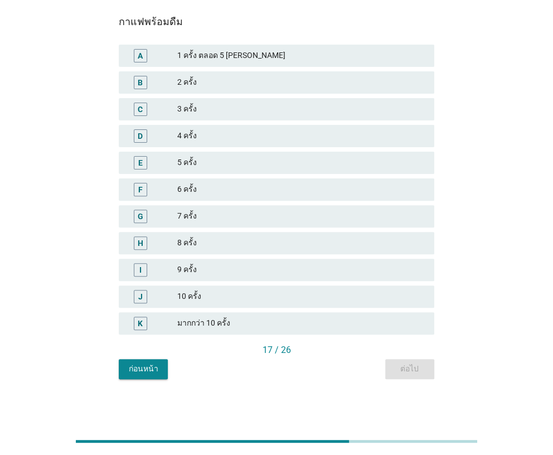
click at [302, 332] on div "K มากกว่า 10 ครั้ง" at bounding box center [276, 323] width 315 height 22
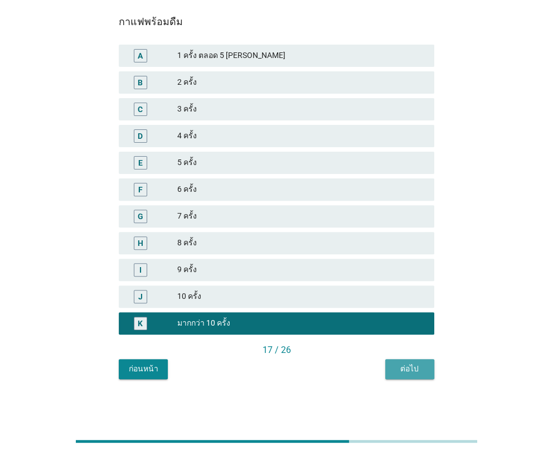
click at [407, 377] on button "ต่อไป" at bounding box center [409, 369] width 49 height 20
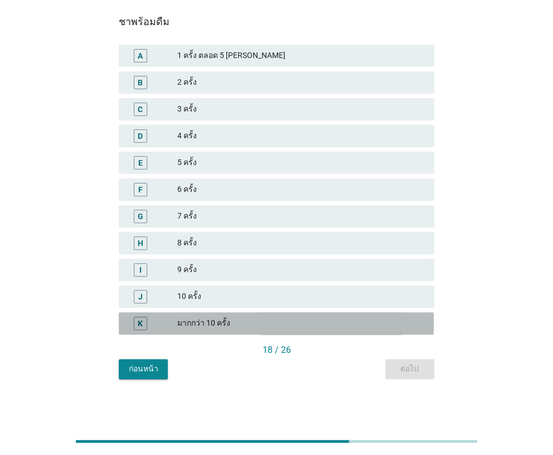
click at [363, 329] on div "มากกว่า 10 ครั้ง" at bounding box center [301, 323] width 248 height 13
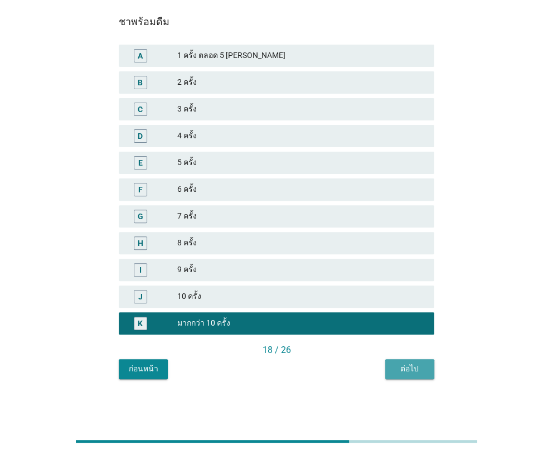
click at [410, 361] on button "ต่อไป" at bounding box center [409, 369] width 49 height 20
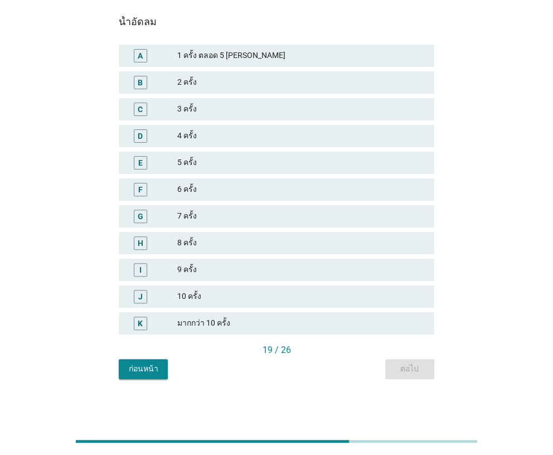
click at [318, 334] on div "K มากกว่า 10 ครั้ง" at bounding box center [276, 323] width 319 height 27
click at [317, 332] on div "K มากกว่า 10 ครั้ง" at bounding box center [276, 323] width 315 height 22
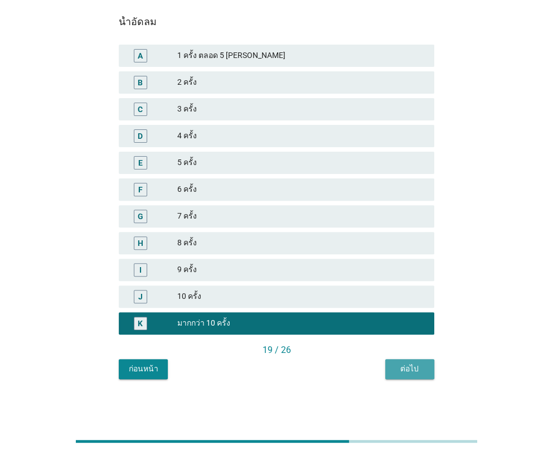
click at [404, 378] on button "ต่อไป" at bounding box center [409, 369] width 49 height 20
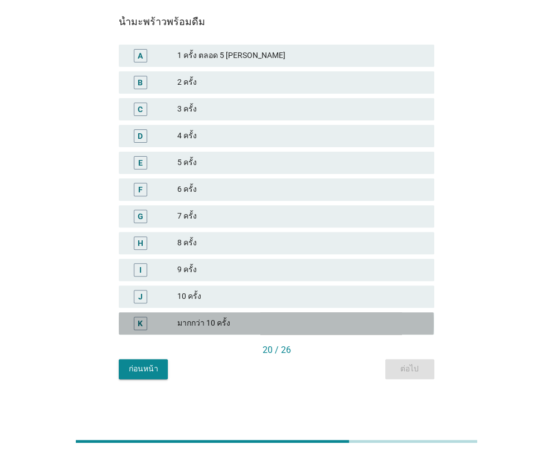
click at [348, 326] on div "มากกว่า 10 ครั้ง" at bounding box center [301, 323] width 248 height 13
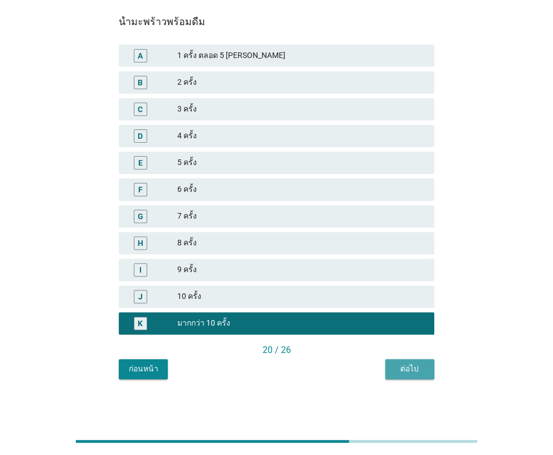
click at [395, 372] on div "ต่อไป" at bounding box center [409, 369] width 31 height 12
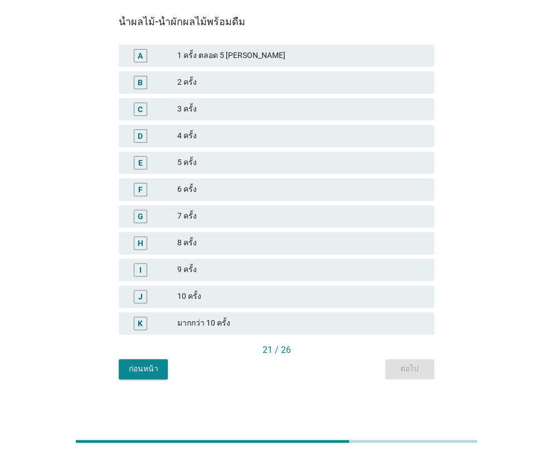
click at [386, 336] on div "น้ำผลไม้-น้ำผักผลไม้พร้อมดื่ม A 1 ครั้ง ตลอด 5 วันจันทร์ถึงศุกร์ B 2 ครั้ง C 3 …" at bounding box center [276, 179] width 315 height 327
click at [385, 335] on div "K มากกว่า 10 ครั้ง" at bounding box center [276, 323] width 319 height 27
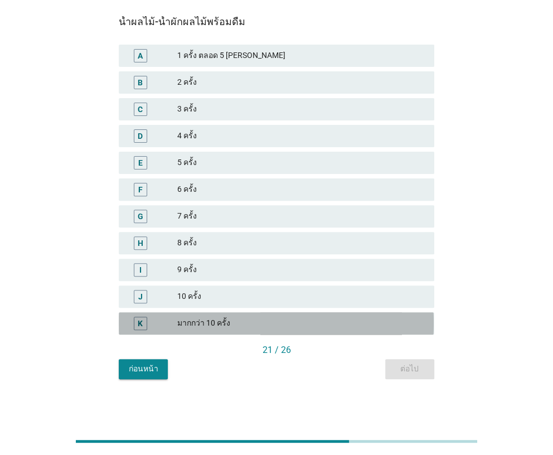
click at [382, 332] on div "K มากกว่า 10 ครั้ง" at bounding box center [276, 323] width 315 height 22
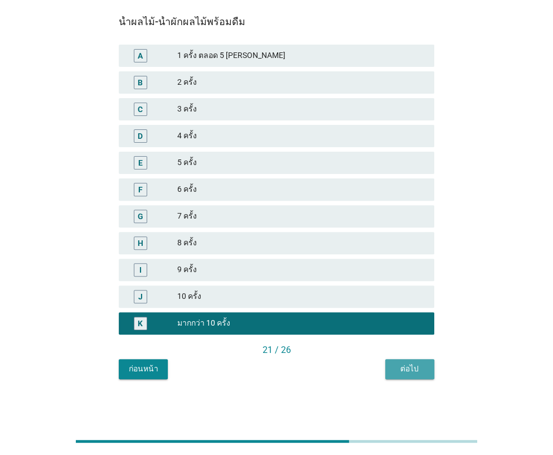
click at [404, 372] on div "ต่อไป" at bounding box center [409, 369] width 31 height 12
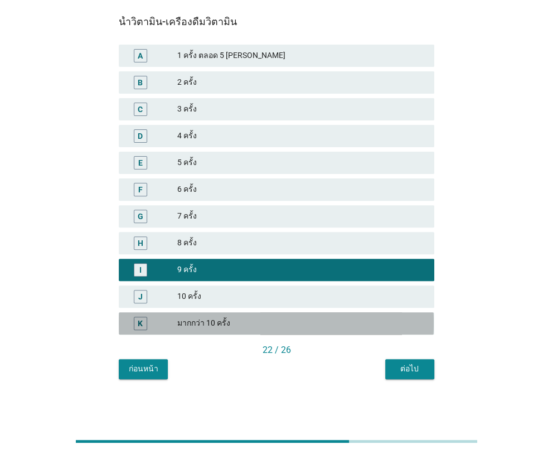
click at [325, 319] on div "มากกว่า 10 ครั้ง" at bounding box center [301, 323] width 248 height 13
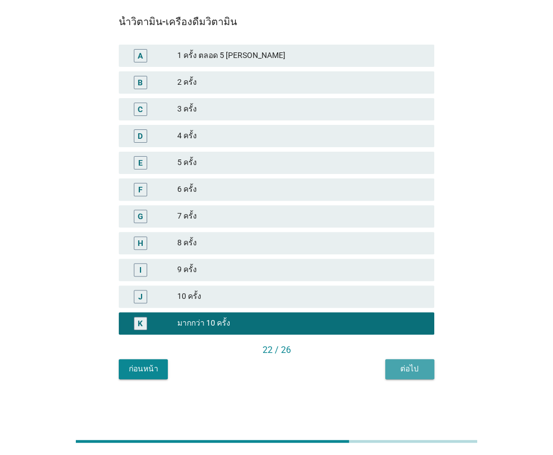
click at [399, 369] on div "ต่อไป" at bounding box center [409, 369] width 31 height 12
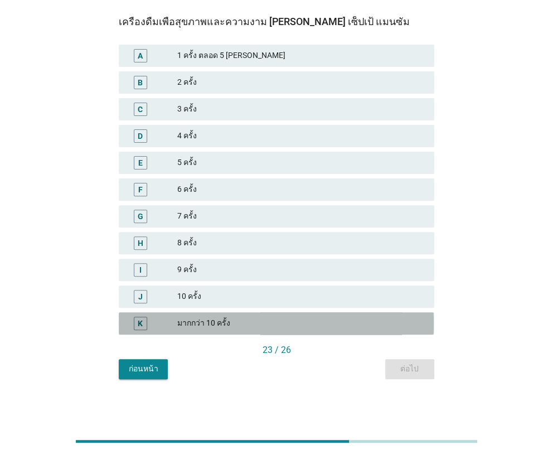
click at [339, 328] on div "มากกว่า 10 ครั้ง" at bounding box center [301, 323] width 248 height 13
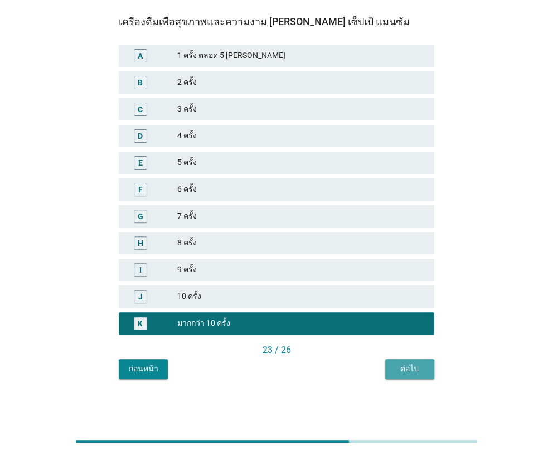
click at [387, 371] on button "ต่อไป" at bounding box center [409, 369] width 49 height 20
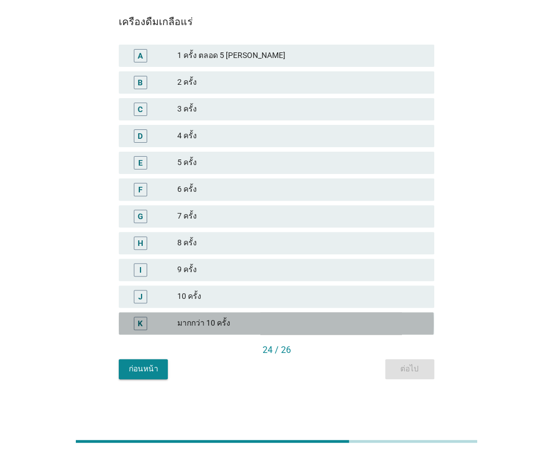
click at [355, 323] on div "มากกว่า 10 ครั้ง" at bounding box center [301, 323] width 248 height 13
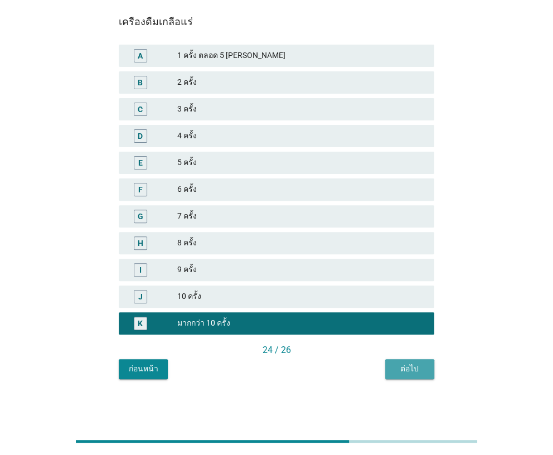
click at [395, 373] on div "ต่อไป" at bounding box center [409, 369] width 31 height 12
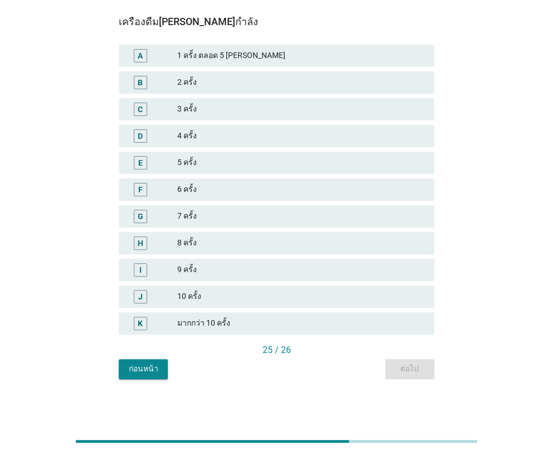
click at [332, 329] on div "K มากกว่า 10 ครั้ง" at bounding box center [276, 323] width 315 height 22
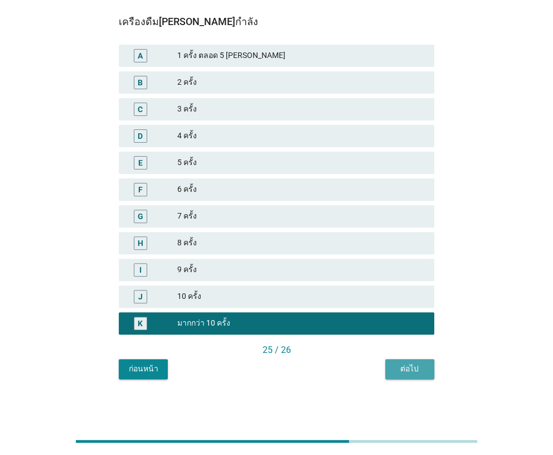
click at [394, 374] on button "ต่อไป" at bounding box center [409, 369] width 49 height 20
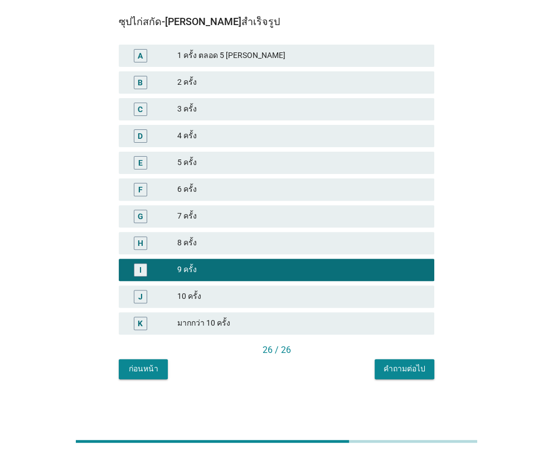
click at [352, 328] on div "มากกว่า 10 ครั้ง" at bounding box center [301, 323] width 248 height 13
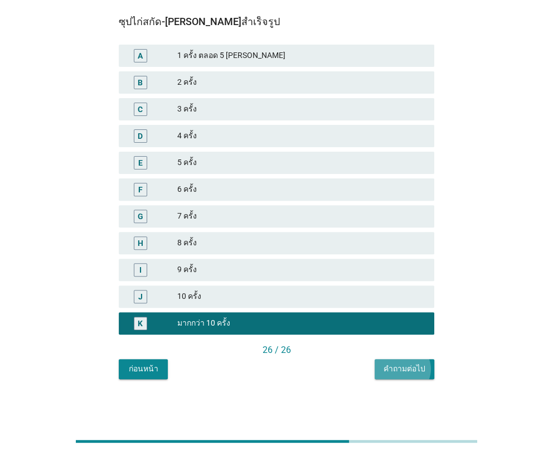
click at [416, 371] on div "คำถามต่อไป" at bounding box center [405, 369] width 42 height 12
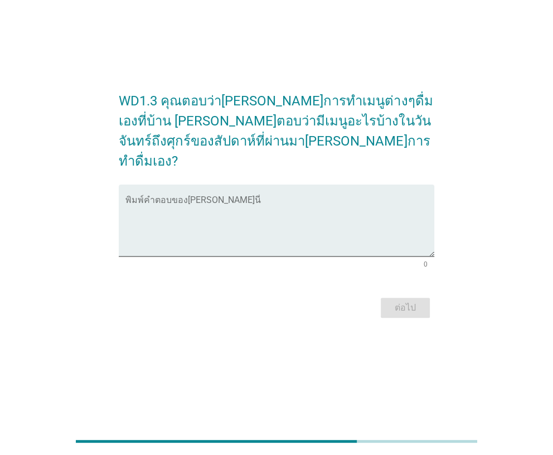
scroll to position [0, 0]
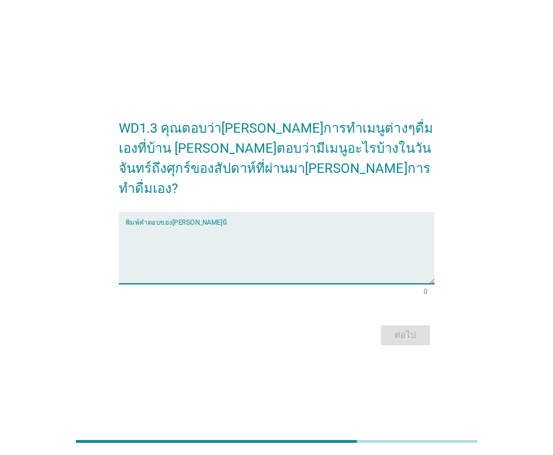
click at [154, 234] on textarea "พิมพ์คำตอบของคุณ ที่นี่" at bounding box center [279, 254] width 308 height 59
type textarea "B"
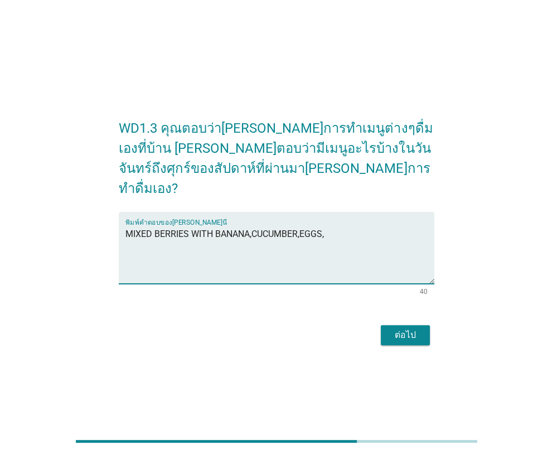
type textarea "MIXED BERRIES WITH BANANA,CUCUMBER,EGGS,"
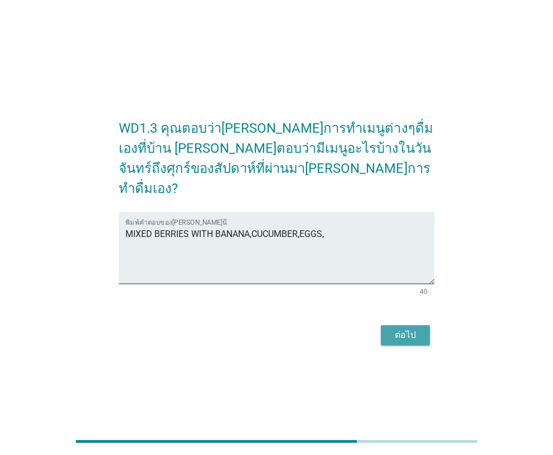
click at [412, 328] on div "ต่อไป" at bounding box center [405, 334] width 31 height 13
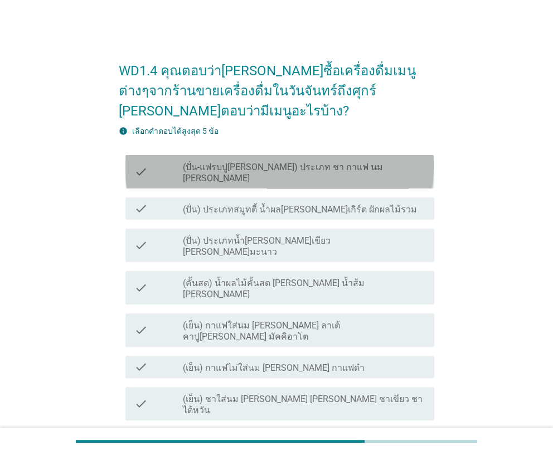
click at [219, 162] on label "(ปั่น-แฟรบปู[PERSON_NAME]) ประเภท ชา กาแฟ นม [PERSON_NAME]" at bounding box center [304, 173] width 242 height 22
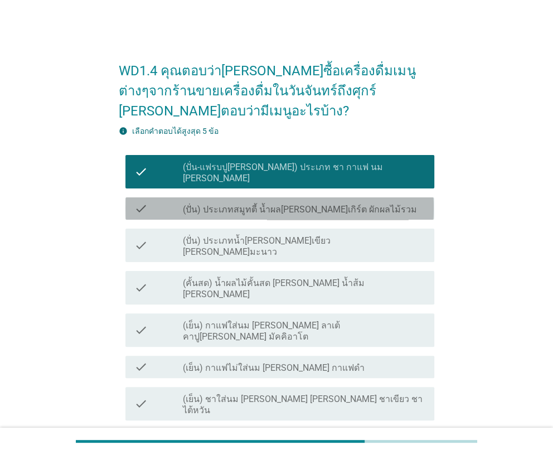
click at [216, 204] on label "(ปั่น) ประเภทสมูทตี้ น้ำผล[PERSON_NAME]เกิร์ต ผักผลไม้รวม" at bounding box center [300, 209] width 234 height 11
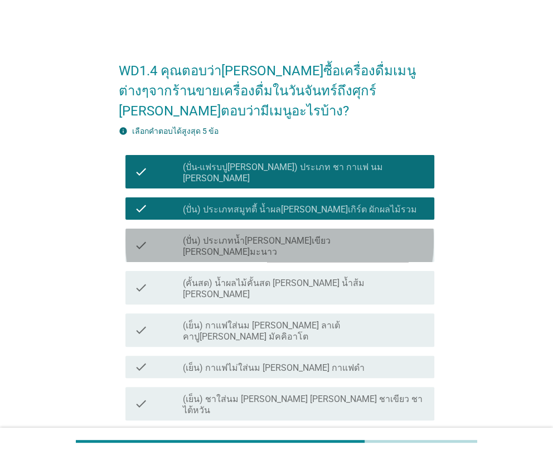
click at [215, 235] on label "(ปั่น) ประเภทน้ำ[PERSON_NAME]เขียว [PERSON_NAME]มะนาว" at bounding box center [304, 246] width 242 height 22
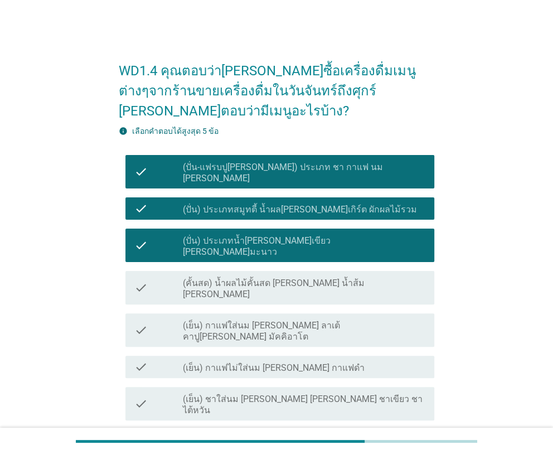
click at [213, 278] on label "(คั้นสด) น้ำผลไม้คั้นสด [PERSON_NAME] น้ำส้ม [PERSON_NAME]" at bounding box center [304, 289] width 242 height 22
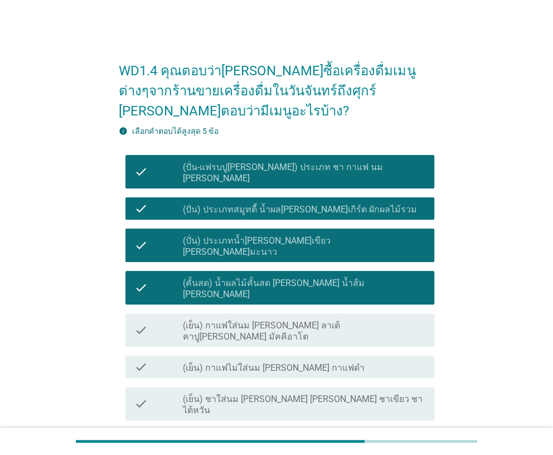
click at [213, 318] on div "check_box_outline_blank (เย็น) กาแฟใส่นม เช่น ลาเต้ คาปูชิโน มัคคิอาโต" at bounding box center [304, 330] width 242 height 25
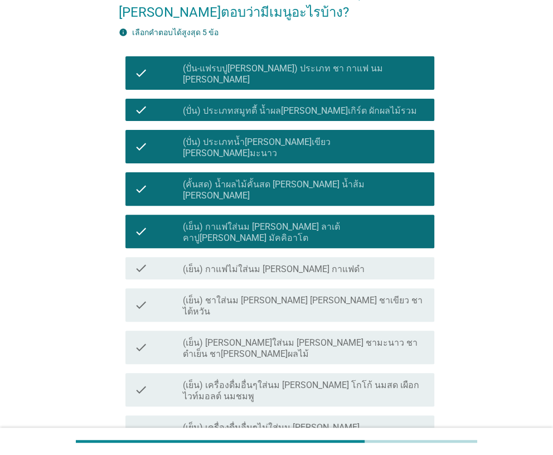
scroll to position [111, 0]
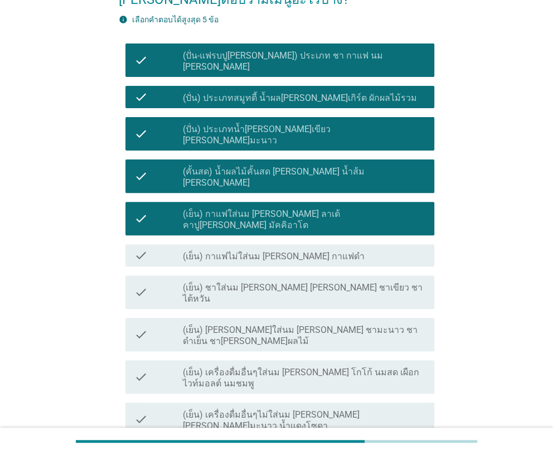
click at [206, 251] on label "(เย็น) กาแฟไม่ใส่นม [PERSON_NAME] กาแฟดำ" at bounding box center [274, 256] width 182 height 11
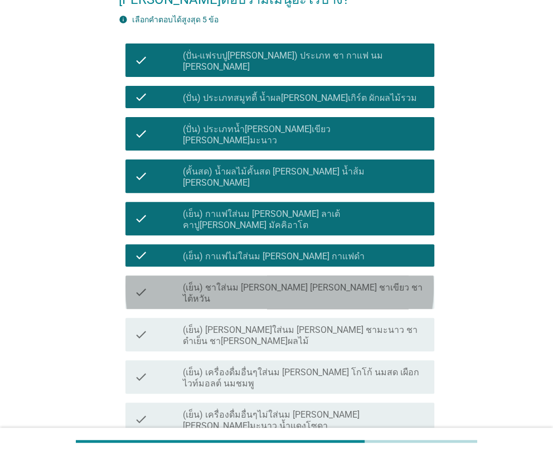
click at [206, 280] on div "check_box_outline_blank (เย็น) ชาใส่นม เช่น ชาไทย ชาเขียว ชาไต้หวัน" at bounding box center [304, 292] width 242 height 25
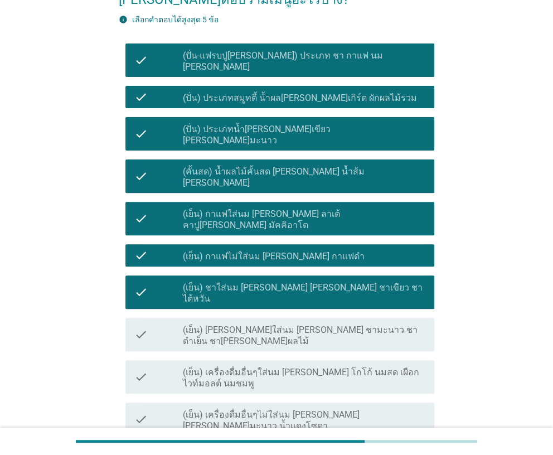
click at [205, 313] on div "check check_box_outline_blank (เย็น) ชาไม่ใส่นม เช่น ชามะนาว ชาดำเย็น ชาพีช ชาผ…" at bounding box center [276, 334] width 315 height 42
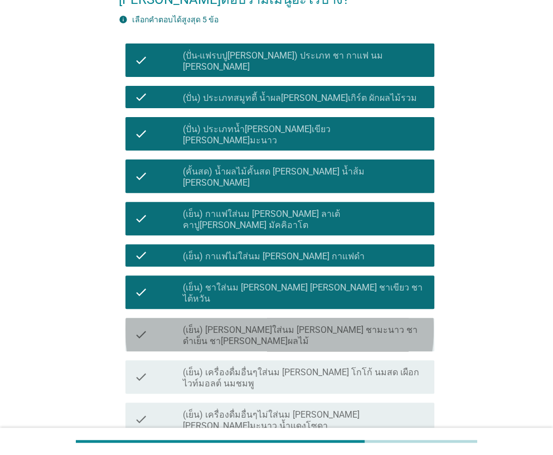
click at [205, 318] on div "check check_box_outline_blank (เย็น) ชาไม่ใส่นม เช่น ชามะนาว ชาดำเย็น ชาพีช ชาผ…" at bounding box center [279, 334] width 308 height 33
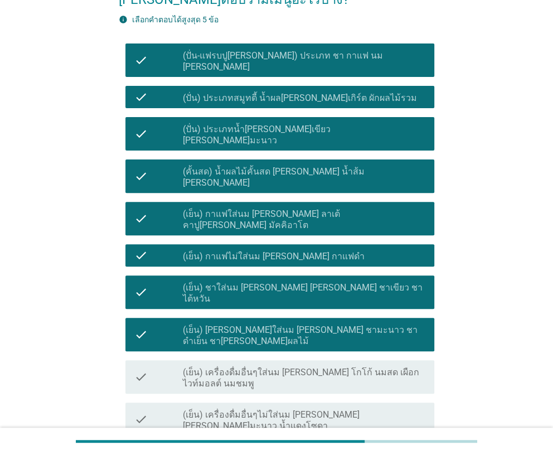
click at [205, 367] on label "(เย็น) เครื่องดื่มอื่นๆใส่นม [PERSON_NAME] โกโก้ นมสด เผือก ไวท์มอลต์ นมชมพู" at bounding box center [304, 378] width 242 height 22
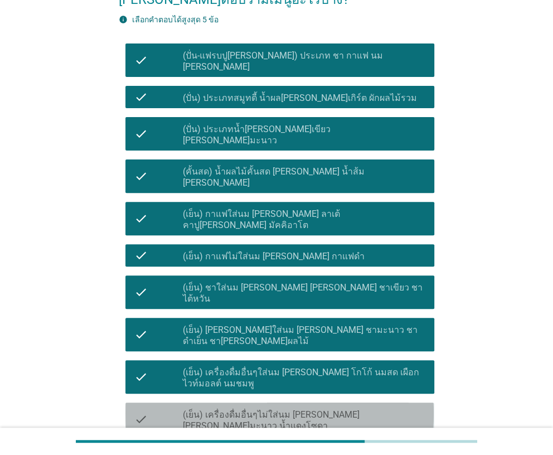
click at [188, 409] on label "(เย็น) เครื่องดื่มอื่นๆไม่ใส่นม [PERSON_NAME] [PERSON_NAME]มะนาว น้ำแดงโซดา" at bounding box center [304, 420] width 242 height 22
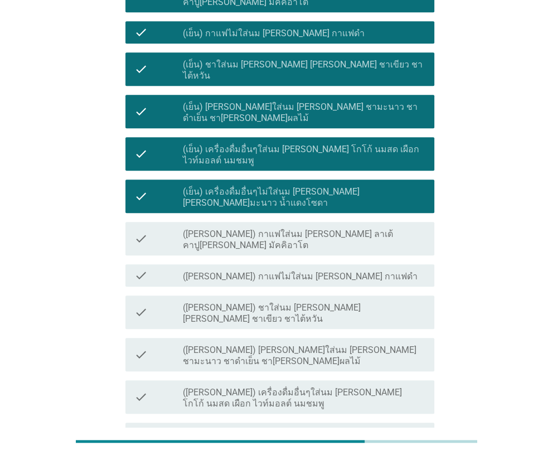
scroll to position [222, 0]
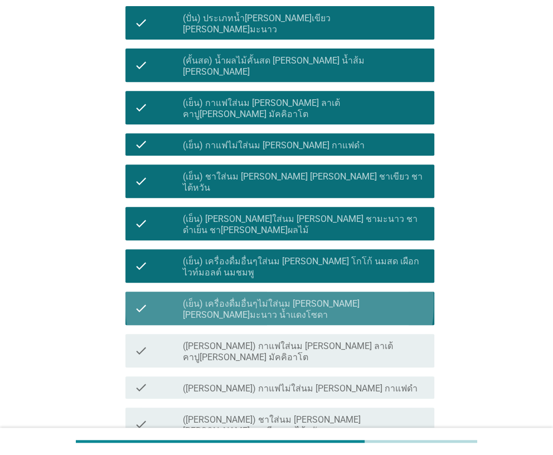
click at [206, 298] on label "(เย็น) เครื่องดื่มอื่นๆไม่ใส่นม [PERSON_NAME] [PERSON_NAME]มะนาว น้ำแดงโซดา" at bounding box center [304, 309] width 242 height 22
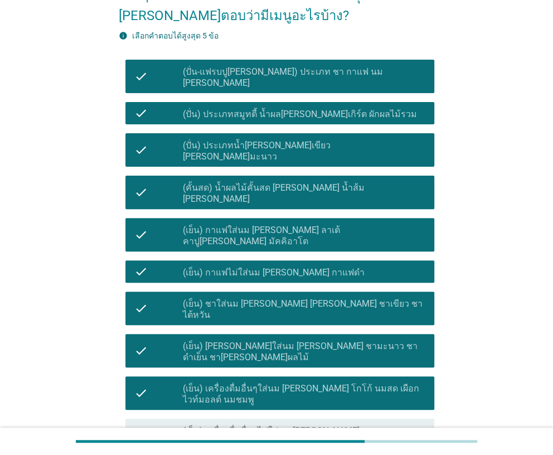
scroll to position [111, 0]
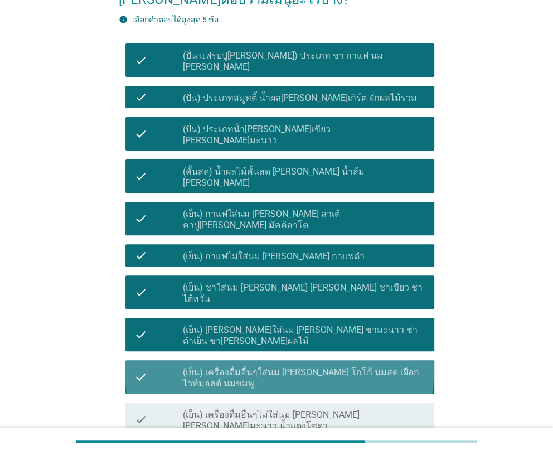
click at [185, 365] on div "check_box (เย็น) เครื่องดื่มอื่นๆใส่นม [PERSON_NAME] โกโก้ นมสด เผือก ไวท์มอลต์…" at bounding box center [304, 377] width 242 height 25
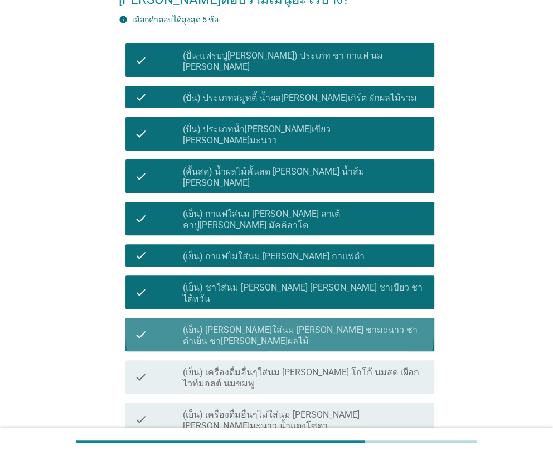
click at [188, 324] on label "(เย็น) [PERSON_NAME]ใส่นม [PERSON_NAME] ชามะนาว ชาดำเย็น ชา[PERSON_NAME]ผลไม้" at bounding box center [304, 335] width 242 height 22
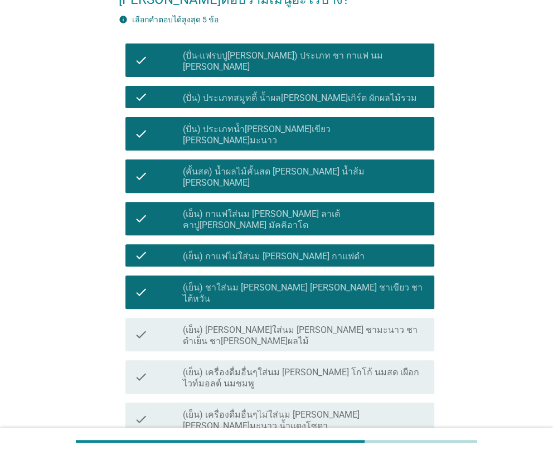
click at [191, 282] on label "(เย็น) ชาใส่นม [PERSON_NAME] [PERSON_NAME] ชาเขียว ชาไต้หวัน" at bounding box center [304, 293] width 242 height 22
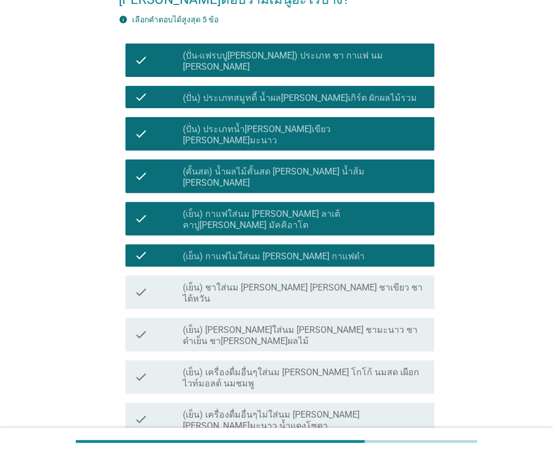
click at [196, 251] on label "(เย็น) กาแฟไม่ใส่นม [PERSON_NAME] กาแฟดำ" at bounding box center [274, 256] width 182 height 11
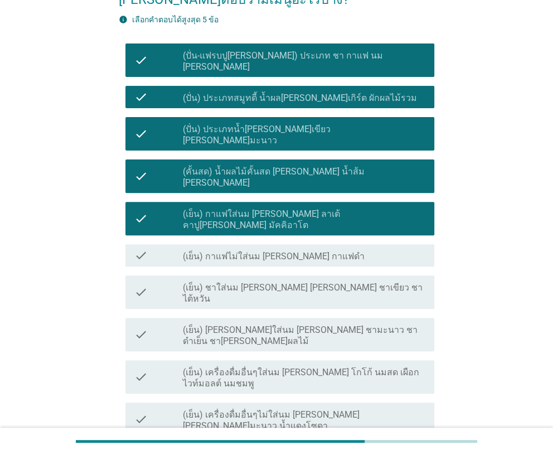
scroll to position [0, 0]
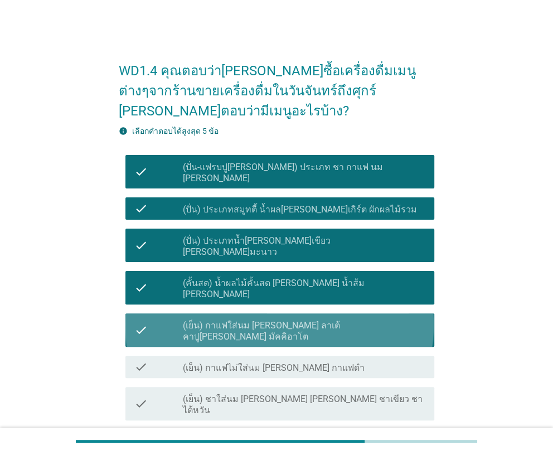
click at [176, 318] on div "check" at bounding box center [158, 330] width 48 height 25
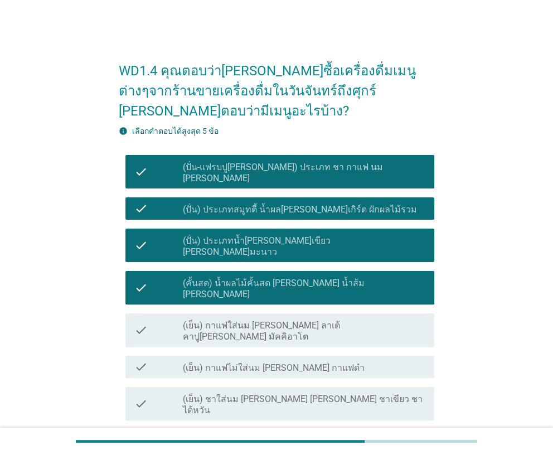
click at [185, 278] on label "(คั้นสด) น้ำผลไม้คั้นสด [PERSON_NAME] น้ำส้ม [PERSON_NAME]" at bounding box center [304, 289] width 242 height 22
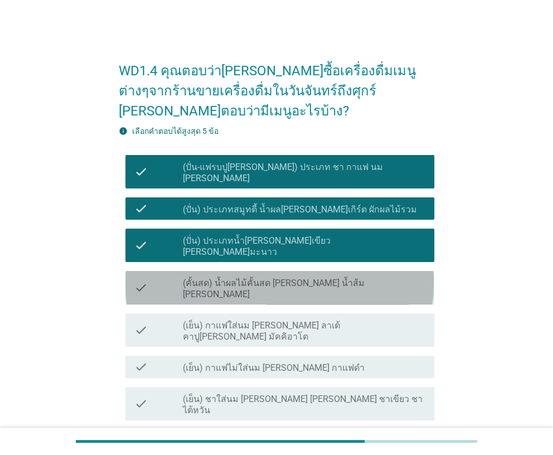
click at [185, 278] on label "(คั้นสด) น้ำผลไม้คั้นสด [PERSON_NAME] น้ำส้ม [PERSON_NAME]" at bounding box center [304, 289] width 242 height 22
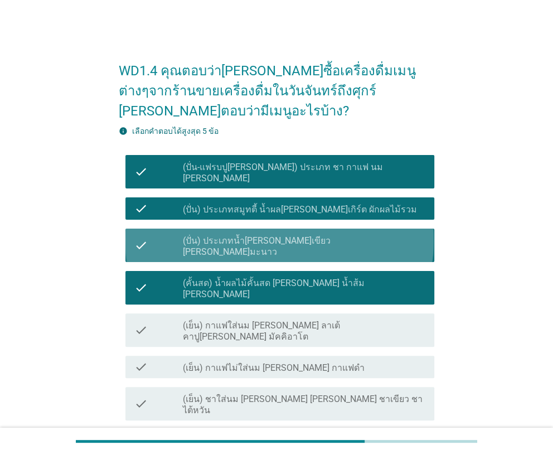
click at [189, 235] on label "(ปั่น) ประเภทน้ำ[PERSON_NAME]เขียว [PERSON_NAME]มะนาว" at bounding box center [304, 246] width 242 height 22
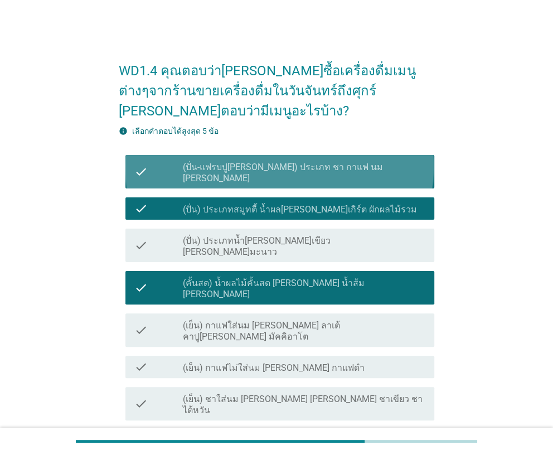
click at [193, 162] on label "(ปั่น-แฟรบปู[PERSON_NAME]) ประเภท ชา กาแฟ นม [PERSON_NAME]" at bounding box center [304, 173] width 242 height 22
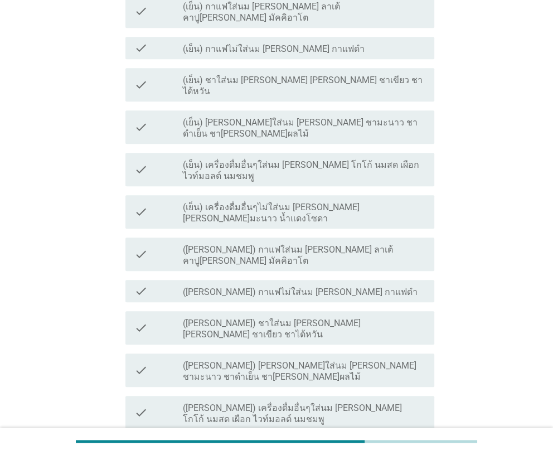
scroll to position [334, 0]
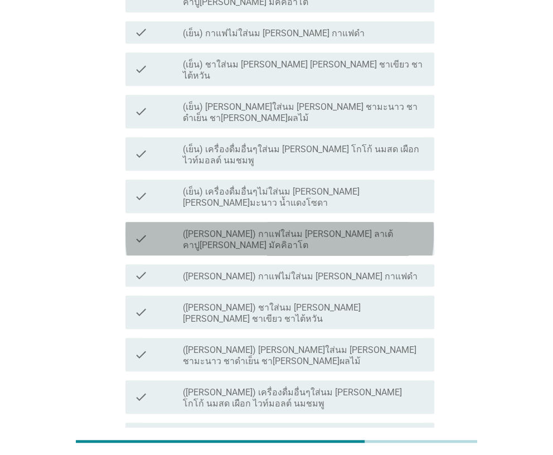
click at [207, 229] on label "([PERSON_NAME]) กาแฟใส่นม [PERSON_NAME] ลาเต้ คาปู[PERSON_NAME] มัคคิอาโต" at bounding box center [304, 240] width 242 height 22
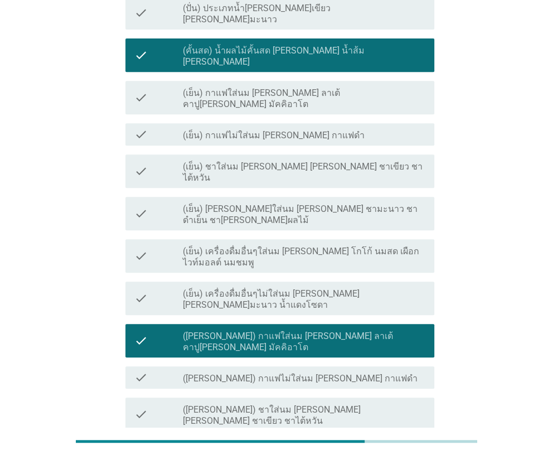
scroll to position [222, 0]
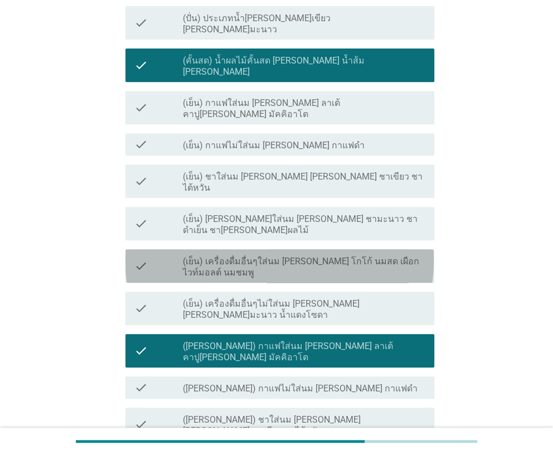
click at [187, 256] on label "(เย็น) เครื่องดื่มอื่นๆใส่นม [PERSON_NAME] โกโก้ นมสด เผือก ไวท์มอลต์ นมชมพู" at bounding box center [304, 267] width 242 height 22
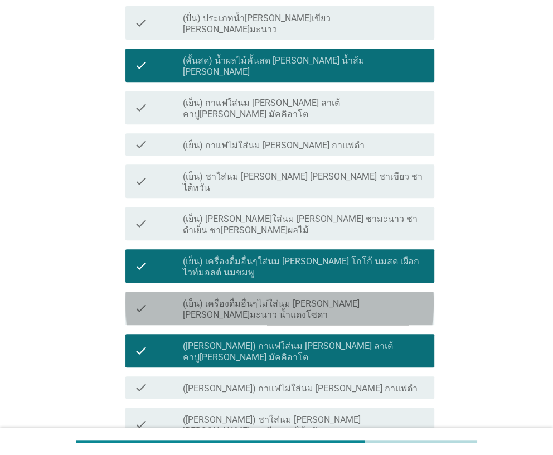
click at [180, 296] on div "check" at bounding box center [158, 308] width 48 height 25
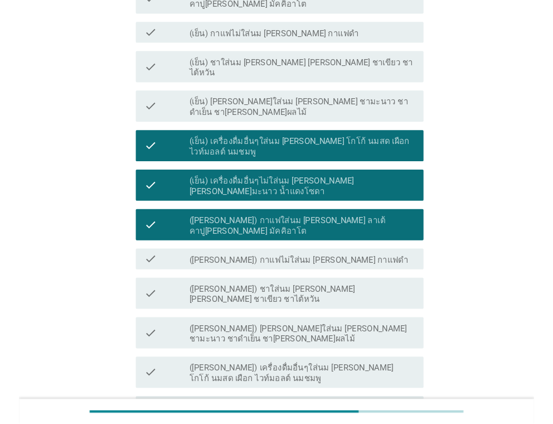
scroll to position [347, 0]
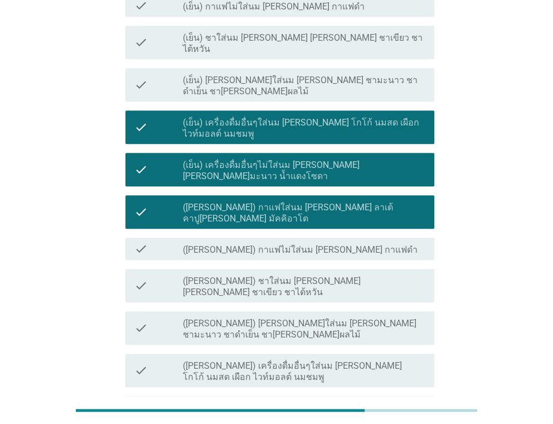
scroll to position [379, 0]
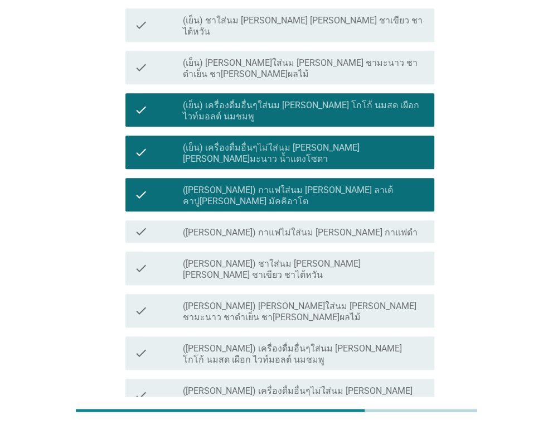
click at [73, 62] on div "WD1.4 คุณตอบว่าคุณมีซื้อเครื่องดื่มเมนูต่างๆจากร้านขายเครื่องดื่มในวันจันทร์ถึง…" at bounding box center [276, 92] width 499 height 860
click at [52, 320] on div "WD1.4 คุณตอบว่าคุณมีซื้อเครื่องดื่มเมนูต่างๆจากร้านขายเครื่องดื่มในวันจันทร์ถึง…" at bounding box center [276, 92] width 499 height 860
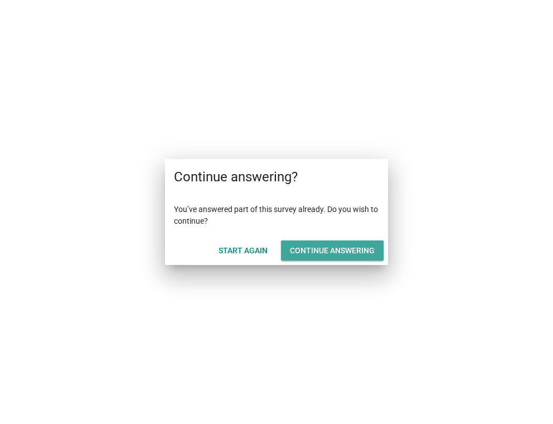
click at [327, 253] on div "Continue answering" at bounding box center [332, 251] width 85 height 12
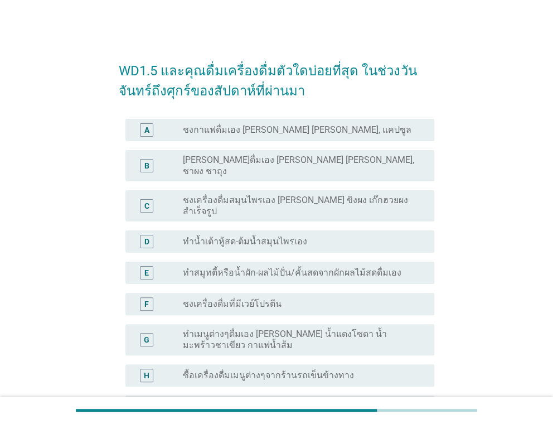
click at [254, 145] on div "B radio_button_unchecked [PERSON_NAME]ดื่มเอง [PERSON_NAME] [PERSON_NAME], ชาผง…" at bounding box center [276, 165] width 315 height 40
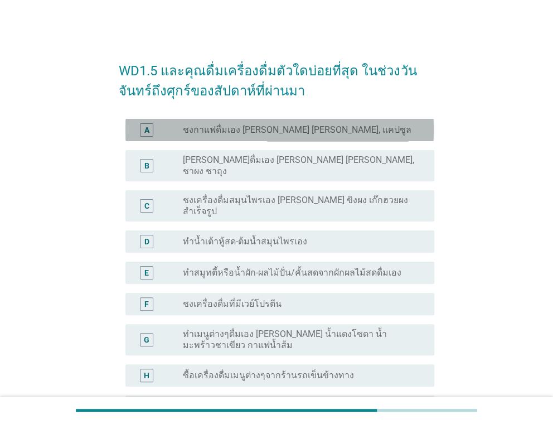
click at [271, 134] on label "ชงกาแฟดื่มเอง [PERSON_NAME] [PERSON_NAME], แคปซูล" at bounding box center [297, 129] width 229 height 11
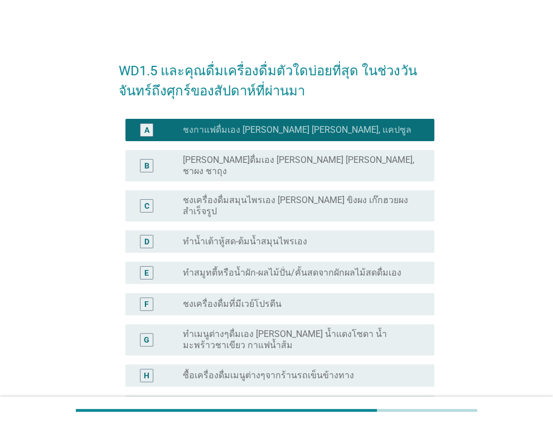
click at [264, 162] on label "[PERSON_NAME]ดื่มเอง [PERSON_NAME] [PERSON_NAME], ชาผง ชาถุง" at bounding box center [299, 165] width 233 height 22
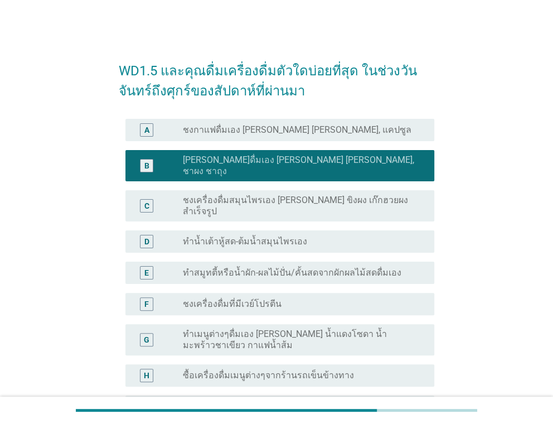
click at [273, 135] on label "ชงกาแฟดื่มเอง [PERSON_NAME] [PERSON_NAME], แคปซูล" at bounding box center [297, 129] width 229 height 11
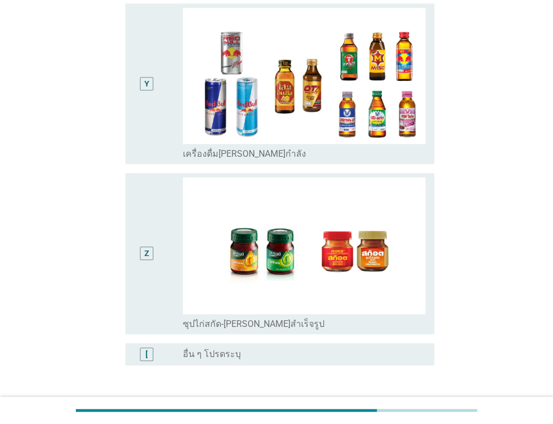
scroll to position [2618, 0]
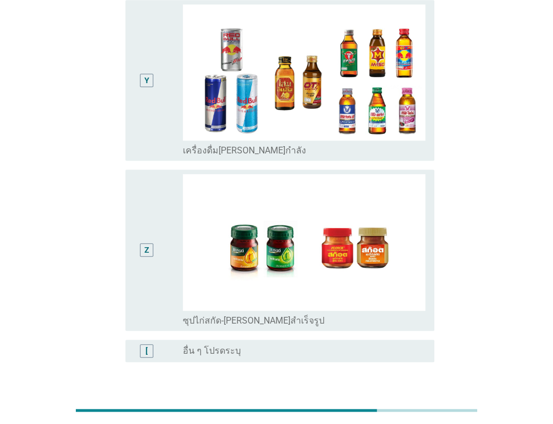
click at [422, 405] on button "ต่อไป" at bounding box center [405, 415] width 49 height 20
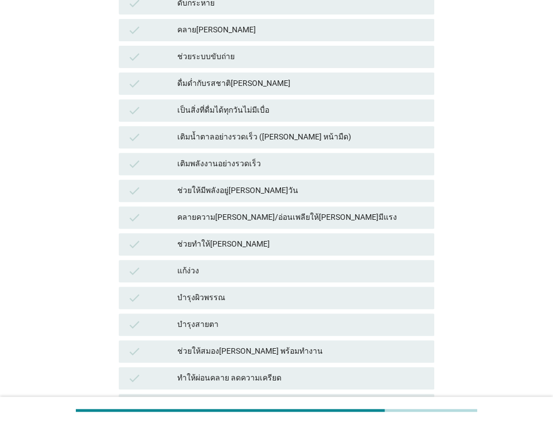
scroll to position [222, 0]
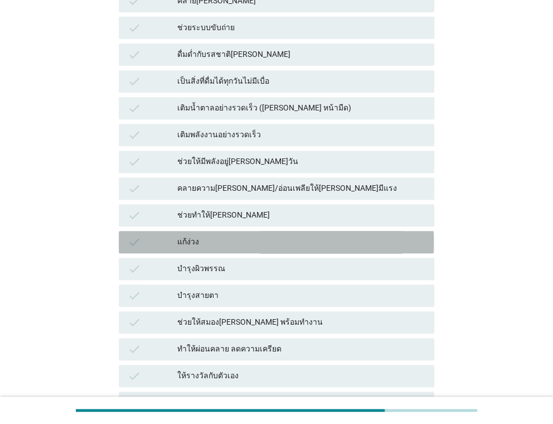
click at [143, 240] on div "check" at bounding box center [153, 241] width 50 height 13
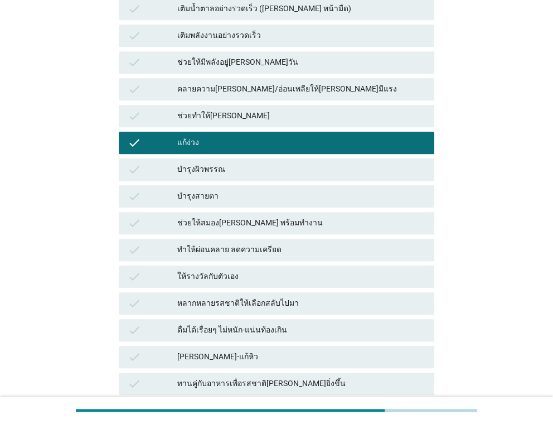
scroll to position [334, 0]
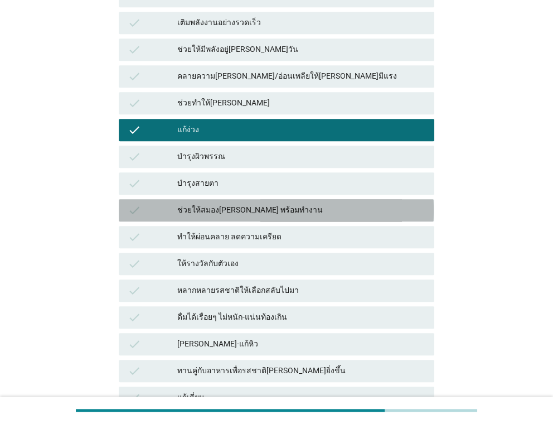
click at [149, 215] on div "check" at bounding box center [153, 209] width 50 height 13
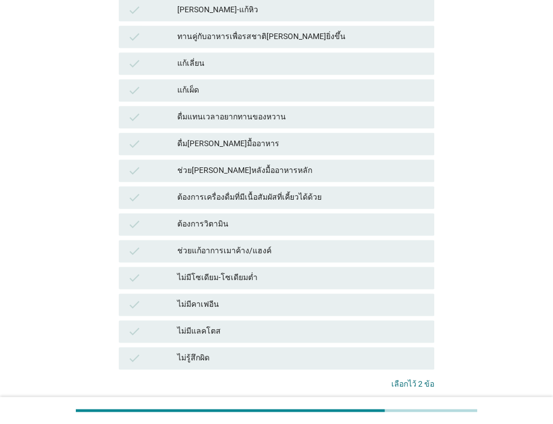
scroll to position [557, 0]
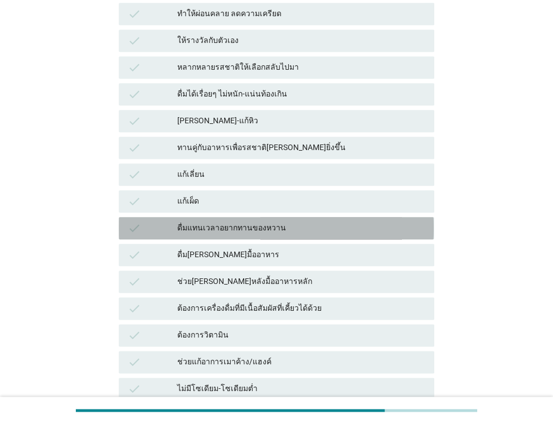
click at [163, 225] on div "check" at bounding box center [153, 227] width 50 height 13
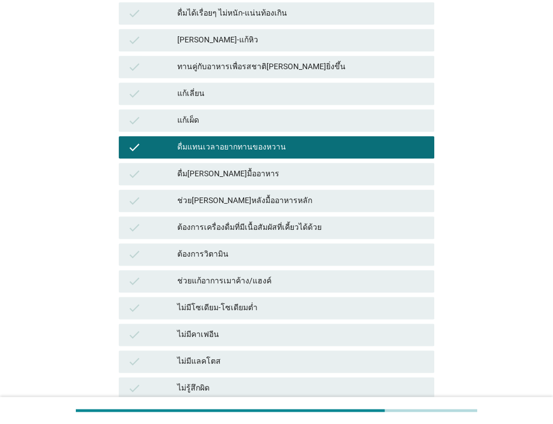
scroll to position [750, 0]
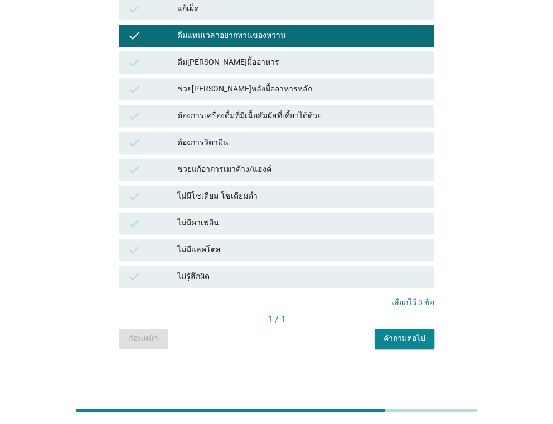
click at [382, 333] on button "คำถามต่อไป" at bounding box center [405, 338] width 60 height 20
click at [382, 333] on div "ก่อนหน้า คำถามต่อไป" at bounding box center [276, 338] width 315 height 20
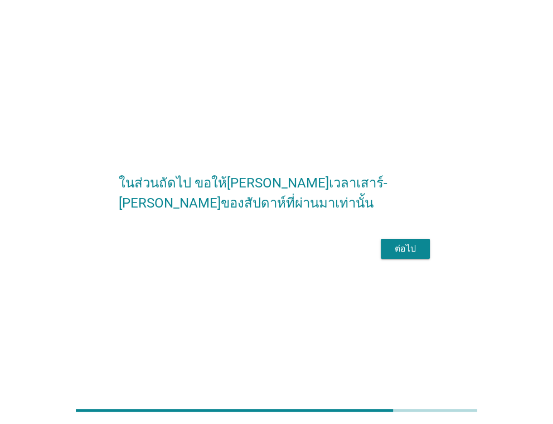
click at [550, 148] on div "ในส่วนถัดไป ขอให้[PERSON_NAME]เวลาเสาร์-[PERSON_NAME]ของสัปดาห์ที่ผ่านมาเท่านั้…" at bounding box center [276, 212] width 553 height 424
click at [390, 255] on div "ต่อไป" at bounding box center [405, 248] width 31 height 13
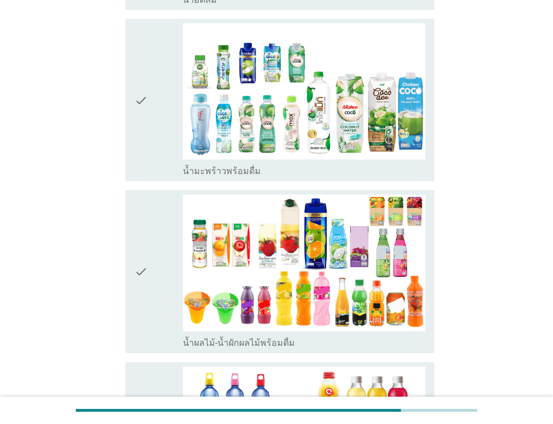
scroll to position [1784, 0]
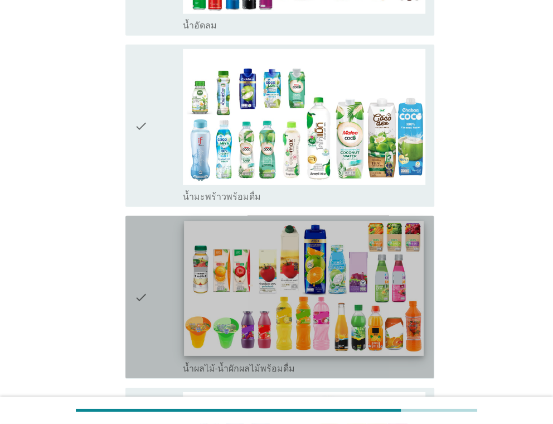
click at [266, 241] on img at bounding box center [304, 288] width 240 height 135
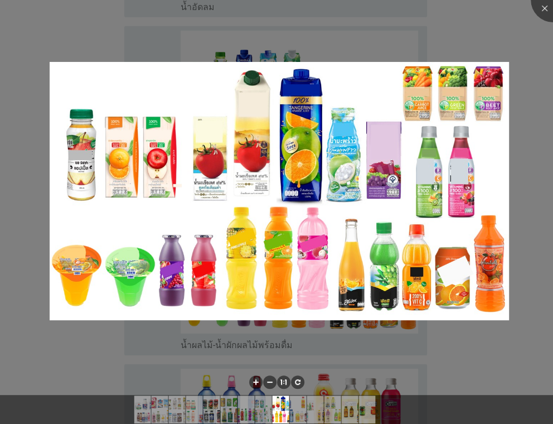
click at [521, 219] on div at bounding box center [276, 212] width 553 height 424
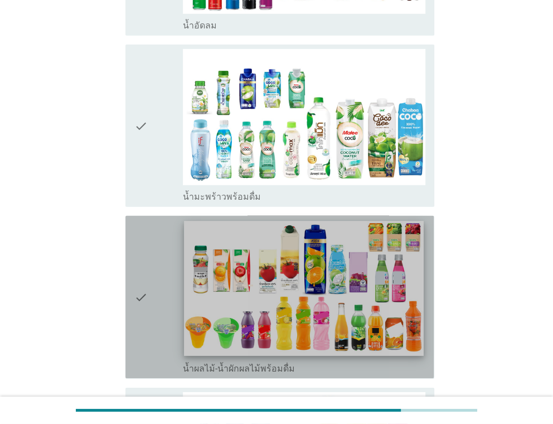
click at [338, 221] on img at bounding box center [304, 288] width 240 height 135
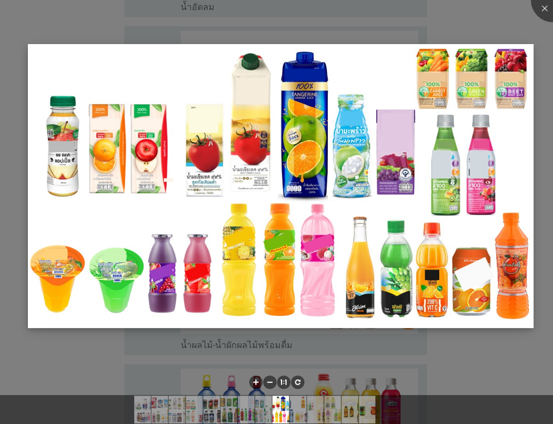
click at [326, 165] on img at bounding box center [280, 186] width 505 height 284
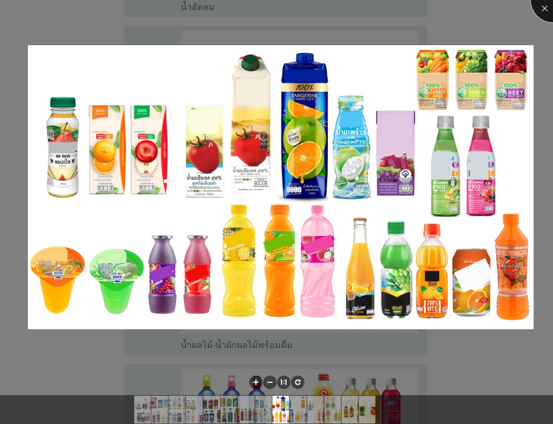
click at [546, 12] on div at bounding box center [553, 0] width 45 height 45
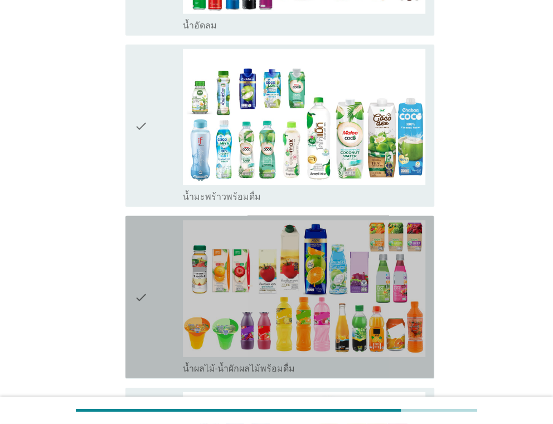
click at [156, 220] on div "check" at bounding box center [158, 296] width 48 height 153
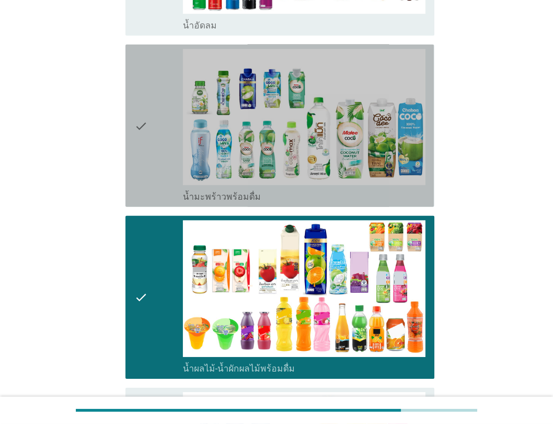
click at [156, 100] on div "check" at bounding box center [158, 125] width 48 height 153
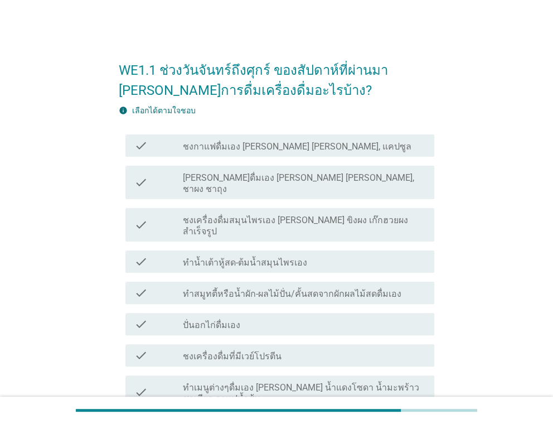
scroll to position [0, 0]
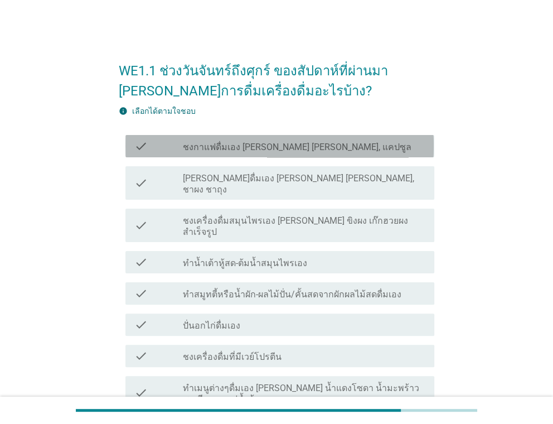
click at [174, 152] on div "check check_box_outline_blank ชงกาแฟดื่มเอง [PERSON_NAME] [PERSON_NAME], แคปซูล" at bounding box center [279, 146] width 308 height 22
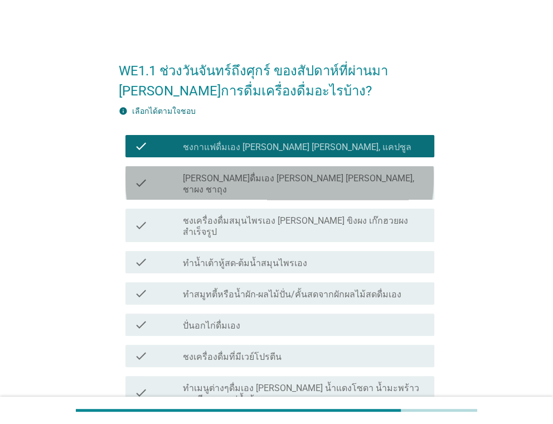
click at [176, 173] on div "check" at bounding box center [158, 183] width 48 height 25
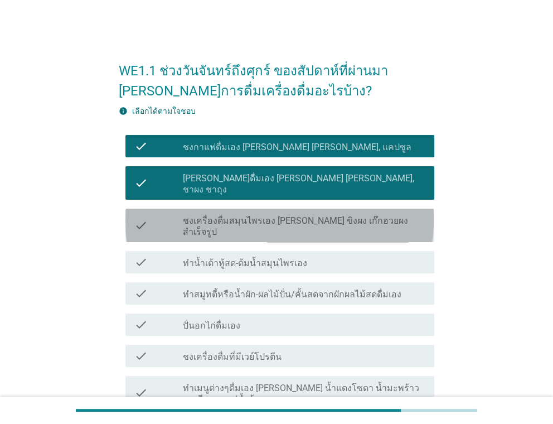
click at [172, 214] on div "check" at bounding box center [158, 225] width 48 height 25
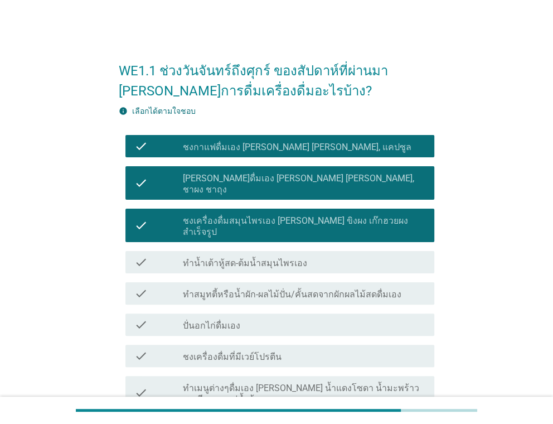
click at [173, 255] on div "check" at bounding box center [158, 261] width 48 height 13
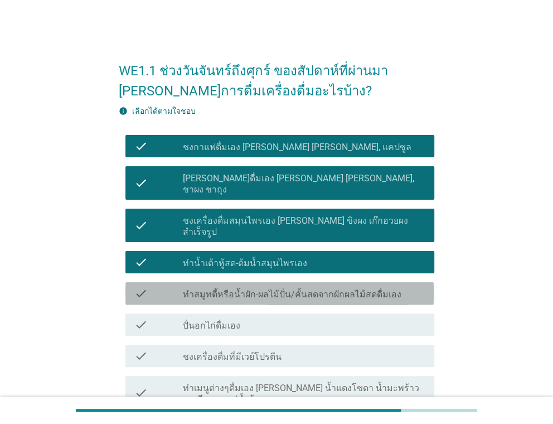
click at [178, 287] on div "check" at bounding box center [158, 293] width 48 height 13
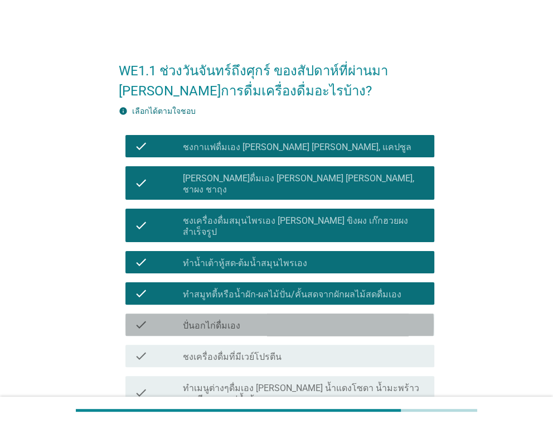
click at [177, 318] on div "check" at bounding box center [158, 324] width 48 height 13
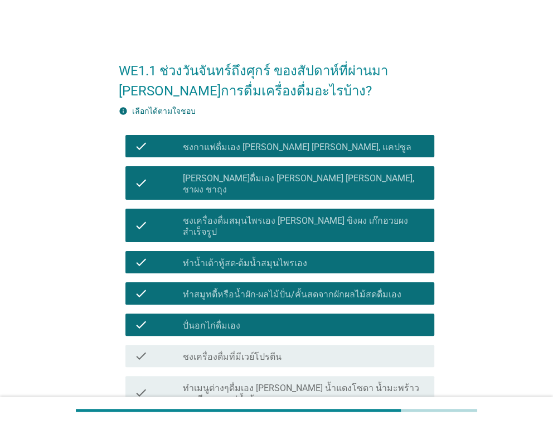
click at [171, 349] on div "check" at bounding box center [158, 355] width 48 height 13
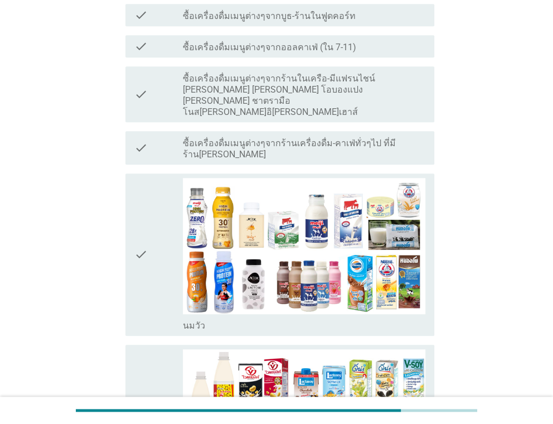
scroll to position [334, 0]
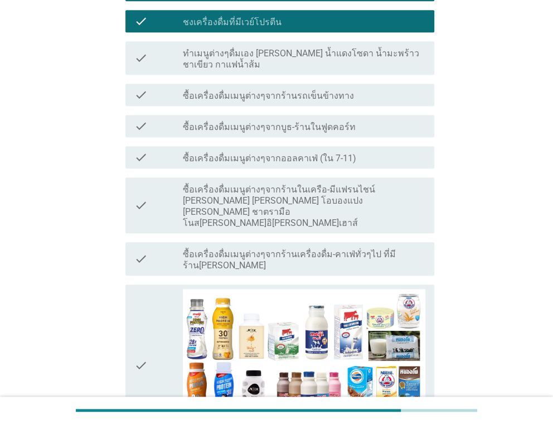
click at [169, 46] on div "check" at bounding box center [158, 58] width 48 height 25
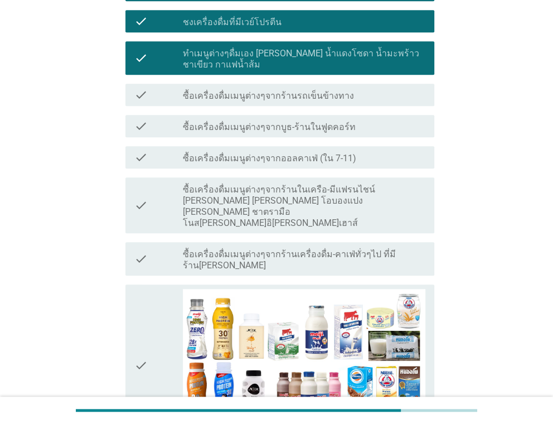
click at [166, 88] on div "check" at bounding box center [158, 94] width 48 height 13
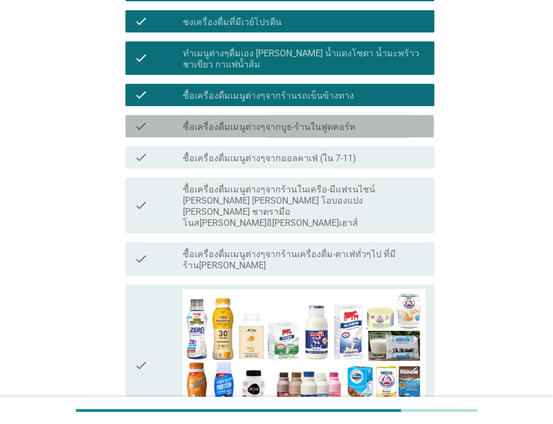
click at [160, 119] on div "check" at bounding box center [158, 125] width 48 height 13
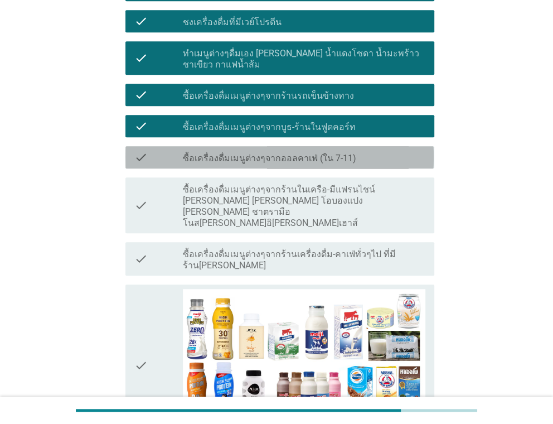
click at [156, 151] on div "check" at bounding box center [158, 157] width 48 height 13
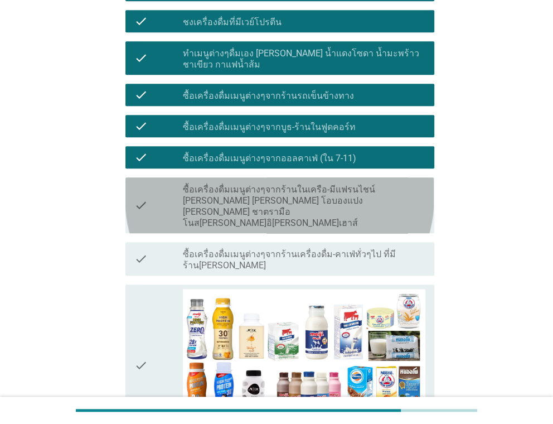
click at [154, 182] on div "check" at bounding box center [158, 205] width 48 height 47
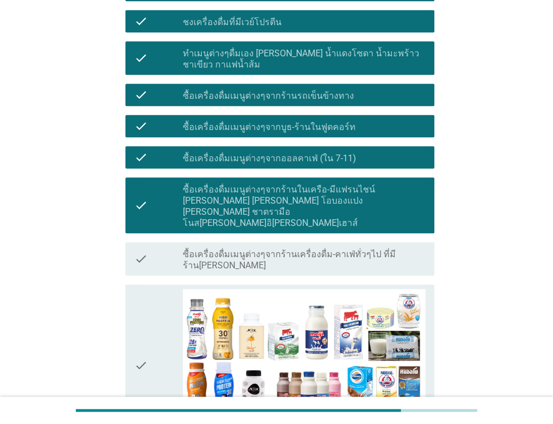
click at [156, 246] on div "check" at bounding box center [158, 258] width 48 height 25
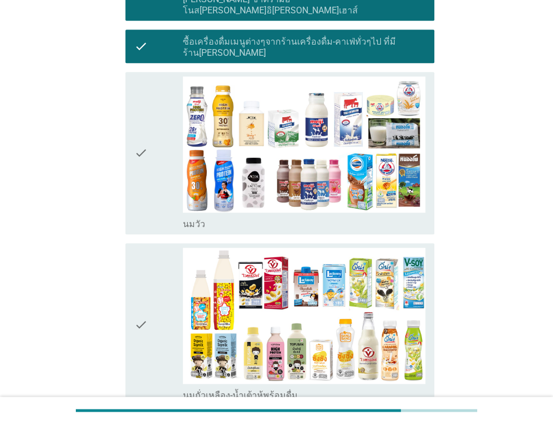
scroll to position [557, 0]
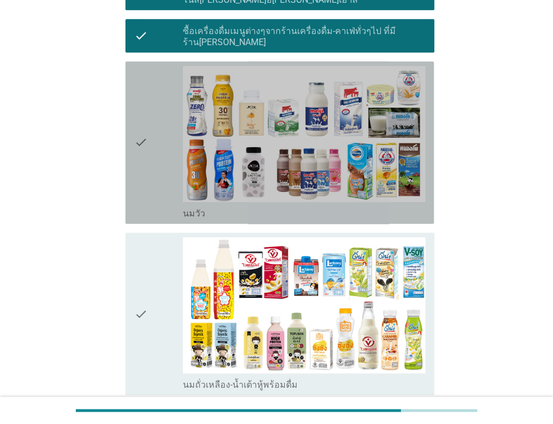
click at [157, 146] on div "check" at bounding box center [158, 142] width 48 height 153
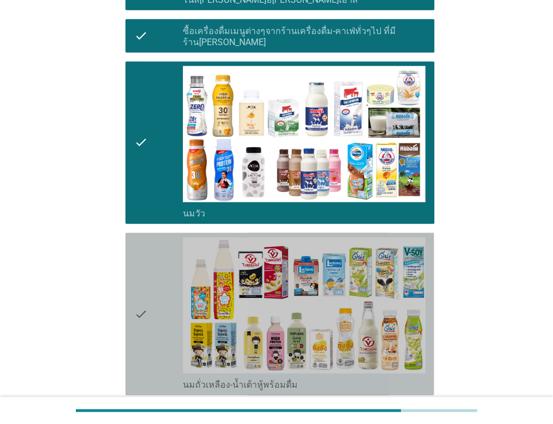
click at [153, 237] on div "check" at bounding box center [158, 313] width 48 height 153
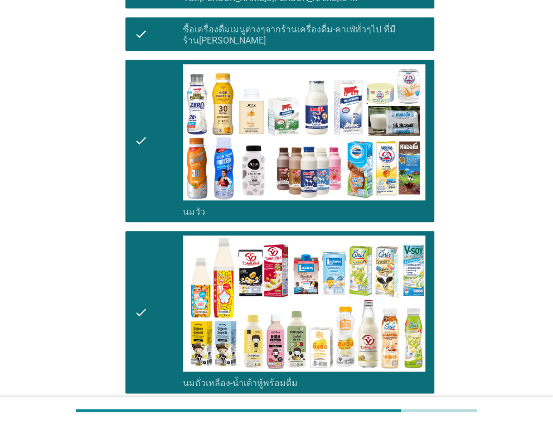
scroll to position [892, 0]
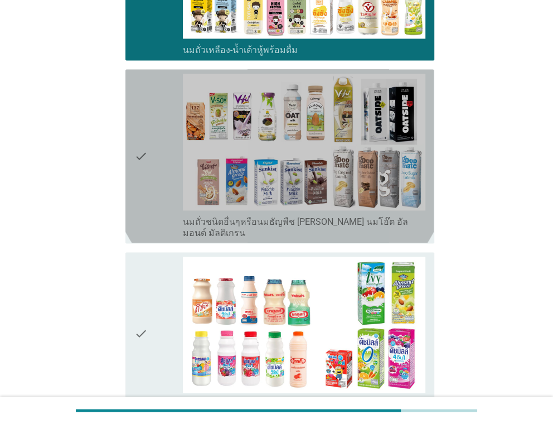
click at [155, 119] on div "check" at bounding box center [158, 156] width 48 height 164
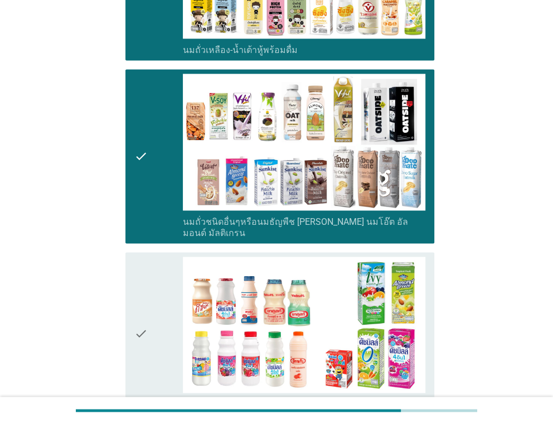
click at [145, 256] on icon "check" at bounding box center [140, 332] width 13 height 153
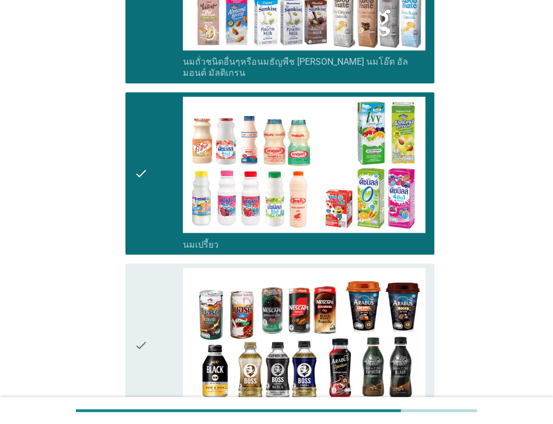
scroll to position [1226, 0]
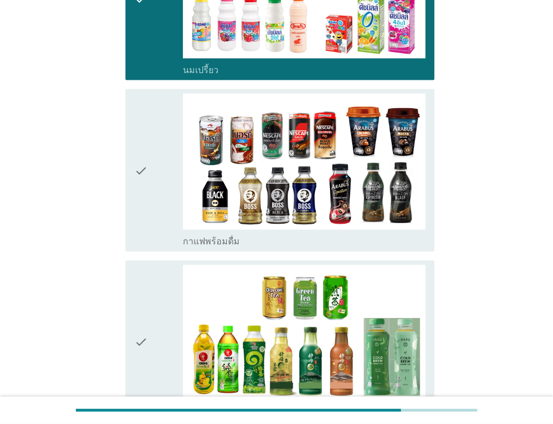
click at [152, 125] on div "check" at bounding box center [158, 170] width 48 height 153
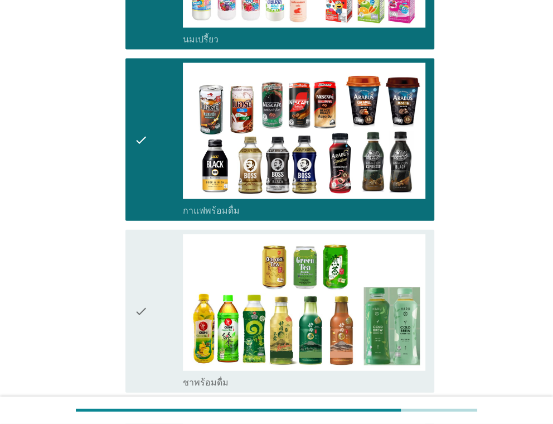
scroll to position [1560, 0]
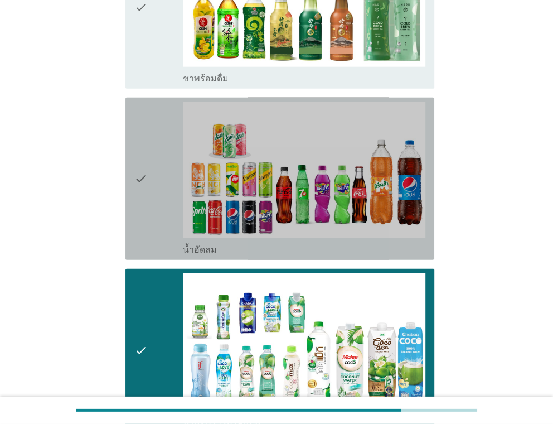
click at [153, 123] on div "check" at bounding box center [158, 178] width 48 height 153
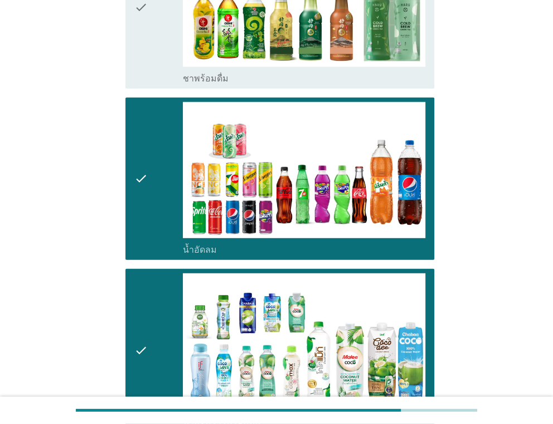
click at [176, 1] on div "check" at bounding box center [158, 6] width 48 height 153
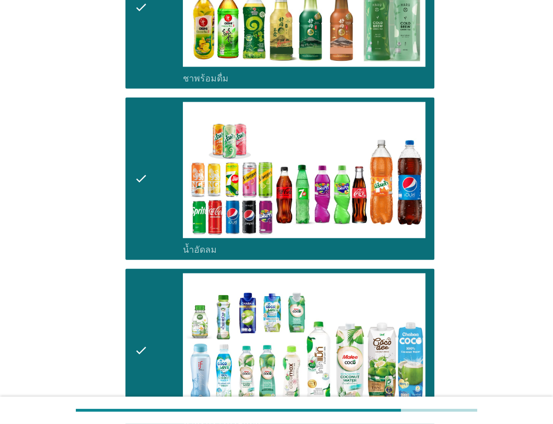
scroll to position [2118, 0]
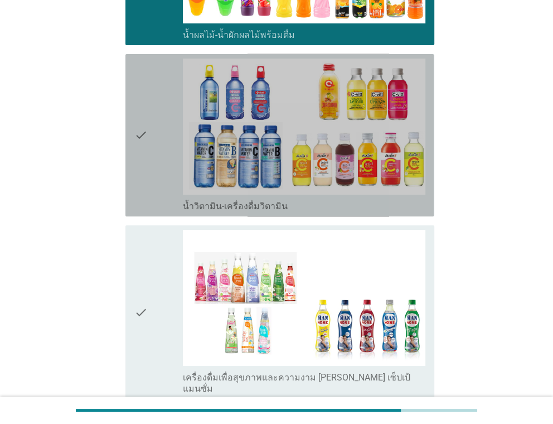
click at [150, 101] on div "check" at bounding box center [158, 135] width 48 height 153
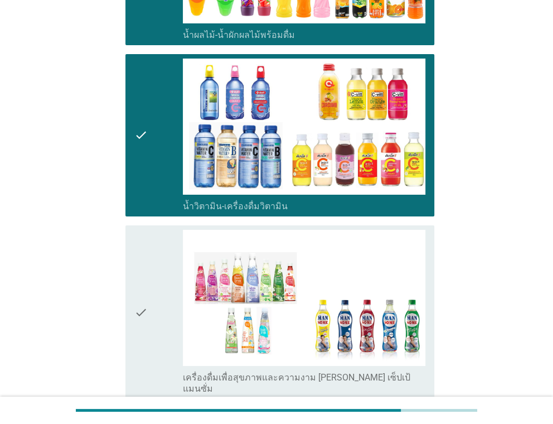
click at [146, 230] on icon "check" at bounding box center [140, 312] width 13 height 164
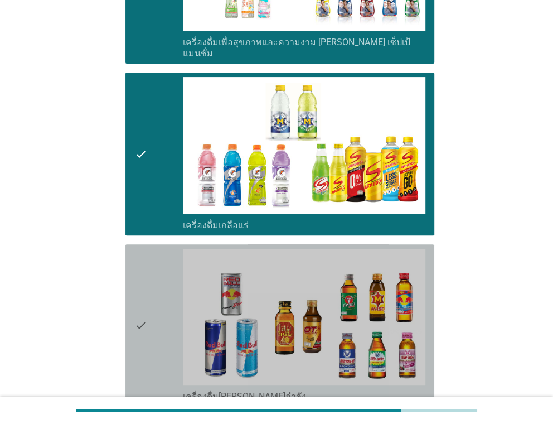
click at [153, 253] on div "check" at bounding box center [158, 325] width 48 height 153
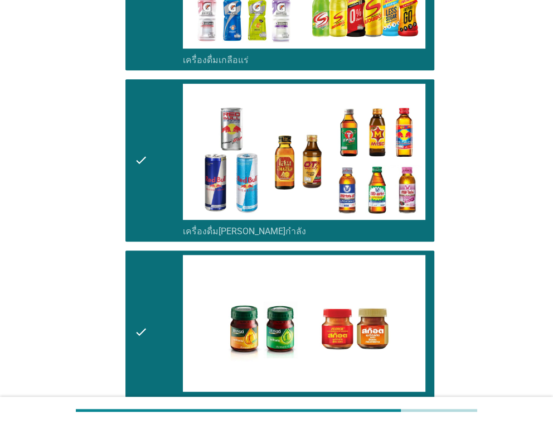
scroll to position [2676, 0]
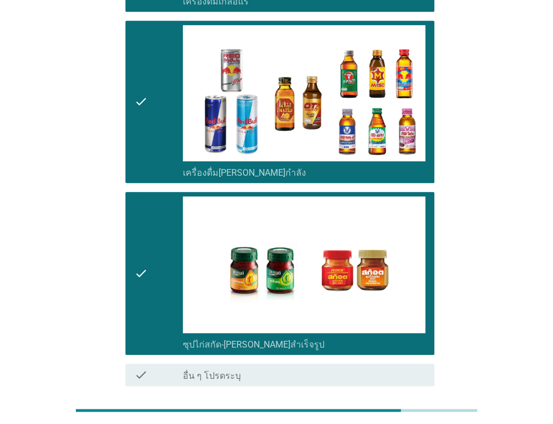
click at [386, 416] on button "ต่อไป" at bounding box center [405, 426] width 49 height 20
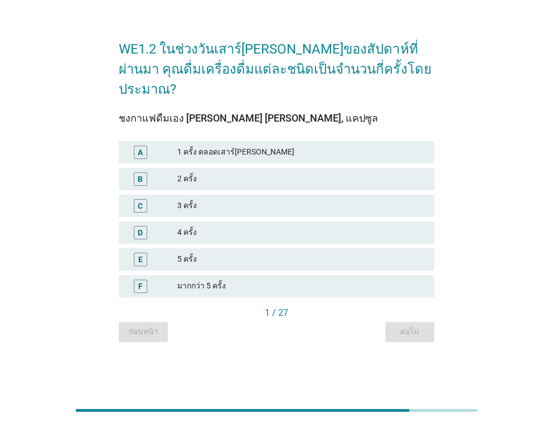
scroll to position [0, 0]
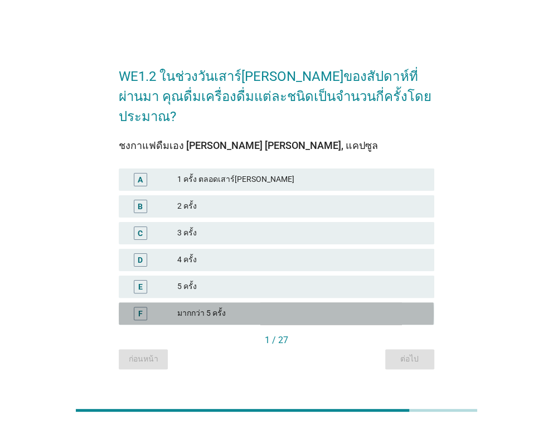
click at [207, 307] on div "มากกว่า 5 ครั้ง" at bounding box center [301, 313] width 248 height 13
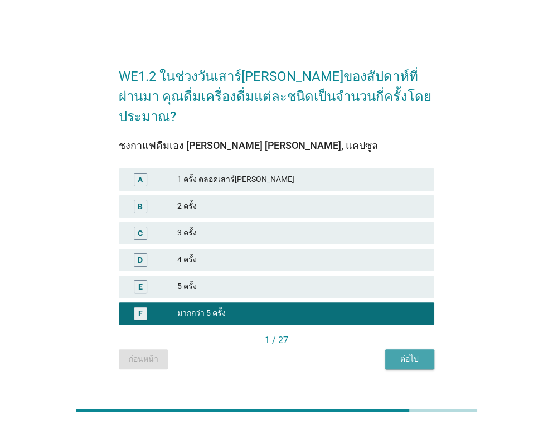
click at [401, 353] on div "ต่อไป" at bounding box center [409, 359] width 31 height 12
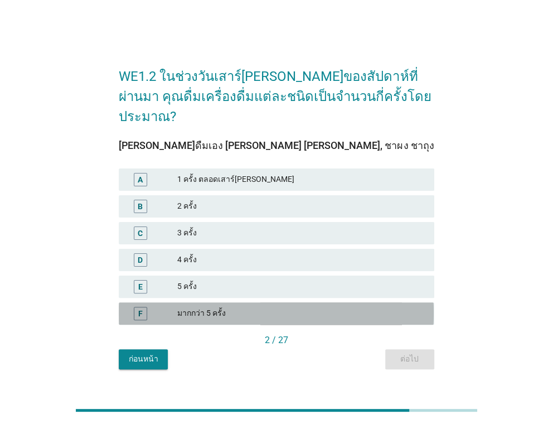
click at [366, 308] on div "มากกว่า 5 ครั้ง" at bounding box center [301, 313] width 248 height 13
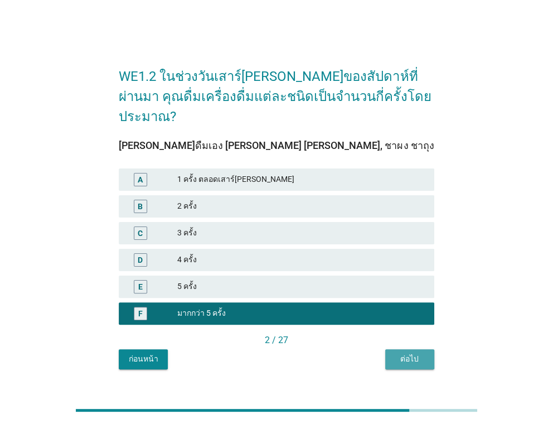
click at [414, 353] on div "ต่อไป" at bounding box center [409, 359] width 31 height 12
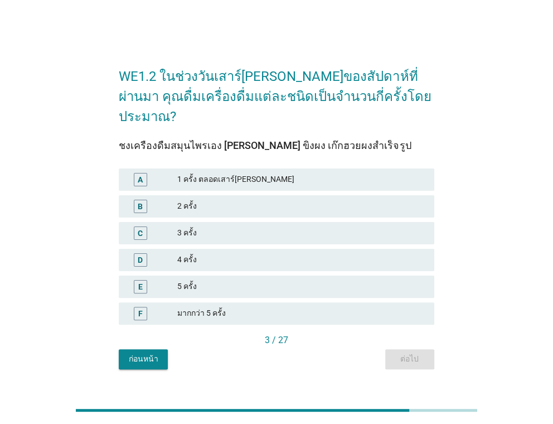
click at [420, 308] on div "มากกว่า 5 ครั้ง" at bounding box center [301, 313] width 248 height 13
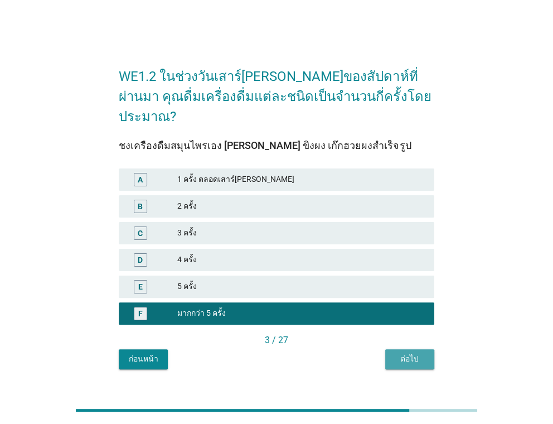
click at [417, 353] on div "ต่อไป" at bounding box center [409, 359] width 31 height 12
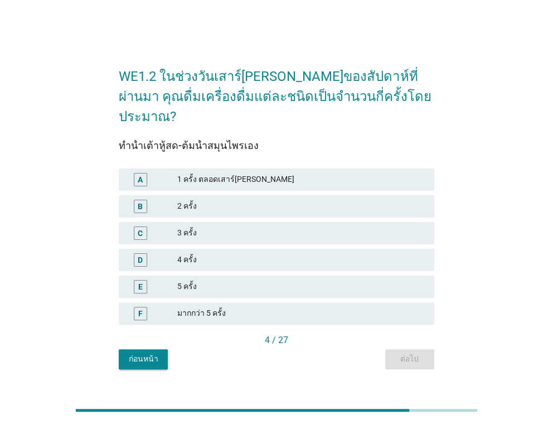
click at [419, 311] on div "F มากกว่า 5 ครั้ง" at bounding box center [276, 313] width 315 height 22
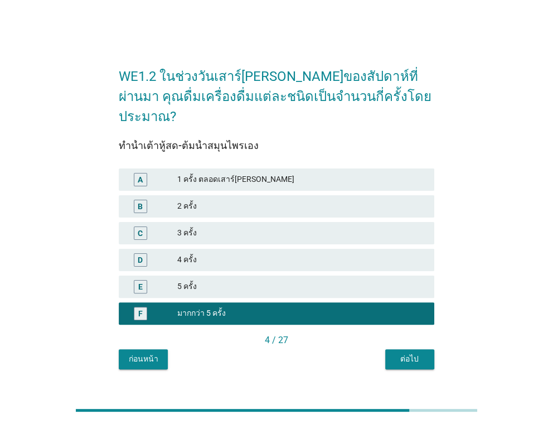
click at [412, 353] on div "ต่อไป" at bounding box center [409, 359] width 31 height 12
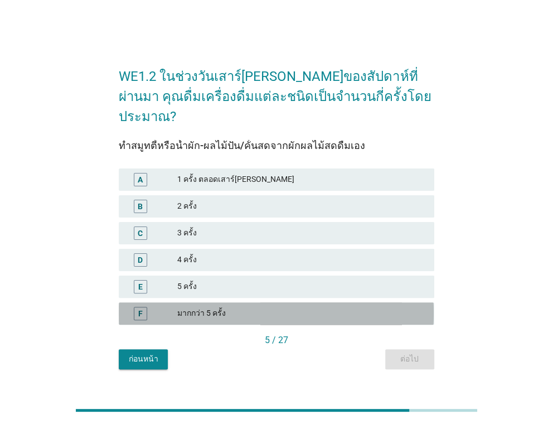
click at [412, 309] on div "มากกว่า 5 ครั้ง" at bounding box center [301, 313] width 248 height 13
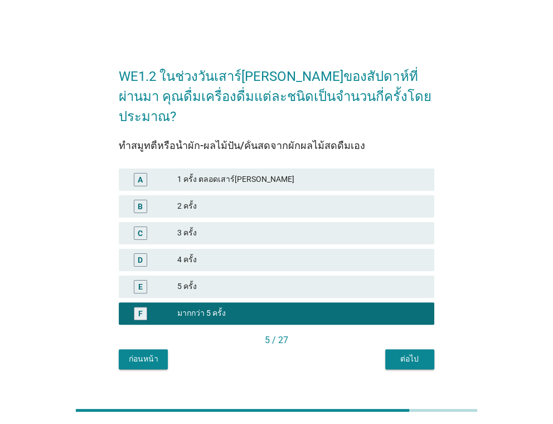
click at [410, 358] on div "WE1.2 ในช่วงวันเสาร์[PERSON_NAME]ของสัปดาห์ที่ผ่านมา คุณดื่มเครื่องดื่มแต่ละชนิ…" at bounding box center [276, 212] width 333 height 332
click at [411, 354] on div "ต่อไป" at bounding box center [409, 359] width 31 height 12
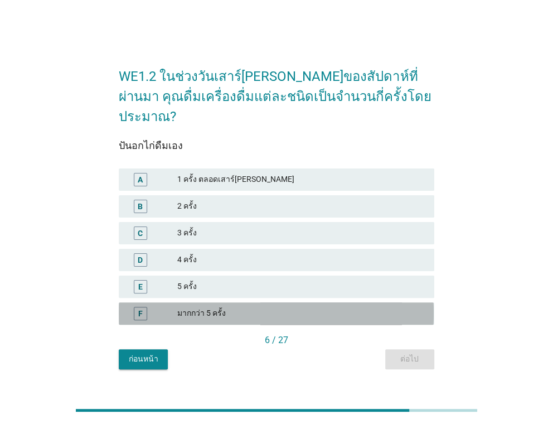
click at [406, 308] on div "มากกว่า 5 ครั้ง" at bounding box center [301, 313] width 248 height 13
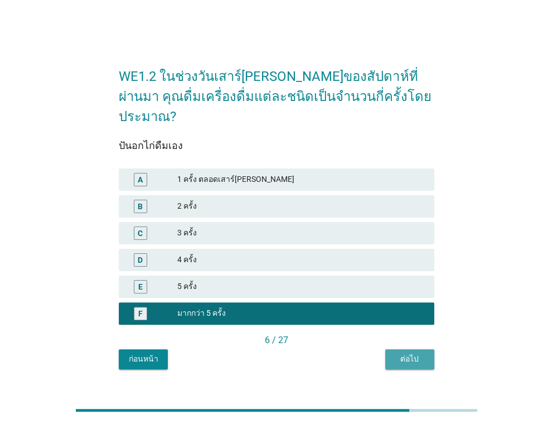
click at [411, 355] on button "ต่อไป" at bounding box center [409, 359] width 49 height 20
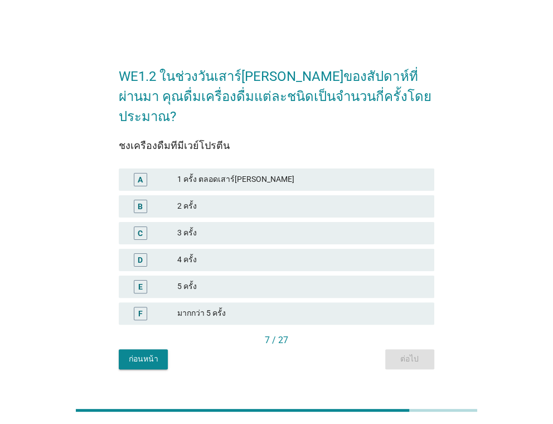
click at [411, 307] on div "มากกว่า 5 ครั้ง" at bounding box center [301, 313] width 248 height 13
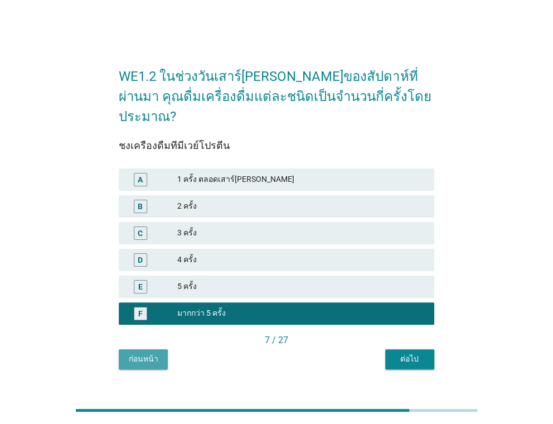
click at [127, 351] on button "ก่อนหน้า" at bounding box center [143, 359] width 49 height 20
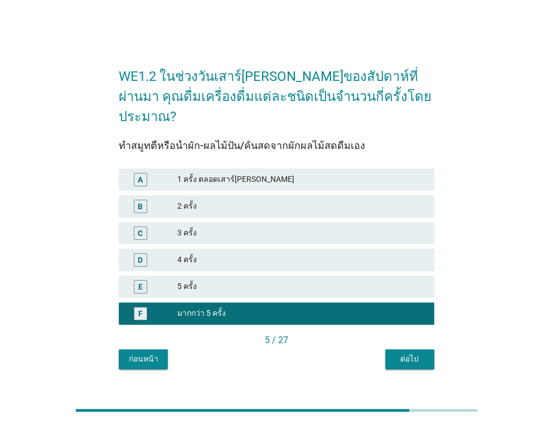
click at [127, 351] on button "ก่อนหน้า" at bounding box center [143, 359] width 49 height 20
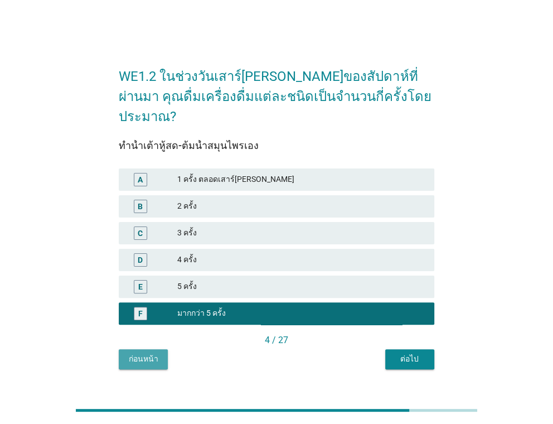
click at [127, 351] on button "ก่อนหน้า" at bounding box center [143, 359] width 49 height 20
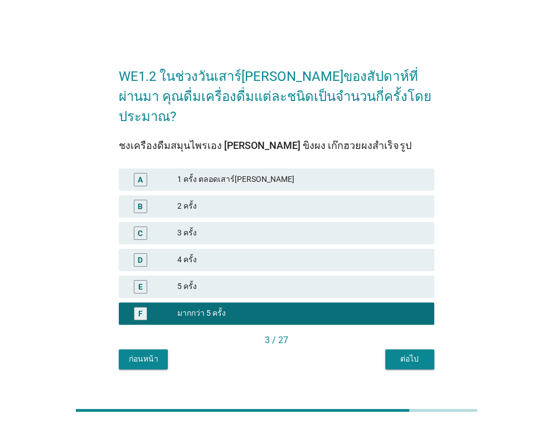
click at [127, 350] on button "ก่อนหน้า" at bounding box center [143, 359] width 49 height 20
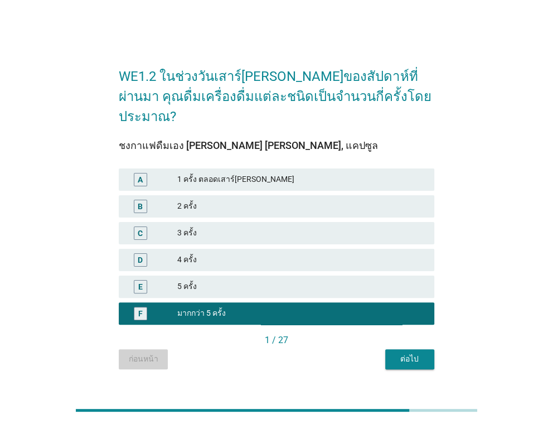
click at [127, 350] on div "ก่อนหน้า ต่อไป" at bounding box center [276, 359] width 315 height 20
click at [413, 353] on div "ต่อไป" at bounding box center [409, 359] width 31 height 12
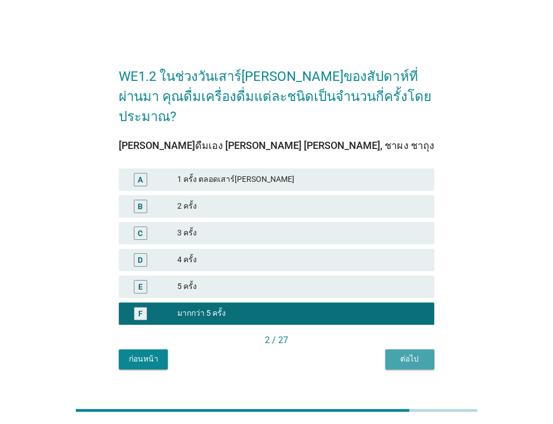
click at [413, 353] on div "ต่อไป" at bounding box center [409, 359] width 31 height 12
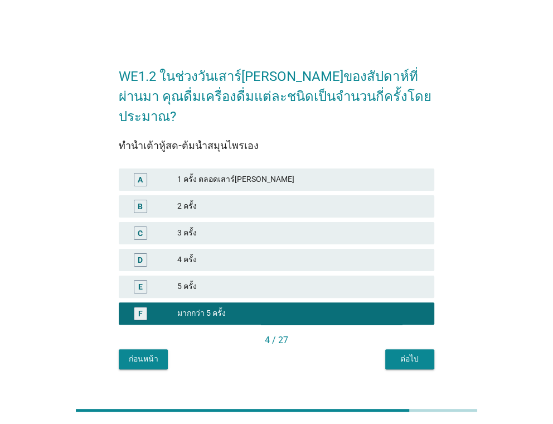
click at [413, 353] on div "ต่อไป" at bounding box center [409, 359] width 31 height 12
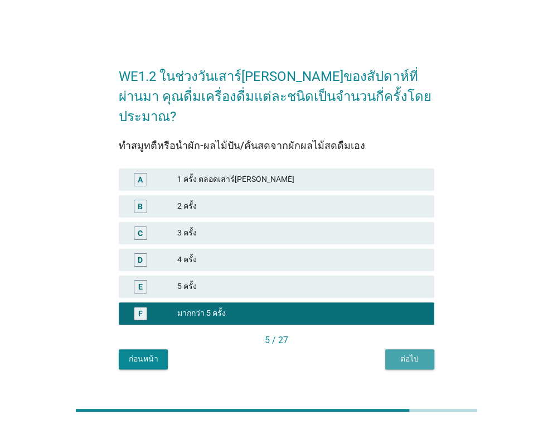
click at [413, 353] on div "ต่อไป" at bounding box center [409, 359] width 31 height 12
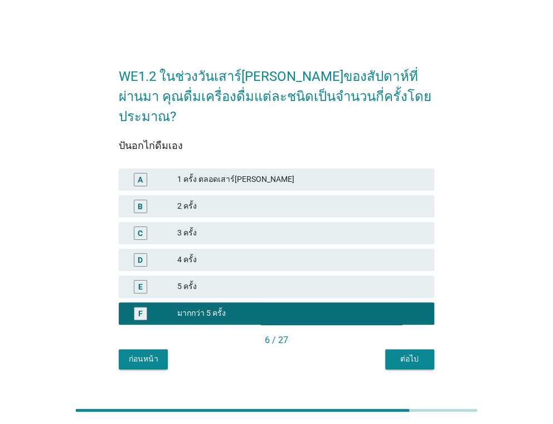
click at [413, 353] on div "ต่อไป" at bounding box center [409, 359] width 31 height 12
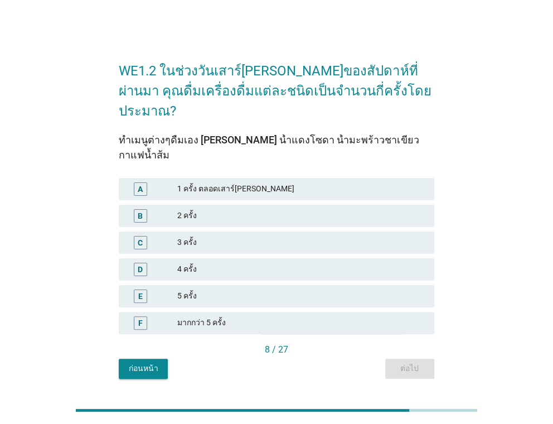
click at [413, 358] on div "ก่อนหน้า ต่อไป" at bounding box center [276, 368] width 315 height 20
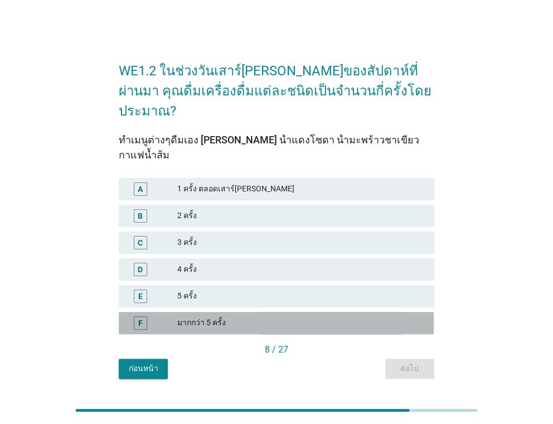
click at [360, 312] on div "F มากกว่า 5 ครั้ง" at bounding box center [276, 323] width 315 height 22
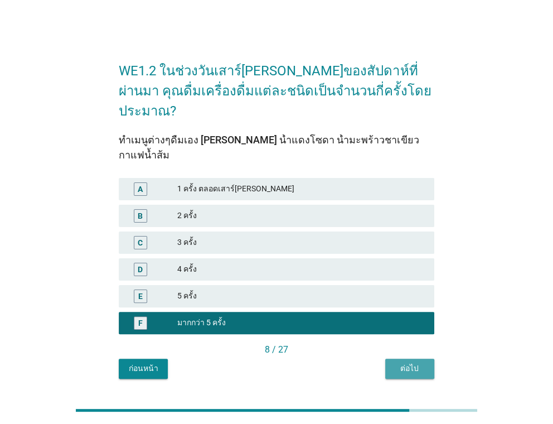
click at [408, 362] on div "ต่อไป" at bounding box center [409, 368] width 31 height 12
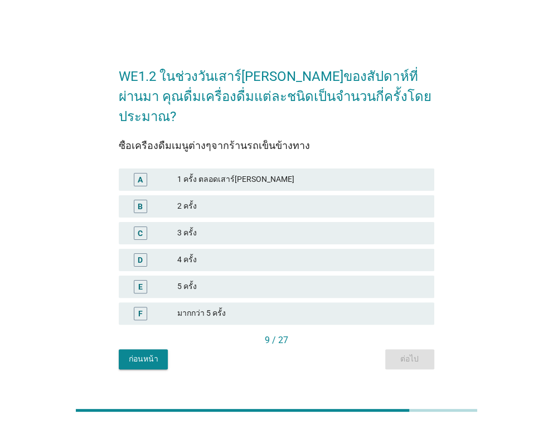
drag, startPoint x: 408, startPoint y: 350, endPoint x: 401, endPoint y: 347, distance: 7.2
click at [401, 349] on div "ก่อนหน้า ต่อไป" at bounding box center [276, 359] width 315 height 20
click at [398, 349] on div "ก่อนหน้า ต่อไป" at bounding box center [276, 359] width 315 height 20
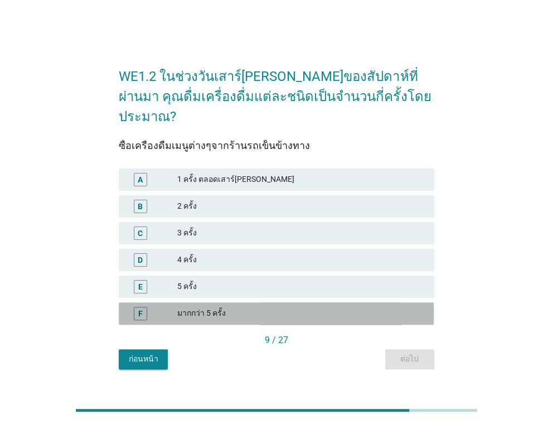
click at [393, 313] on div "F มากกว่า 5 ครั้ง" at bounding box center [276, 313] width 315 height 22
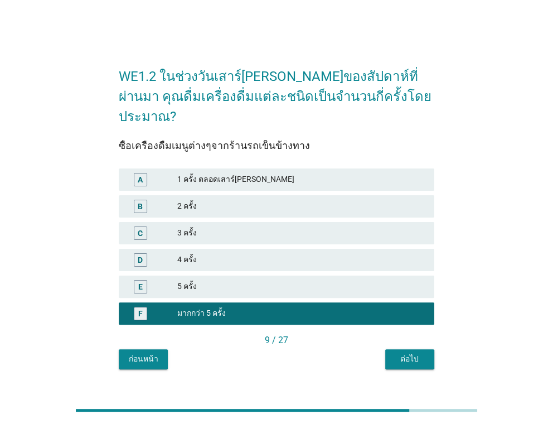
click at [397, 353] on div "ต่อไป" at bounding box center [409, 359] width 31 height 12
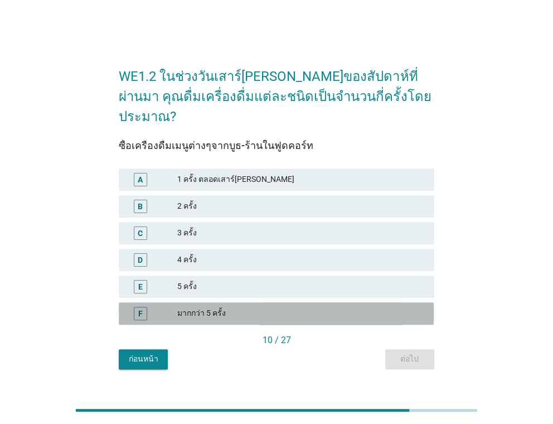
click at [395, 307] on div "มากกว่า 5 ครั้ง" at bounding box center [301, 313] width 248 height 13
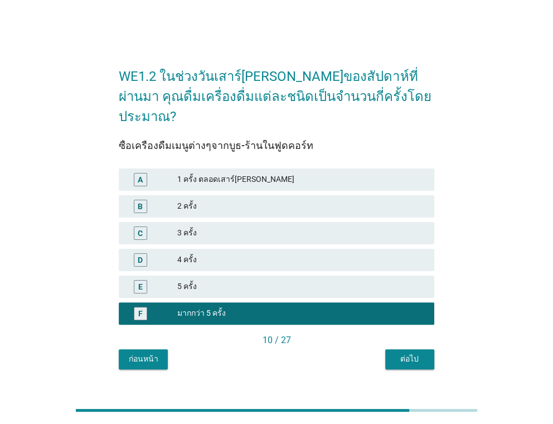
click at [396, 353] on div "ต่อไป" at bounding box center [409, 359] width 31 height 12
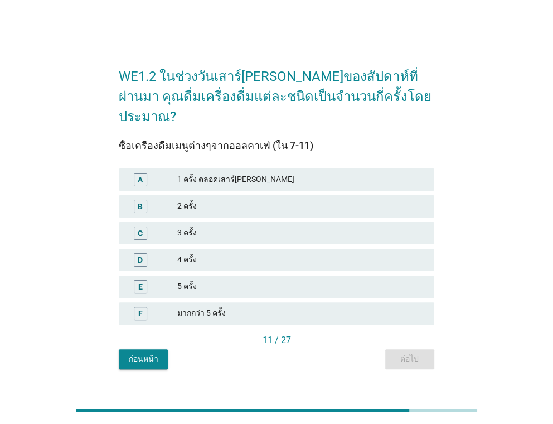
click at [381, 307] on div "มากกว่า 5 ครั้ง" at bounding box center [301, 313] width 248 height 13
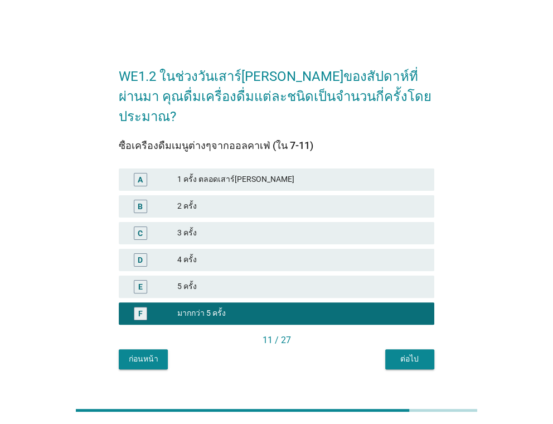
click at [393, 349] on button "ต่อไป" at bounding box center [409, 359] width 49 height 20
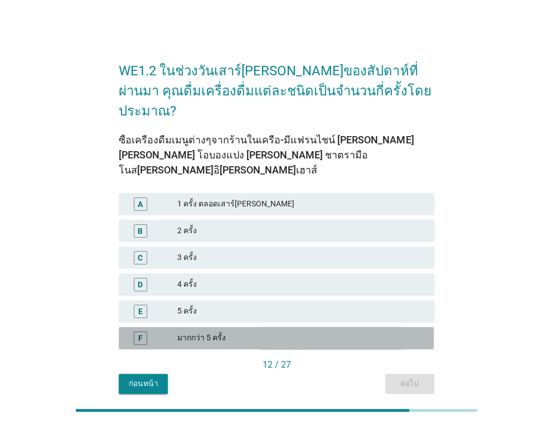
click at [366, 331] on div "มากกว่า 5 ครั้ง" at bounding box center [301, 337] width 248 height 13
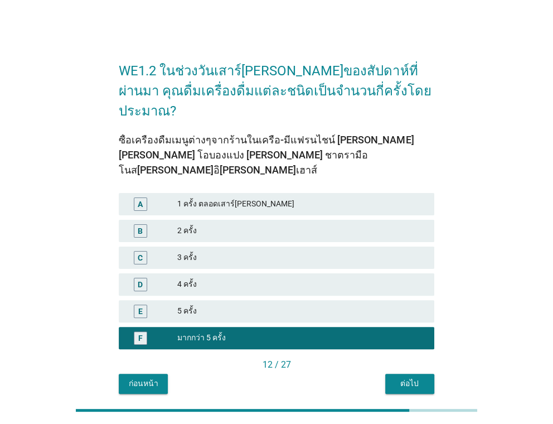
click at [396, 377] on div "ต่อไป" at bounding box center [409, 383] width 31 height 12
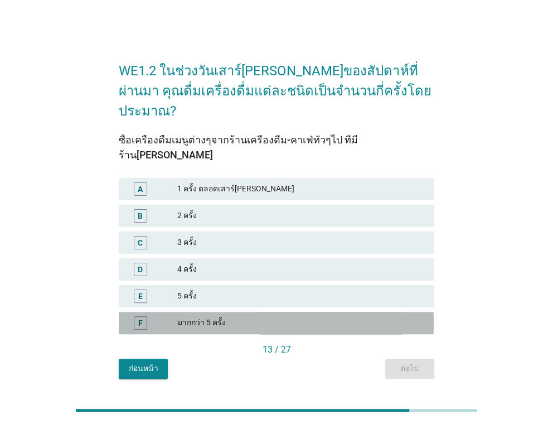
click at [373, 312] on div "F มากกว่า 5 ครั้ง" at bounding box center [276, 323] width 315 height 22
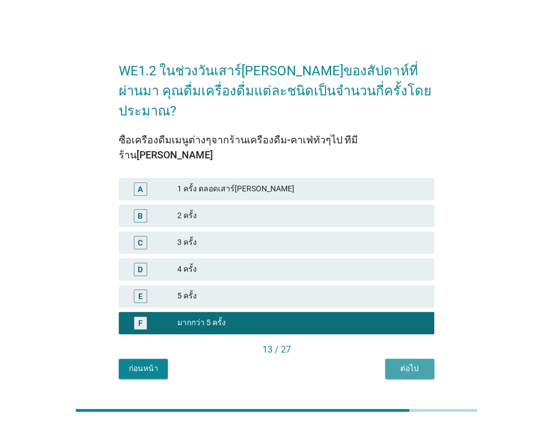
click at [395, 362] on div "ต่อไป" at bounding box center [409, 368] width 31 height 12
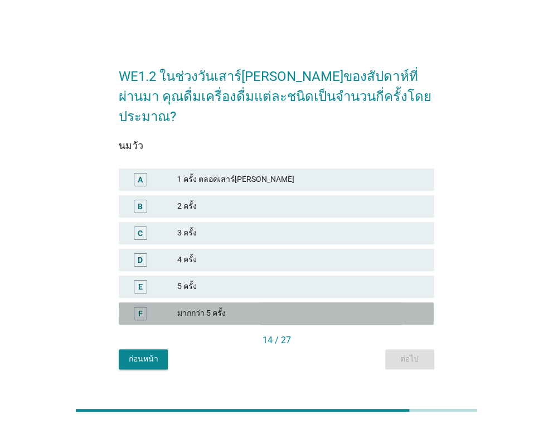
click at [351, 307] on div "มากกว่า 5 ครั้ง" at bounding box center [301, 313] width 248 height 13
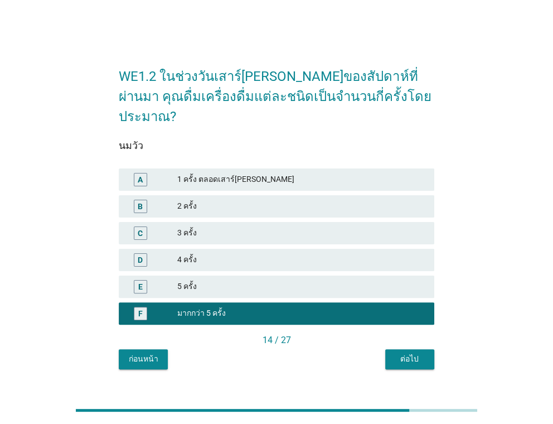
click at [393, 349] on button "ต่อไป" at bounding box center [409, 359] width 49 height 20
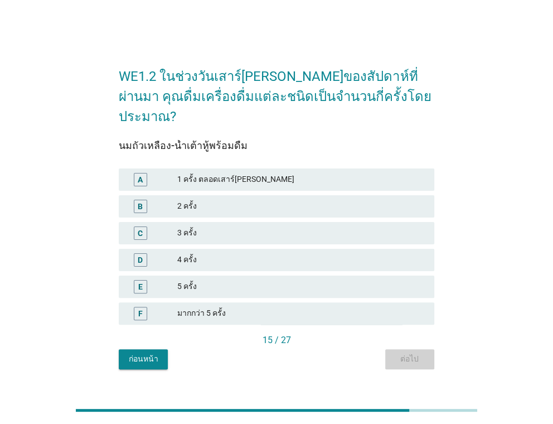
click at [393, 349] on div "ก่อนหน้า ต่อไป" at bounding box center [276, 359] width 315 height 20
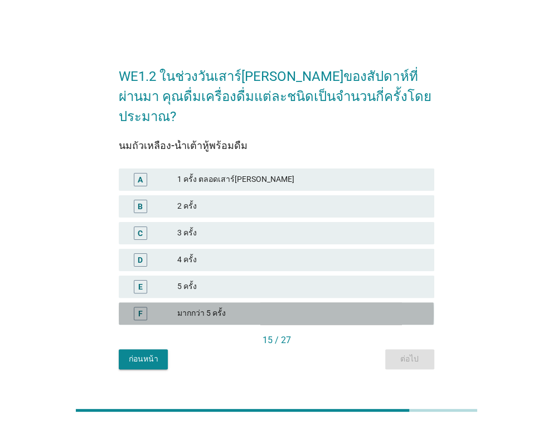
click at [379, 307] on div "มากกว่า 5 ครั้ง" at bounding box center [301, 313] width 248 height 13
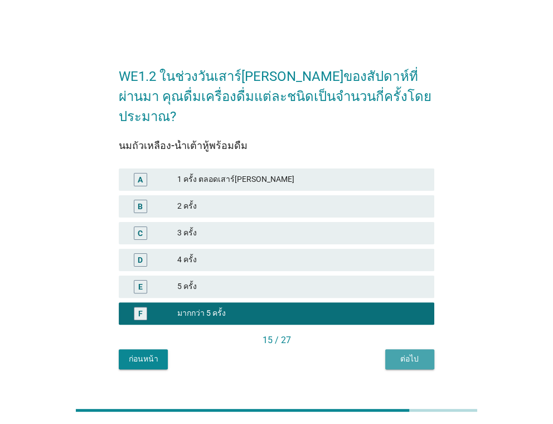
click at [405, 354] on div "ต่อไป" at bounding box center [409, 359] width 31 height 12
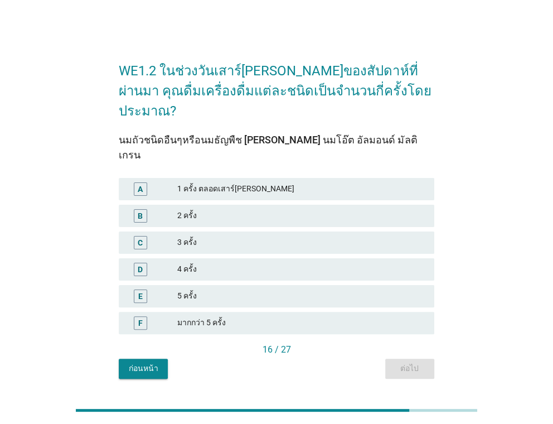
click at [389, 316] on div "มากกว่า 5 ครั้ง" at bounding box center [301, 322] width 248 height 13
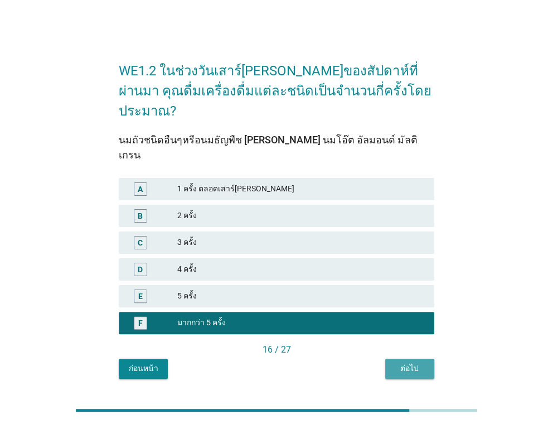
click at [410, 358] on button "ต่อไป" at bounding box center [409, 368] width 49 height 20
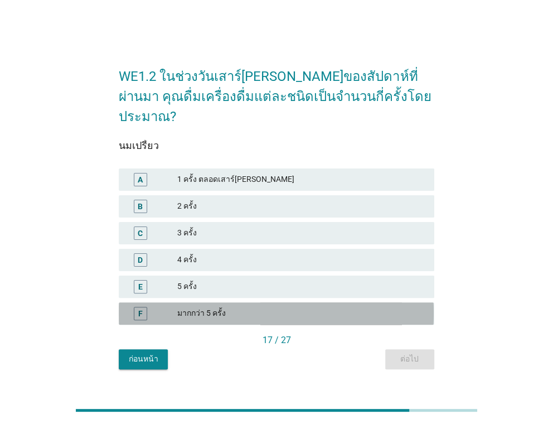
click at [386, 307] on div "มากกว่า 5 ครั้ง" at bounding box center [301, 313] width 248 height 13
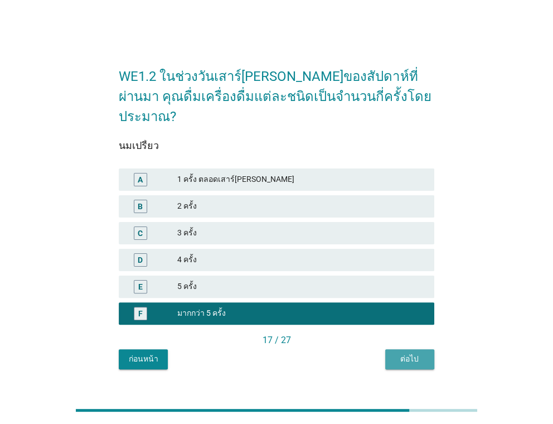
click at [407, 353] on div "ต่อไป" at bounding box center [409, 359] width 31 height 12
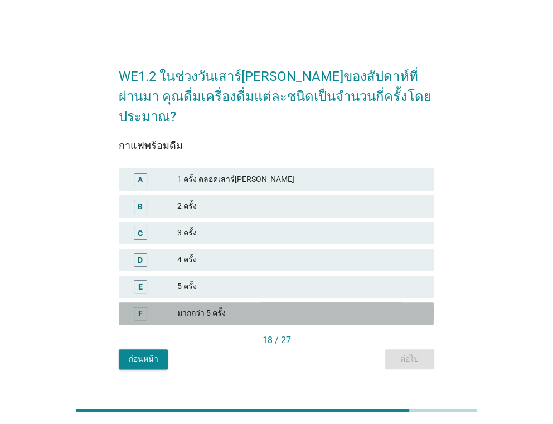
click at [398, 307] on div "มากกว่า 5 ครั้ง" at bounding box center [301, 313] width 248 height 13
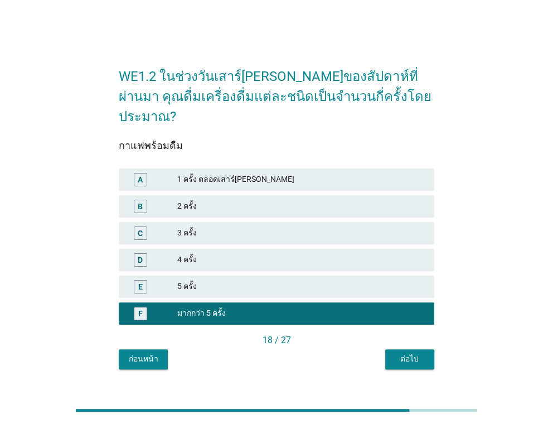
click at [398, 353] on div "ต่อไป" at bounding box center [409, 359] width 31 height 12
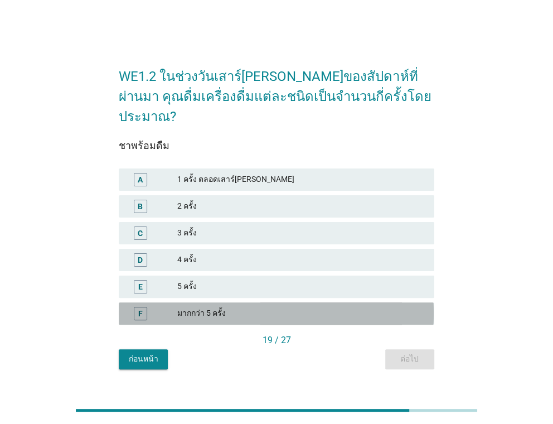
click at [397, 307] on div "มากกว่า 5 ครั้ง" at bounding box center [301, 313] width 248 height 13
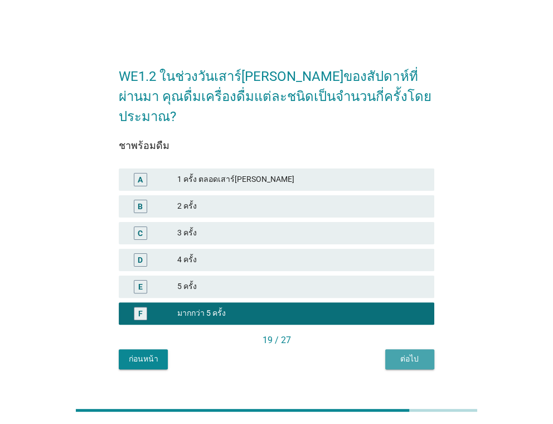
click at [400, 356] on button "ต่อไป" at bounding box center [409, 359] width 49 height 20
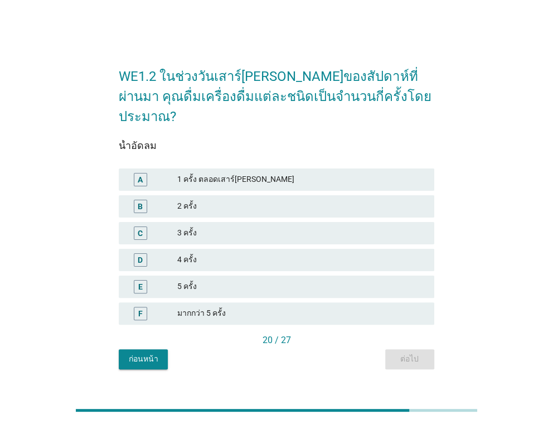
click at [312, 307] on div "มากกว่า 5 ครั้ง" at bounding box center [301, 313] width 248 height 13
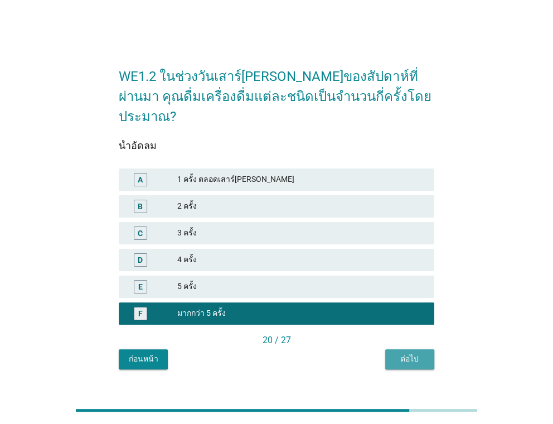
click at [410, 353] on div "ต่อไป" at bounding box center [409, 359] width 31 height 12
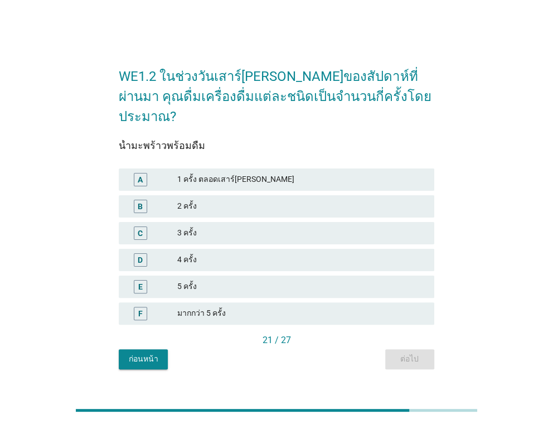
click at [401, 311] on div "F มากกว่า 5 ครั้ง" at bounding box center [276, 313] width 315 height 22
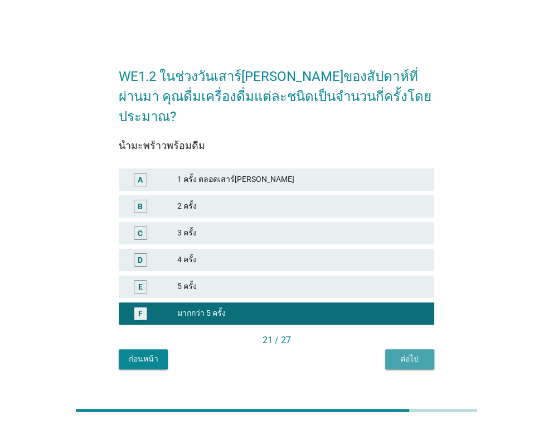
click at [401, 353] on div "ต่อไป" at bounding box center [409, 359] width 31 height 12
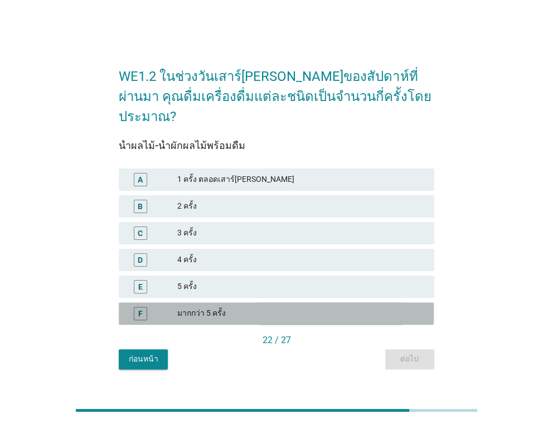
click at [411, 310] on div "F มากกว่า 5 ครั้ง" at bounding box center [276, 313] width 315 height 22
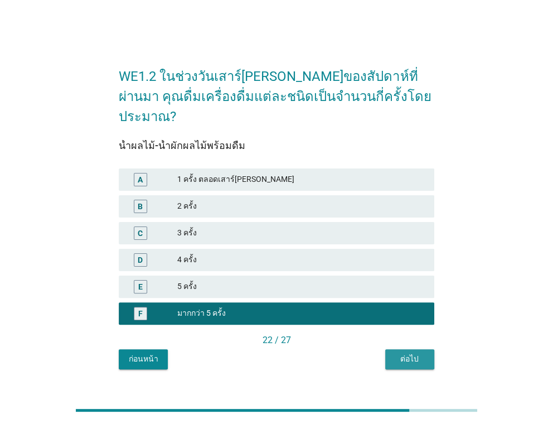
click at [409, 349] on button "ต่อไป" at bounding box center [409, 359] width 49 height 20
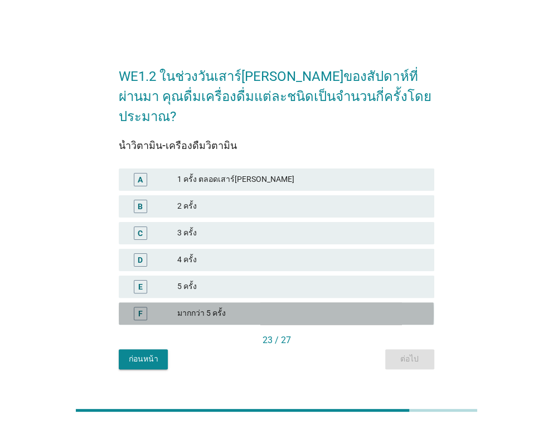
click at [416, 307] on div "มากกว่า 5 ครั้ง" at bounding box center [301, 313] width 248 height 13
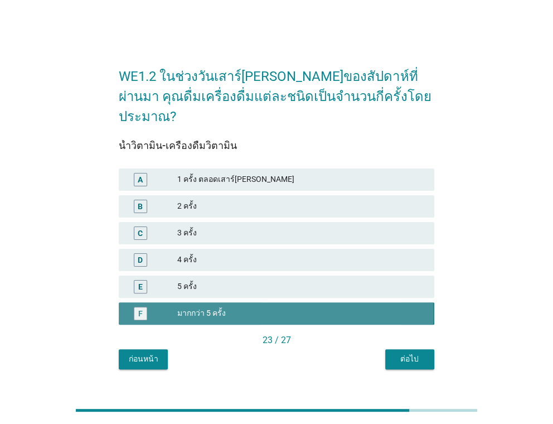
click at [416, 307] on div "มากกว่า 5 ครั้ง" at bounding box center [301, 313] width 248 height 13
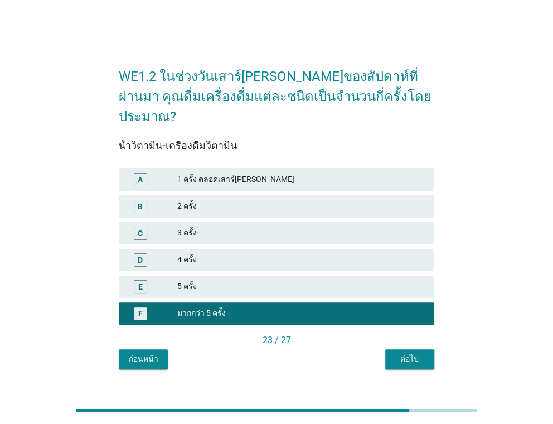
click at [412, 353] on div "ต่อไป" at bounding box center [409, 359] width 31 height 12
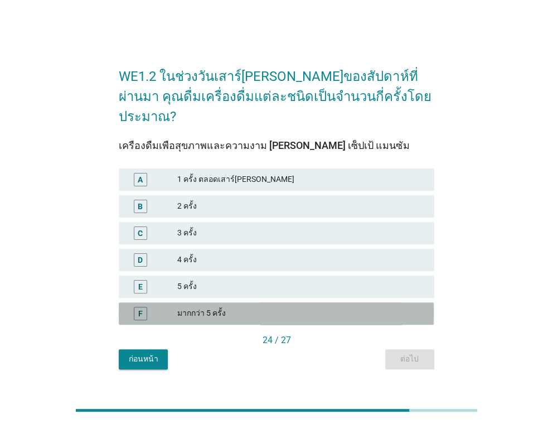
click at [413, 310] on div "F มากกว่า 5 ครั้ง" at bounding box center [276, 313] width 315 height 22
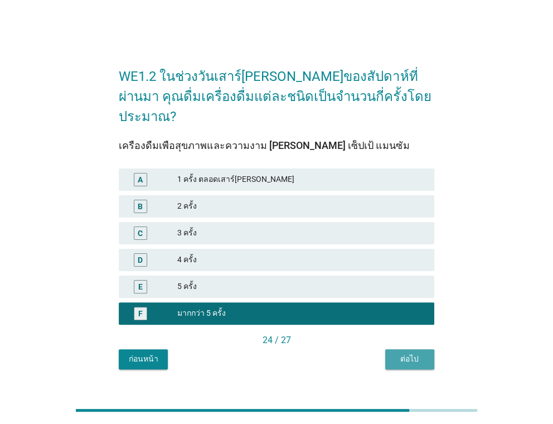
click at [413, 353] on div "ต่อไป" at bounding box center [409, 359] width 31 height 12
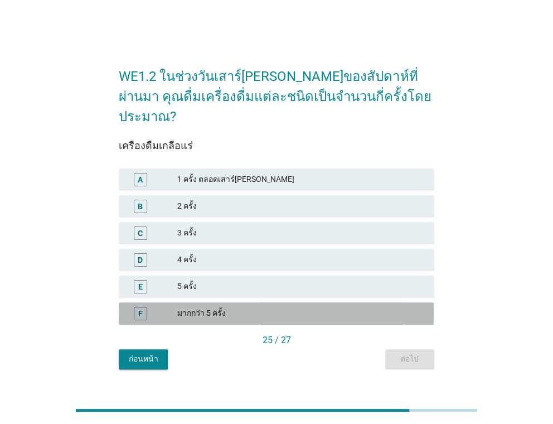
click at [410, 307] on div "มากกว่า 5 ครั้ง" at bounding box center [301, 313] width 248 height 13
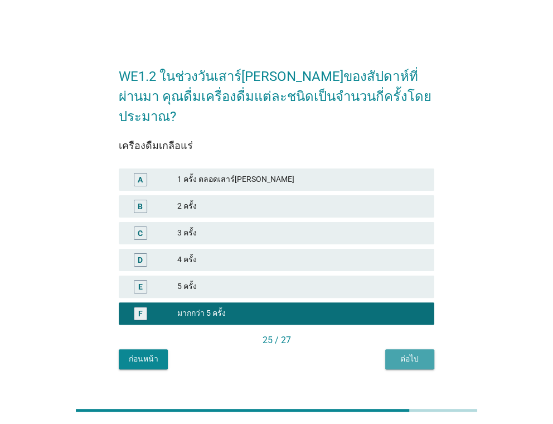
click at [411, 349] on button "ต่อไป" at bounding box center [409, 359] width 49 height 20
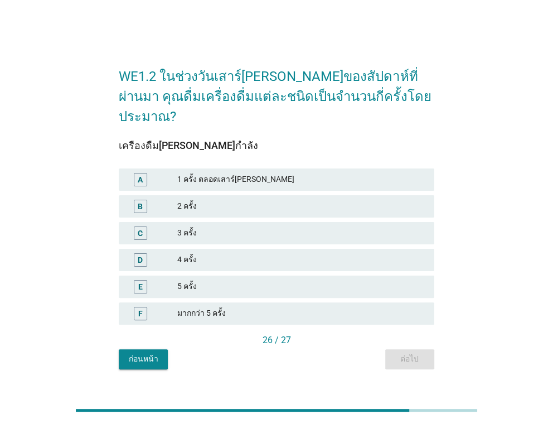
click at [409, 316] on div "F มากกว่า 5 ครั้ง" at bounding box center [276, 313] width 319 height 27
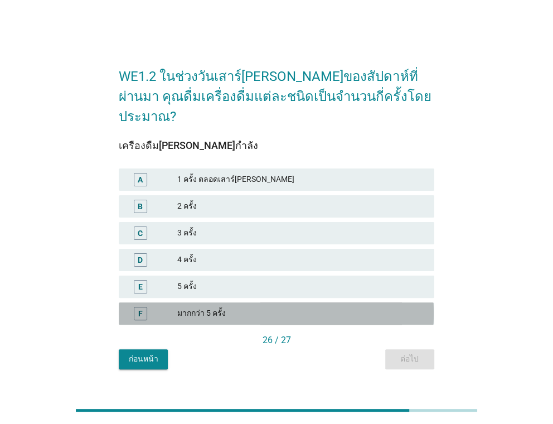
click at [409, 312] on div "F มากกว่า 5 ครั้ง" at bounding box center [276, 313] width 315 height 22
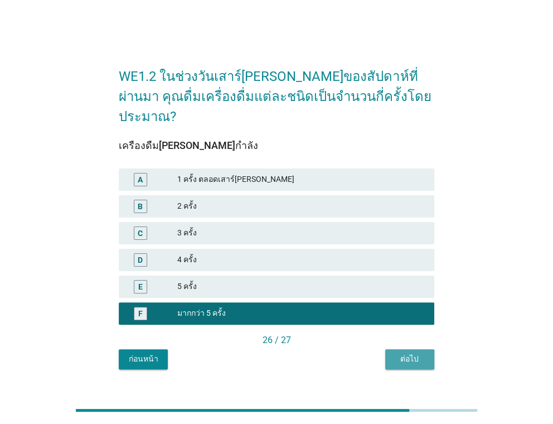
click at [400, 353] on div "ต่อไป" at bounding box center [409, 359] width 31 height 12
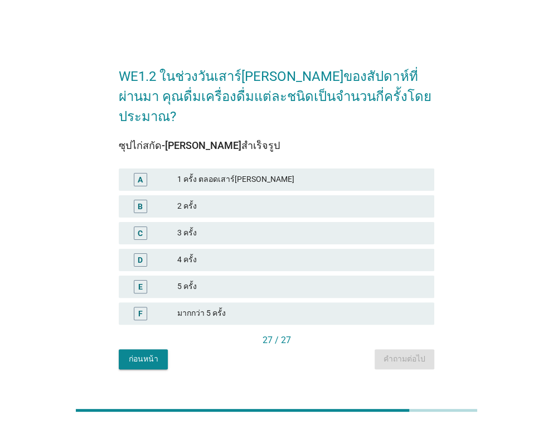
click at [407, 308] on div "มากกว่า 5 ครั้ง" at bounding box center [301, 313] width 248 height 13
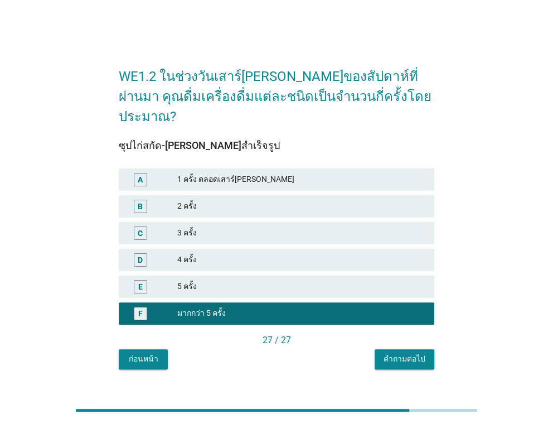
click at [409, 353] on div "คำถามต่อไป" at bounding box center [405, 359] width 42 height 12
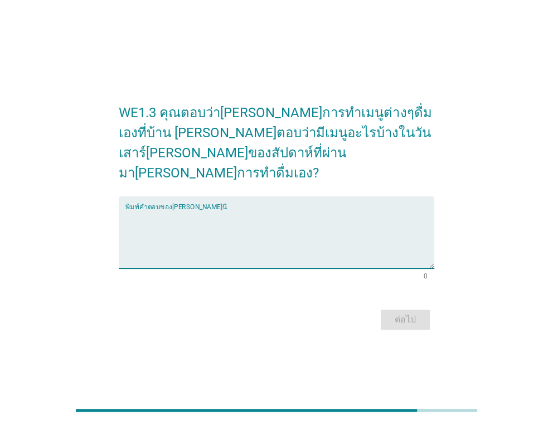
click at [227, 225] on textarea "พิมพ์คำตอบของคุณ ที่นี่" at bounding box center [279, 239] width 308 height 59
type textarea "ะ"
type textarea "ธ"
type textarea "t"
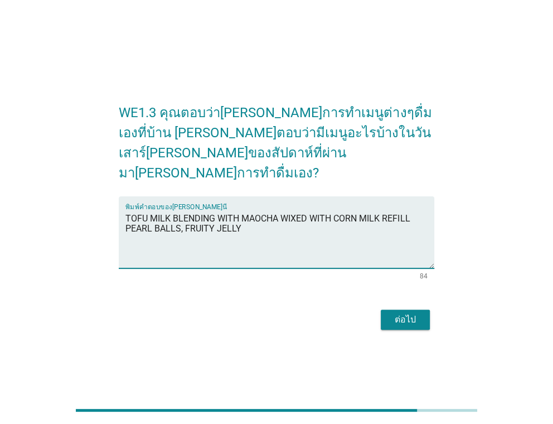
type textarea "TOFU MILK BLENDING WITH MAOCHA WIXED WITH CORN MILK REFILL PEARL BALLS, FRUITY …"
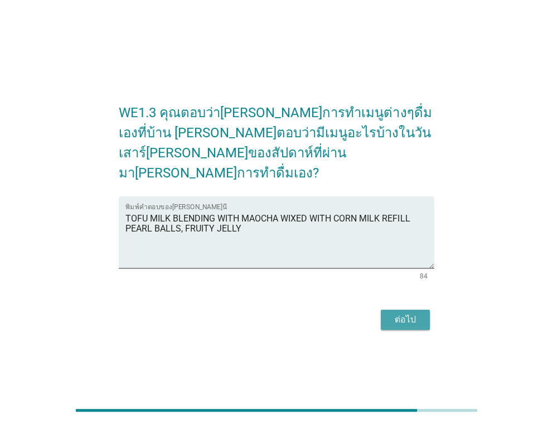
click at [408, 313] on div "ต่อไป" at bounding box center [405, 319] width 31 height 13
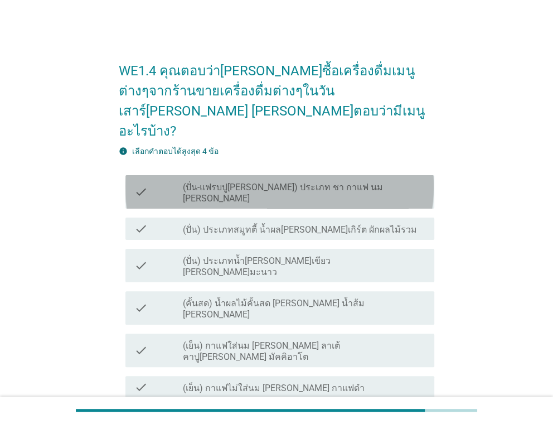
click at [261, 182] on label "(ปั่น-แฟรบปู[PERSON_NAME]) ประเภท ชา กาแฟ นม [PERSON_NAME]" at bounding box center [304, 193] width 242 height 22
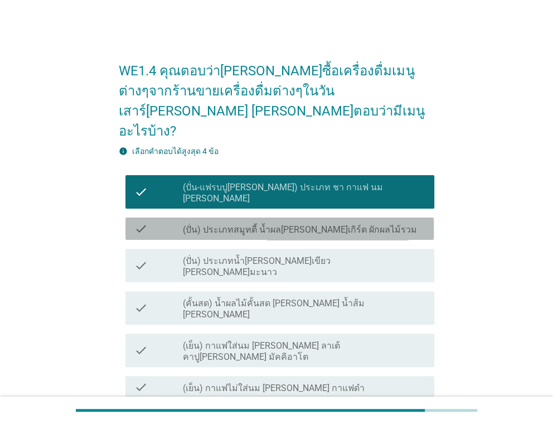
click at [258, 224] on label "(ปั่น) ประเภทสมูทตี้ น้ำผล[PERSON_NAME]เกิร์ต ผักผลไม้รวม" at bounding box center [300, 229] width 234 height 11
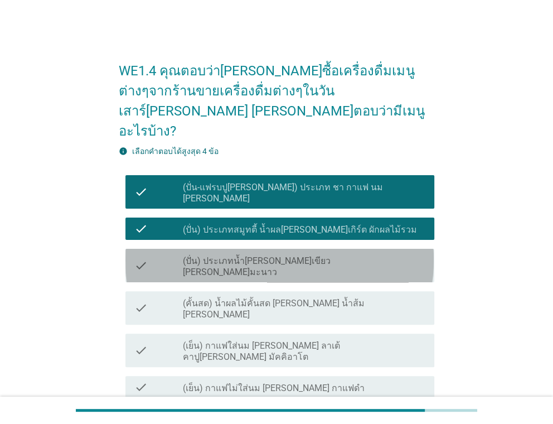
click at [255, 255] on label "(ปั่น) ประเภทน้ำ[PERSON_NAME]เขียว [PERSON_NAME]มะนาว" at bounding box center [304, 266] width 242 height 22
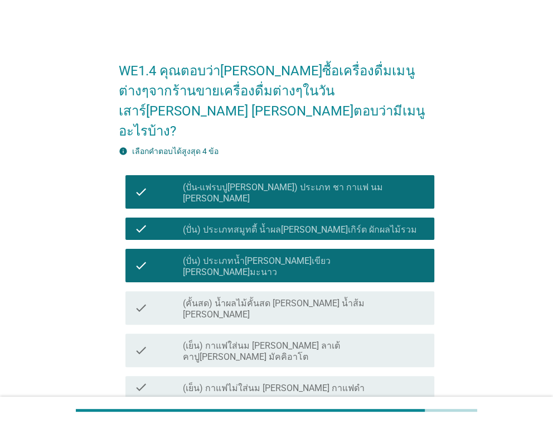
click at [253, 298] on label "(คั้นสด) น้ำผลไม้คั้นสด [PERSON_NAME] น้ำส้ม [PERSON_NAME]" at bounding box center [304, 309] width 242 height 22
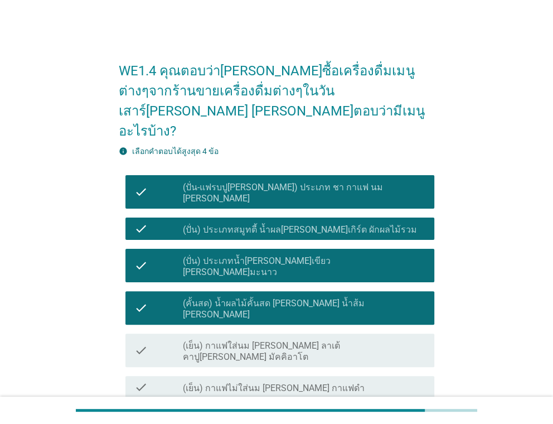
click at [253, 340] on label "(เย็น) กาแฟใส่นม [PERSON_NAME] ลาเต้ คาปู[PERSON_NAME] มัคคิอาโต" at bounding box center [304, 351] width 242 height 22
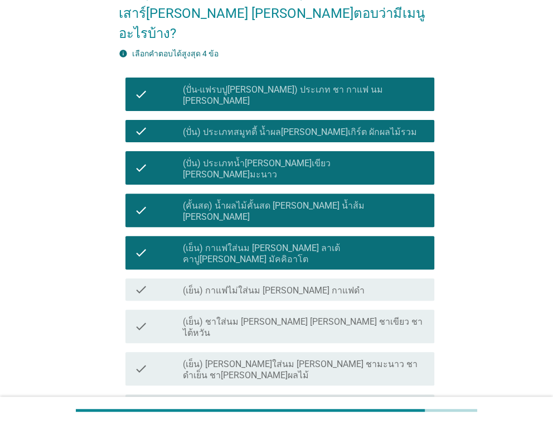
scroll to position [111, 0]
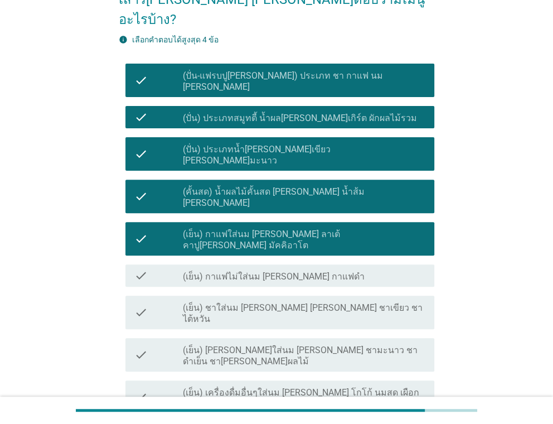
click at [275, 271] on label "(เย็น) กาแฟไม่ใส่นม [PERSON_NAME] กาแฟดำ" at bounding box center [274, 276] width 182 height 11
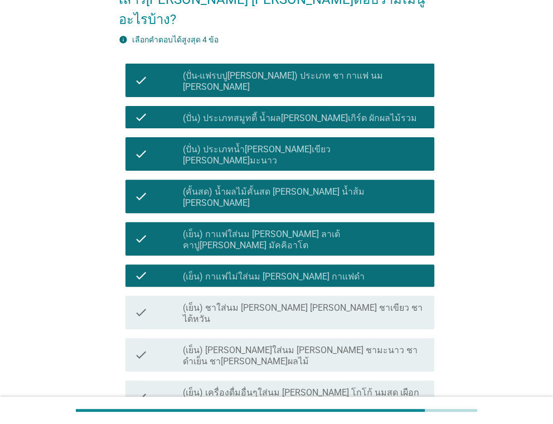
click at [271, 302] on label "(เย็น) ชาใส่นม [PERSON_NAME] [PERSON_NAME] ชาเขียว ชาไต้หวัน" at bounding box center [304, 313] width 242 height 22
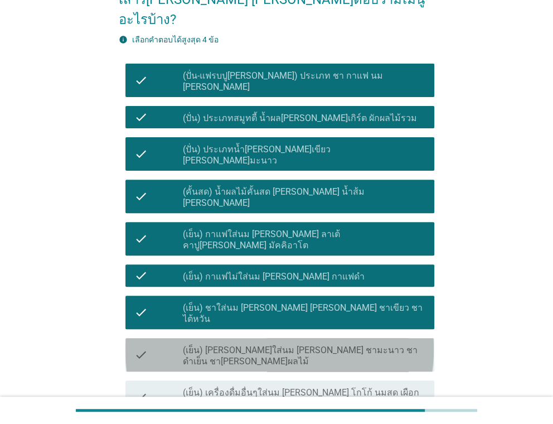
click at [271, 345] on label "(เย็น) [PERSON_NAME]ใส่นม [PERSON_NAME] ชามะนาว ชาดำเย็น ชา[PERSON_NAME]ผลไม้" at bounding box center [304, 356] width 242 height 22
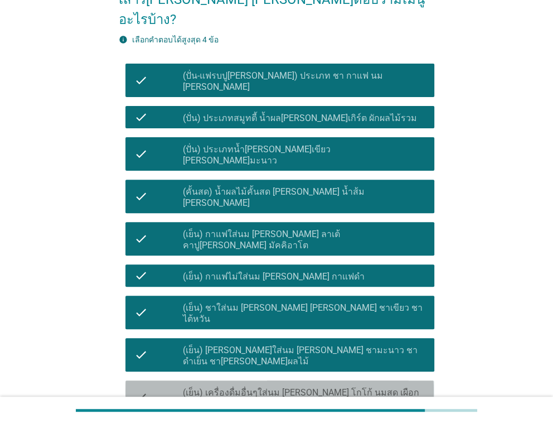
click at [271, 387] on label "(เย็น) เครื่องดื่มอื่นๆใส่นม [PERSON_NAME] โกโก้ นมสด เผือก ไวท์มอลต์ นมชมพู" at bounding box center [304, 398] width 242 height 22
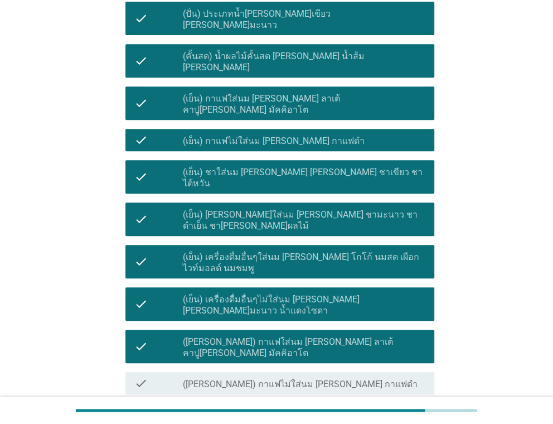
scroll to position [334, 0]
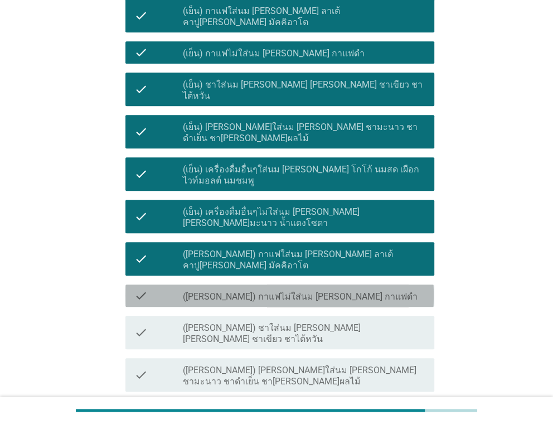
click at [277, 284] on div "check check_box_outline_blank ([PERSON_NAME]) กาแฟไม่ใส่นม [PERSON_NAME] กาแฟดำ" at bounding box center [279, 295] width 308 height 22
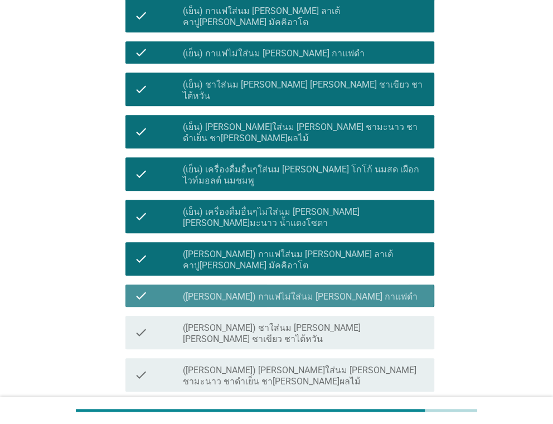
click at [280, 291] on label "([PERSON_NAME]) กาแฟไม่ใส่นม [PERSON_NAME] กาแฟดำ" at bounding box center [300, 296] width 235 height 11
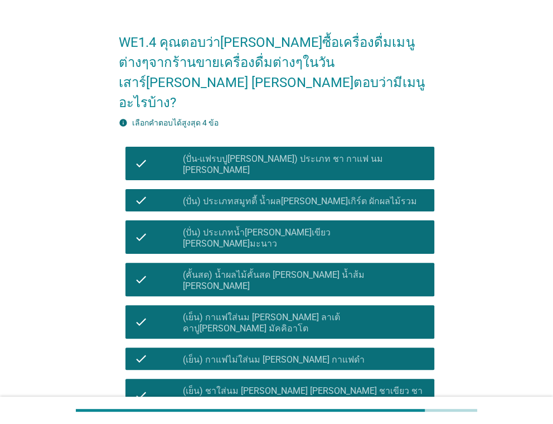
scroll to position [0, 0]
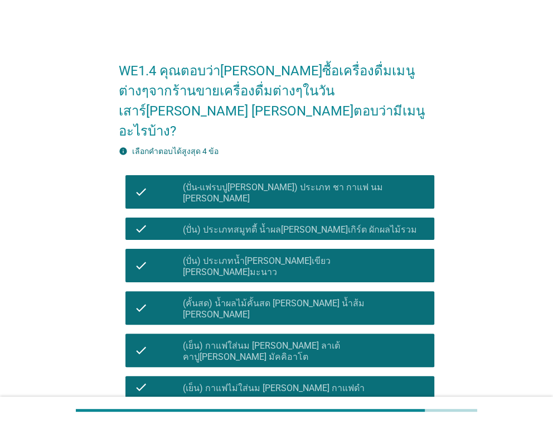
click at [268, 171] on div "check check_box (ปั่น-แฟรบปู[PERSON_NAME]) ประเภท ชา กาแฟ นม [PERSON_NAME]" at bounding box center [276, 192] width 315 height 42
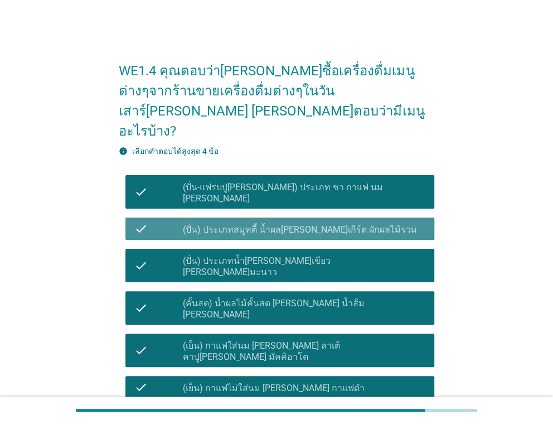
click at [265, 222] on div "check_box (ปั่น) ประเภทสมูทตี้ น้ำผล[PERSON_NAME]เกิร์ต ผักผลไม้รวม" at bounding box center [304, 228] width 242 height 13
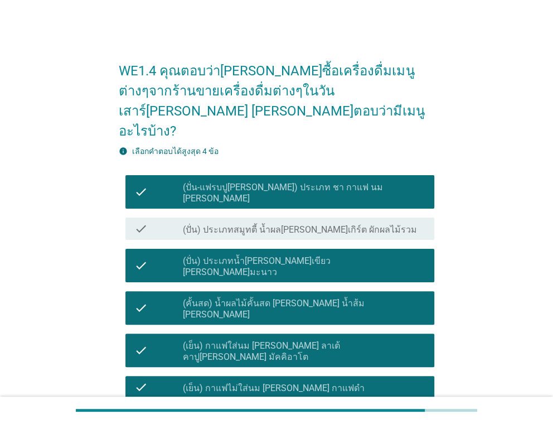
click at [265, 182] on label "(ปั่น-แฟรบปู[PERSON_NAME]) ประเภท ชา กาแฟ นม [PERSON_NAME]" at bounding box center [304, 193] width 242 height 22
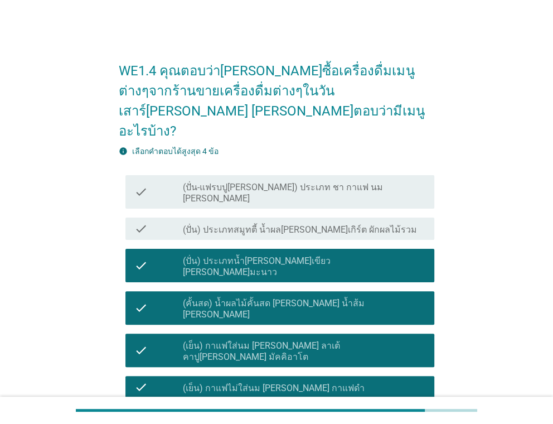
click at [254, 255] on label "(ปั่น) ประเภทน้ำ[PERSON_NAME]เขียว [PERSON_NAME]มะนาว" at bounding box center [304, 266] width 242 height 22
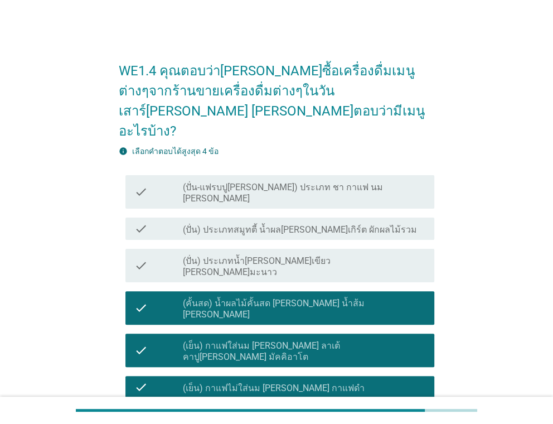
click at [254, 295] on div "check_box (คั้นสด) น้ำผลไม้คั้นสด [PERSON_NAME] น้ำส้ม [PERSON_NAME]" at bounding box center [304, 307] width 242 height 25
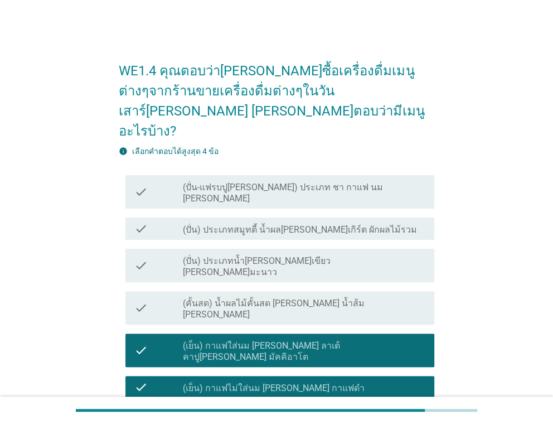
click at [247, 338] on div "check_box (เย็น) กาแฟใส่นม [PERSON_NAME] ลาเต้ คาปู[PERSON_NAME] มัคคิอาโต" at bounding box center [304, 350] width 242 height 25
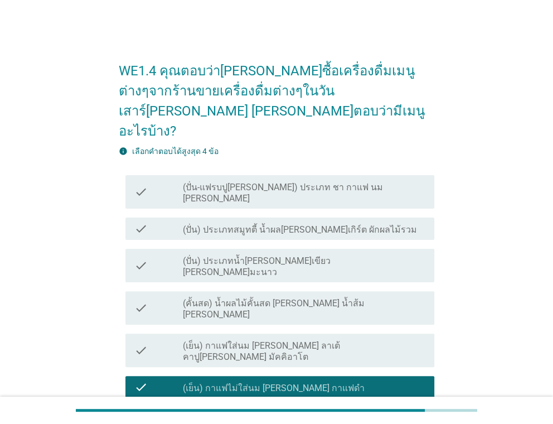
click at [242, 380] on div "check_box (เย็น) กาแฟไม่ใส่นม [PERSON_NAME] กาแฟดำ" at bounding box center [304, 386] width 242 height 13
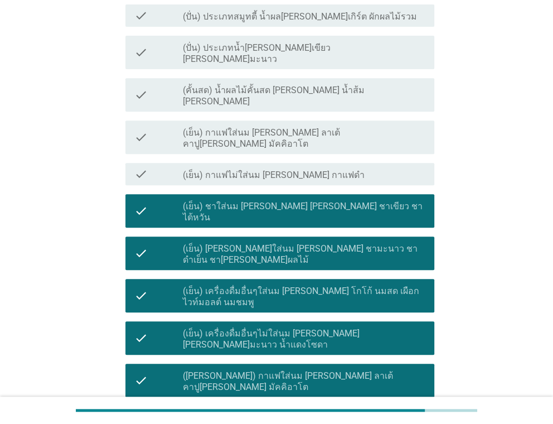
scroll to position [222, 0]
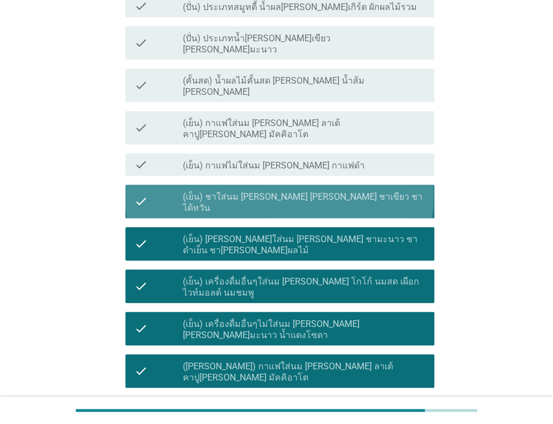
click at [264, 191] on label "(เย็น) ชาใส่นม [PERSON_NAME] [PERSON_NAME] ชาเขียว ชาไต้หวัน" at bounding box center [304, 202] width 242 height 22
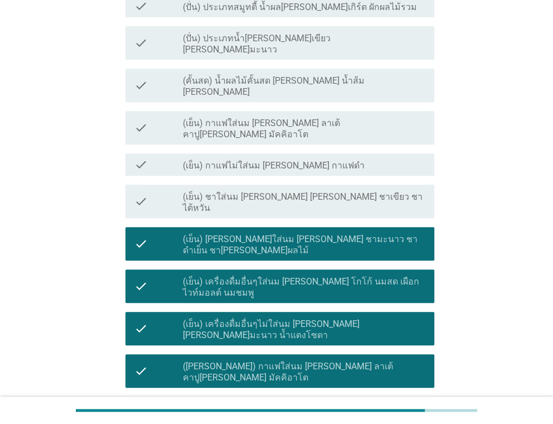
click at [262, 227] on div "check check_box (เย็น) [PERSON_NAME]ใส่นม [PERSON_NAME] ชามะนาว ชาดำเย็น ชา[PER…" at bounding box center [279, 243] width 308 height 33
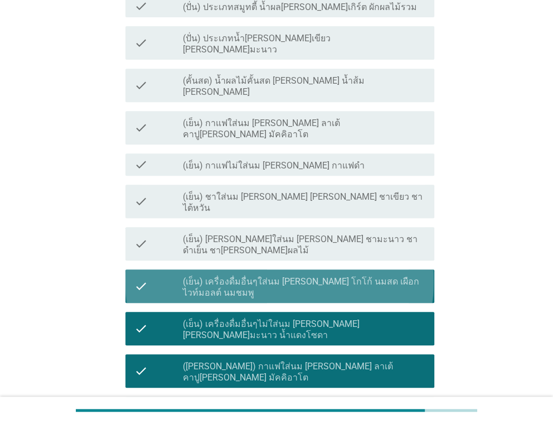
click at [258, 274] on div "check_box (เย็น) เครื่องดื่มอื่นๆใส่นม [PERSON_NAME] โกโก้ นมสด เผือก ไวท์มอลต์…" at bounding box center [304, 286] width 242 height 25
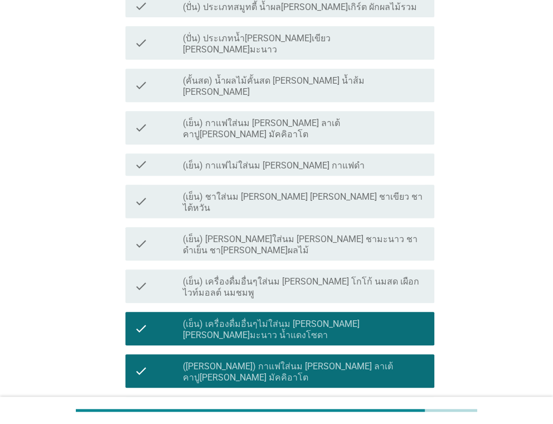
click at [258, 312] on div "check check_box (เย็น) เครื่องดื่มอื่นๆไม่ใส่นม [PERSON_NAME] [PERSON_NAME]มะนา…" at bounding box center [279, 328] width 308 height 33
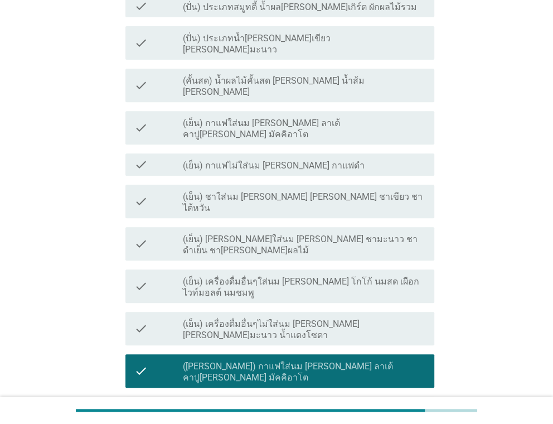
click at [252, 361] on label "([PERSON_NAME]) กาแฟใส่นม [PERSON_NAME] ลาเต้ คาปู[PERSON_NAME] มัคคิอาโต" at bounding box center [304, 372] width 242 height 22
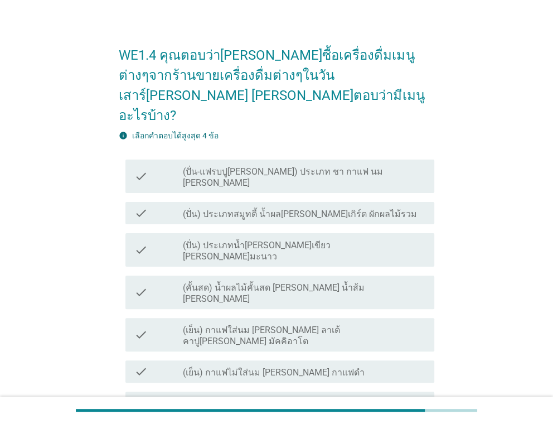
scroll to position [0, 0]
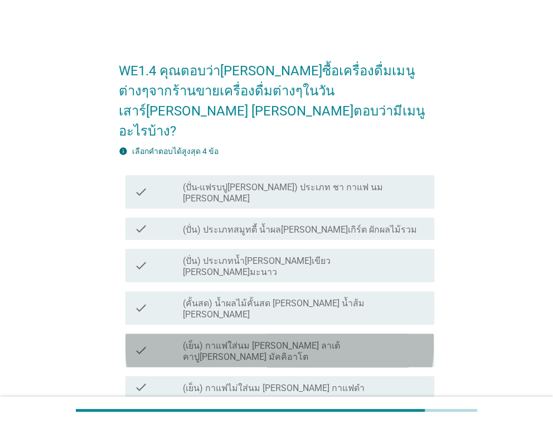
click at [215, 340] on label "(เย็น) กาแฟใส่นม [PERSON_NAME] ลาเต้ คาปู[PERSON_NAME] มัคคิอาโต" at bounding box center [304, 351] width 242 height 22
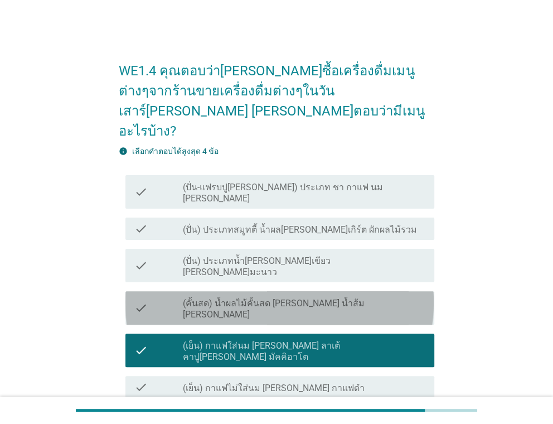
click at [219, 298] on label "(คั้นสด) น้ำผลไม้คั้นสด [PERSON_NAME] น้ำส้ม [PERSON_NAME]" at bounding box center [304, 309] width 242 height 22
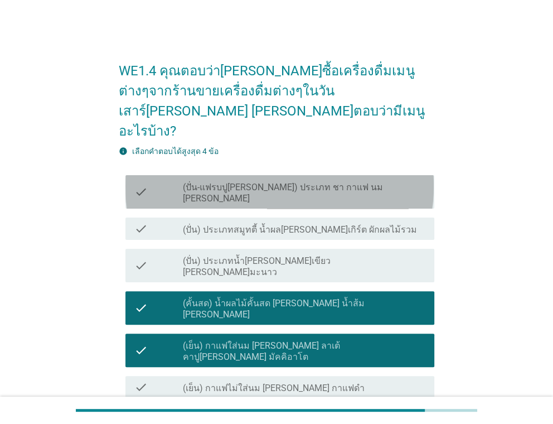
click at [226, 175] on div "check check_box_outline_blank (ปั่น-แฟรบปู[PERSON_NAME]) ประเภท ชา กาแฟ นม [PER…" at bounding box center [279, 191] width 308 height 33
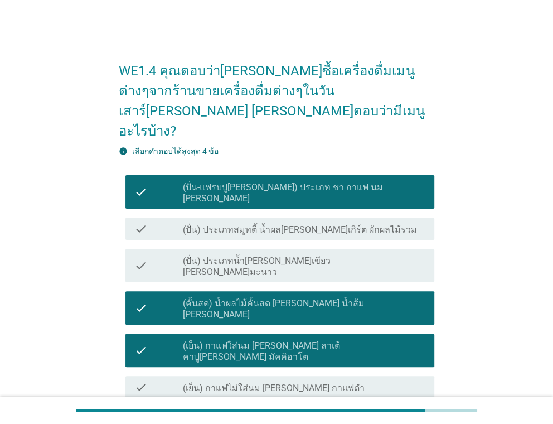
click at [222, 224] on label "(ปั่น) ประเภทสมูทตี้ น้ำผล[PERSON_NAME]เกิร์ต ผักผลไม้รวม" at bounding box center [300, 229] width 234 height 11
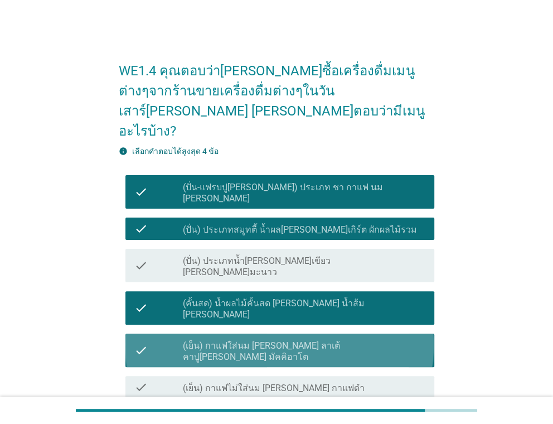
click at [217, 340] on label "(เย็น) กาแฟใส่นม [PERSON_NAME] ลาเต้ คาปู[PERSON_NAME] มัคคิอาโต" at bounding box center [304, 351] width 242 height 22
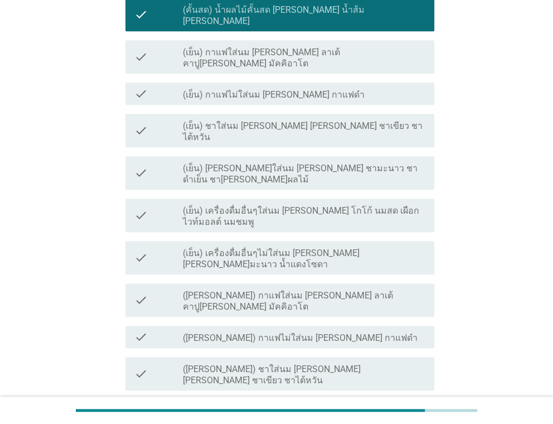
scroll to position [334, 0]
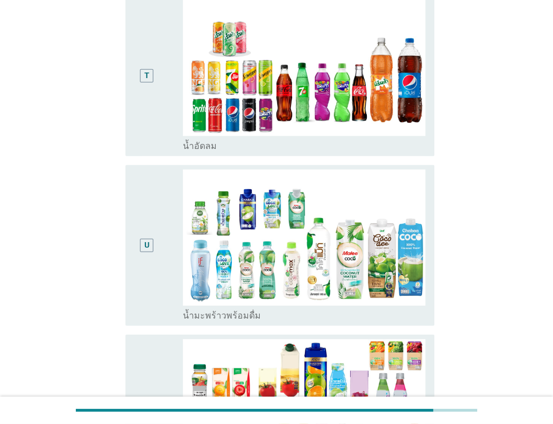
scroll to position [1672, 0]
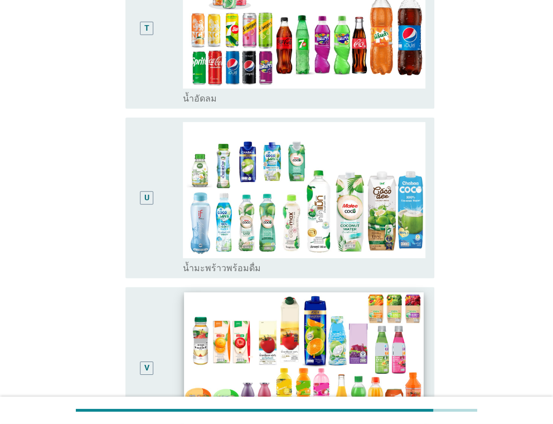
click at [206, 293] on img at bounding box center [304, 360] width 240 height 135
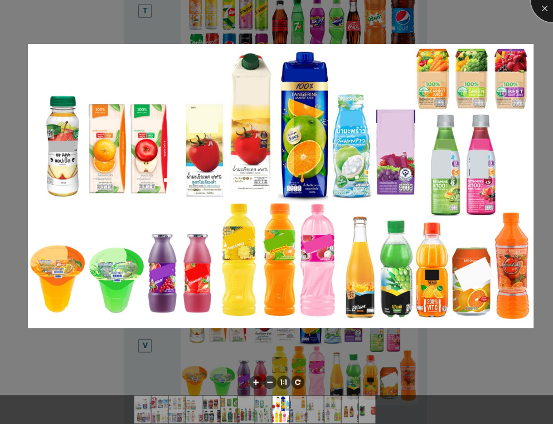
click at [542, 6] on div at bounding box center [553, 0] width 45 height 45
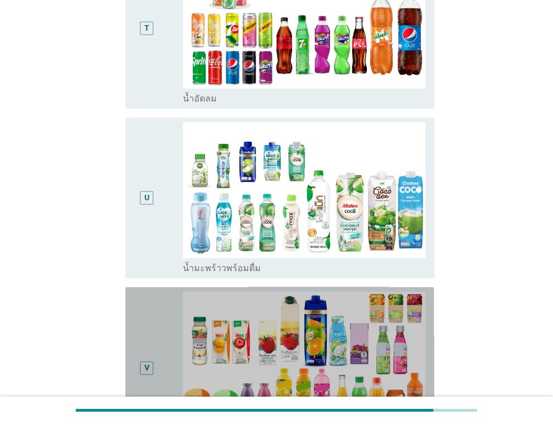
click at [137, 292] on div "V" at bounding box center [146, 368] width 24 height 152
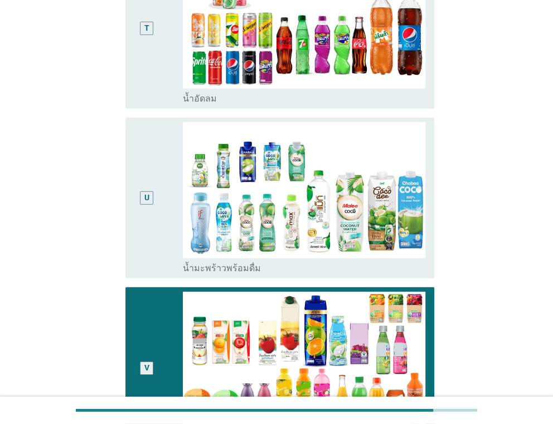
click at [164, 174] on div "U" at bounding box center [158, 198] width 48 height 152
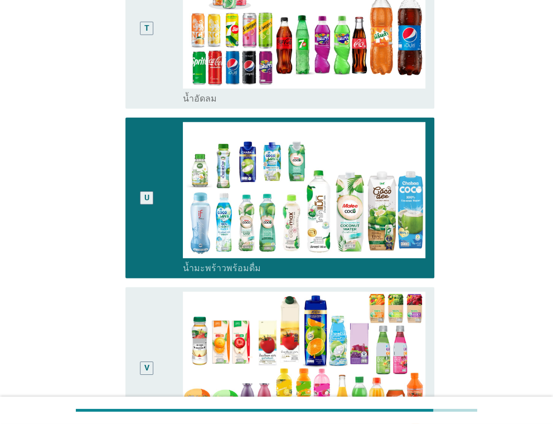
click at [139, 292] on div "V" at bounding box center [146, 368] width 24 height 152
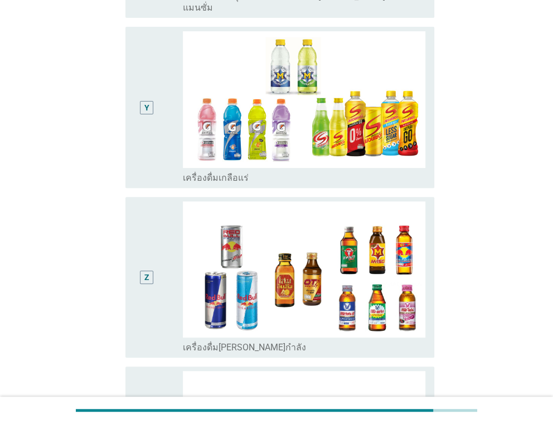
scroll to position [2649, 0]
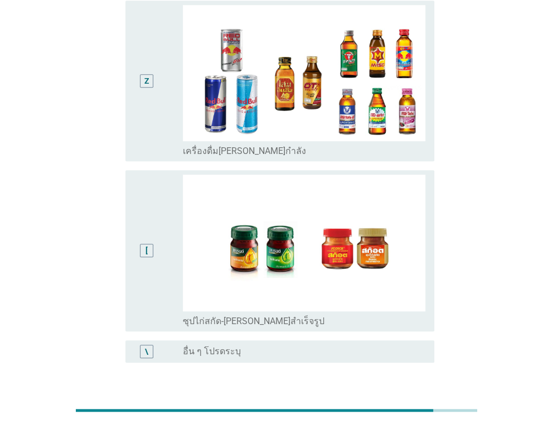
click at [392, 409] on div "ต่อไป" at bounding box center [405, 415] width 31 height 13
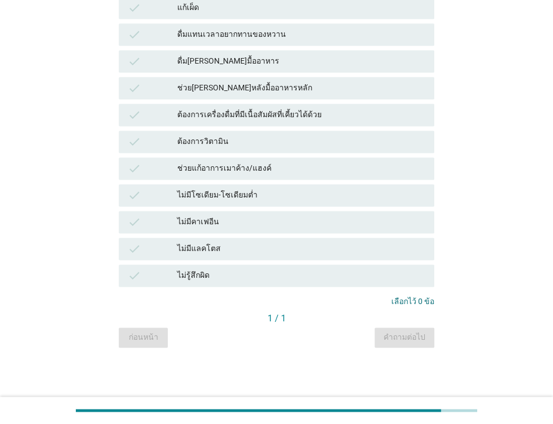
scroll to position [0, 0]
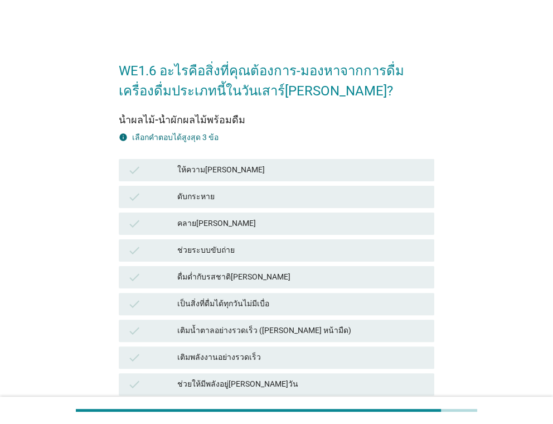
click at [237, 164] on div "ให้ความ[PERSON_NAME]" at bounding box center [301, 169] width 248 height 13
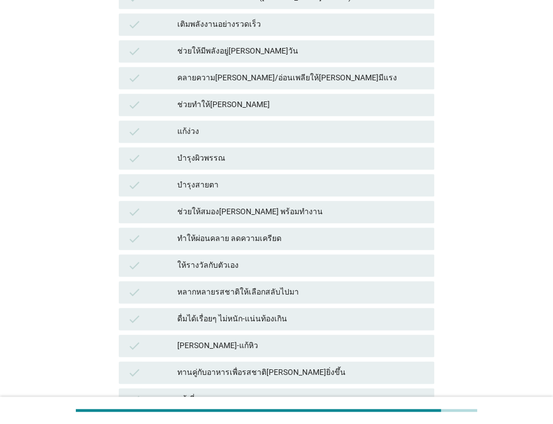
scroll to position [334, 0]
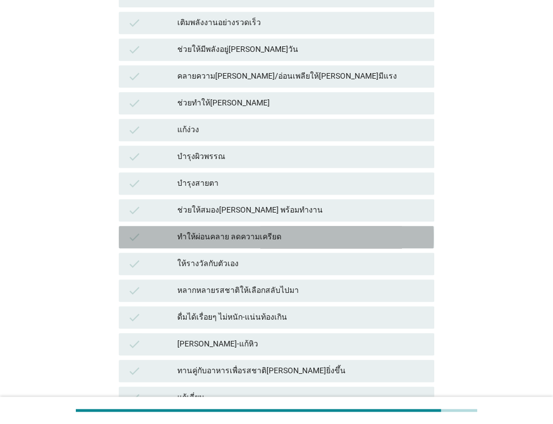
click at [210, 236] on div "ทำให้ผ่อนคลาย ลดความเครียด" at bounding box center [301, 236] width 248 height 13
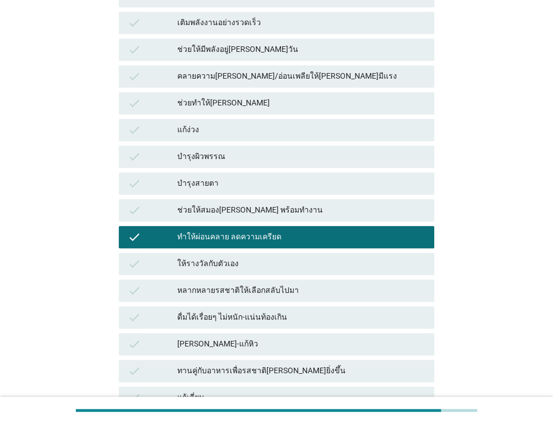
click at [211, 288] on div "หลากหลายรสชาติให้เลือกสลับไปมา" at bounding box center [301, 290] width 248 height 13
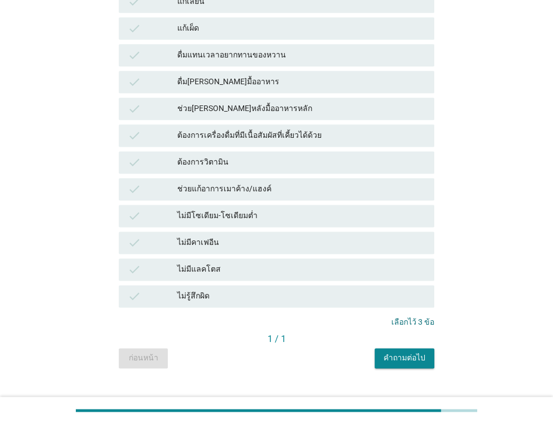
scroll to position [750, 0]
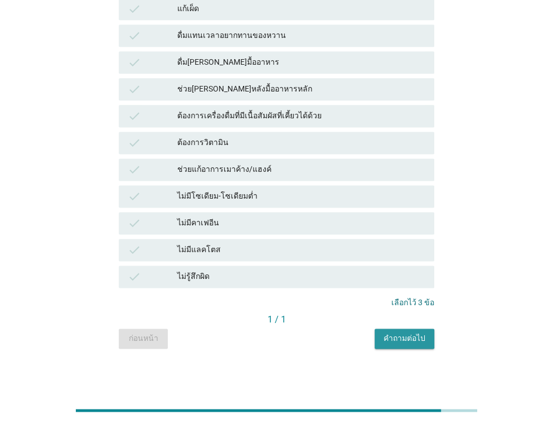
drag, startPoint x: 414, startPoint y: 336, endPoint x: 238, endPoint y: 336, distance: 175.6
click at [239, 336] on div "ก่อนหน้า คำถามต่อไป" at bounding box center [276, 338] width 315 height 20
click at [403, 339] on div "คำถามต่อไป" at bounding box center [405, 338] width 42 height 12
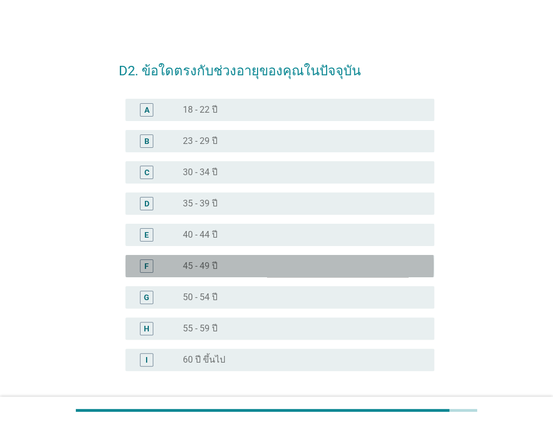
click at [221, 261] on div "radio_button_unchecked 45 - 49 ปี" at bounding box center [299, 265] width 233 height 11
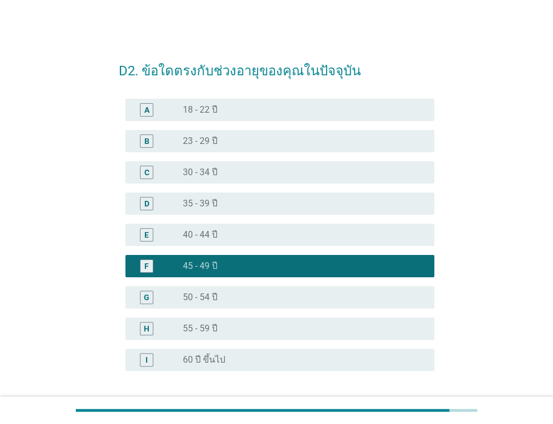
scroll to position [90, 0]
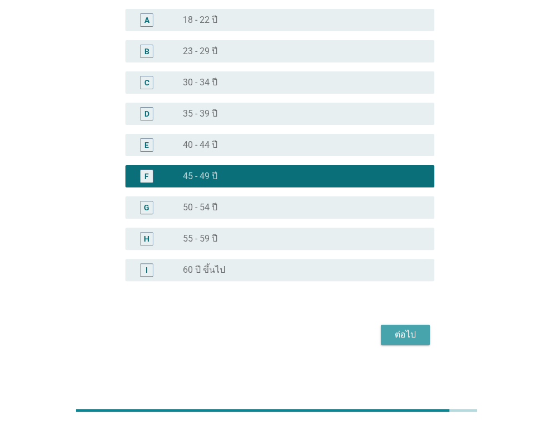
click at [394, 332] on div "ต่อไป" at bounding box center [405, 334] width 31 height 13
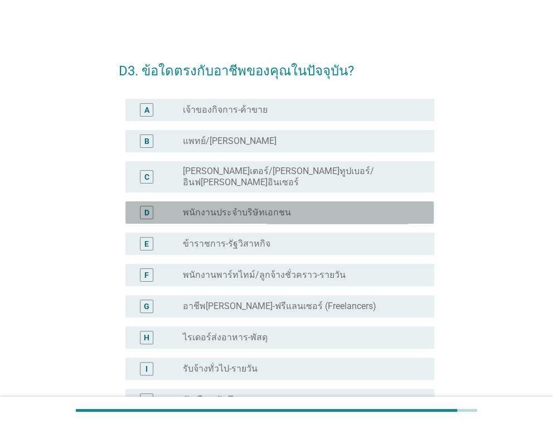
click at [241, 207] on label "พนักงานประจำบริษัทเอกชน" at bounding box center [237, 212] width 108 height 11
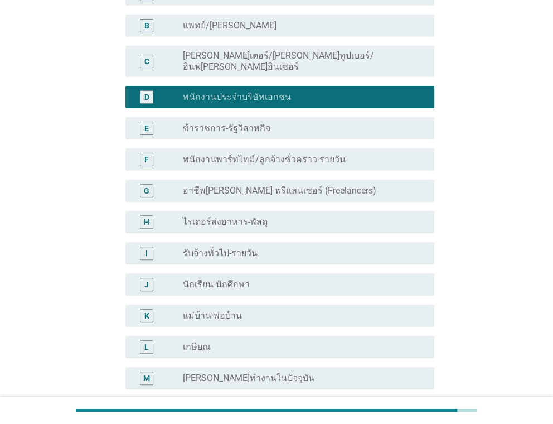
scroll to position [246, 0]
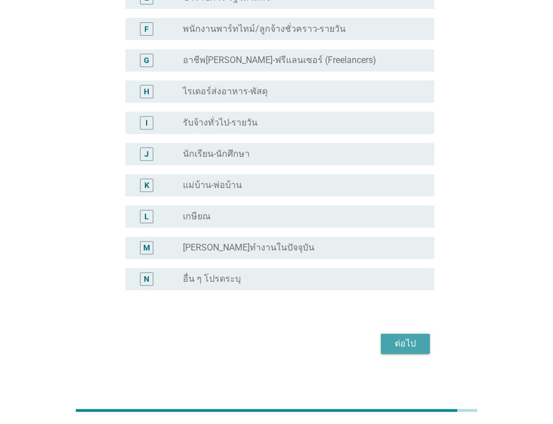
click at [391, 342] on button "ต่อไป" at bounding box center [405, 343] width 49 height 20
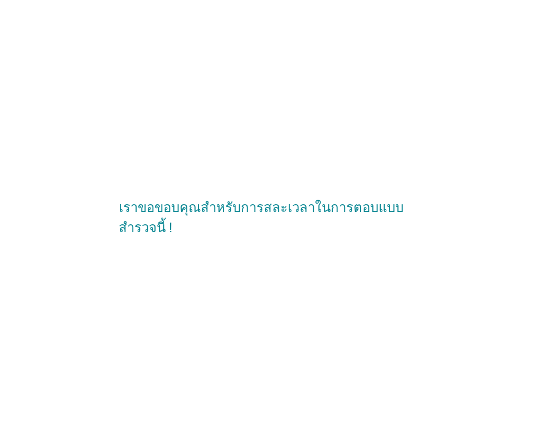
scroll to position [0, 0]
